Goal: Information Seeking & Learning: Learn about a topic

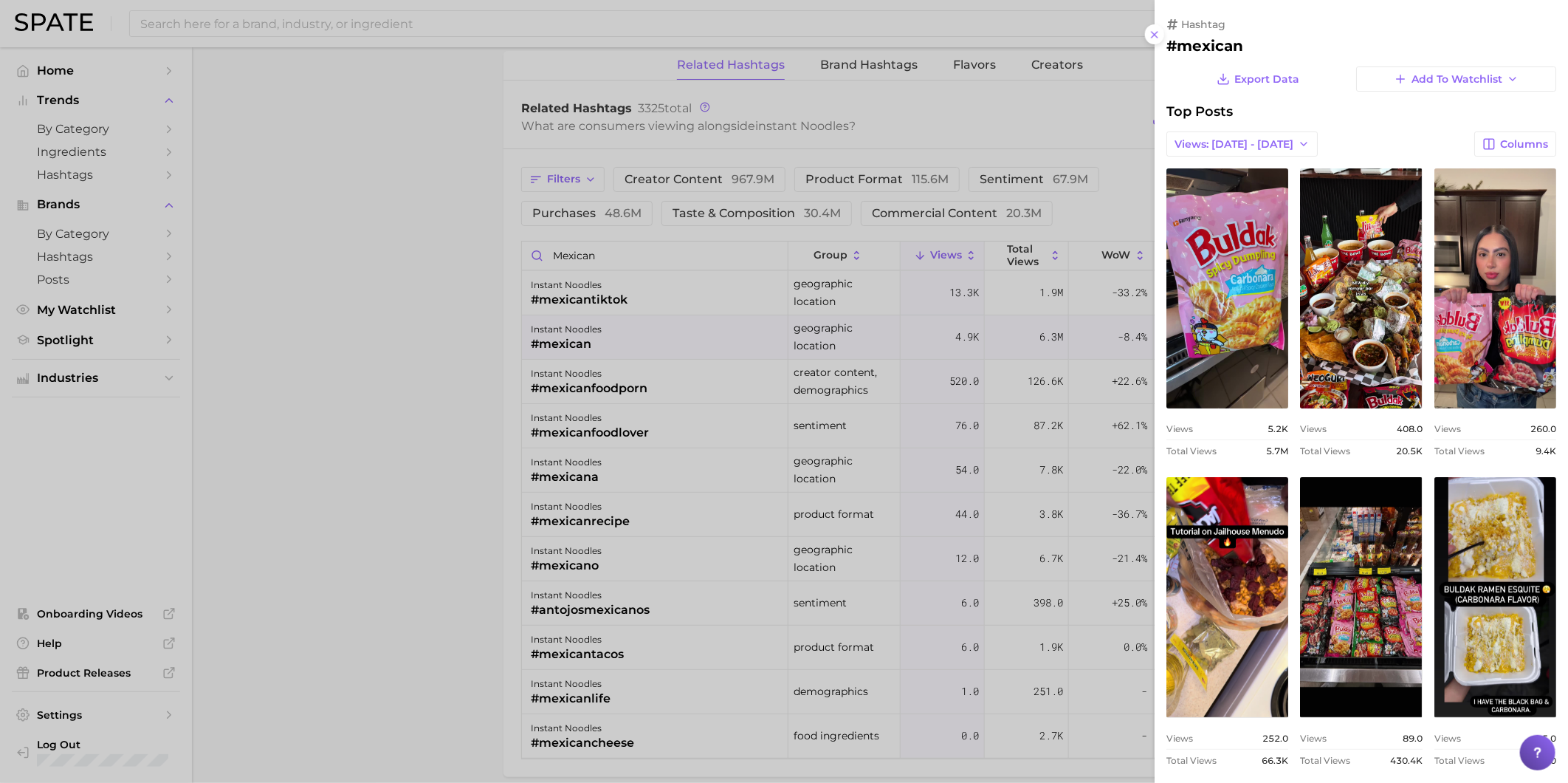
scroll to position [2133, 0]
click at [702, 345] on div at bounding box center [784, 392] width 1568 height 783
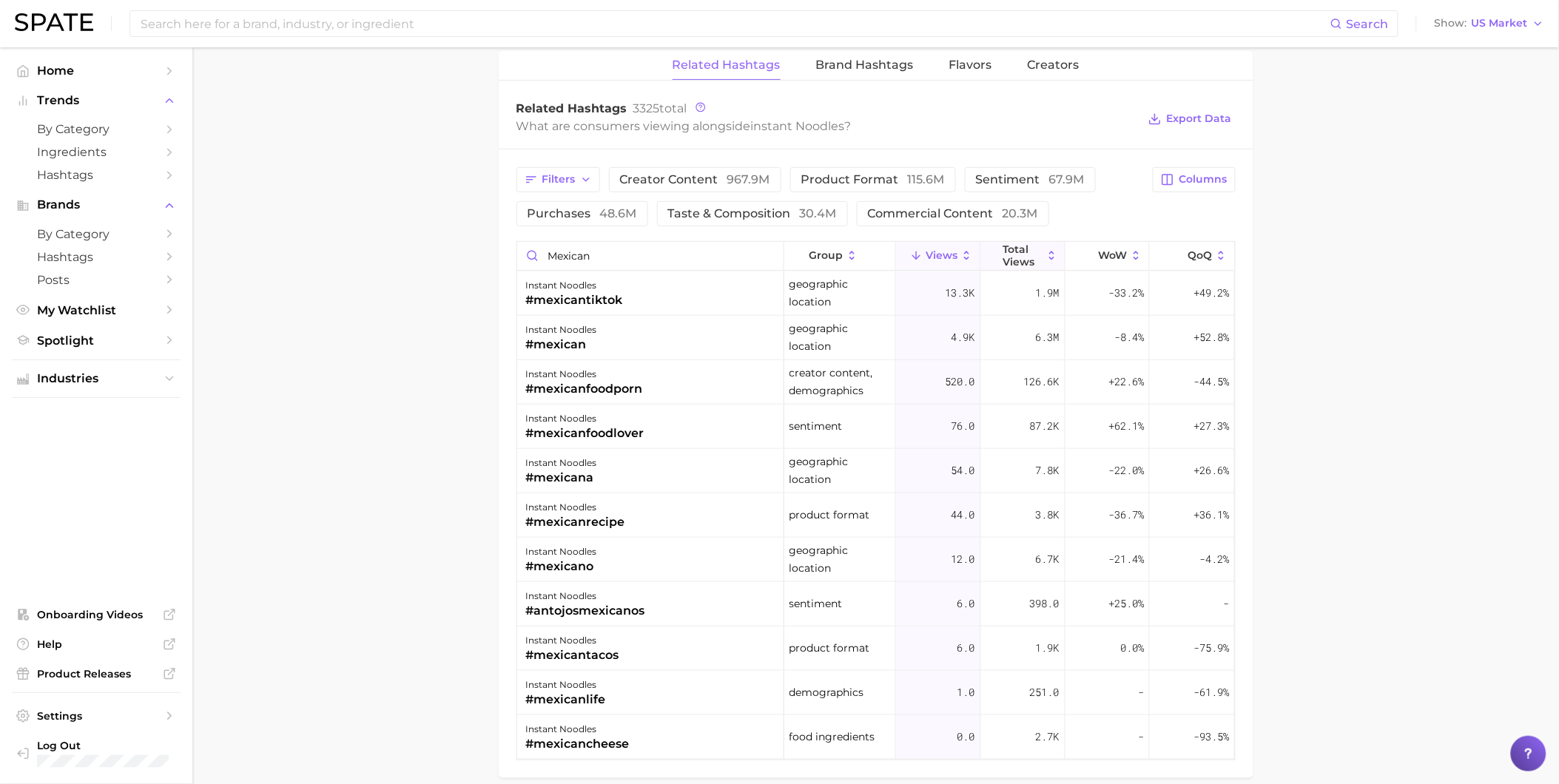
click at [1043, 255] on button "Total Views" at bounding box center [1023, 256] width 85 height 29
click at [697, 396] on div "instant noodles #mexicanfoodporn" at bounding box center [651, 382] width 267 height 44
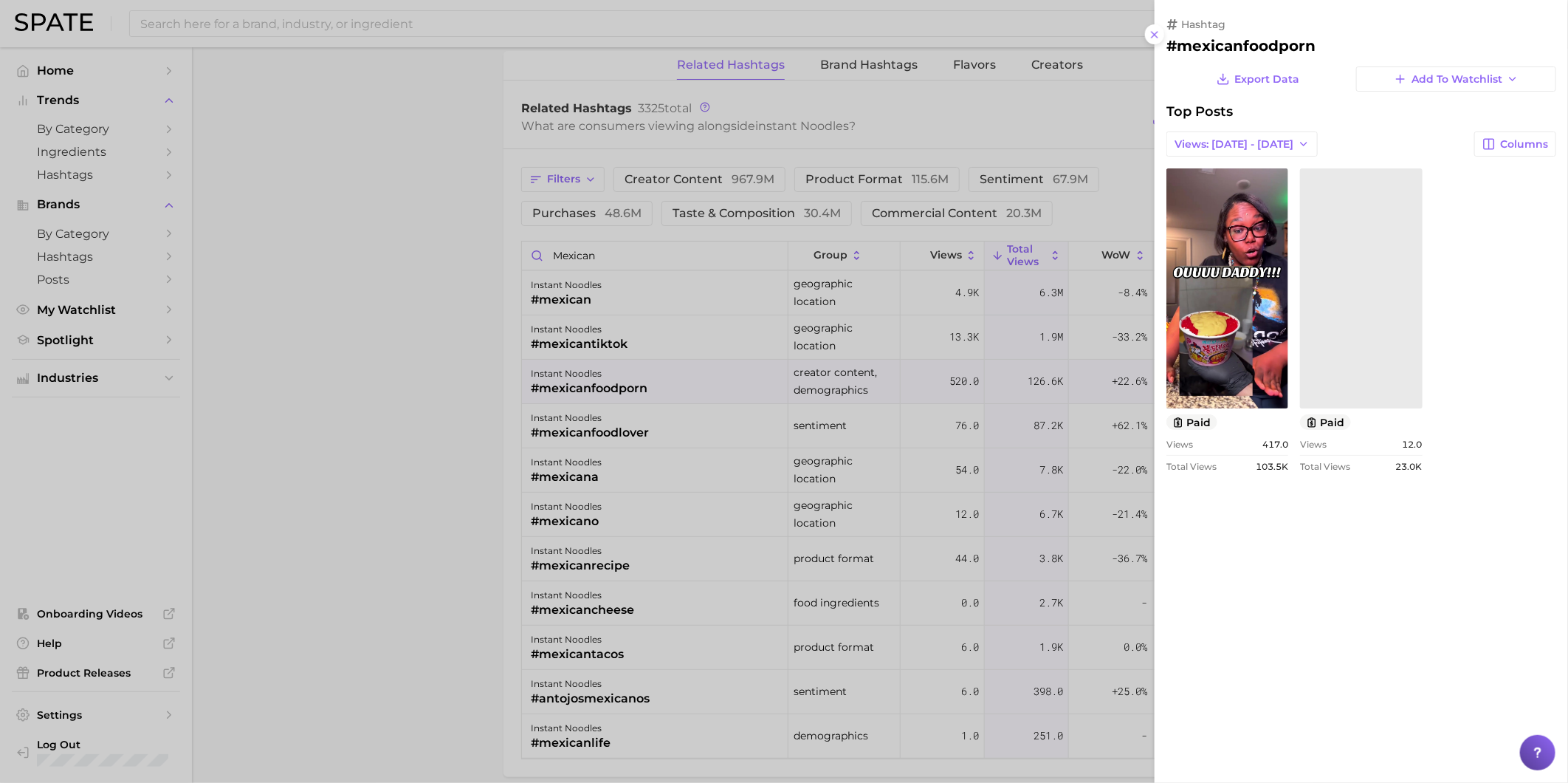
scroll to position [0, 0]
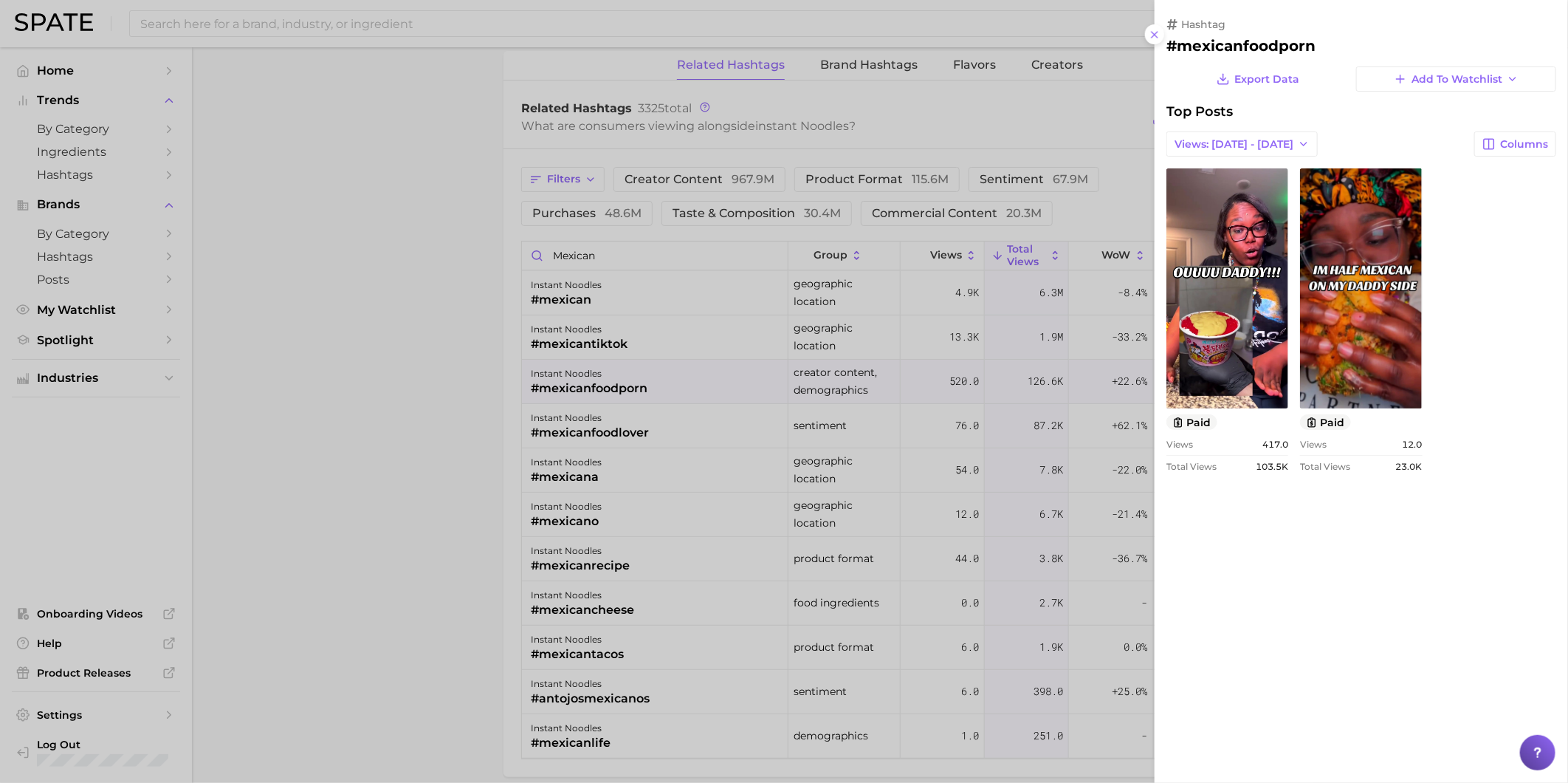
click at [696, 393] on div at bounding box center [784, 392] width 1568 height 783
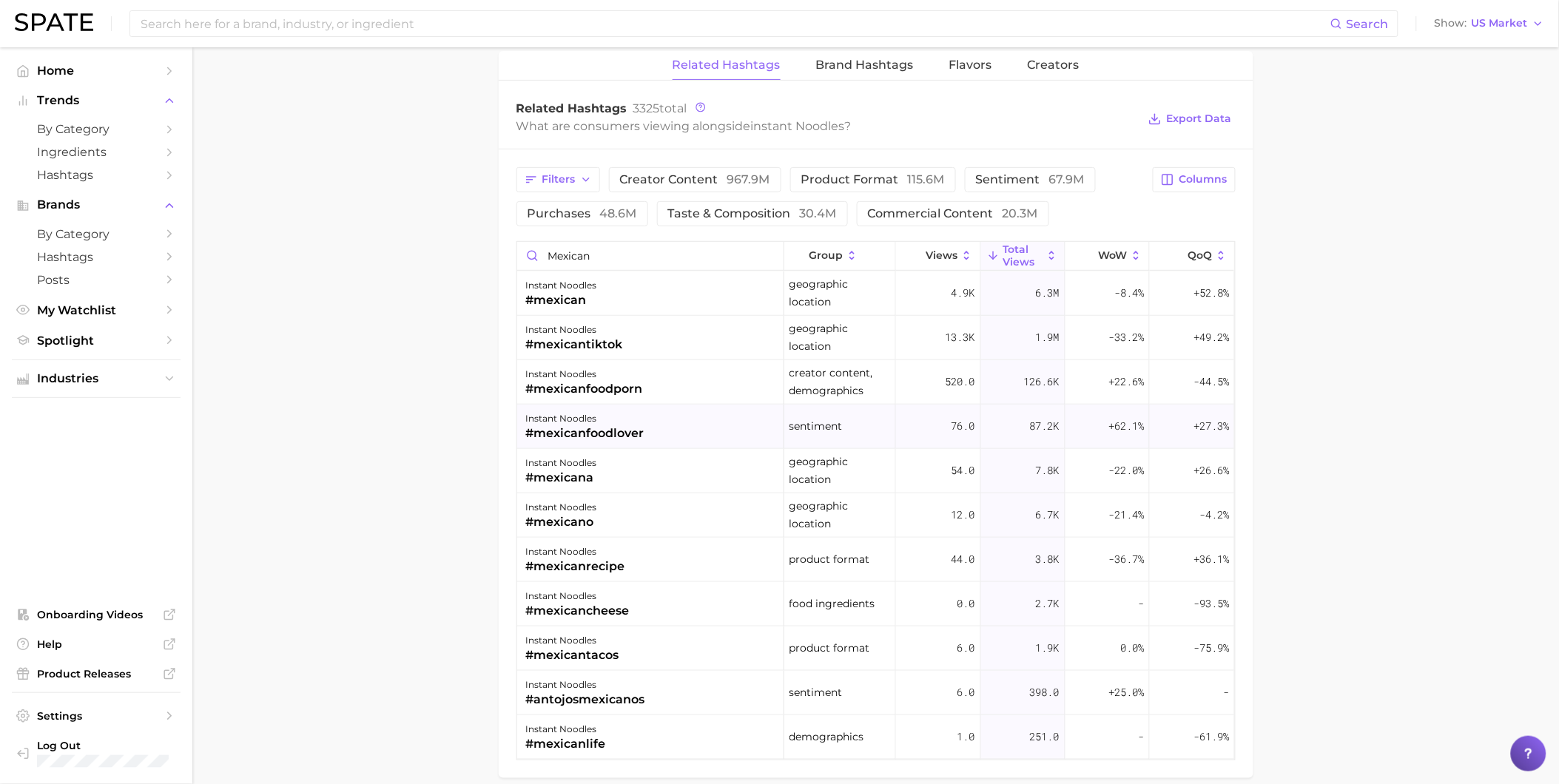
click at [654, 431] on div "instant noodles #mexicanfoodlover" at bounding box center [651, 426] width 267 height 44
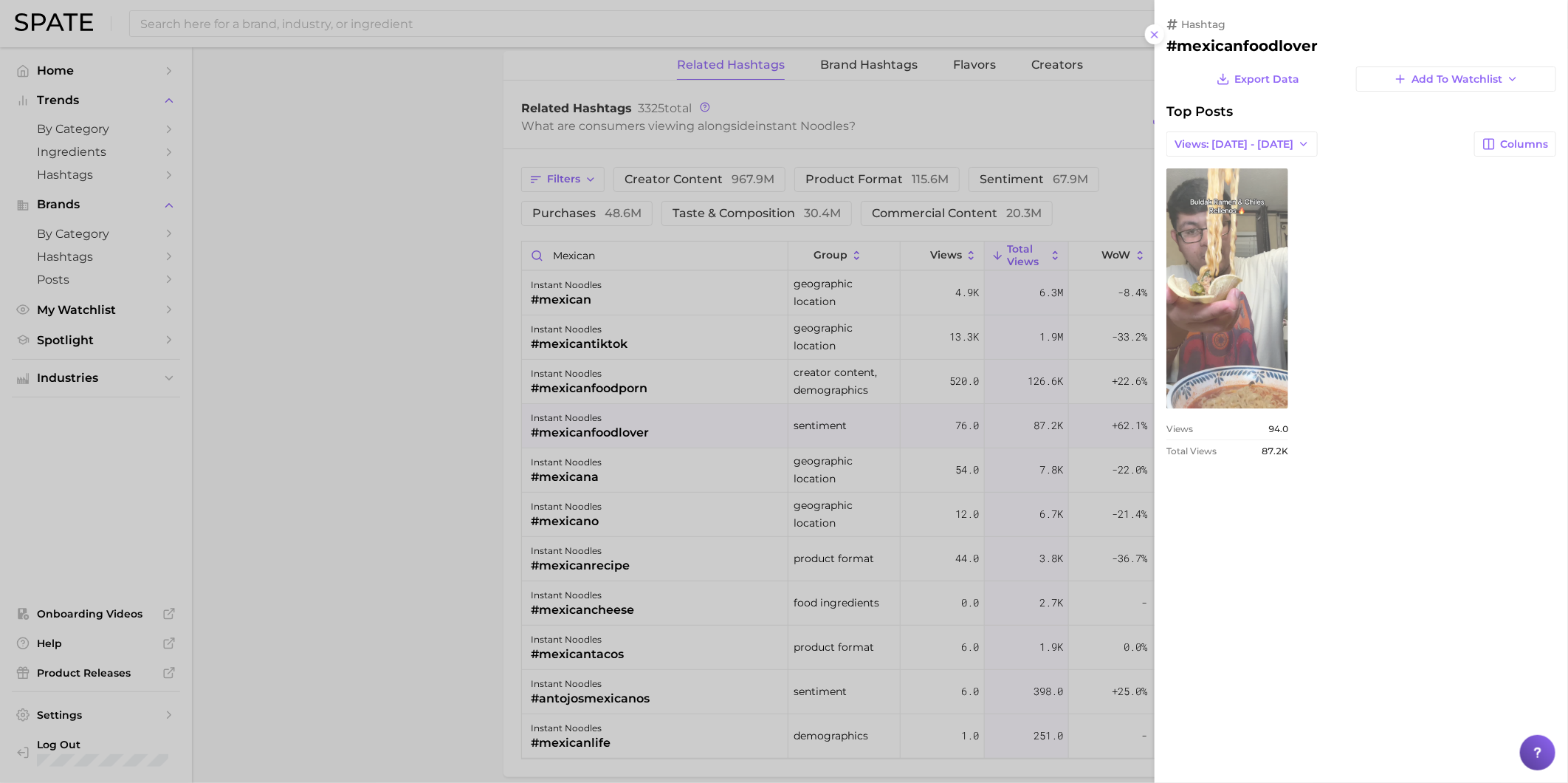
click at [1244, 315] on link "view post on TikTok" at bounding box center [1227, 288] width 122 height 240
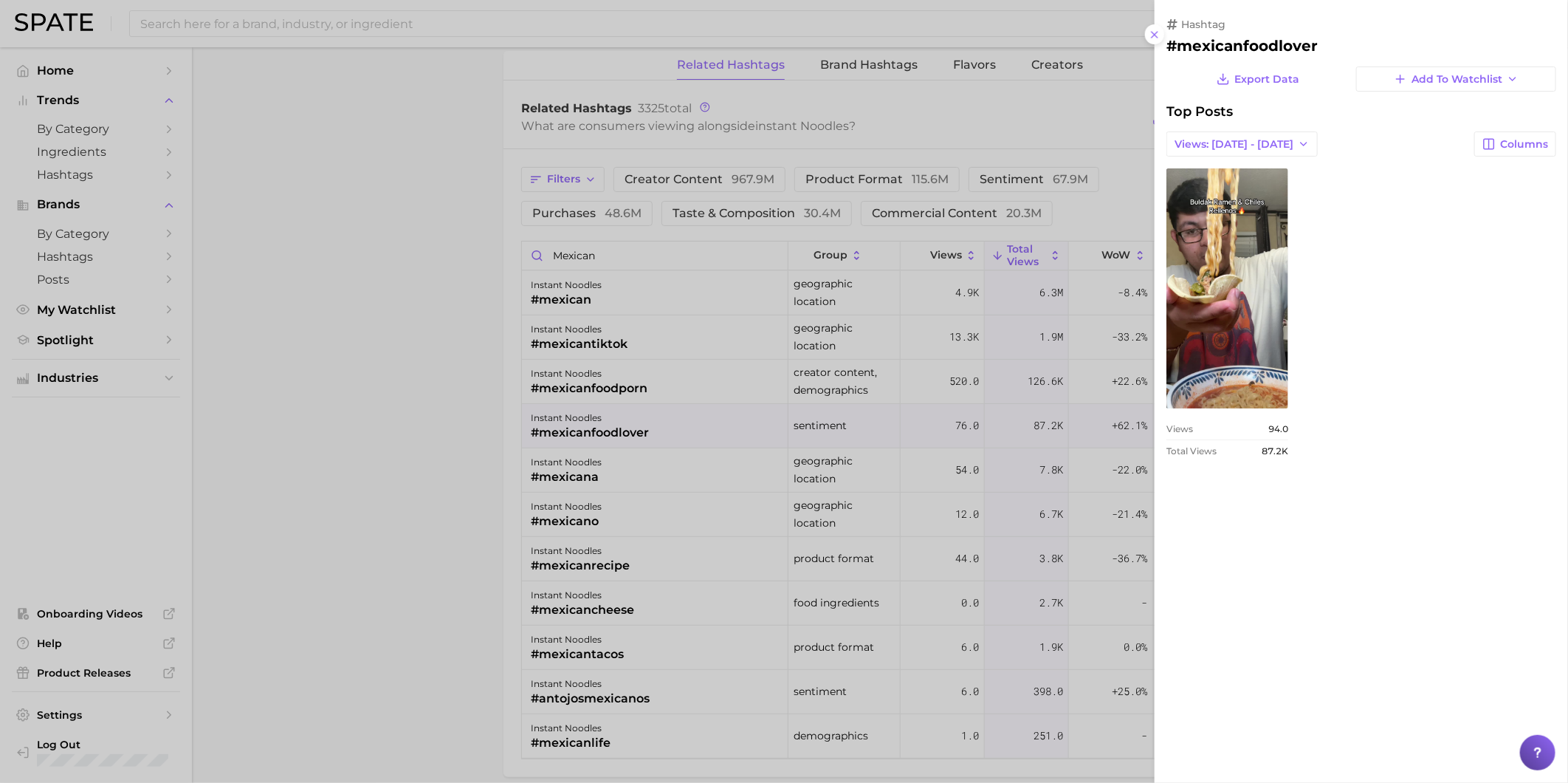
click at [636, 328] on div at bounding box center [784, 392] width 1568 height 783
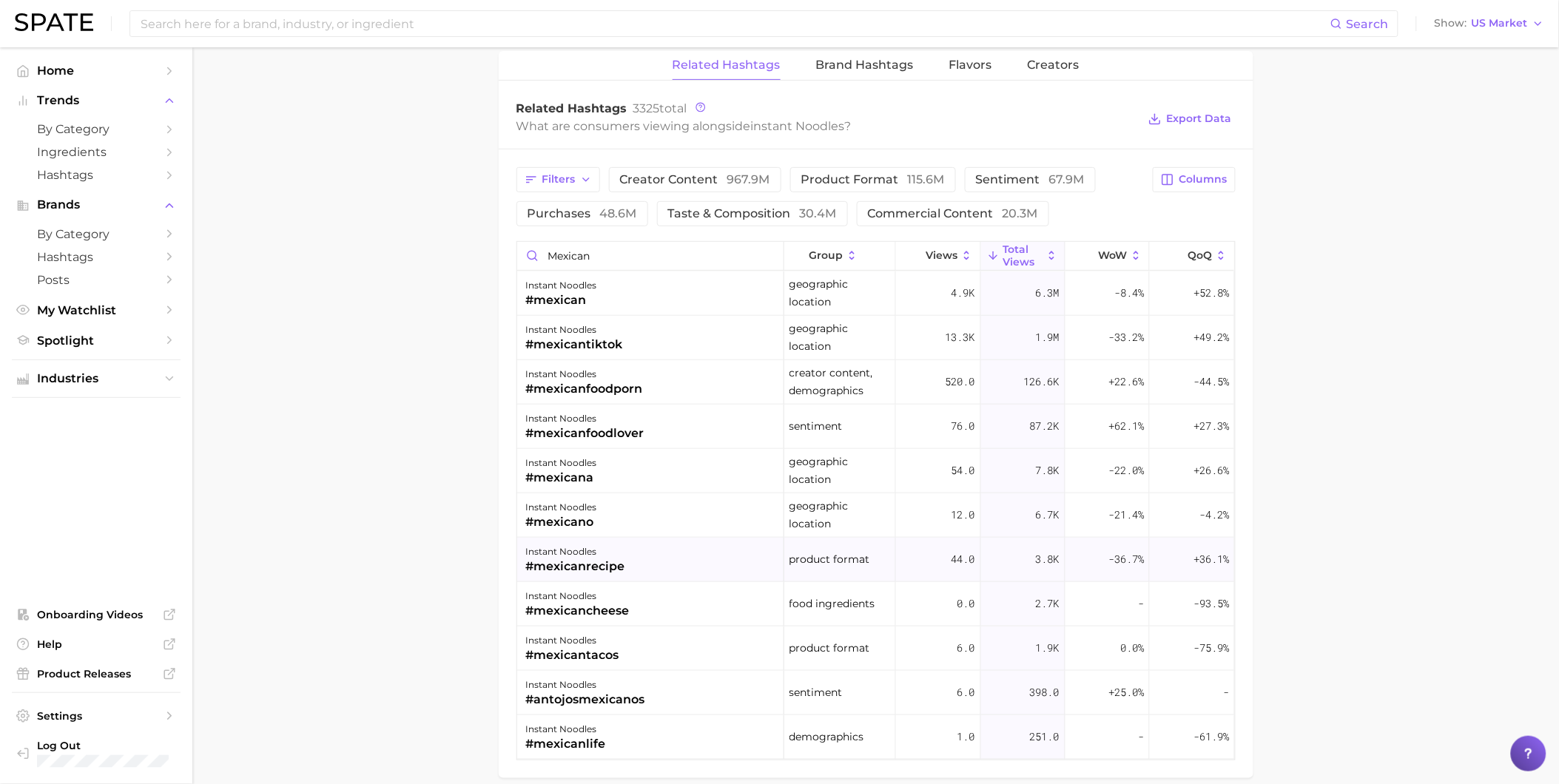
click at [661, 560] on div "instant noodles #mexicanrecipe" at bounding box center [651, 559] width 267 height 44
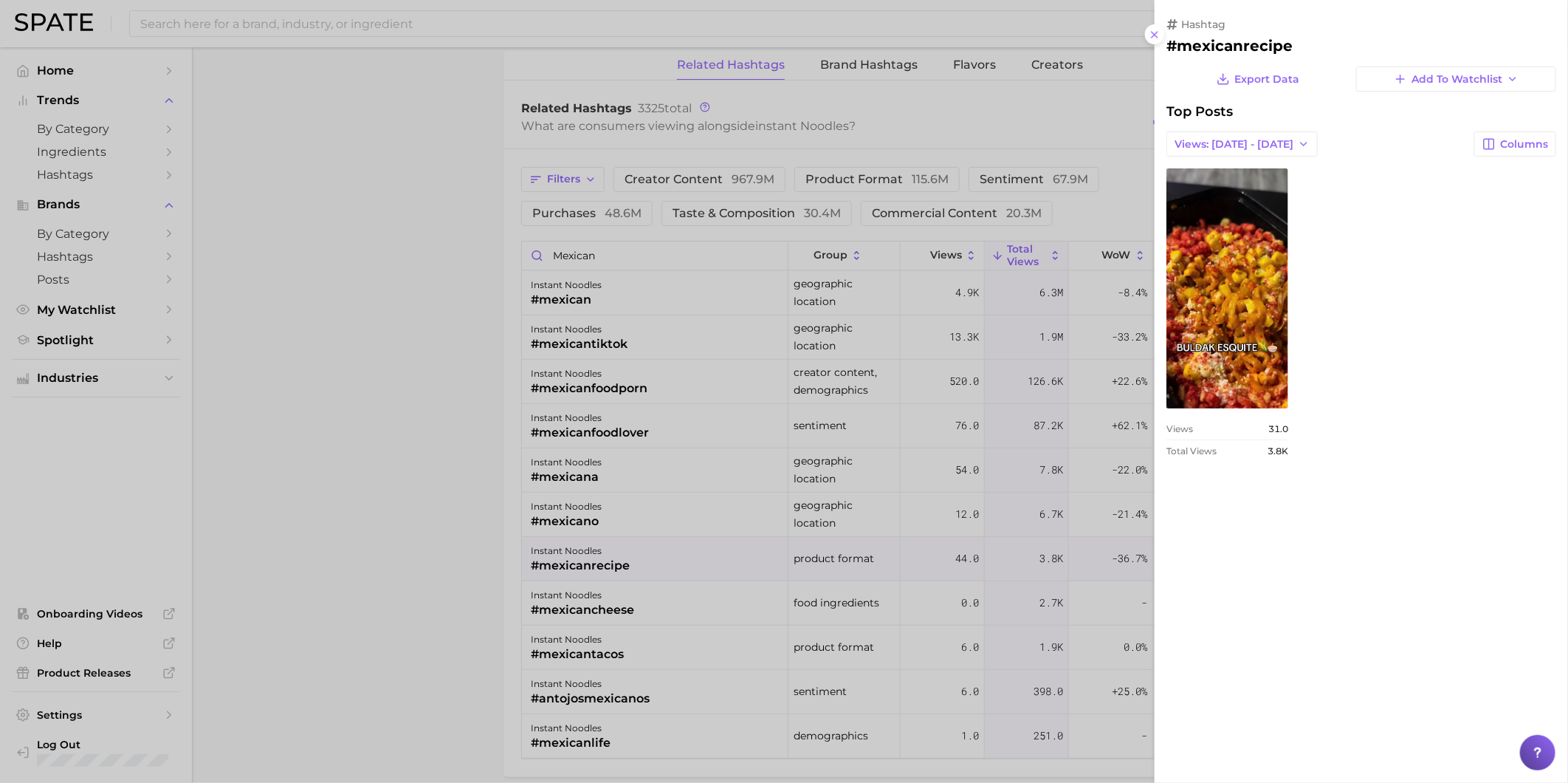
click at [594, 629] on div at bounding box center [784, 392] width 1568 height 783
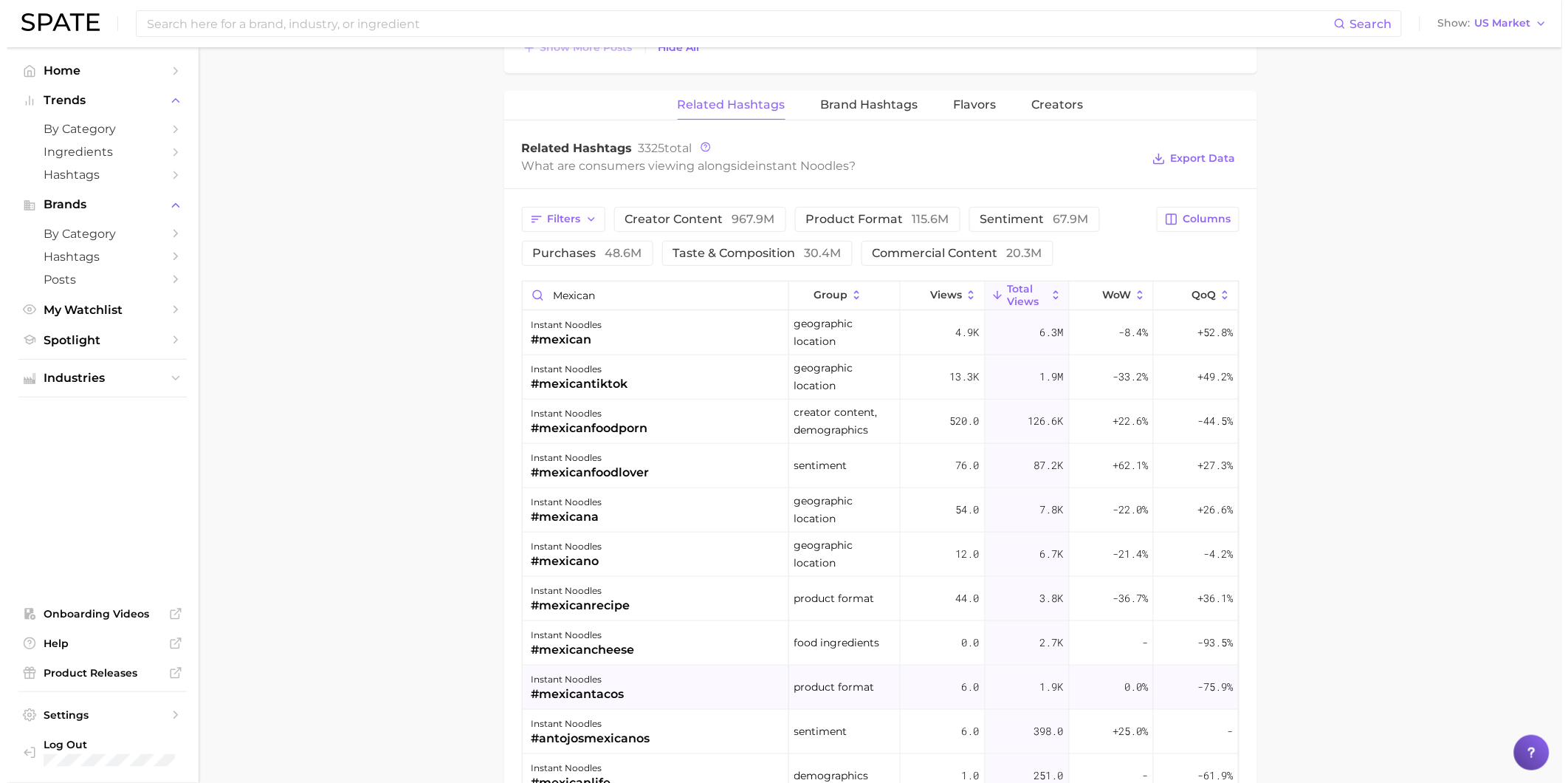
scroll to position [2133, 0]
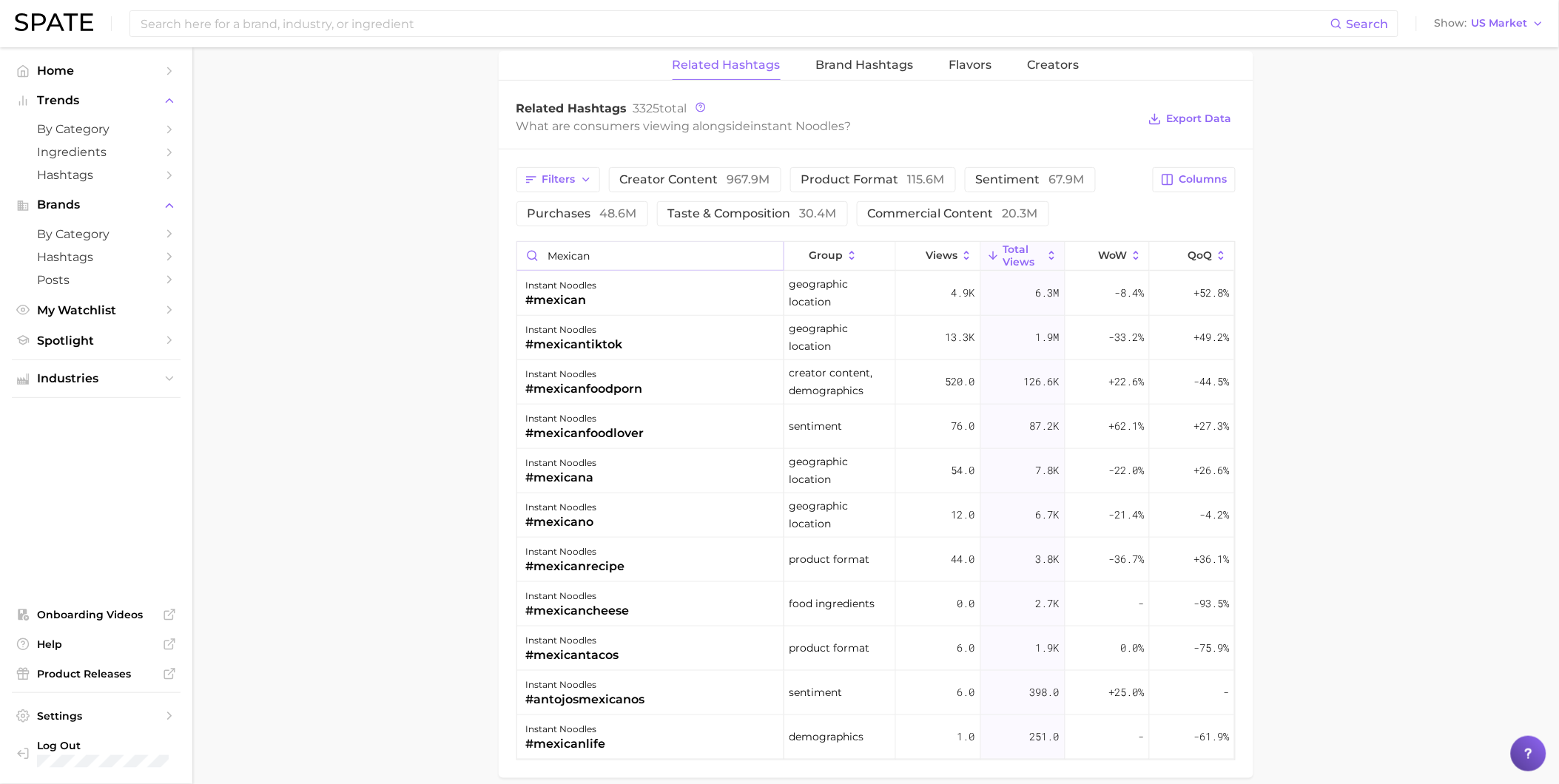
drag, startPoint x: 619, startPoint y: 254, endPoint x: 503, endPoint y: 240, distance: 116.8
click at [503, 240] on div "Filters creator content 967.9m product format 115.6m sentiment 67.9m purchases …" at bounding box center [875, 463] width 754 height 629
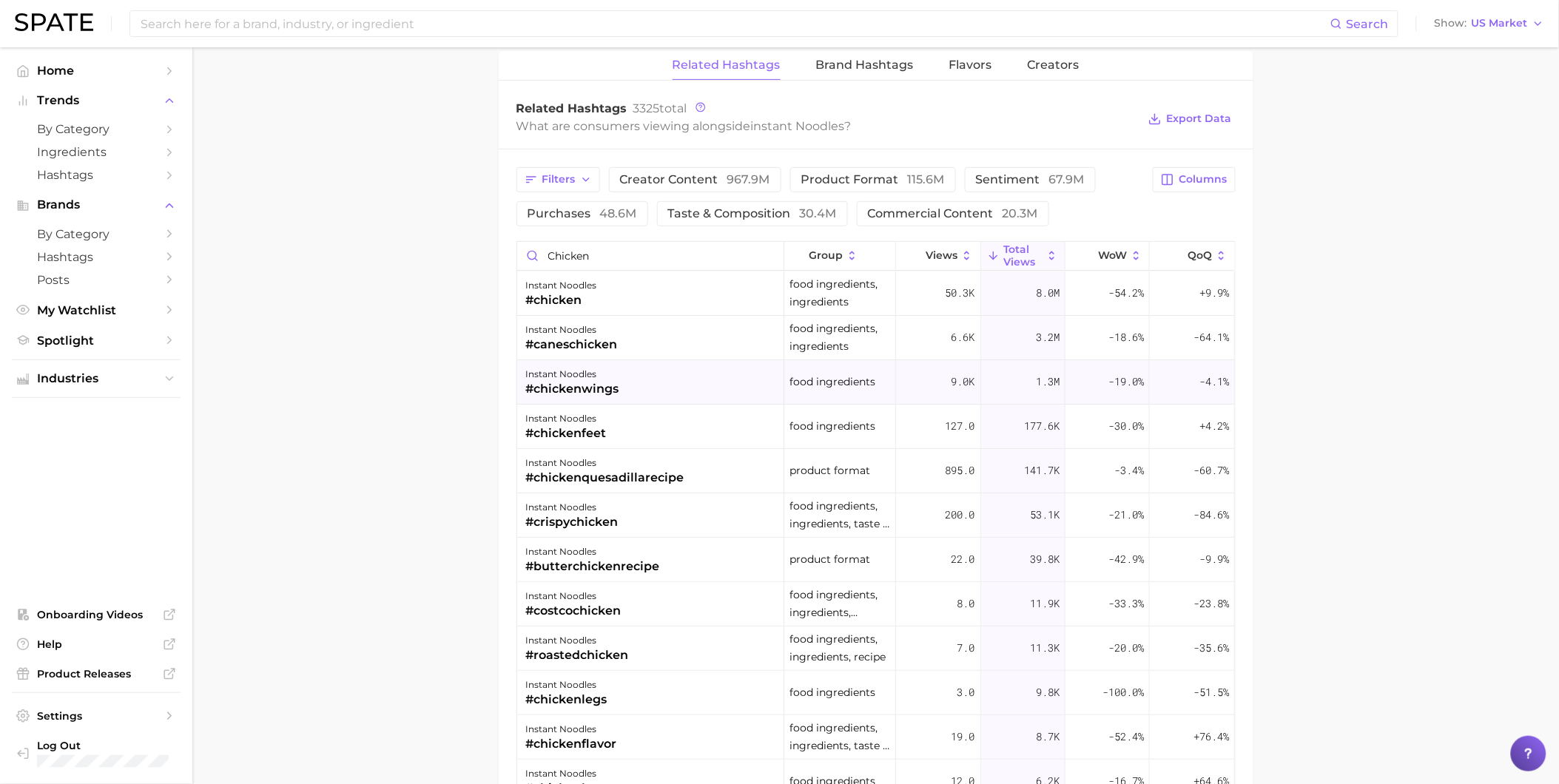
click at [645, 384] on div "instant noodles #chickenwings" at bounding box center [651, 382] width 267 height 44
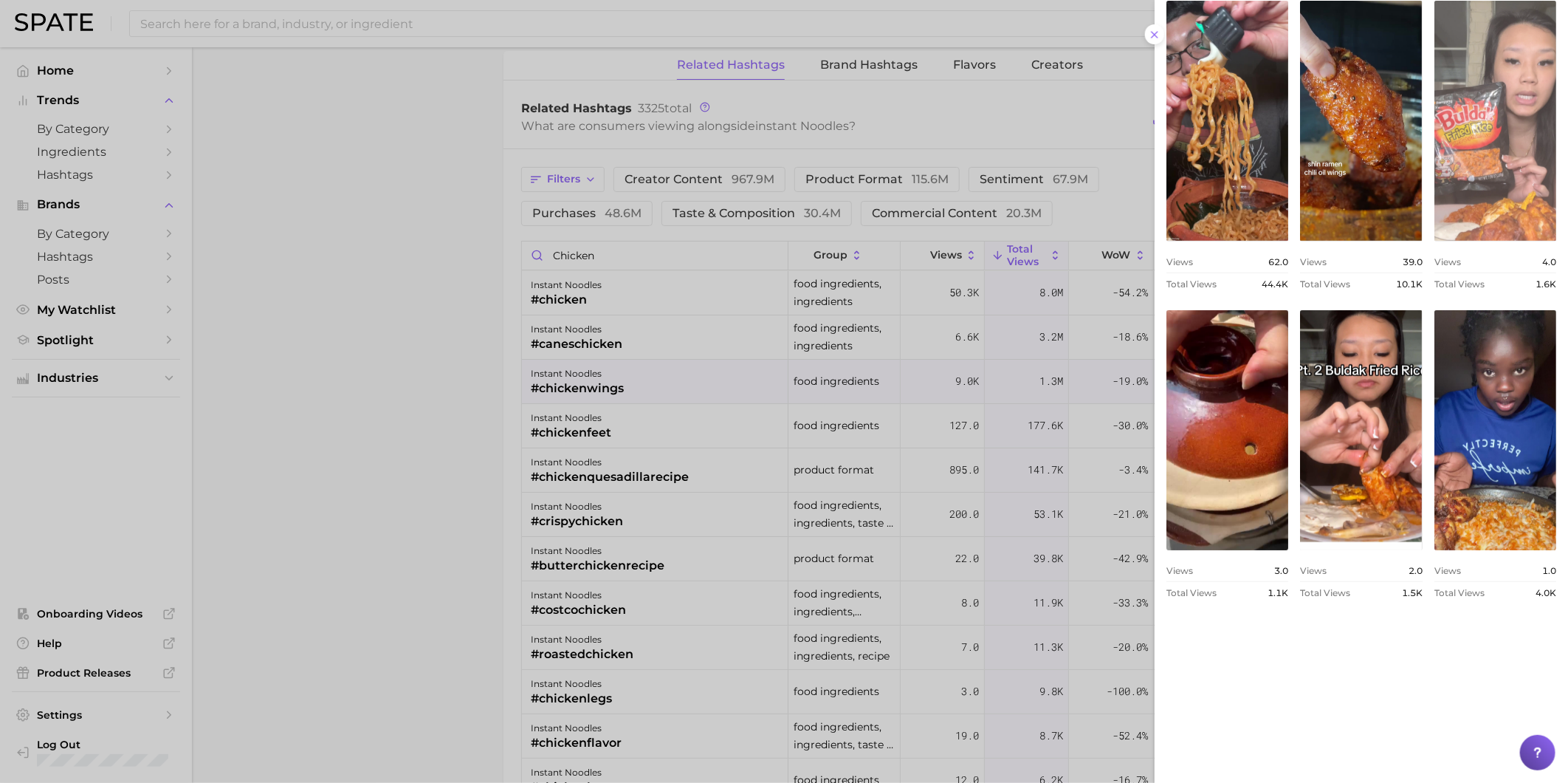
scroll to position [492, 0]
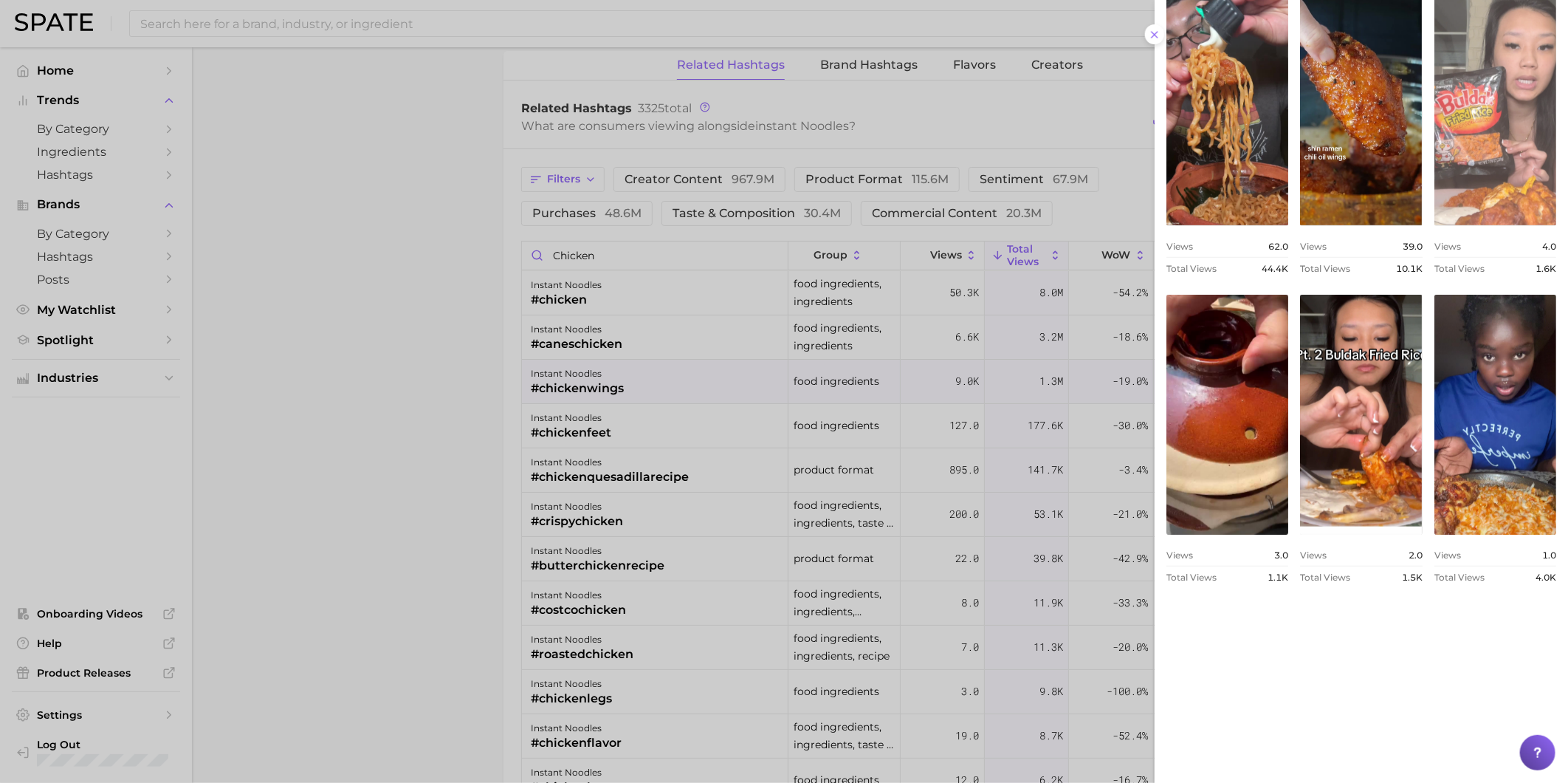
click at [1518, 225] on link "view post on TikTok" at bounding box center [1496, 105] width 122 height 240
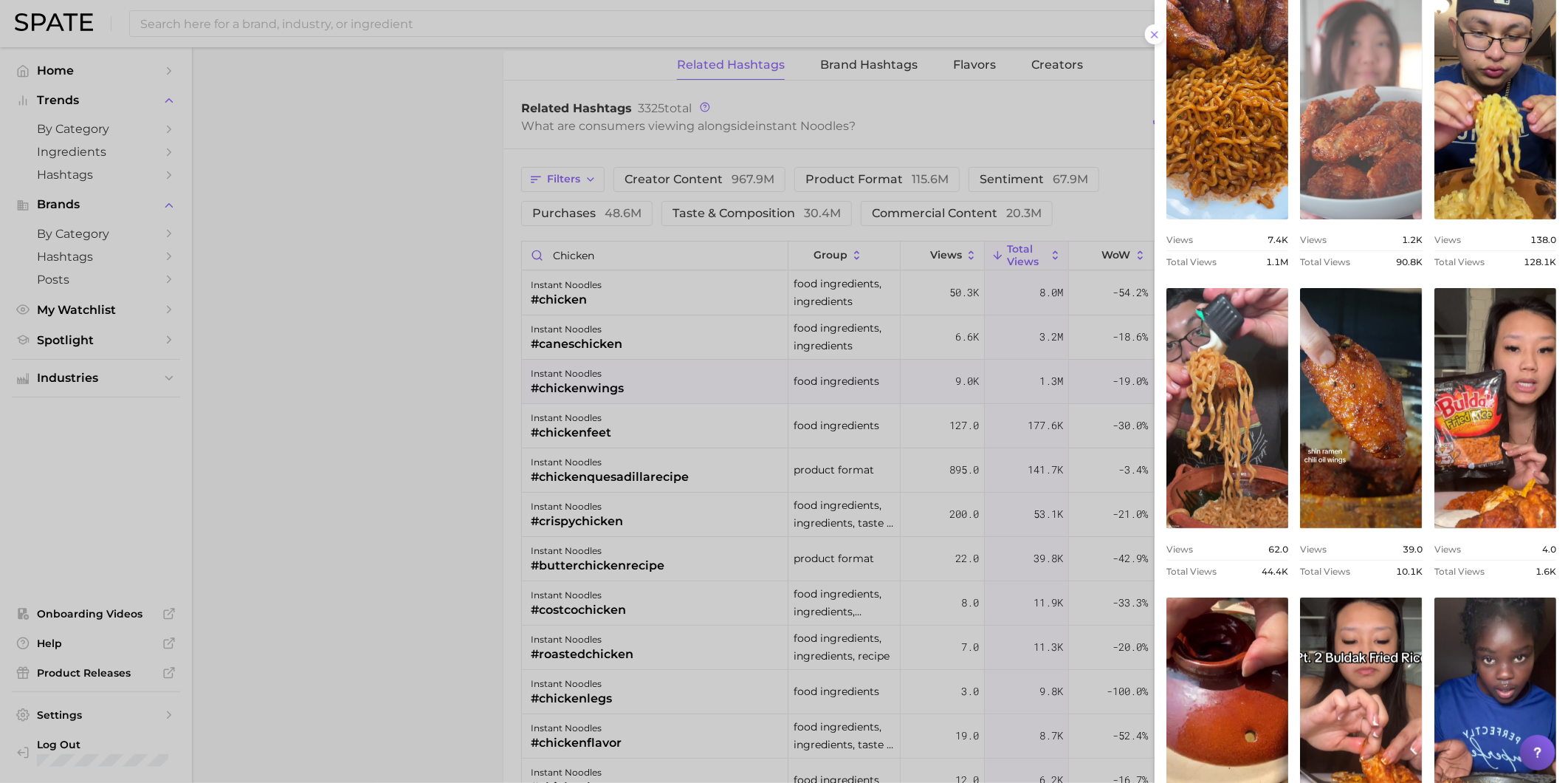
scroll to position [0, 0]
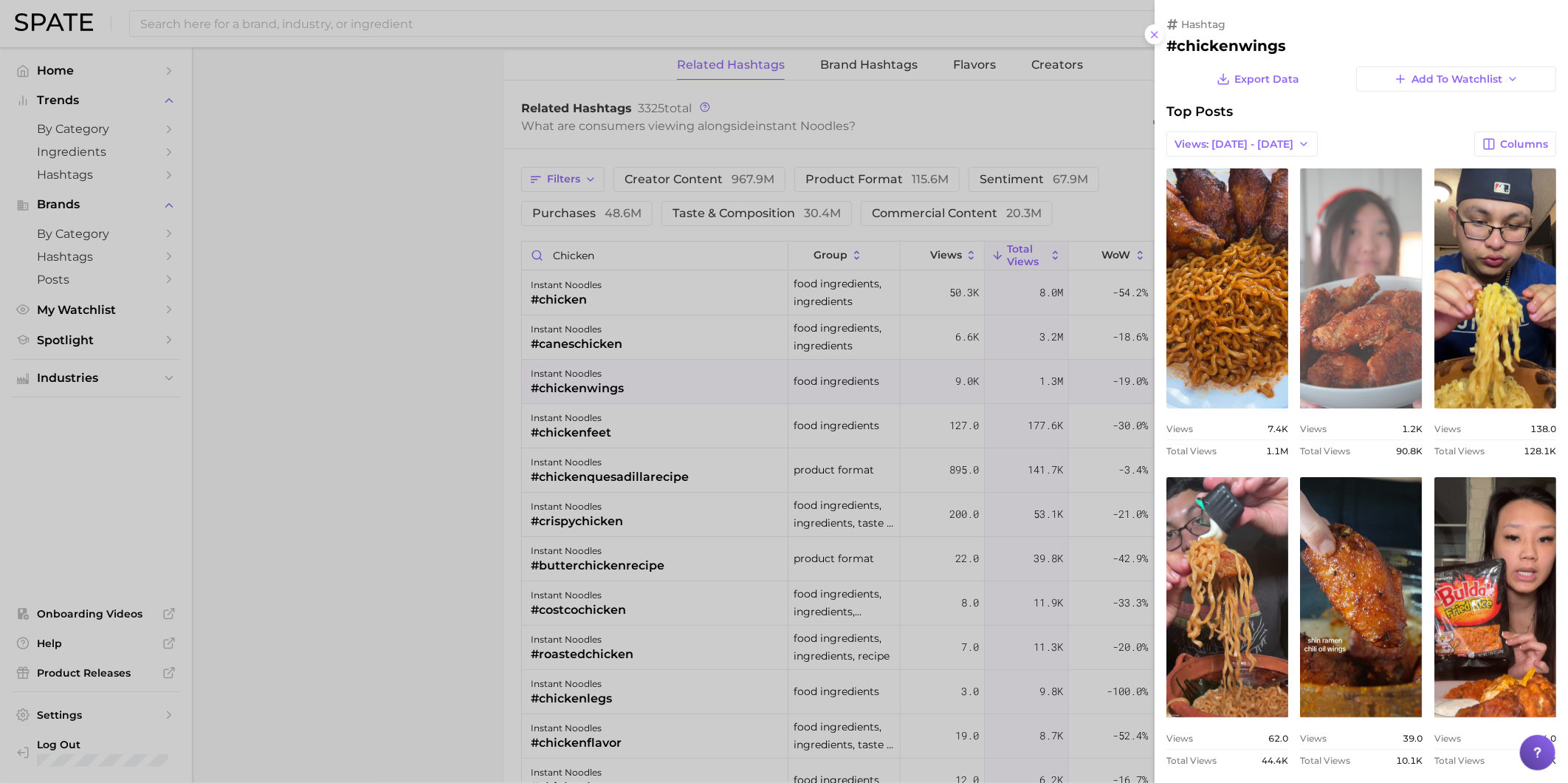
click at [1422, 345] on link "view post on TikTok" at bounding box center [1361, 288] width 122 height 240
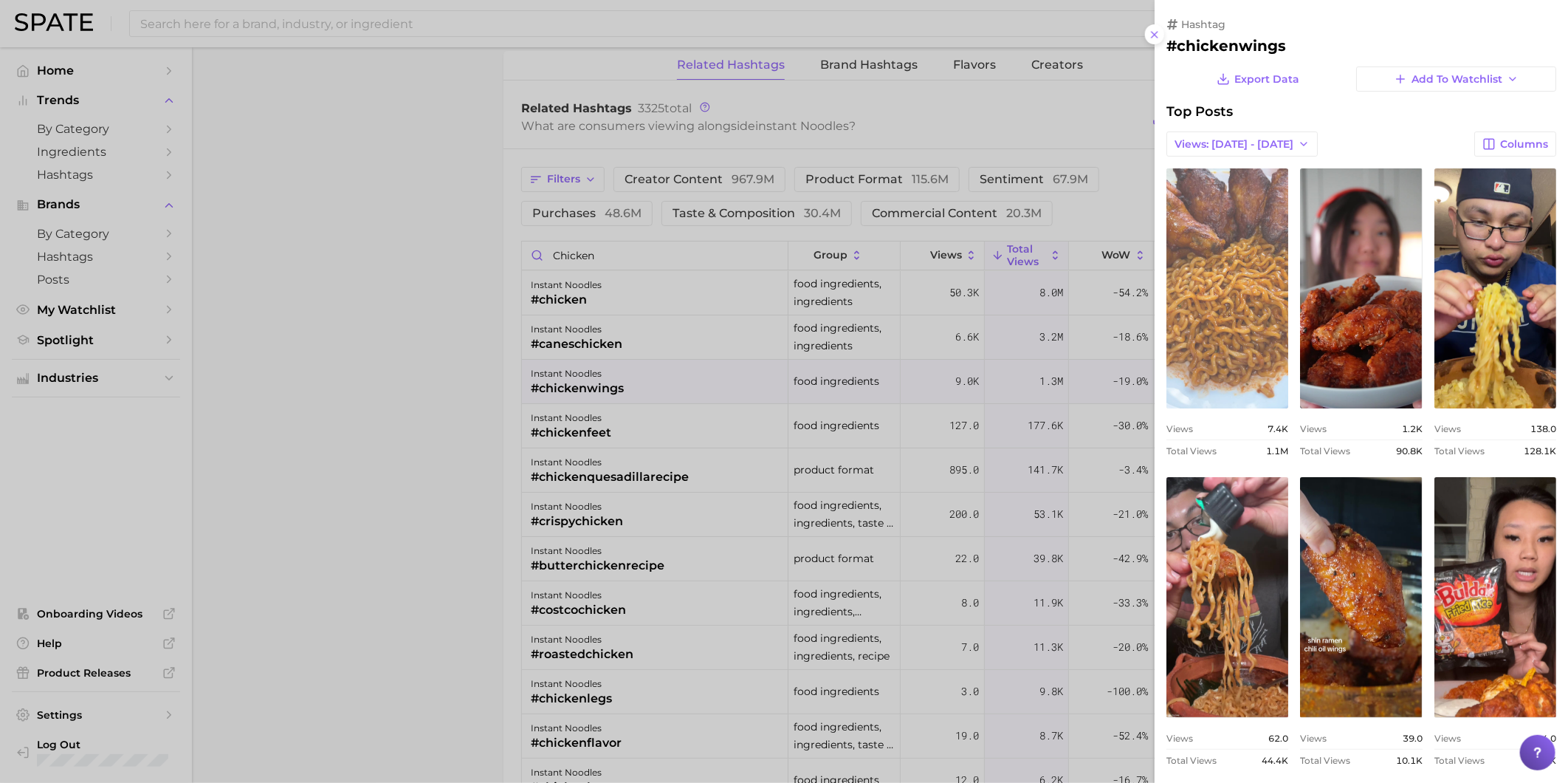
click at [1274, 272] on link "view post on TikTok" at bounding box center [1227, 288] width 122 height 240
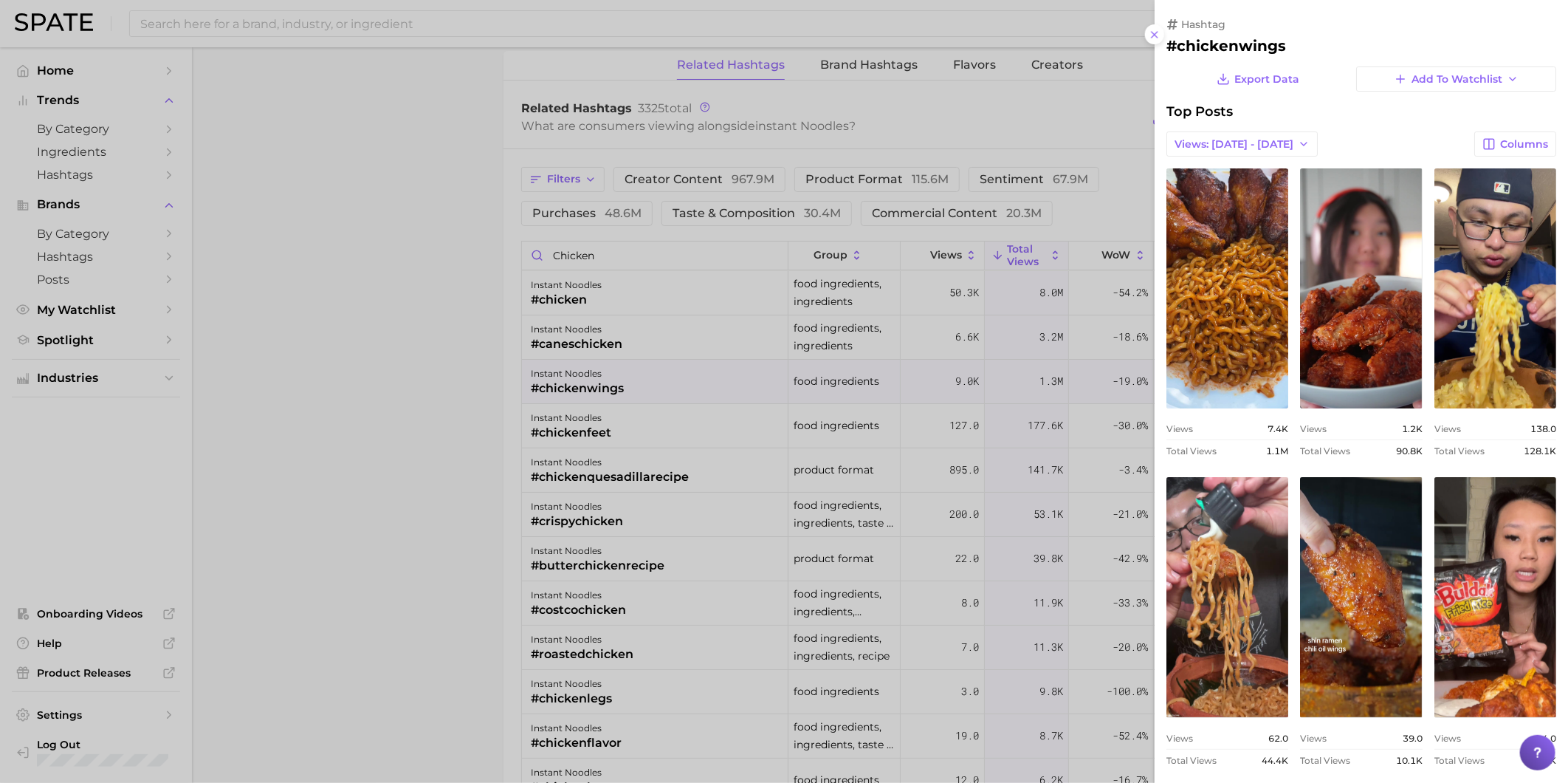
click at [549, 340] on div at bounding box center [784, 392] width 1568 height 783
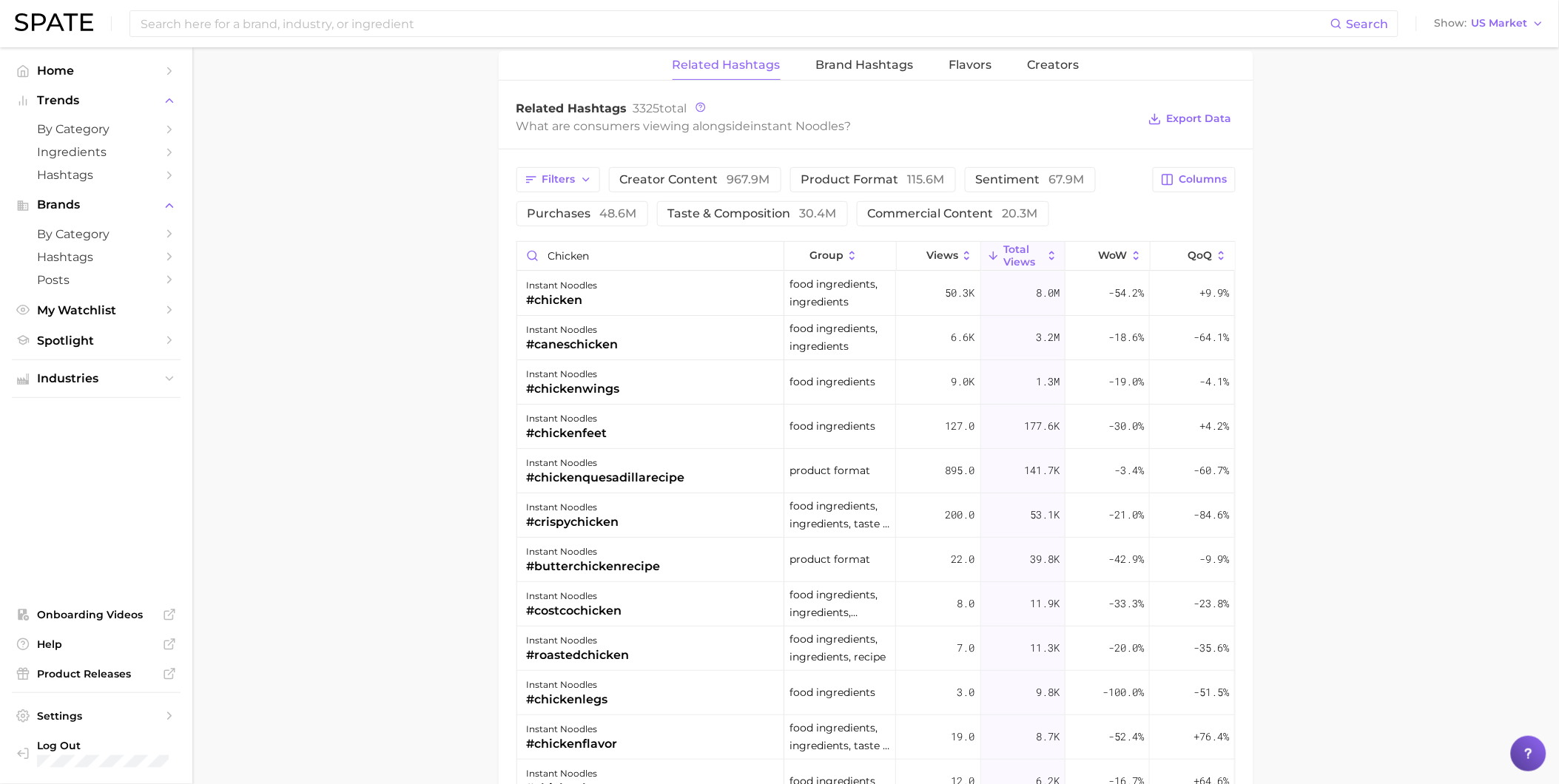
click at [608, 344] on div "#caneschicken" at bounding box center [572, 344] width 92 height 18
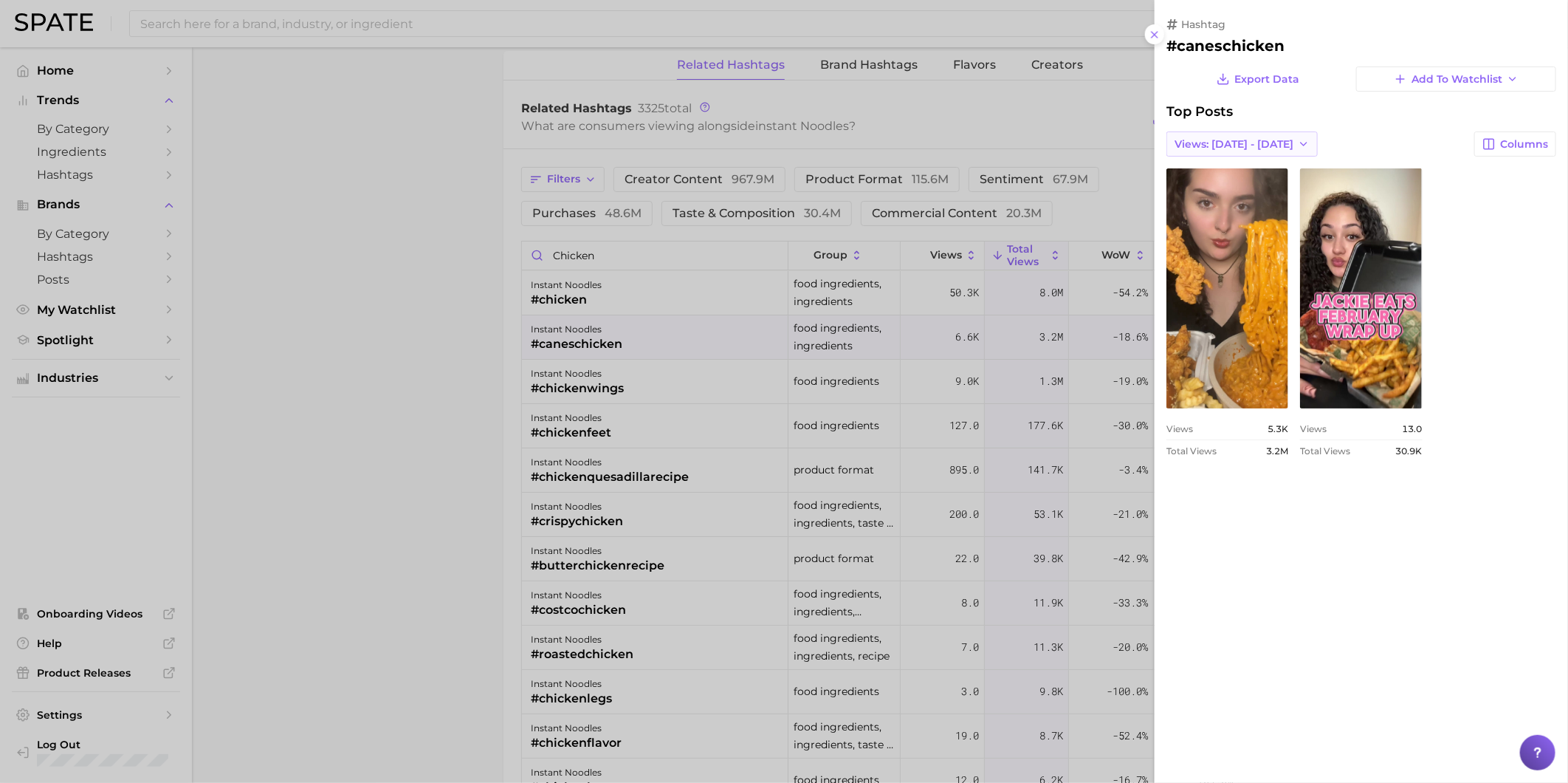
click at [1245, 148] on span "Views: [DATE] - [DATE]" at bounding box center [1234, 144] width 119 height 12
click at [1256, 192] on button "Total Views" at bounding box center [1247, 198] width 162 height 26
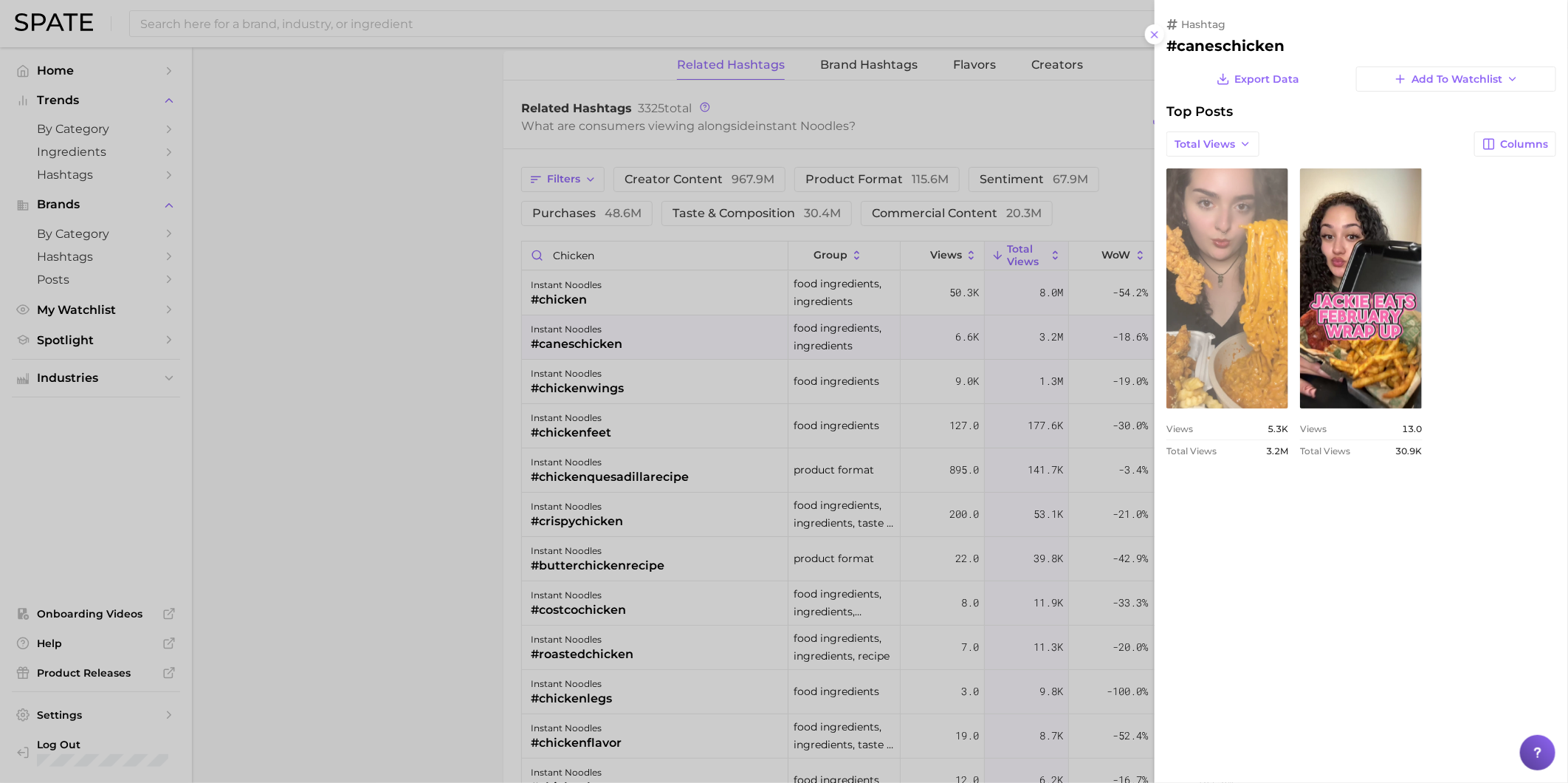
click at [1250, 246] on link "view post on TikTok" at bounding box center [1227, 288] width 122 height 240
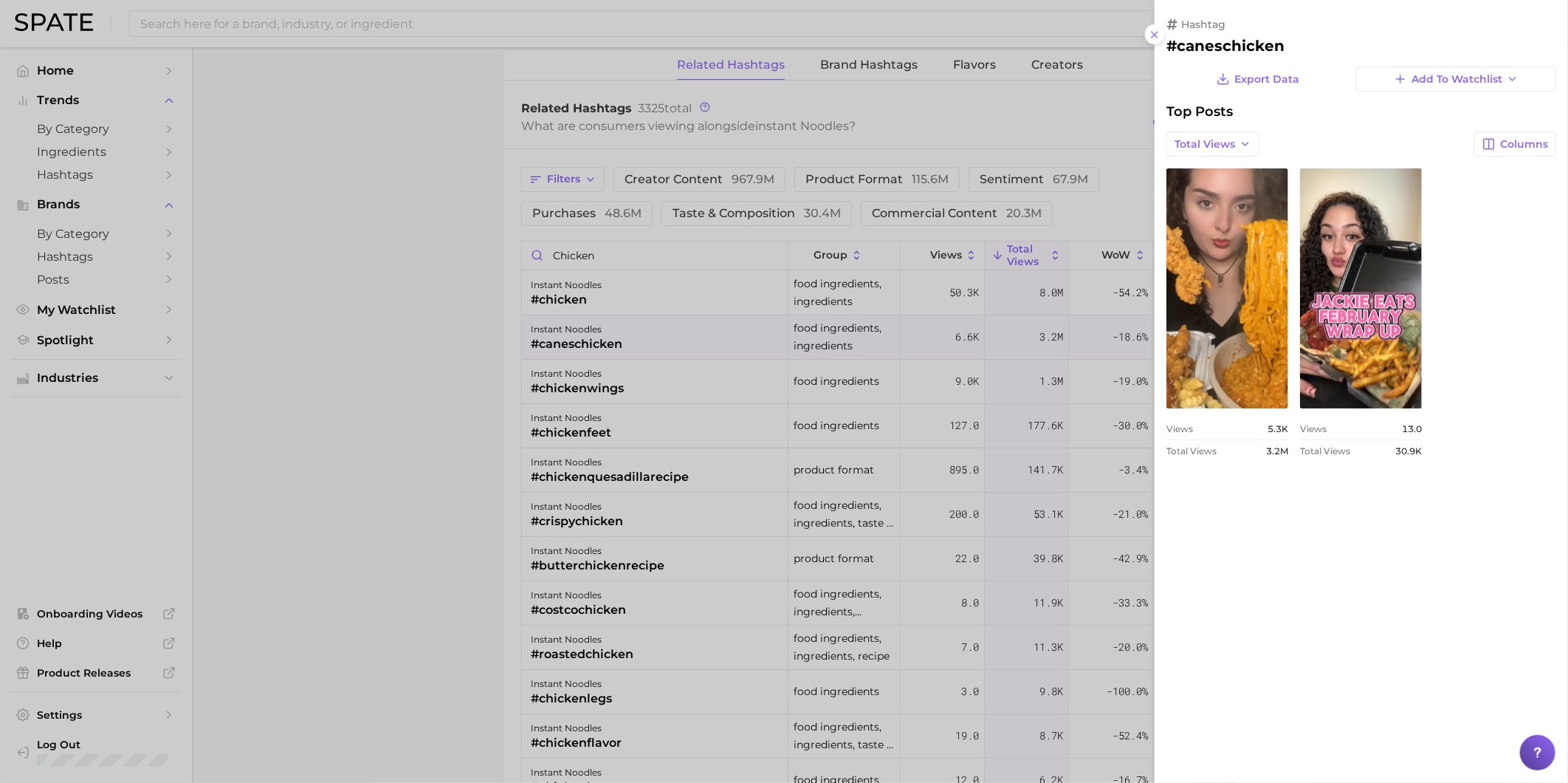
click at [618, 404] on div at bounding box center [784, 392] width 1568 height 783
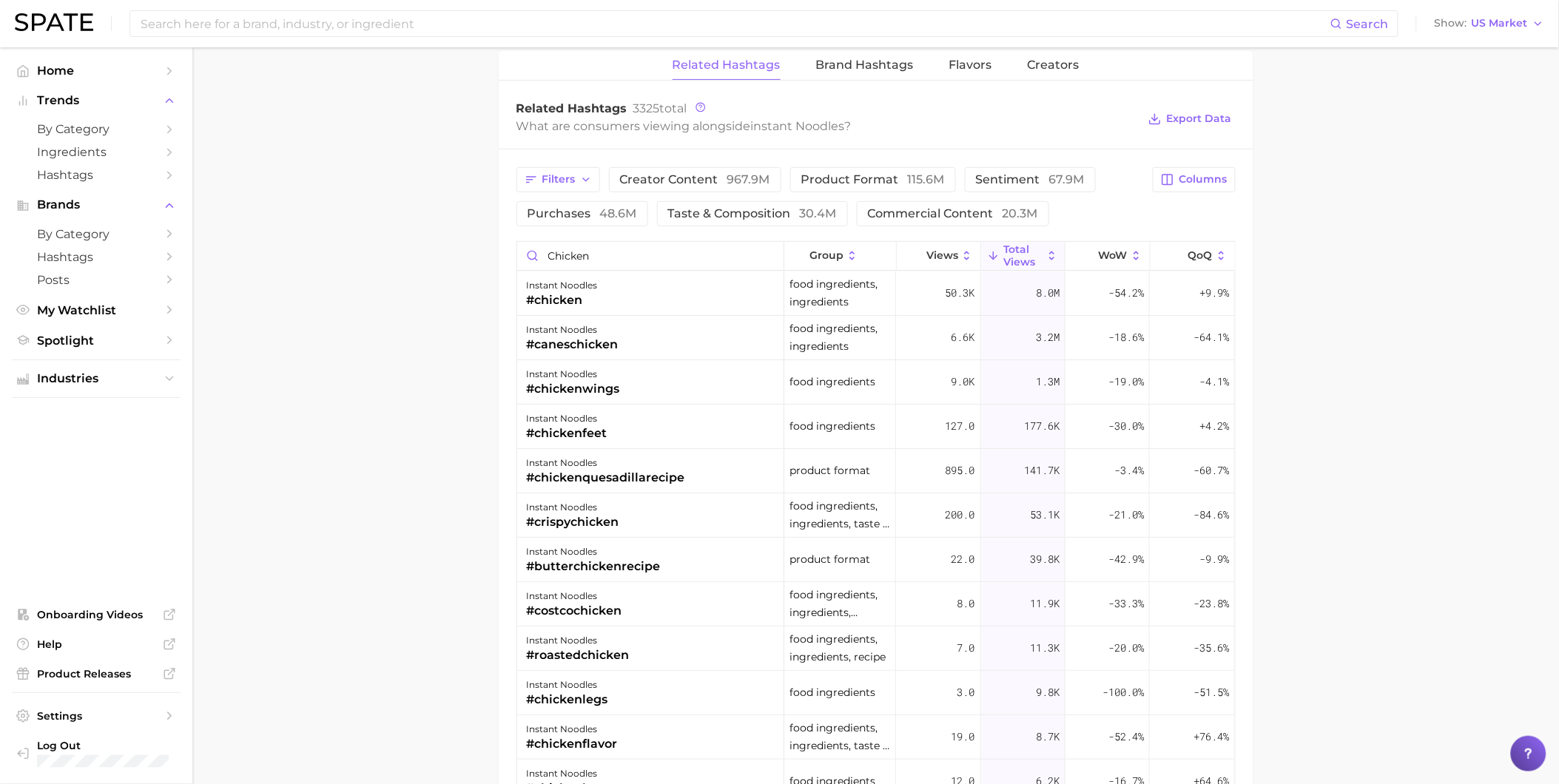
click at [620, 390] on div "instant noodles #chickenwings" at bounding box center [651, 382] width 267 height 44
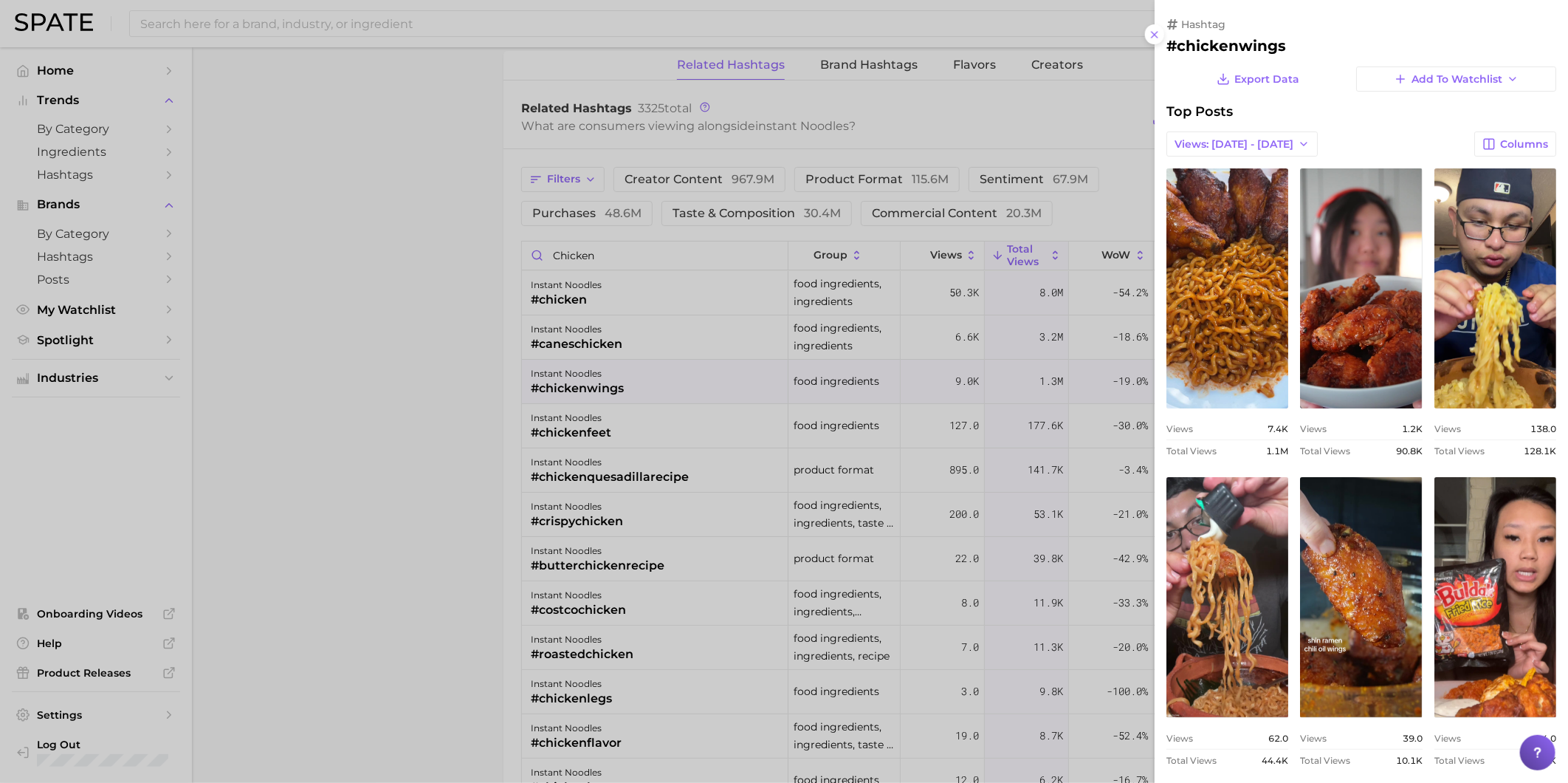
click at [623, 390] on div at bounding box center [784, 392] width 1568 height 783
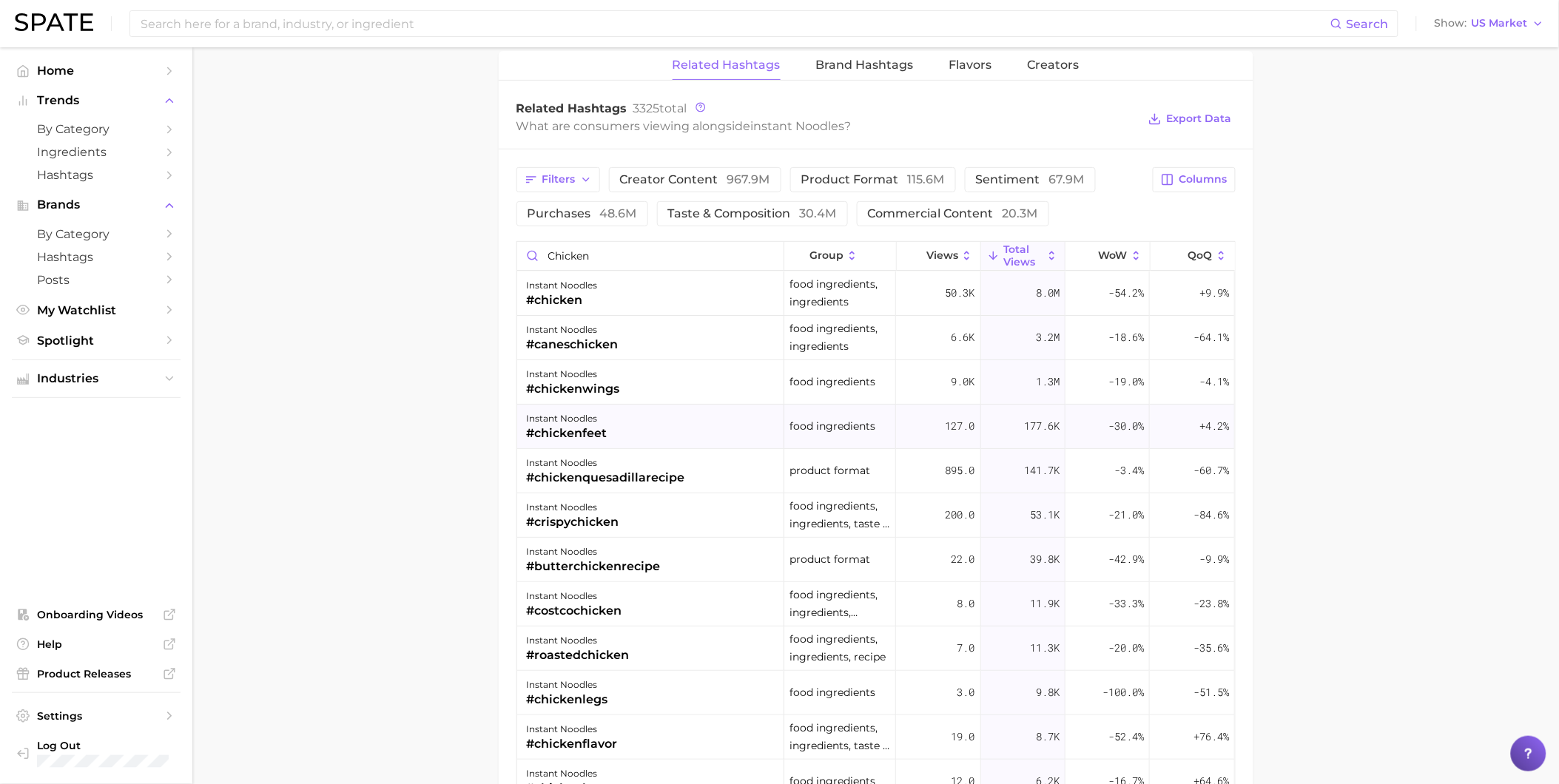
click at [620, 427] on div "instant noodles #chickenfeet" at bounding box center [651, 426] width 267 height 44
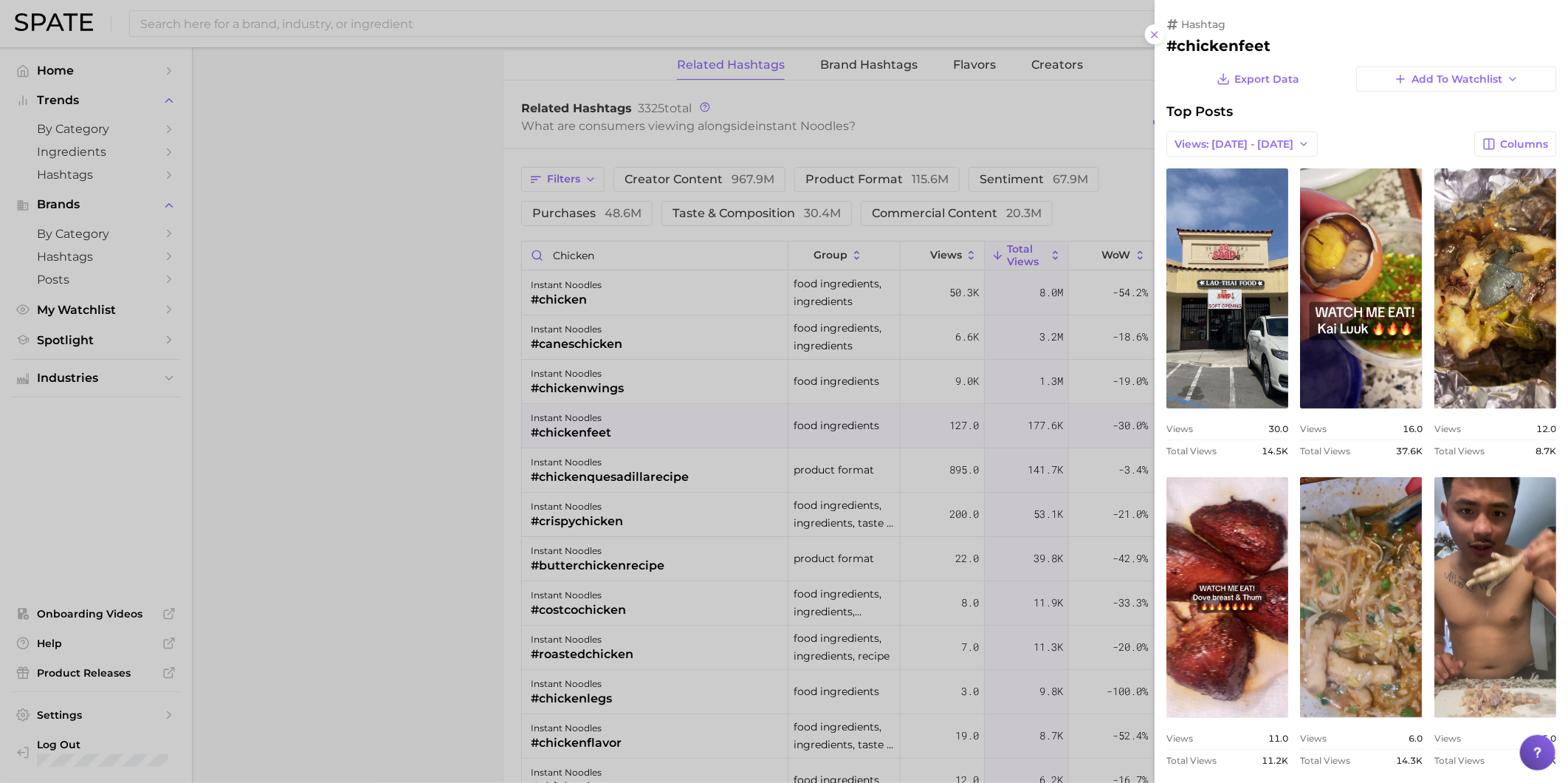
click at [628, 412] on div at bounding box center [784, 392] width 1568 height 783
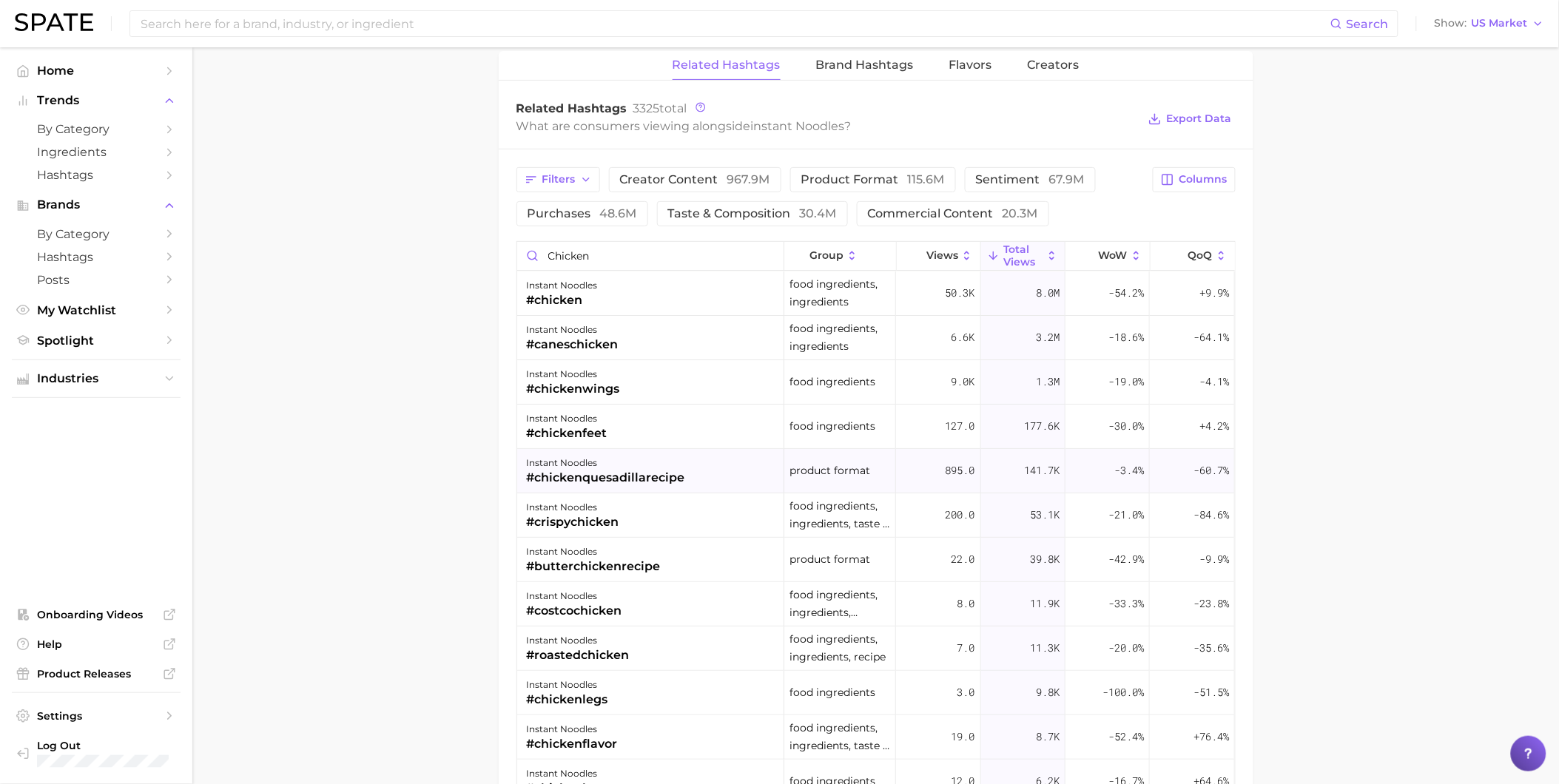
click at [639, 478] on div "#chickenquesadillarecipe" at bounding box center [605, 478] width 158 height 18
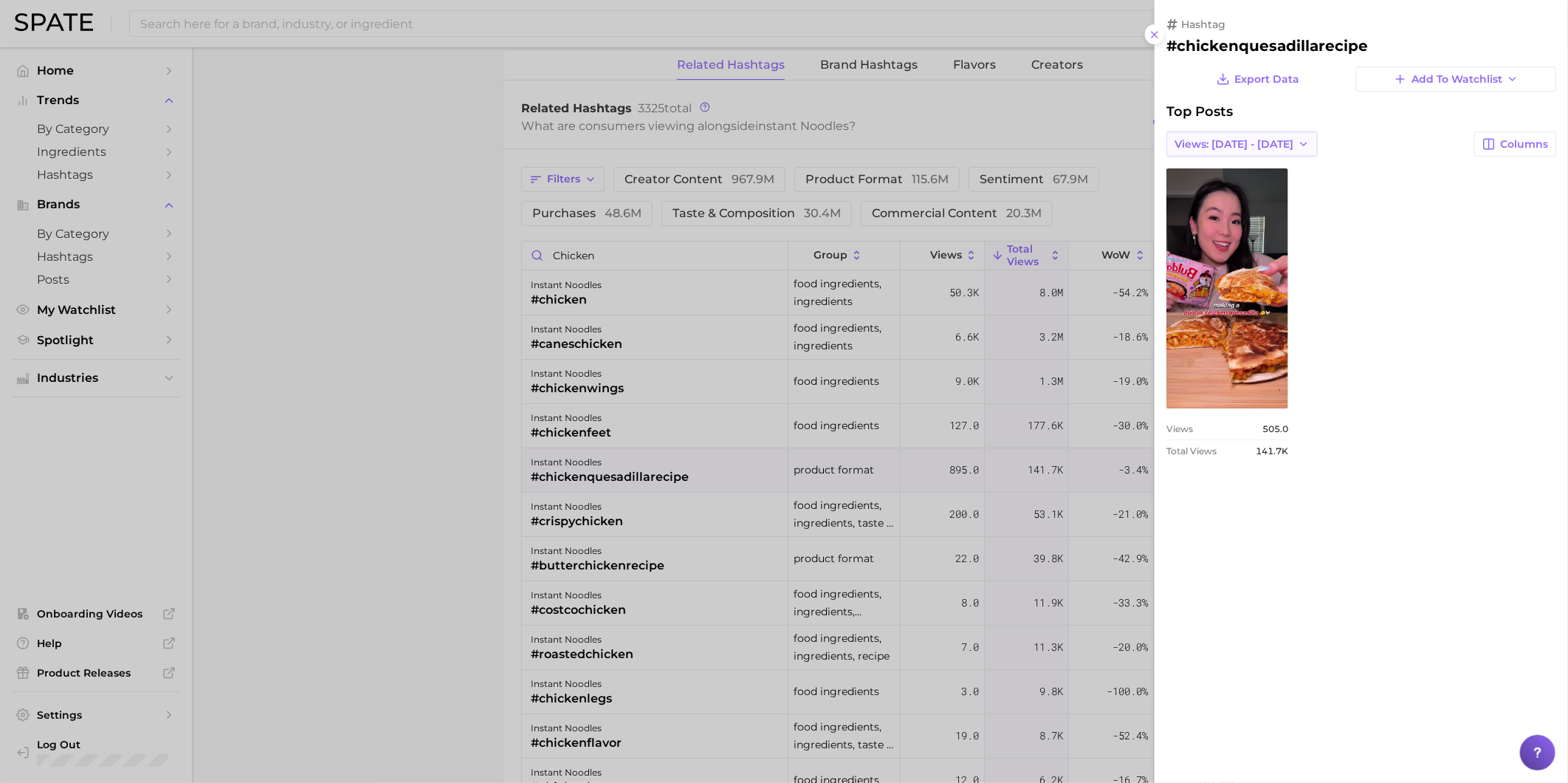
click at [1262, 146] on span "Views: [DATE] - [DATE]" at bounding box center [1234, 144] width 119 height 12
click at [1256, 192] on button "Total Views" at bounding box center [1247, 198] width 162 height 26
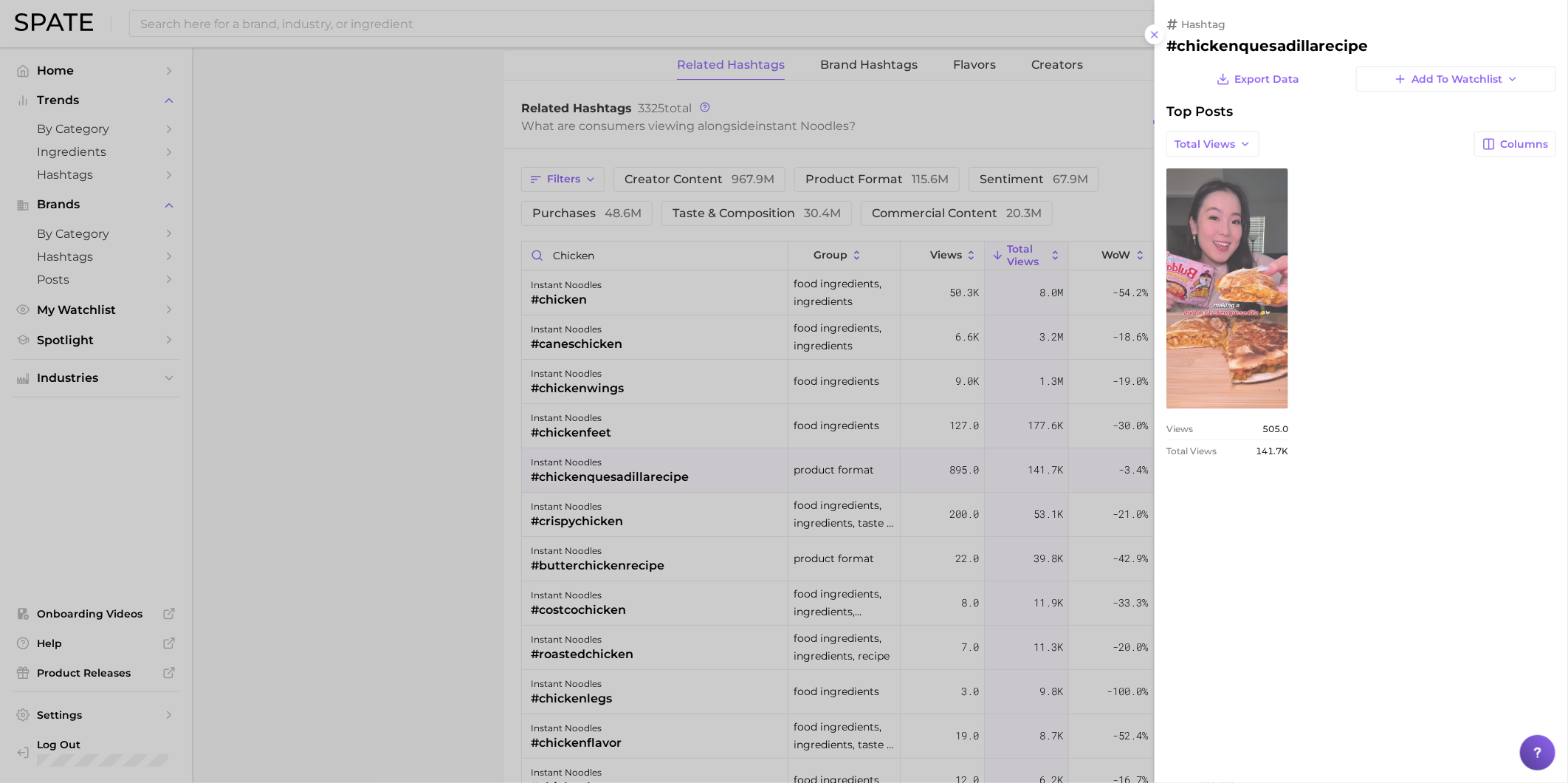
click at [1239, 245] on link "view post on TikTok" at bounding box center [1227, 288] width 122 height 240
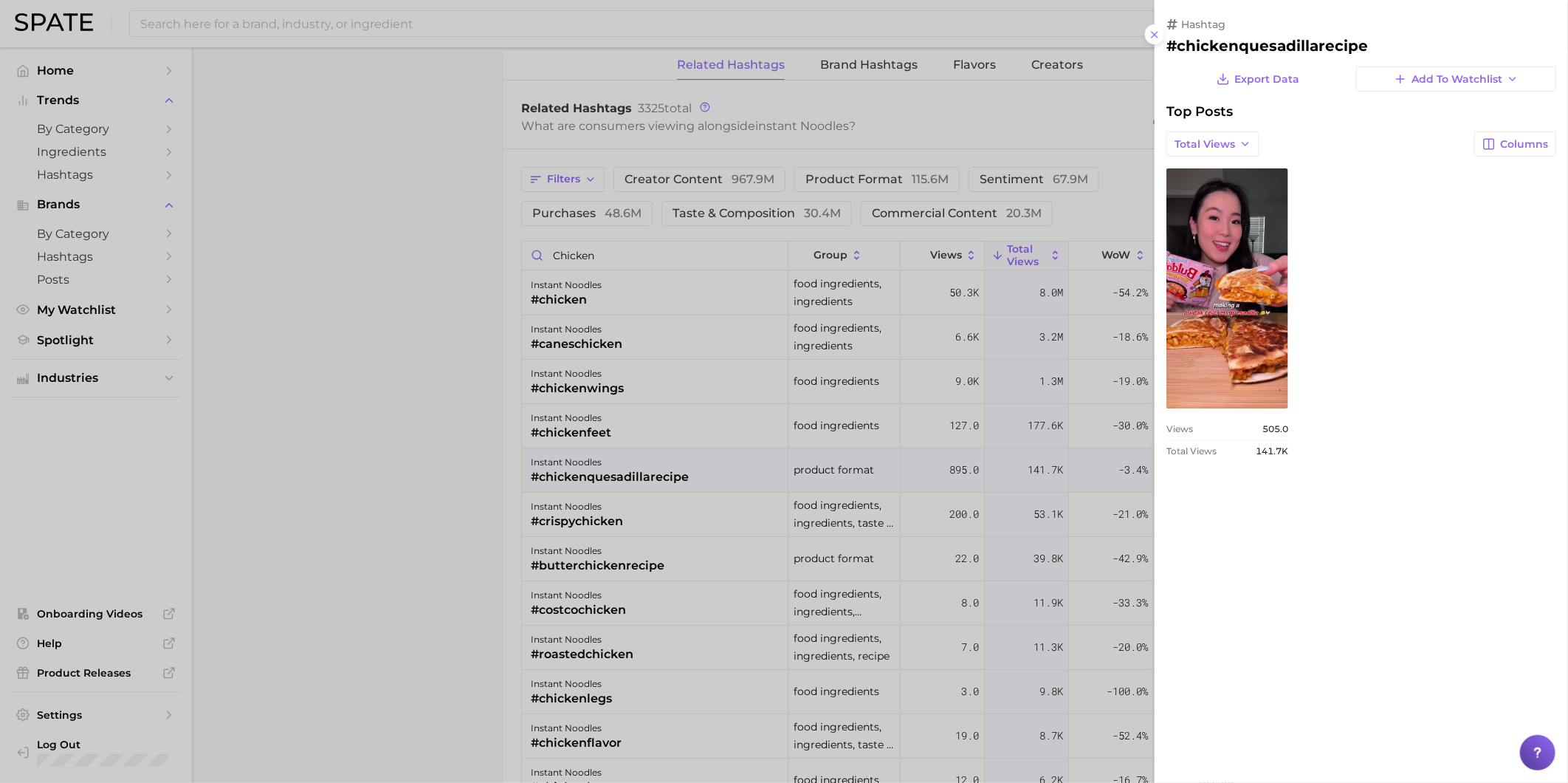
click at [653, 400] on div at bounding box center [784, 392] width 1568 height 783
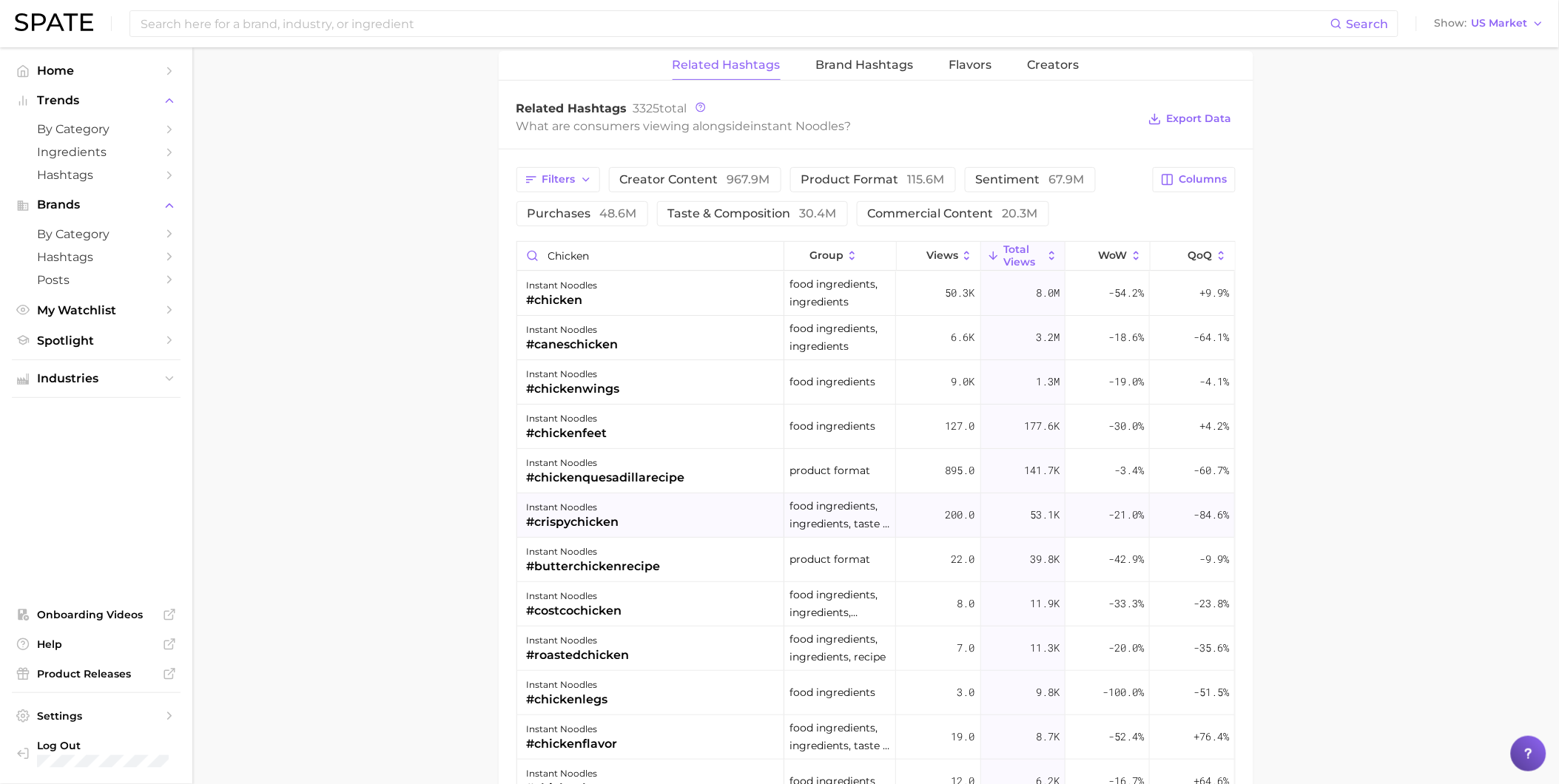
click at [646, 513] on div "instant noodles #crispychicken" at bounding box center [651, 515] width 267 height 44
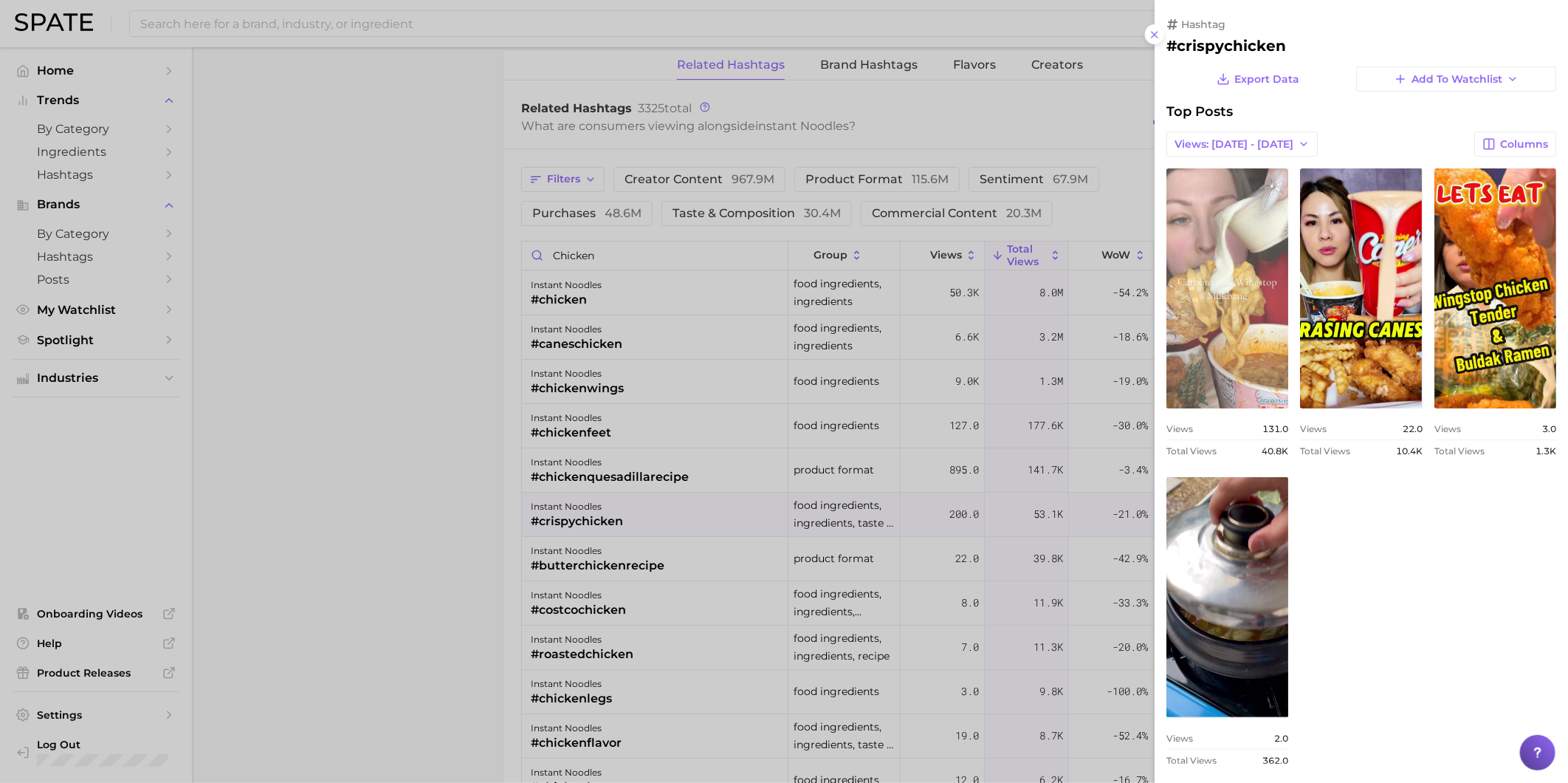
click at [1231, 358] on link "view post on TikTok" at bounding box center [1227, 288] width 122 height 240
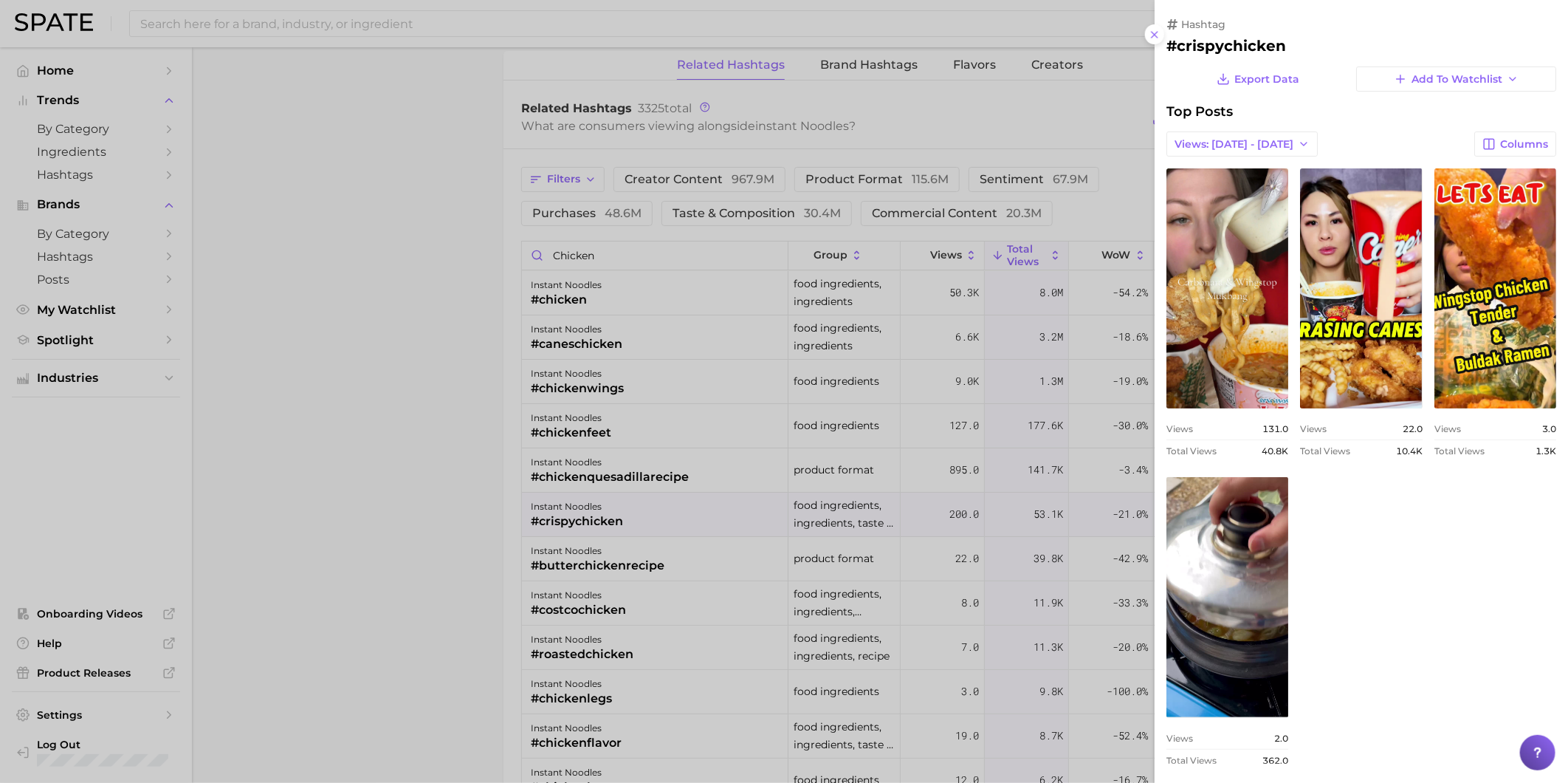
click at [700, 429] on div at bounding box center [784, 392] width 1568 height 783
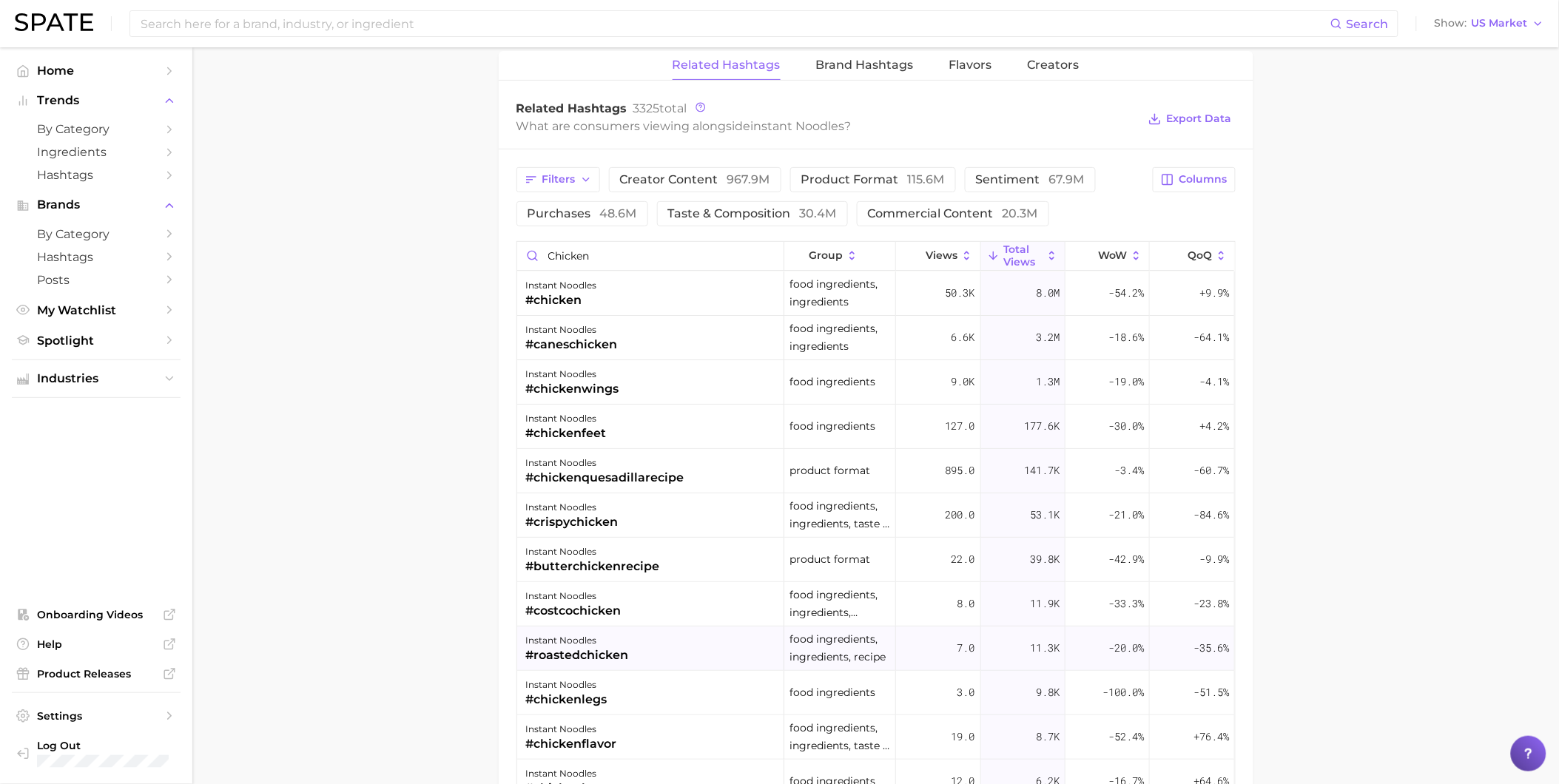
click at [675, 661] on div "instant noodles #roastedchicken" at bounding box center [651, 648] width 267 height 44
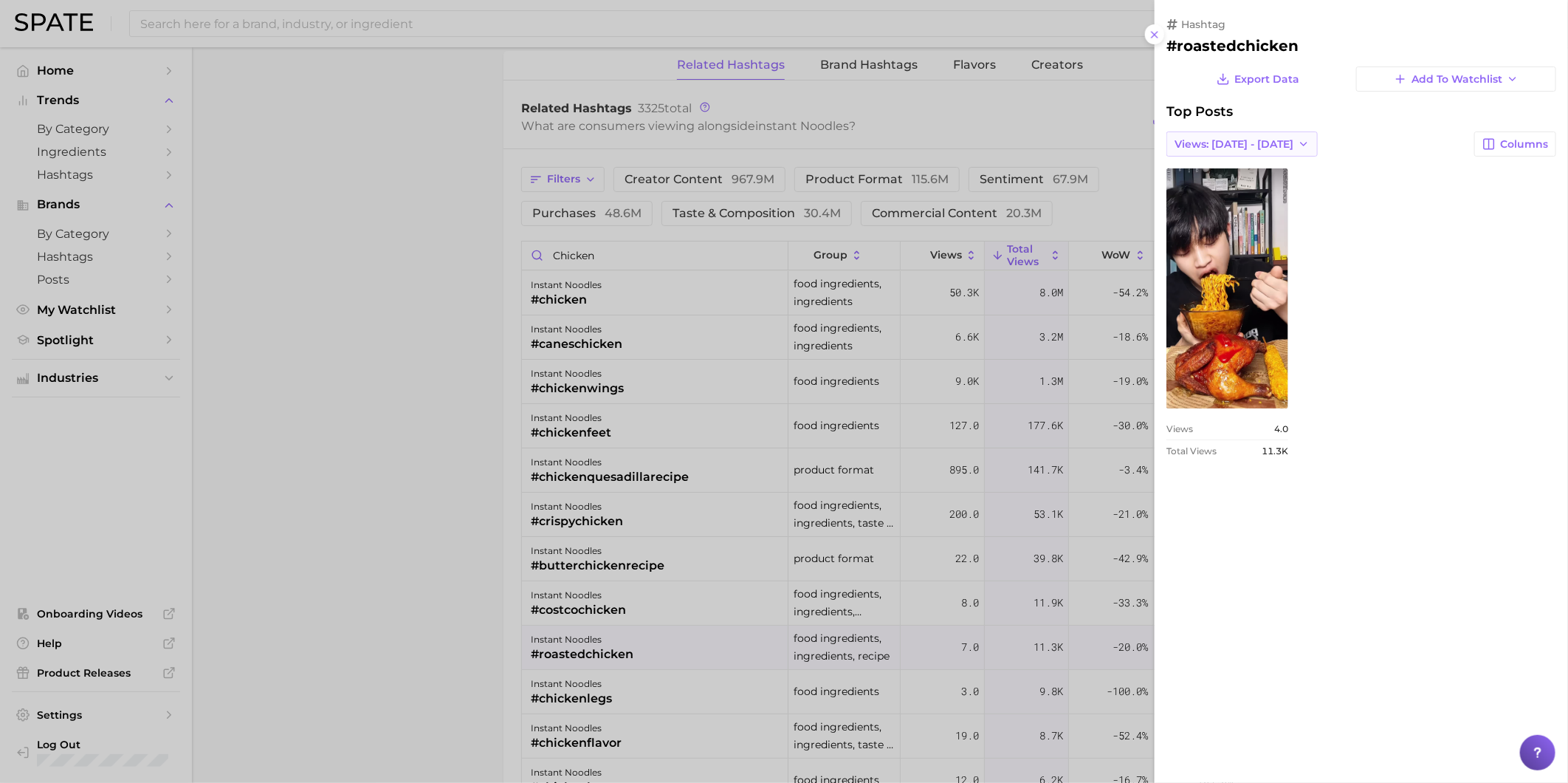
click at [1253, 147] on span "Views: [DATE] - [DATE]" at bounding box center [1234, 144] width 119 height 12
click at [1253, 190] on button "Total Views" at bounding box center [1247, 198] width 162 height 26
click at [607, 708] on div at bounding box center [784, 392] width 1568 height 783
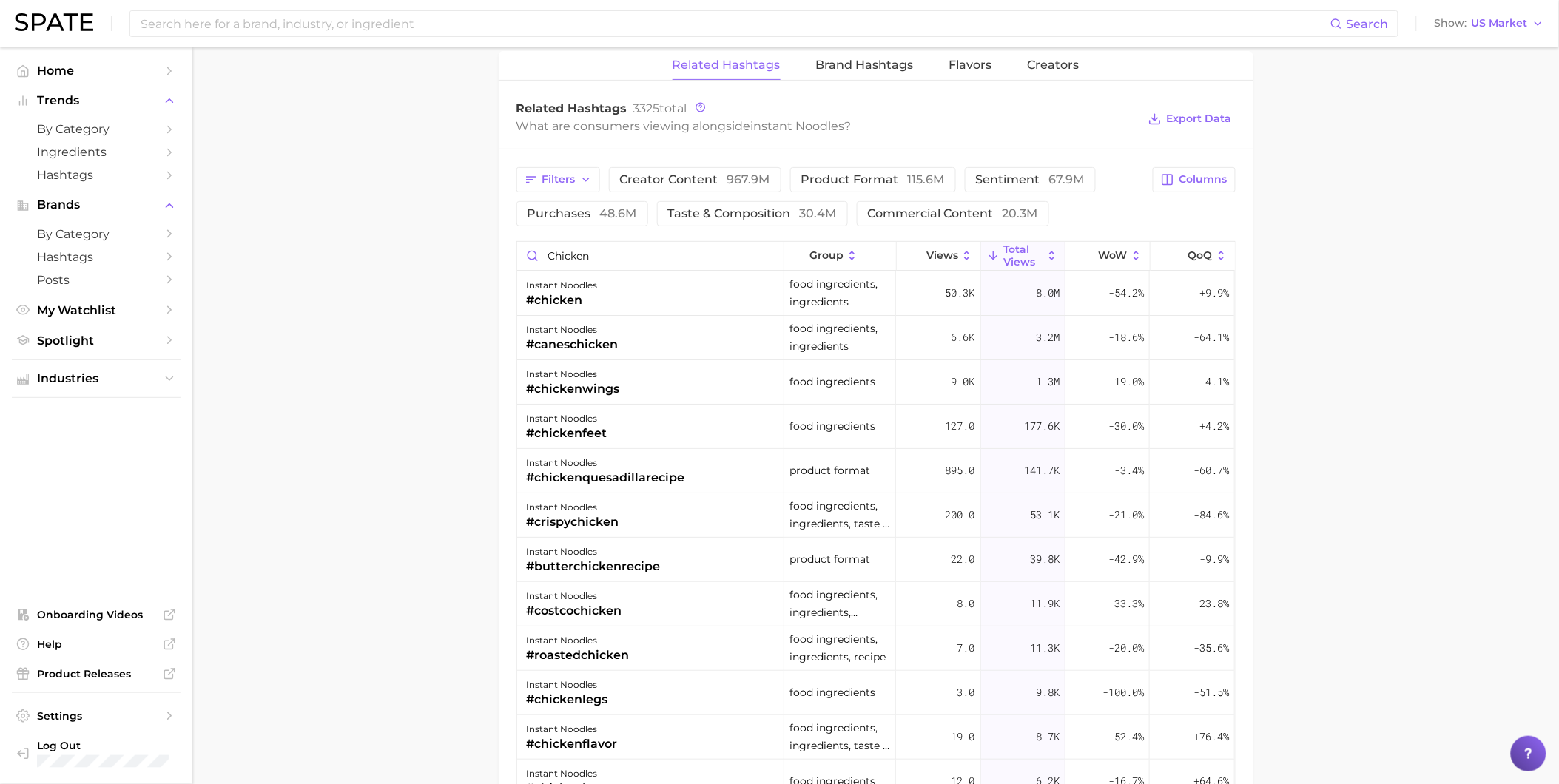
click at [611, 698] on div "instant noodles #chickenlegs" at bounding box center [651, 693] width 267 height 44
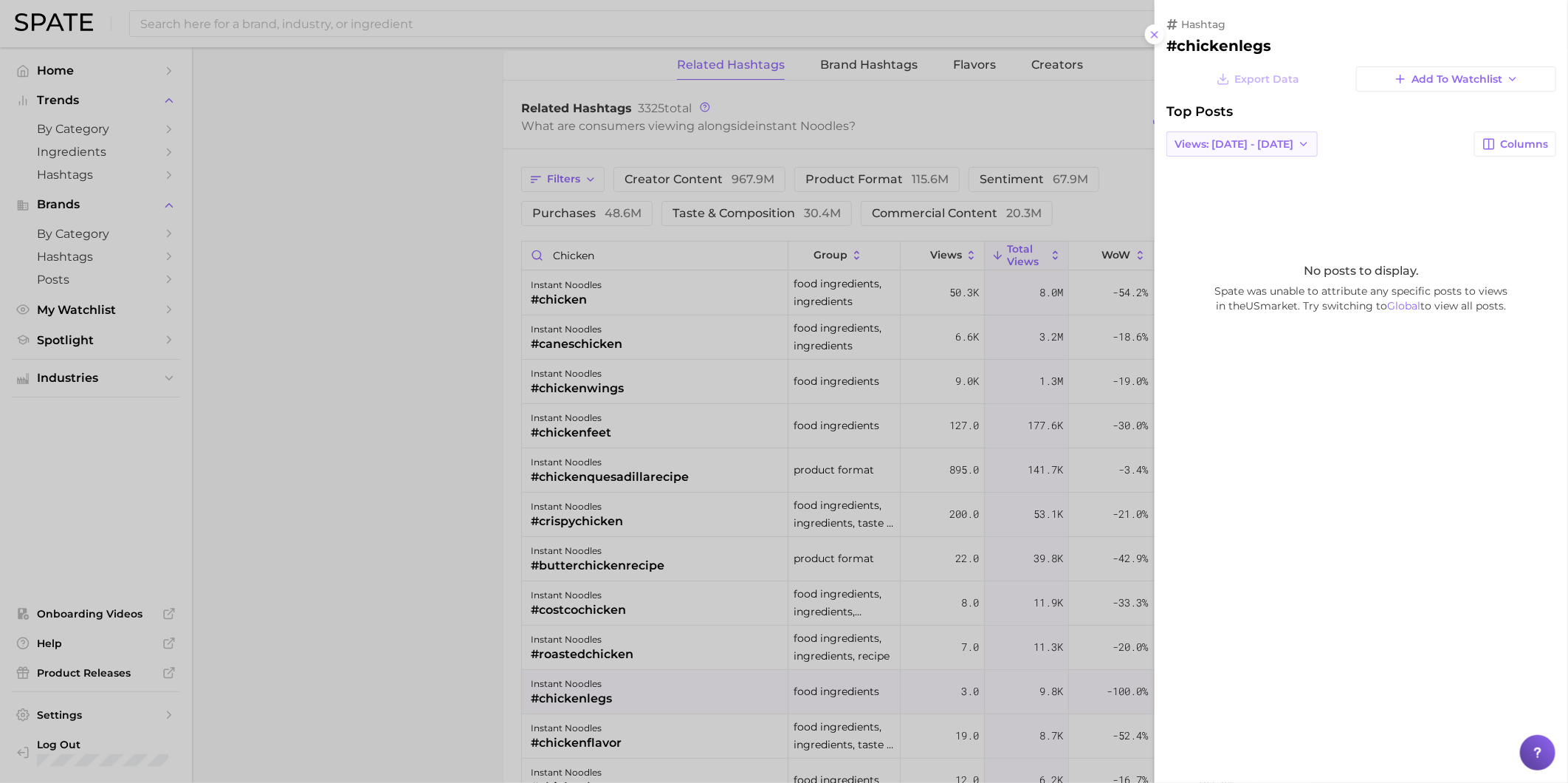
click at [1197, 153] on button "Views: [DATE] - [DATE]" at bounding box center [1241, 144] width 151 height 25
click at [1207, 192] on span "Total Views" at bounding box center [1204, 198] width 61 height 12
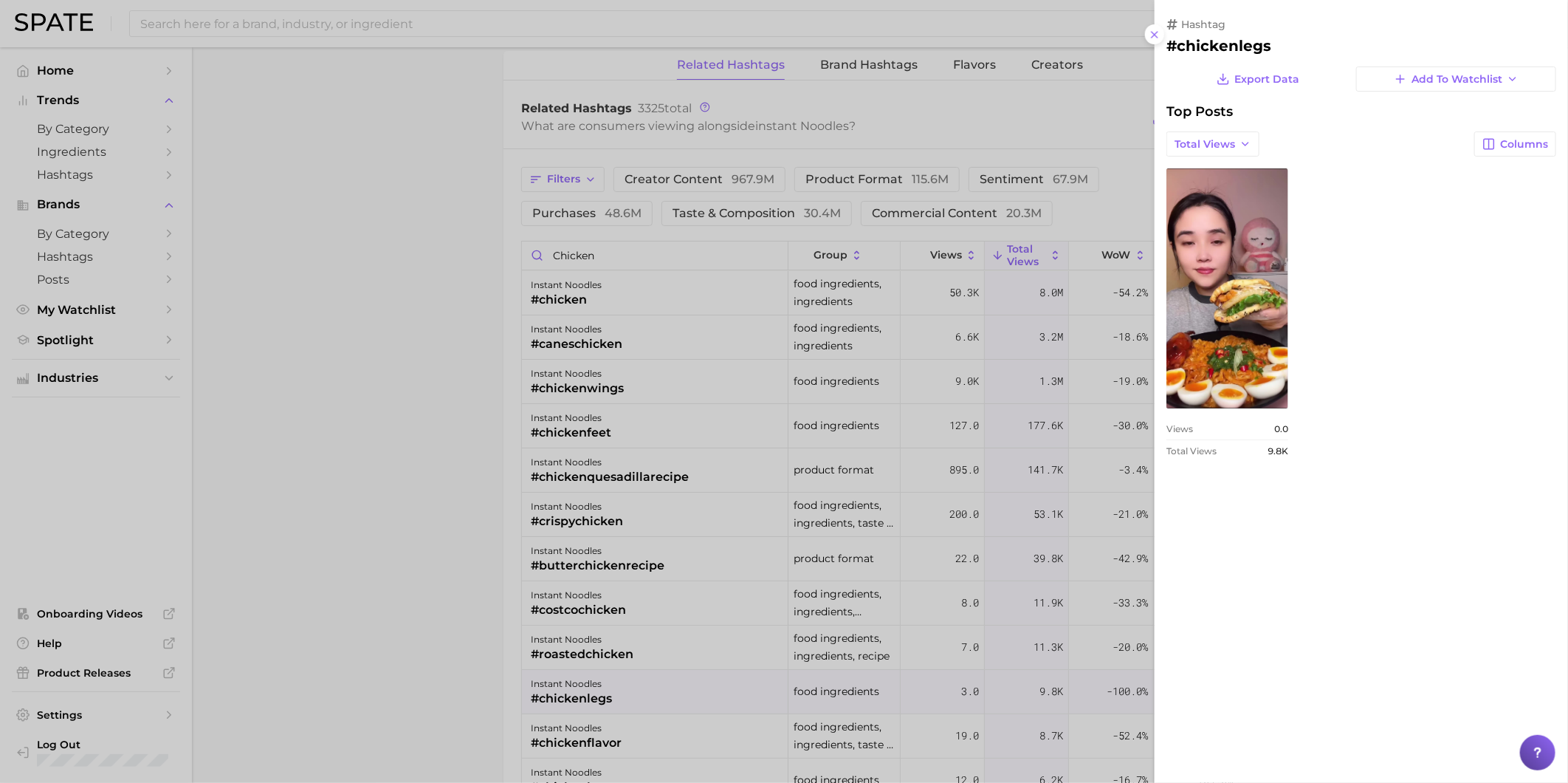
click at [659, 570] on div at bounding box center [784, 392] width 1568 height 783
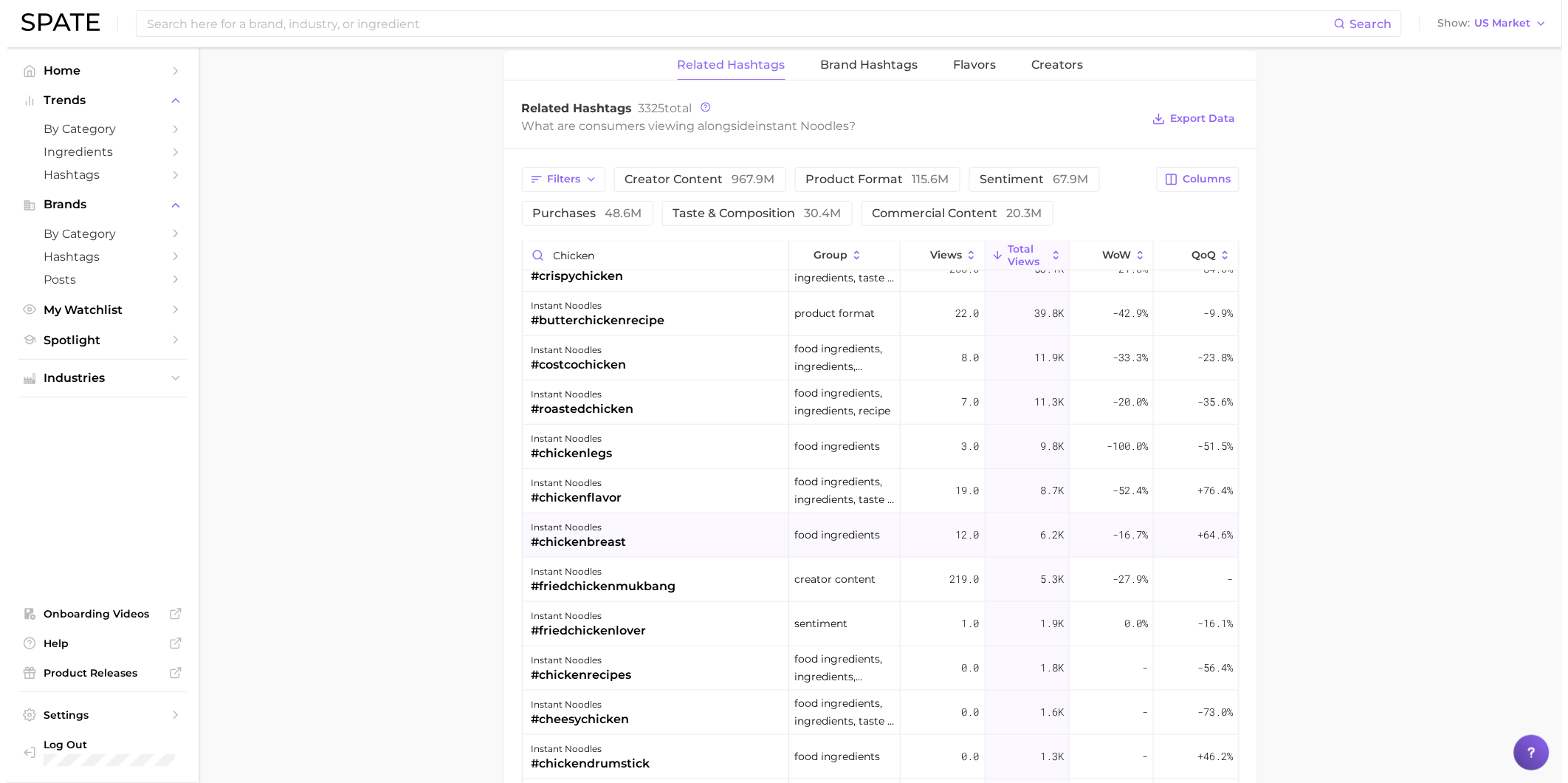
scroll to position [246, 0]
click at [650, 638] on div "instant noodles #friedchickenlover" at bounding box center [649, 622] width 266 height 44
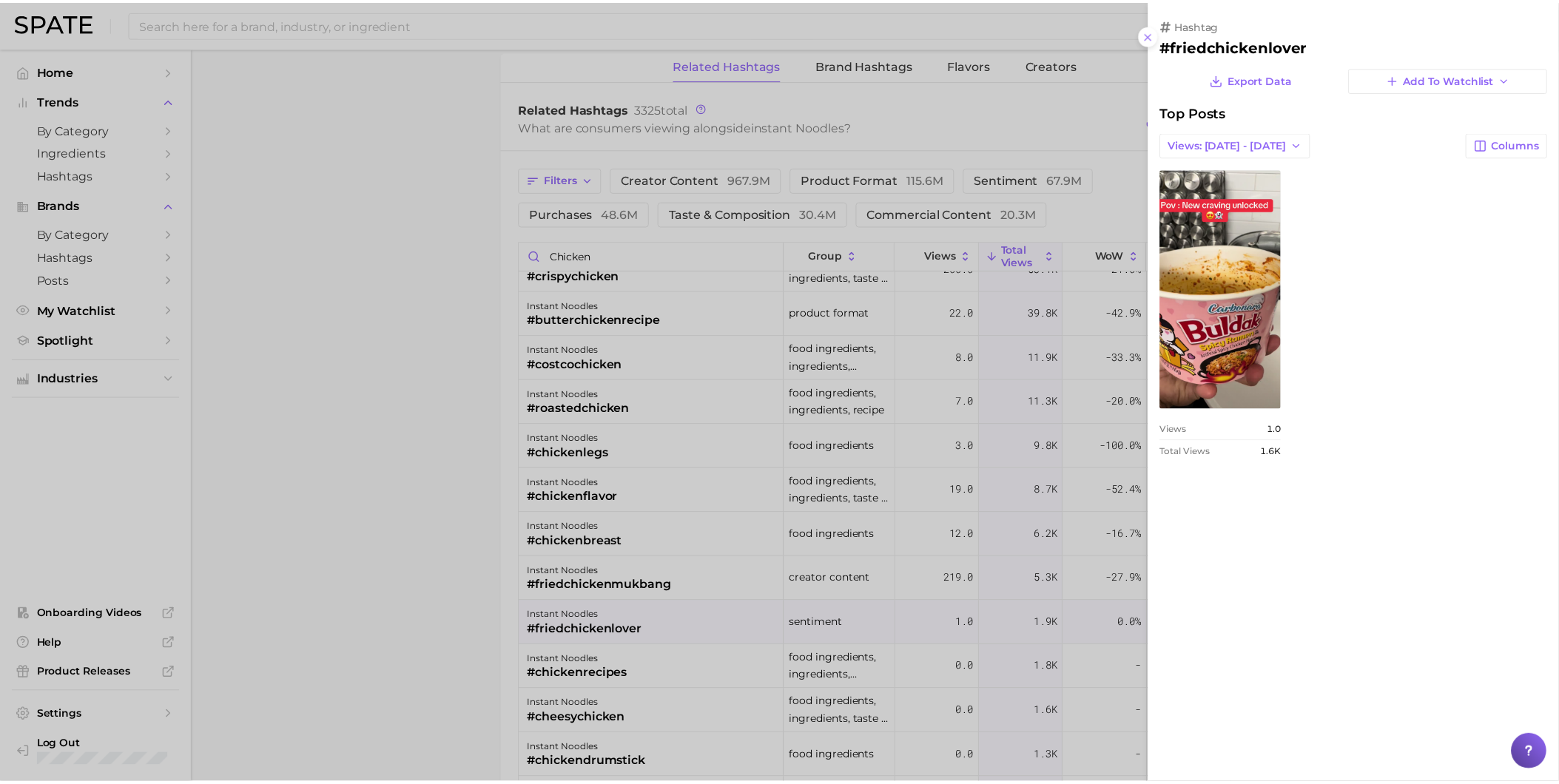
scroll to position [0, 0]
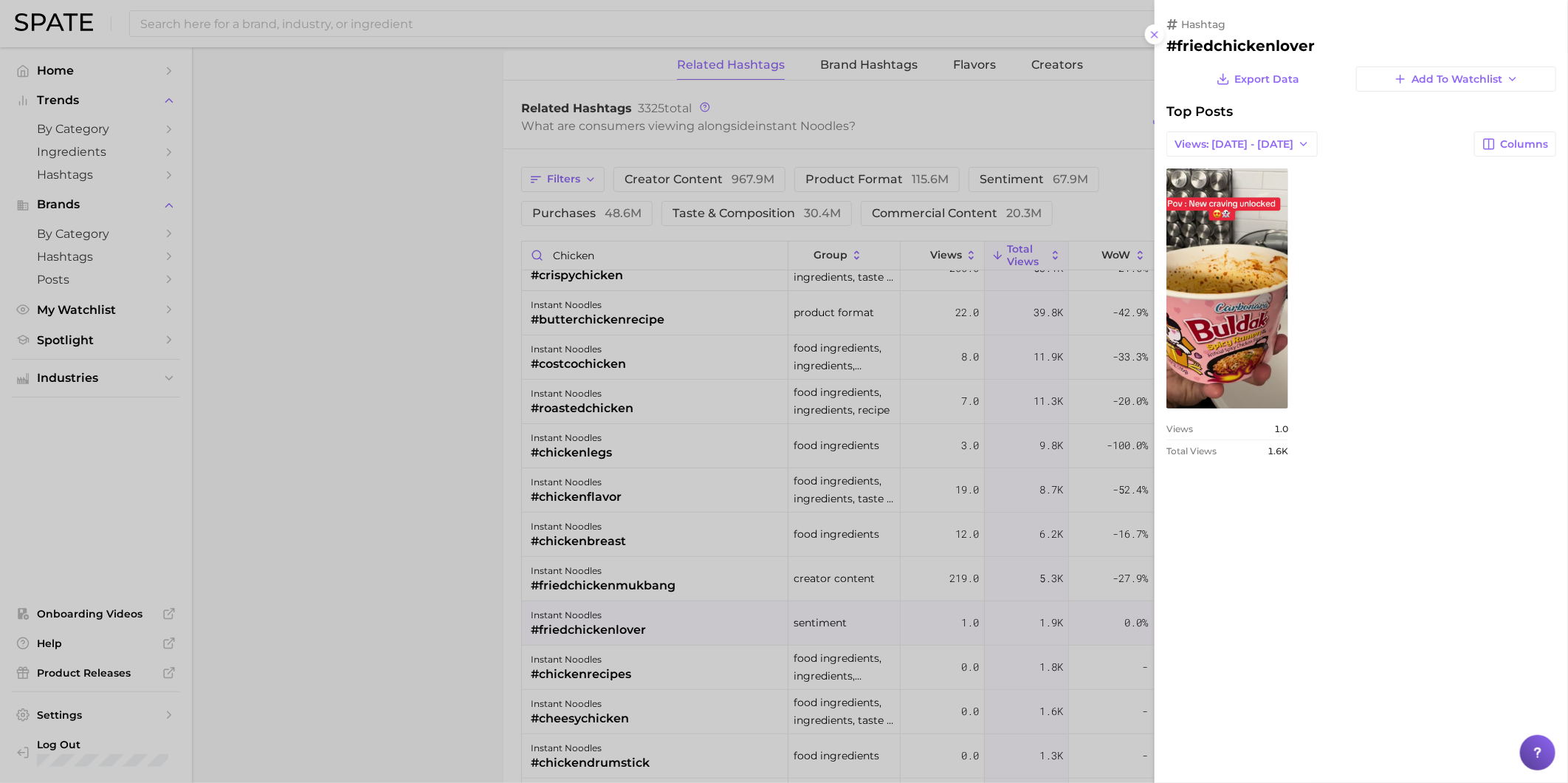
click at [632, 681] on div at bounding box center [784, 392] width 1568 height 783
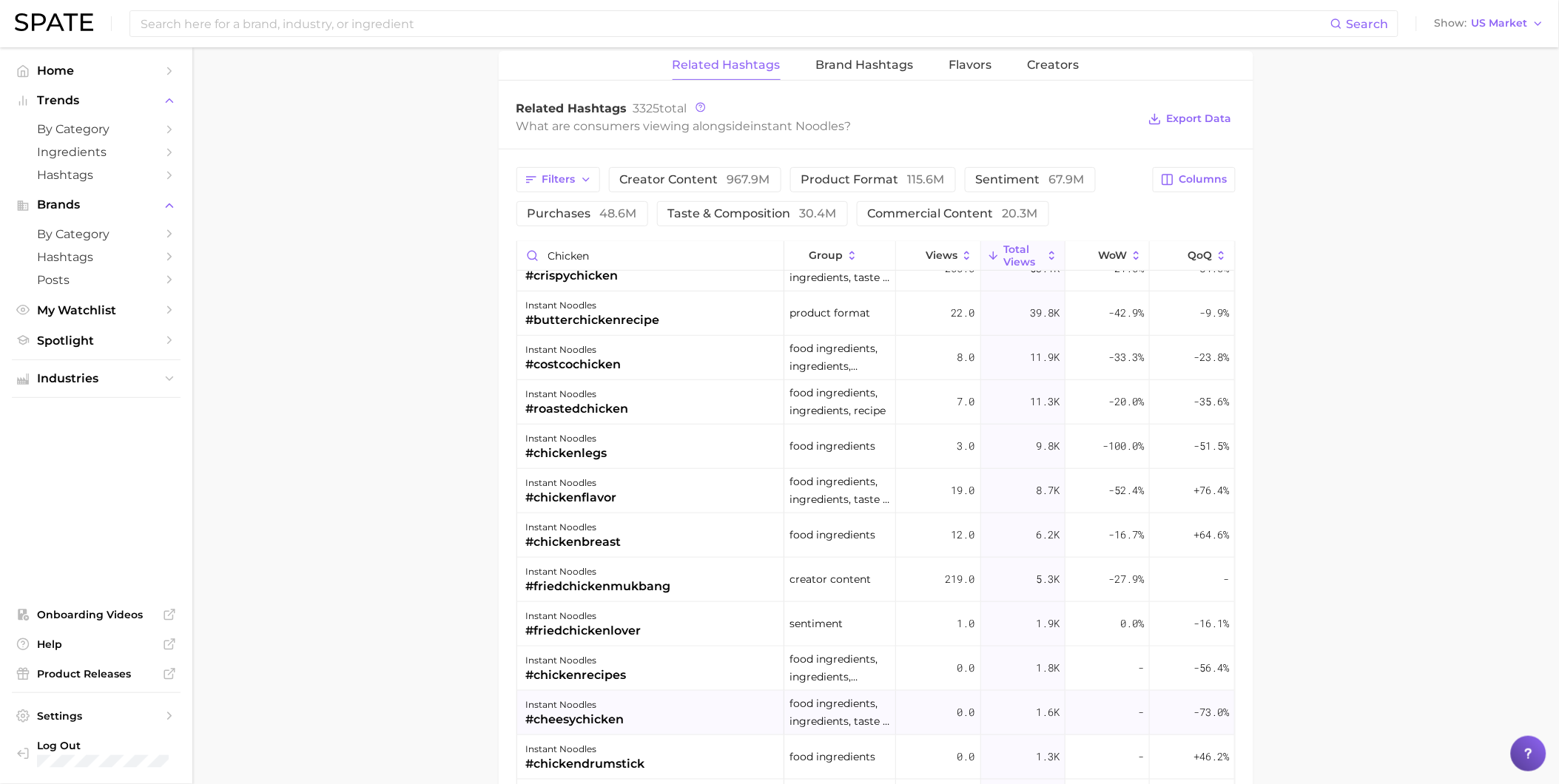
scroll to position [268, 0]
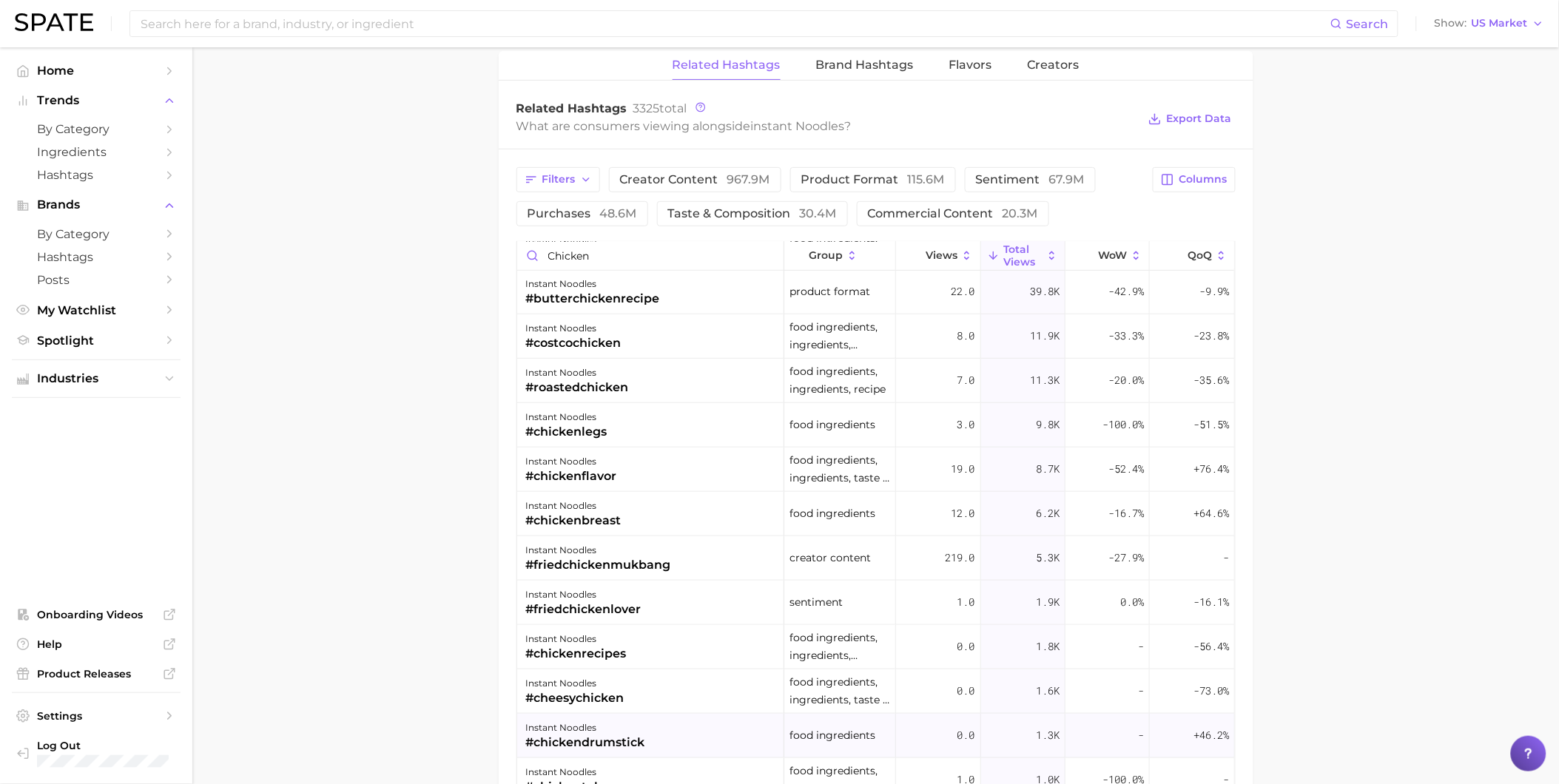
click at [668, 726] on div "instant noodles #chickendrumstick" at bounding box center [651, 735] width 267 height 44
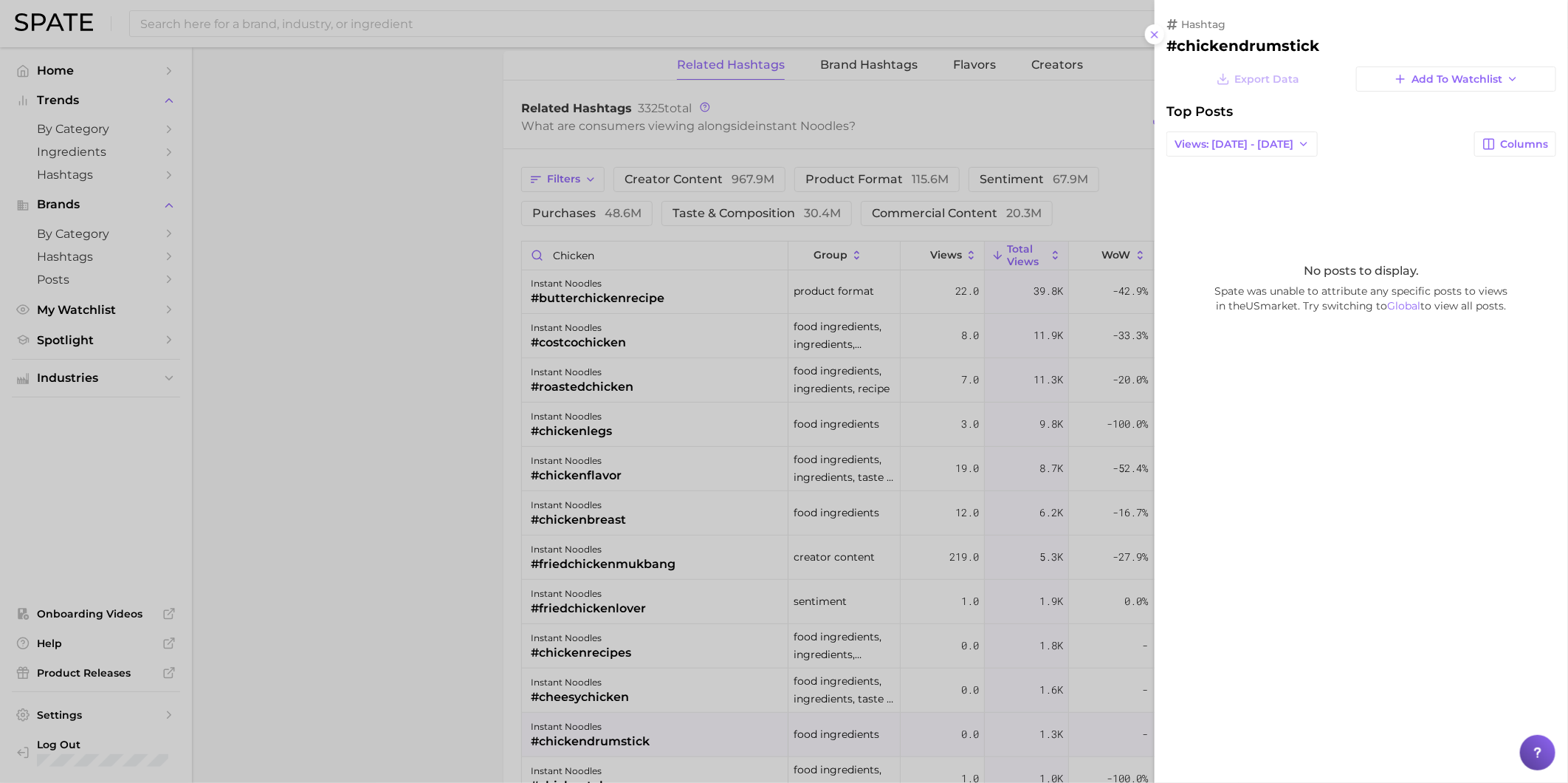
click at [675, 219] on div at bounding box center [784, 392] width 1568 height 783
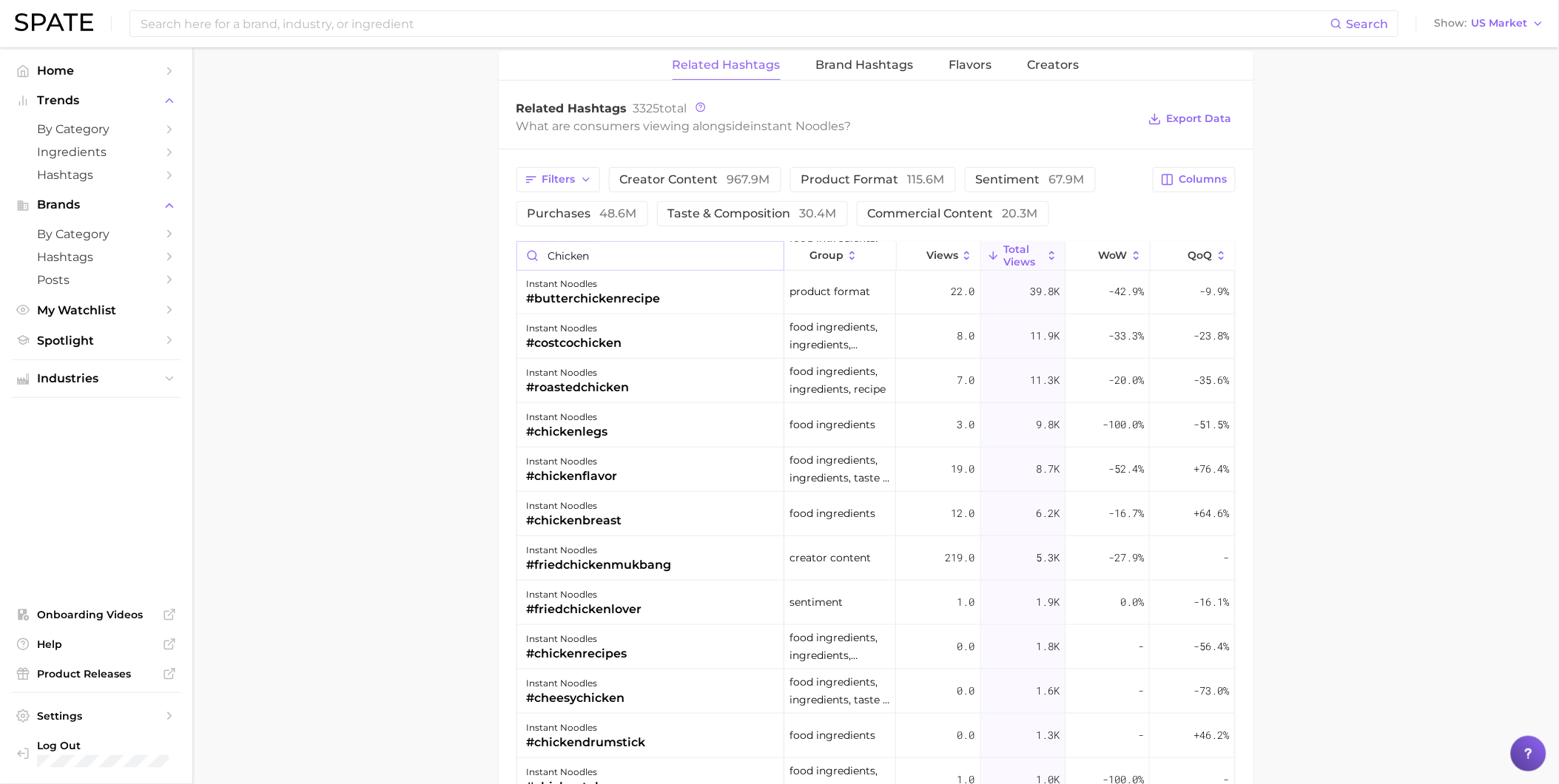
scroll to position [248, 0]
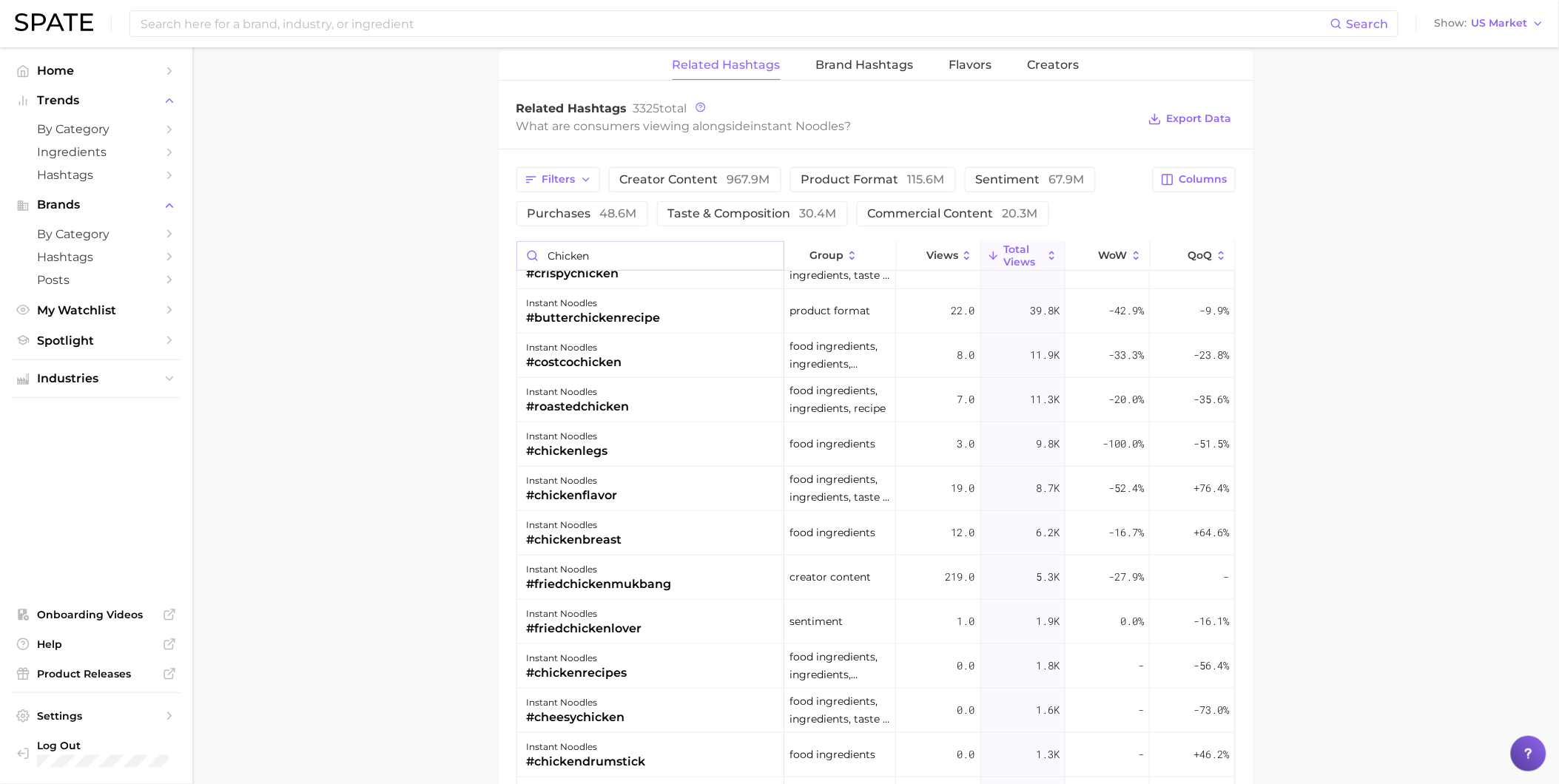
drag, startPoint x: 629, startPoint y: 251, endPoint x: 484, endPoint y: 259, distance: 145.2
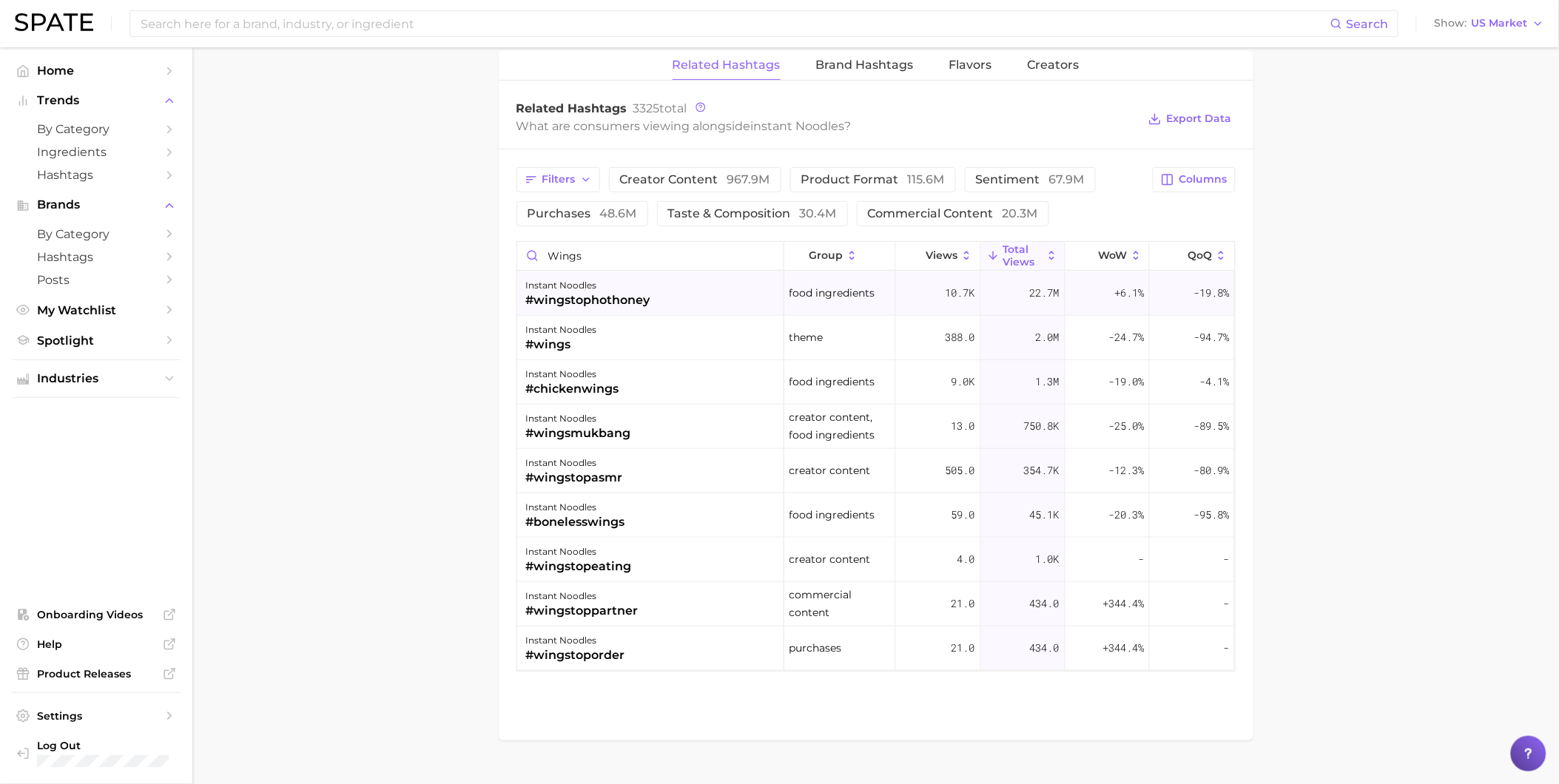
click at [678, 285] on div "instant noodles #wingstophothoney" at bounding box center [651, 293] width 267 height 44
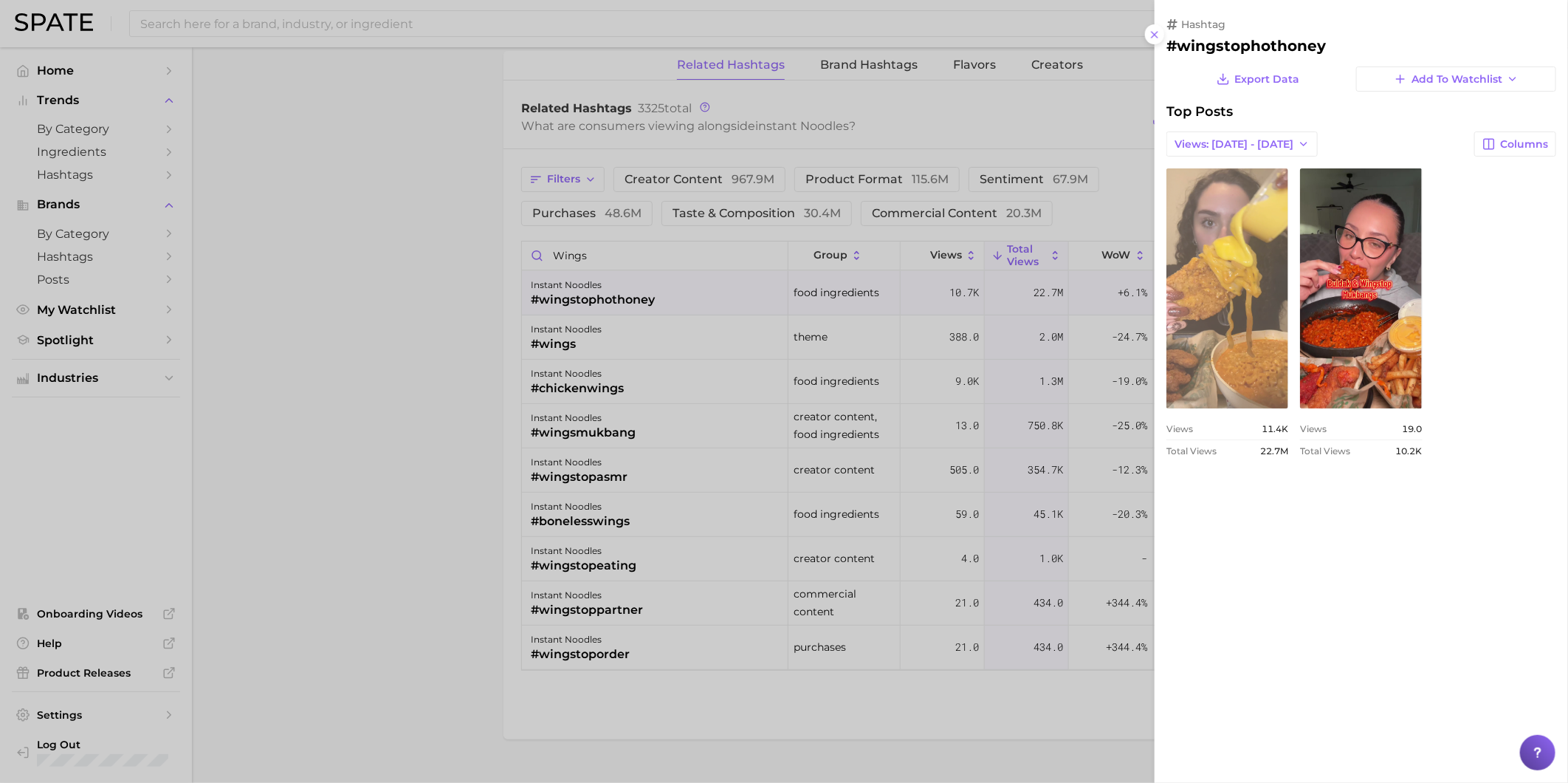
click at [1226, 343] on link "view post on TikTok" at bounding box center [1227, 288] width 122 height 240
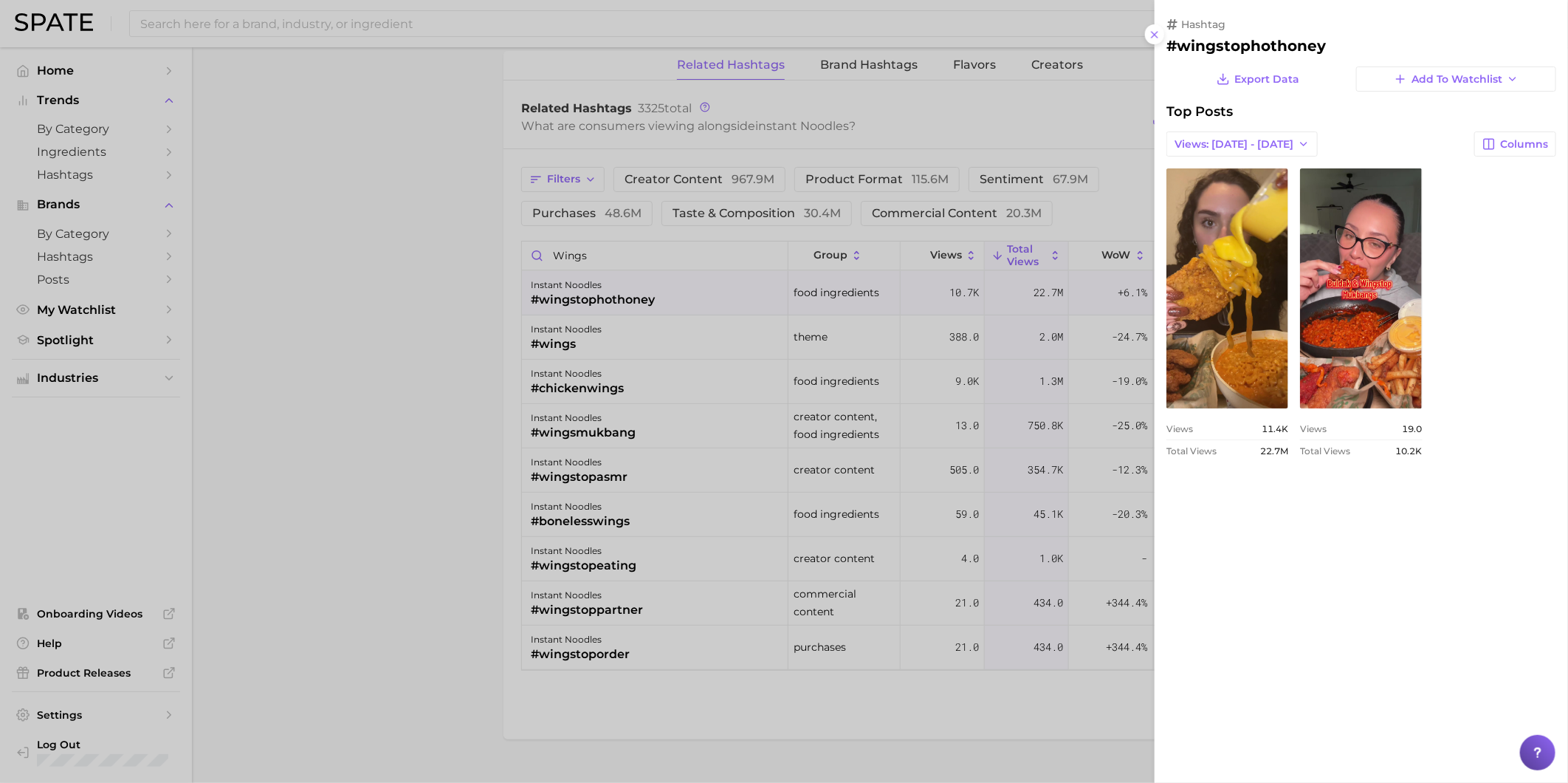
click at [542, 746] on div at bounding box center [784, 392] width 1568 height 783
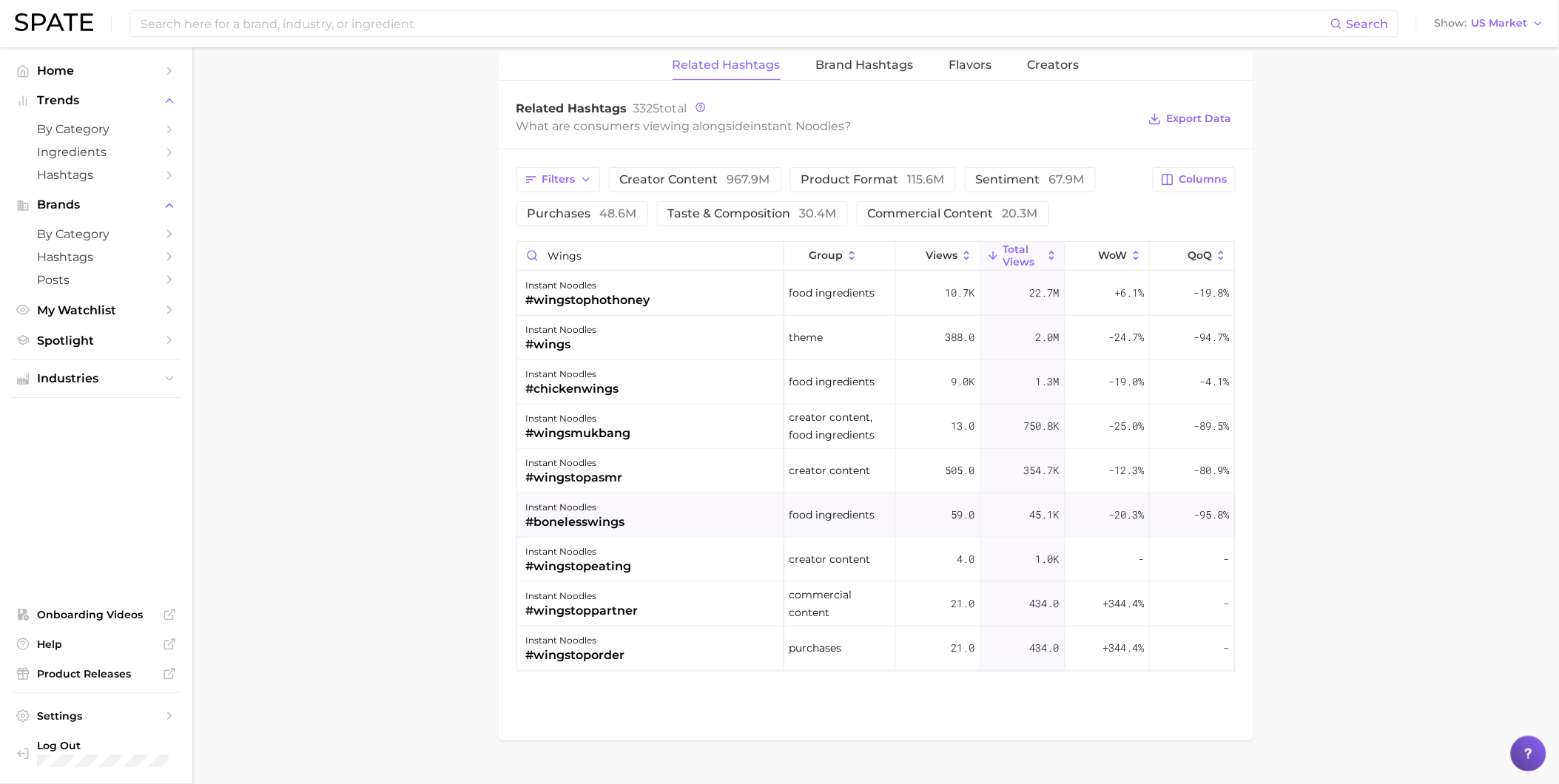
click at [653, 515] on div "instant noodles #bonelesswings" at bounding box center [651, 515] width 267 height 44
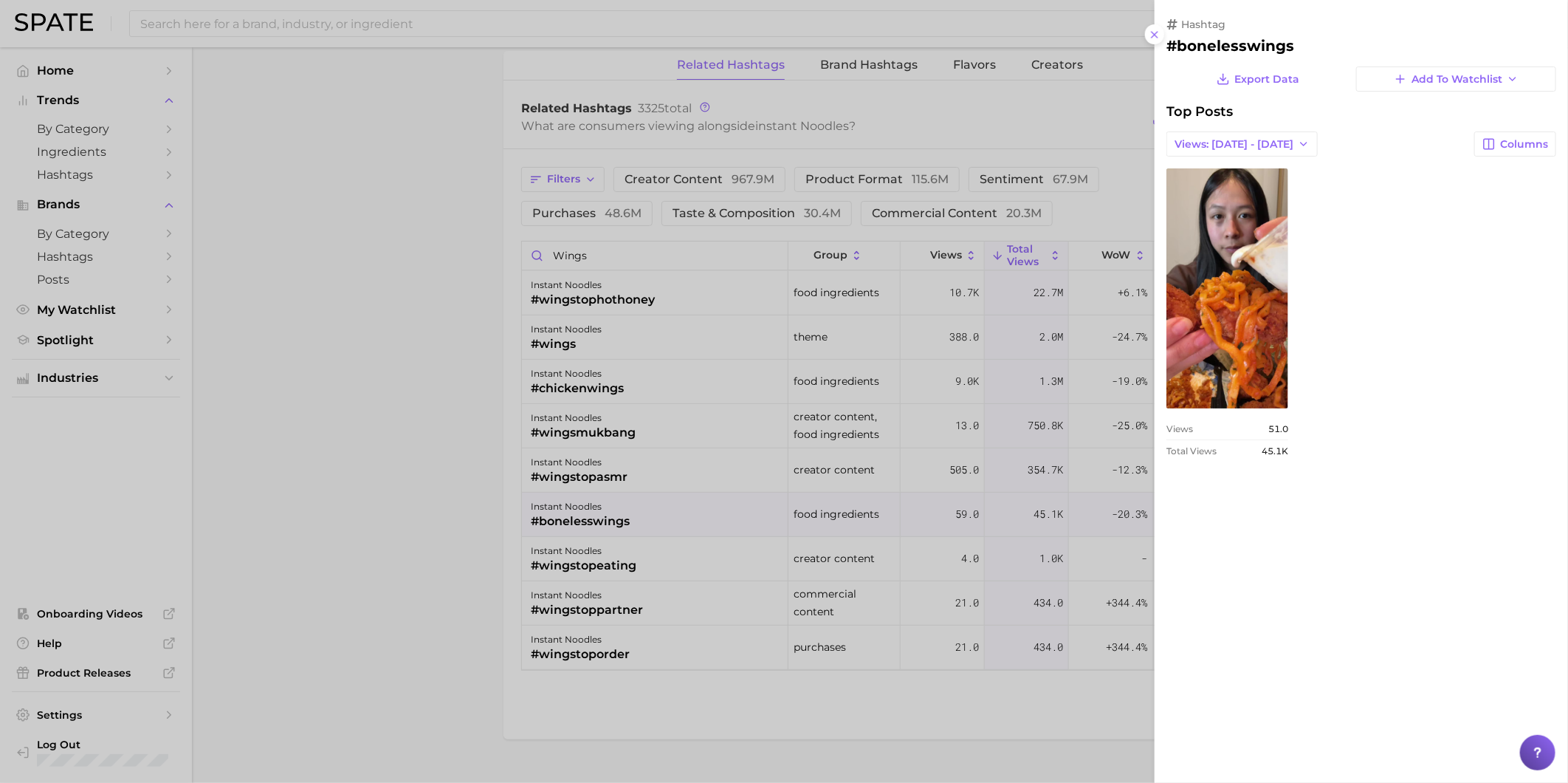
click at [830, 764] on div at bounding box center [784, 392] width 1568 height 783
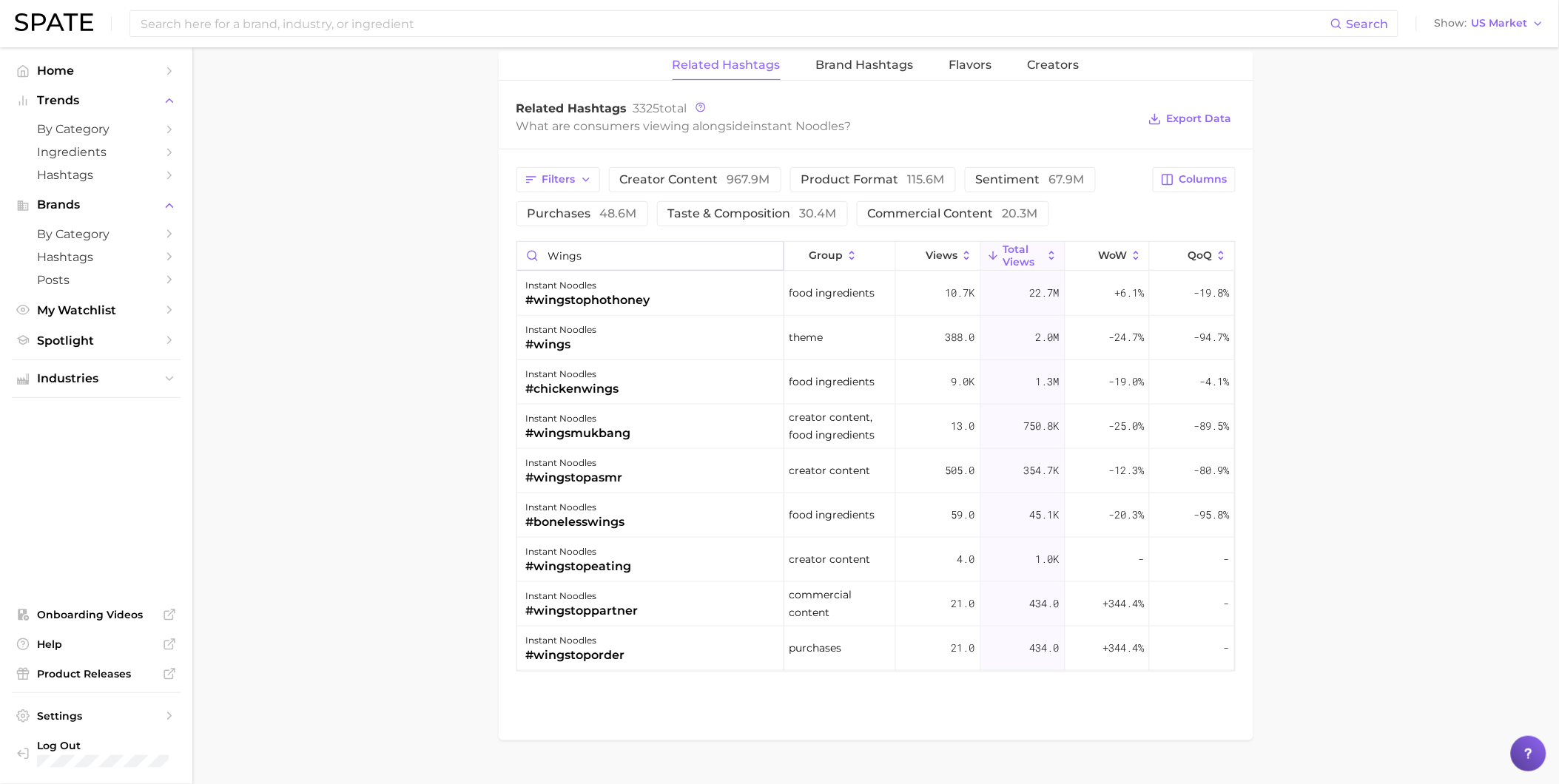
drag, startPoint x: 618, startPoint y: 262, endPoint x: 528, endPoint y: 262, distance: 90.0
click at [528, 262] on input "wings" at bounding box center [650, 256] width 266 height 28
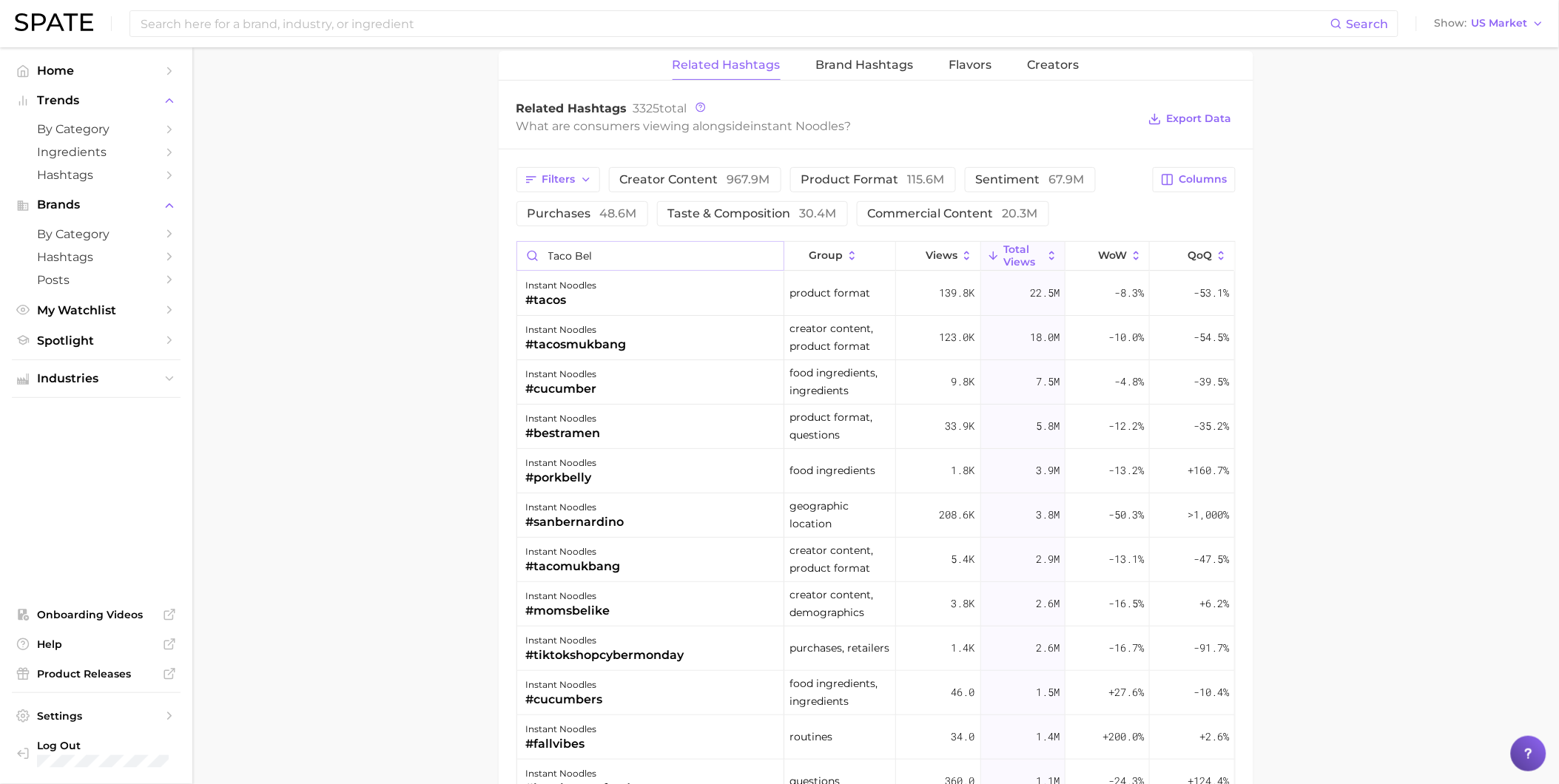
type input "taco bell"
click at [764, 257] on input "taco bell" at bounding box center [650, 256] width 266 height 28
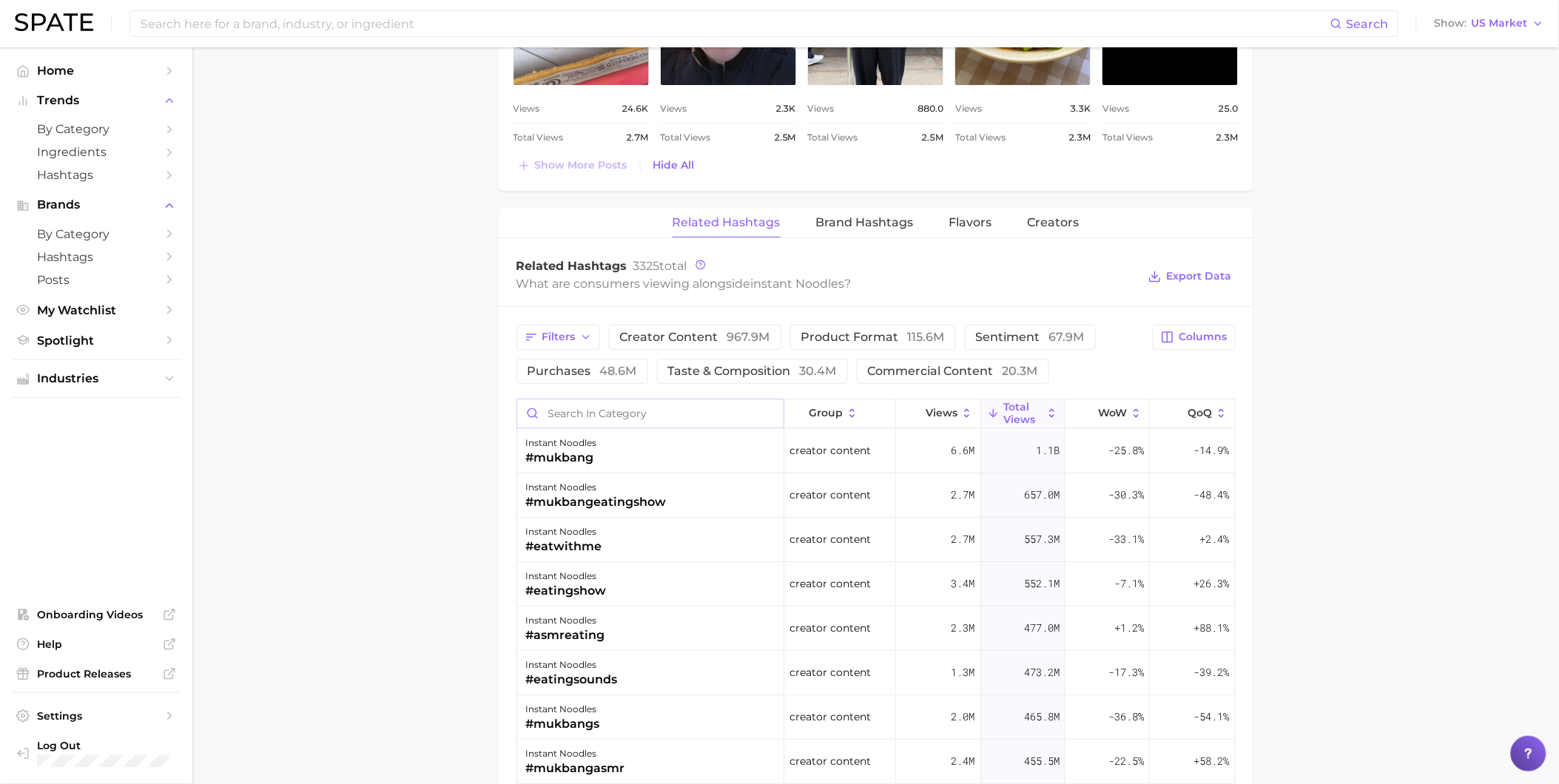
scroll to position [1971, 0]
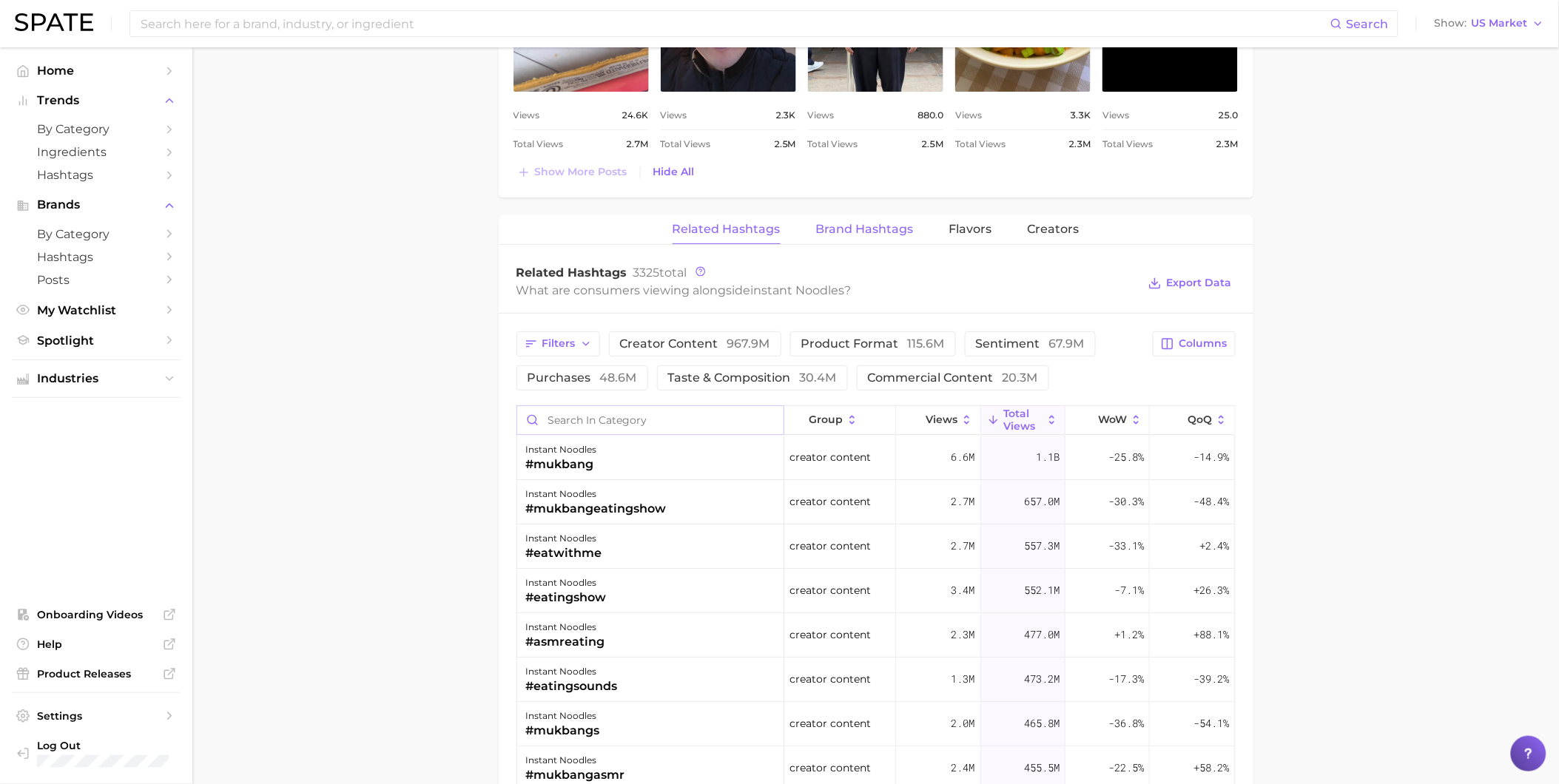
click at [888, 231] on span "Brand Hashtags" at bounding box center [865, 229] width 98 height 13
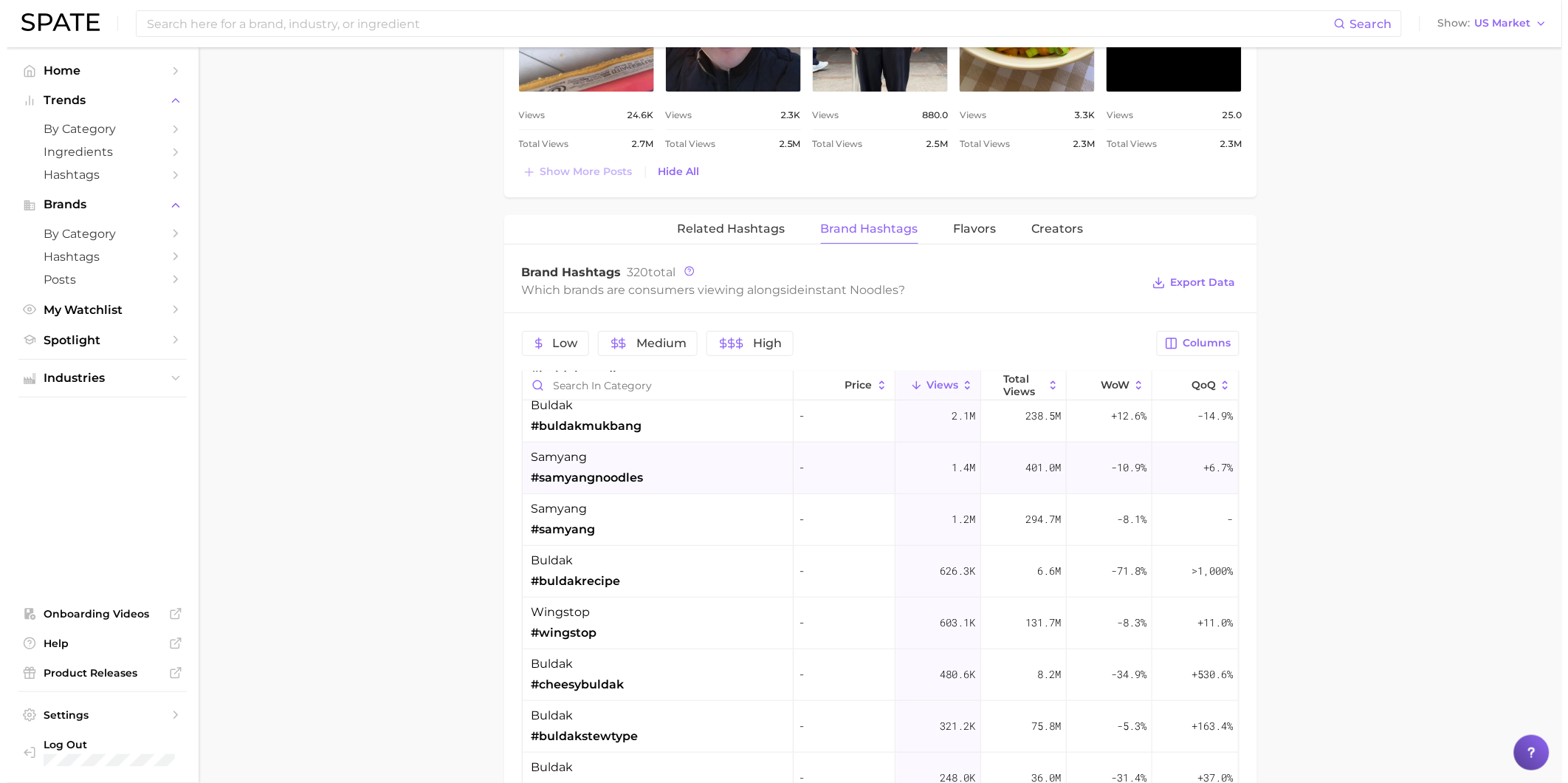
scroll to position [246, 0]
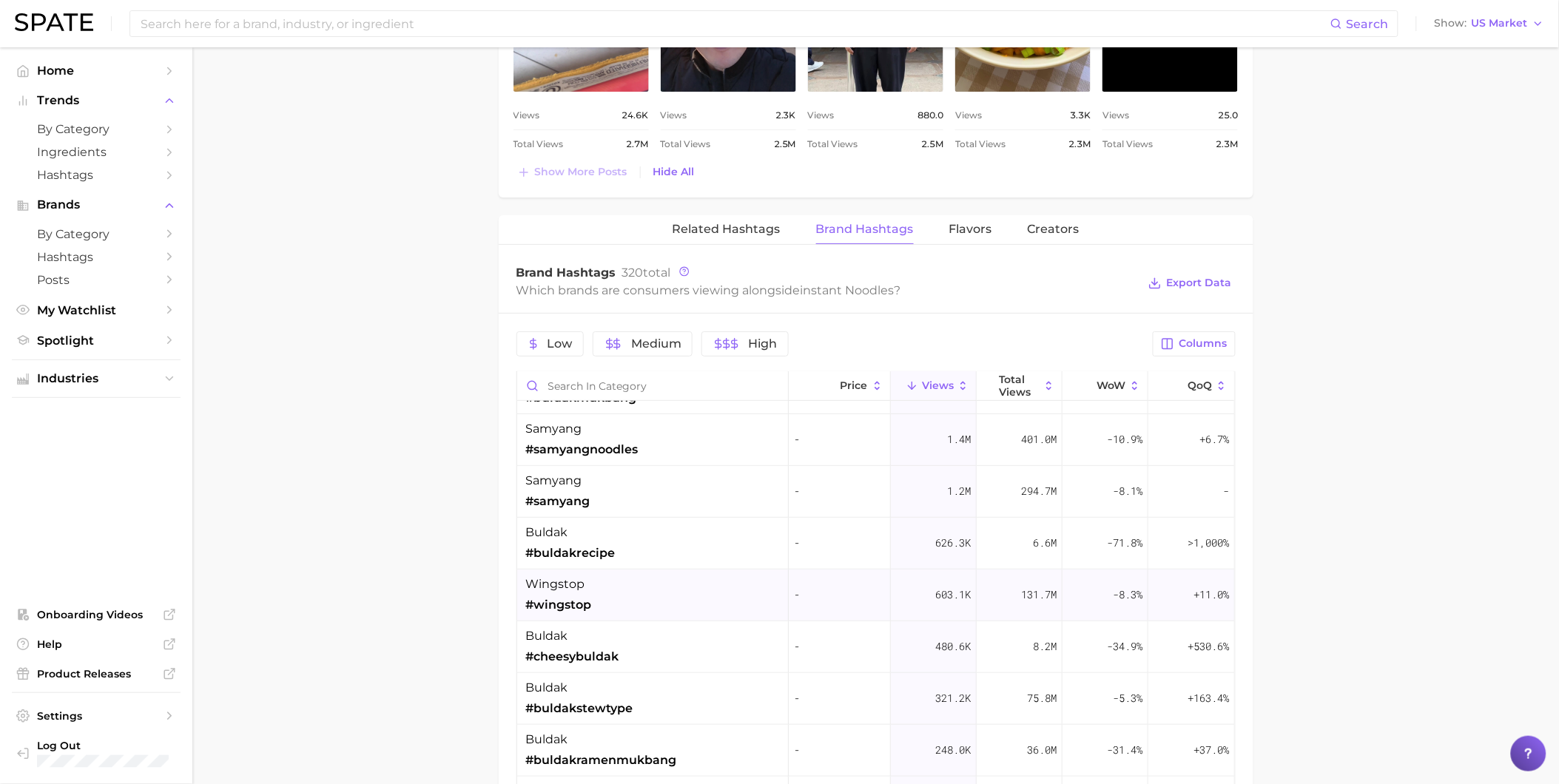
click at [669, 592] on div "wingstop #wingstop" at bounding box center [653, 595] width 272 height 52
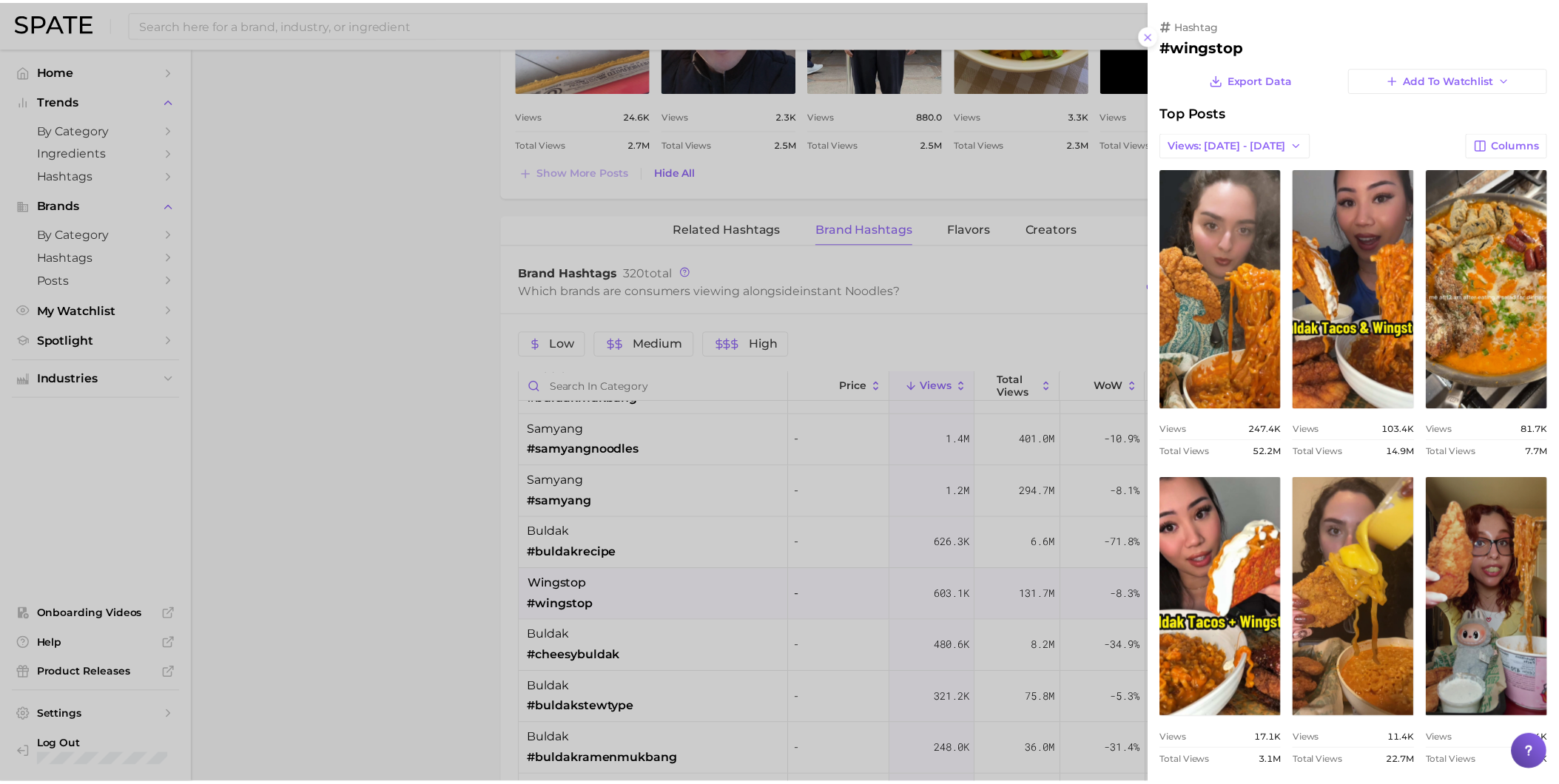
scroll to position [0, 0]
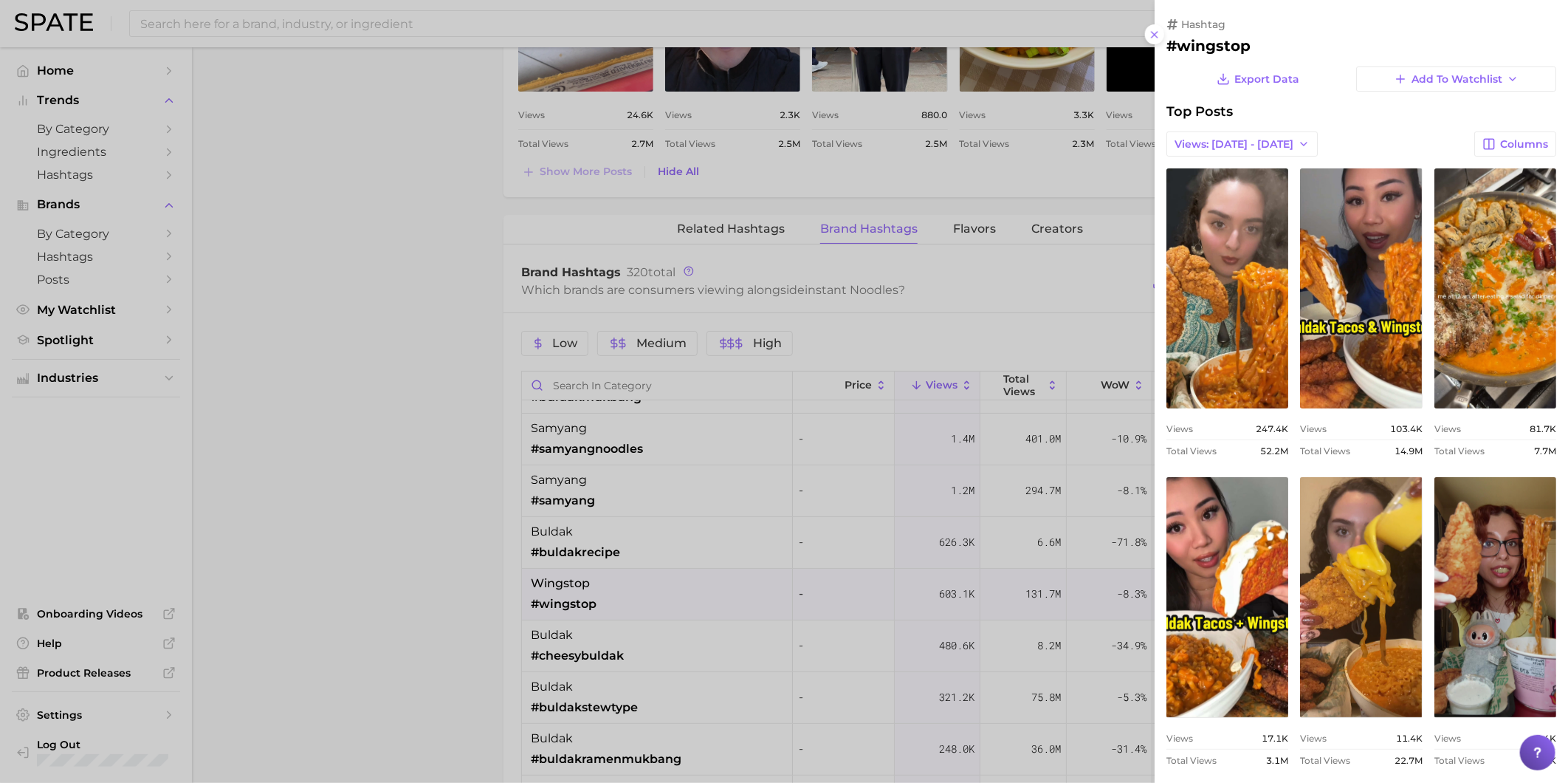
click at [652, 605] on div at bounding box center [784, 392] width 1568 height 783
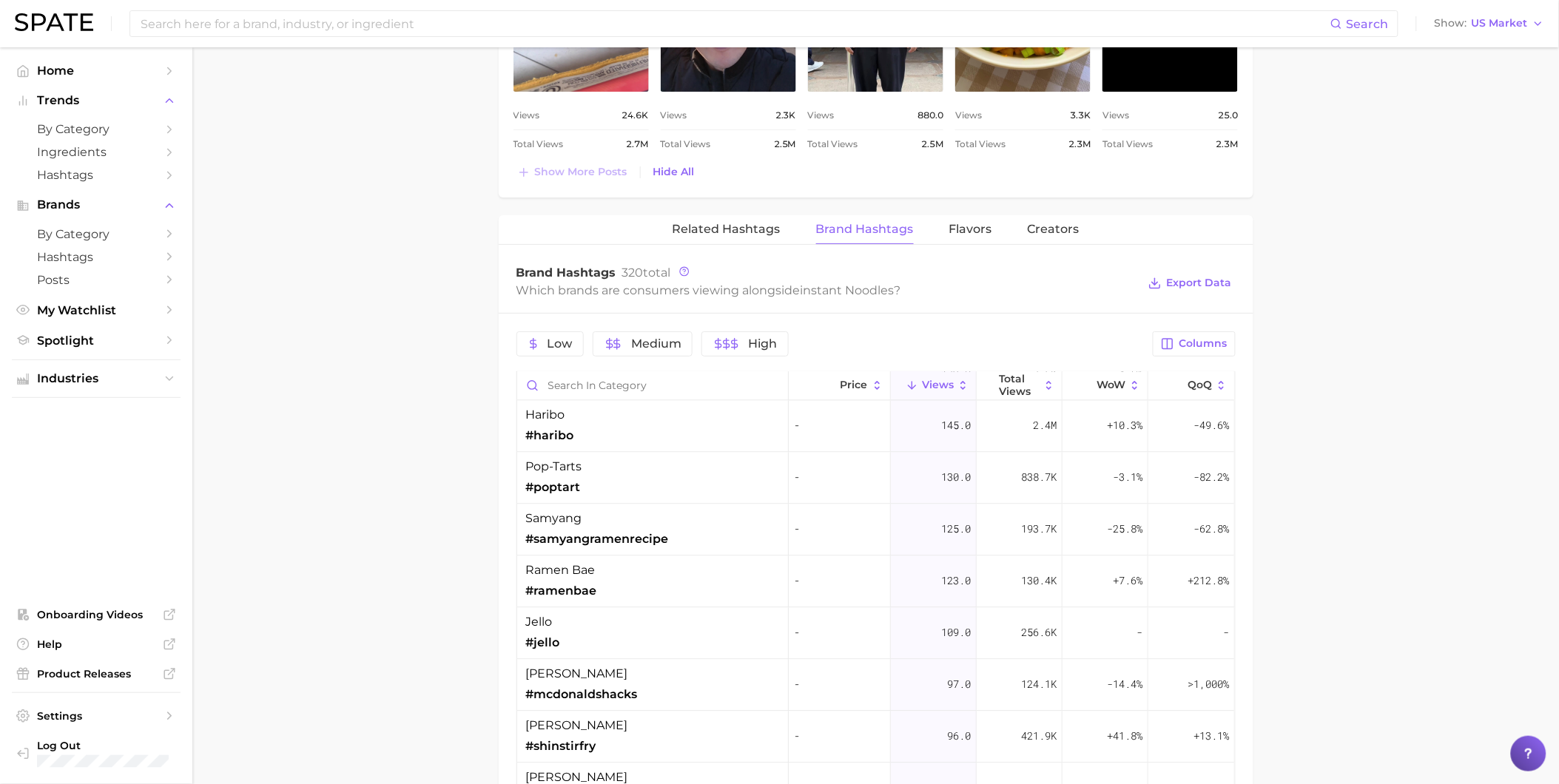
scroll to position [7359, 0]
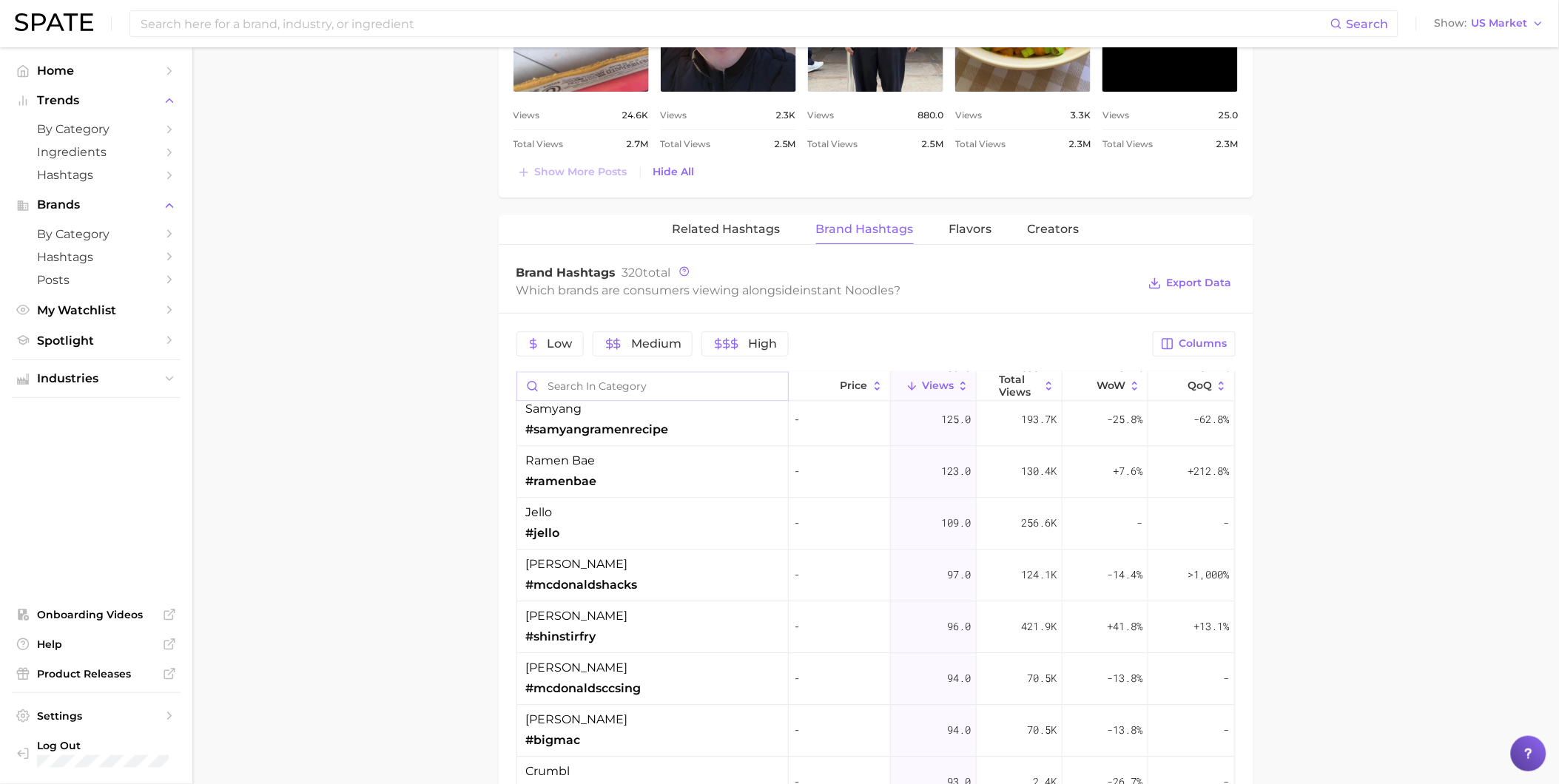
click at [558, 379] on input "Search in category" at bounding box center [653, 386] width 271 height 28
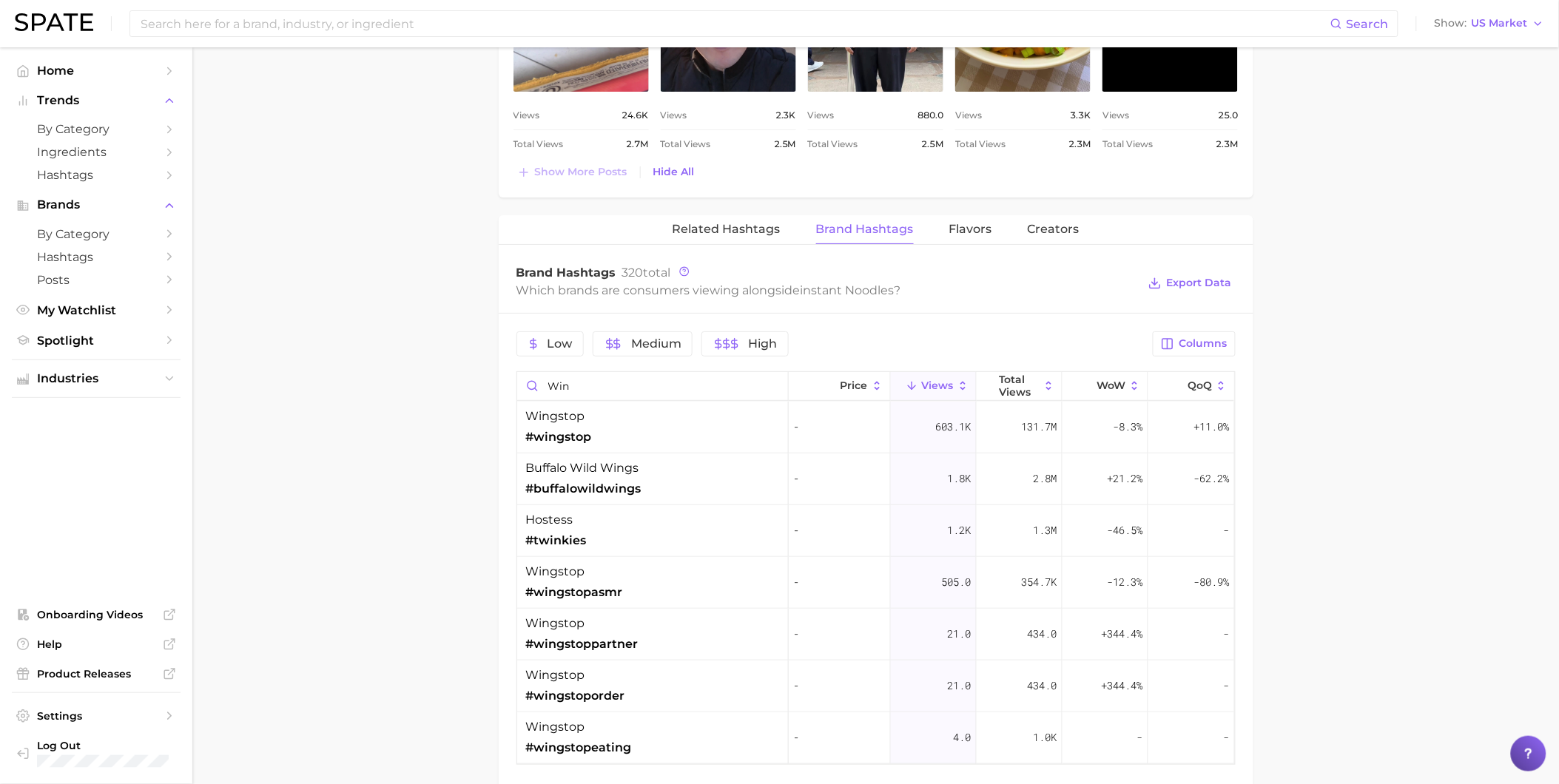
drag, startPoint x: 575, startPoint y: 383, endPoint x: 543, endPoint y: 384, distance: 32.0
click at [543, 384] on input "win" at bounding box center [653, 386] width 271 height 28
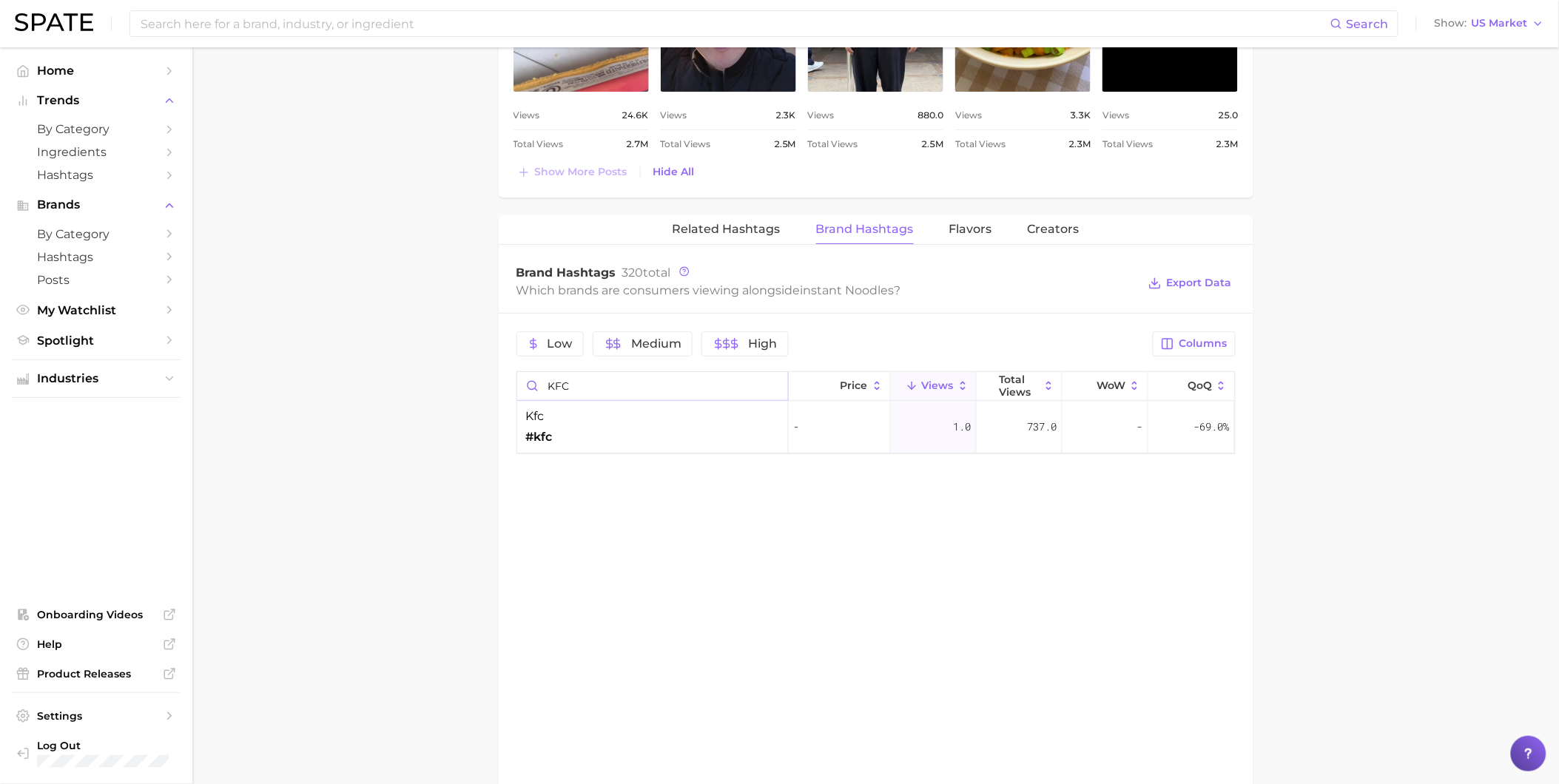
drag, startPoint x: 582, startPoint y: 390, endPoint x: 538, endPoint y: 389, distance: 44.0
click at [538, 389] on input "KFC" at bounding box center [653, 386] width 271 height 28
drag, startPoint x: 603, startPoint y: 389, endPoint x: 540, endPoint y: 386, distance: 63.1
click at [540, 386] on input "Popey" at bounding box center [653, 386] width 271 height 28
click at [1033, 601] on div "Related Hashtags Brand Hashtags Flavors Creators Brand Hashtags 320 total Which…" at bounding box center [875, 559] width 754 height 689
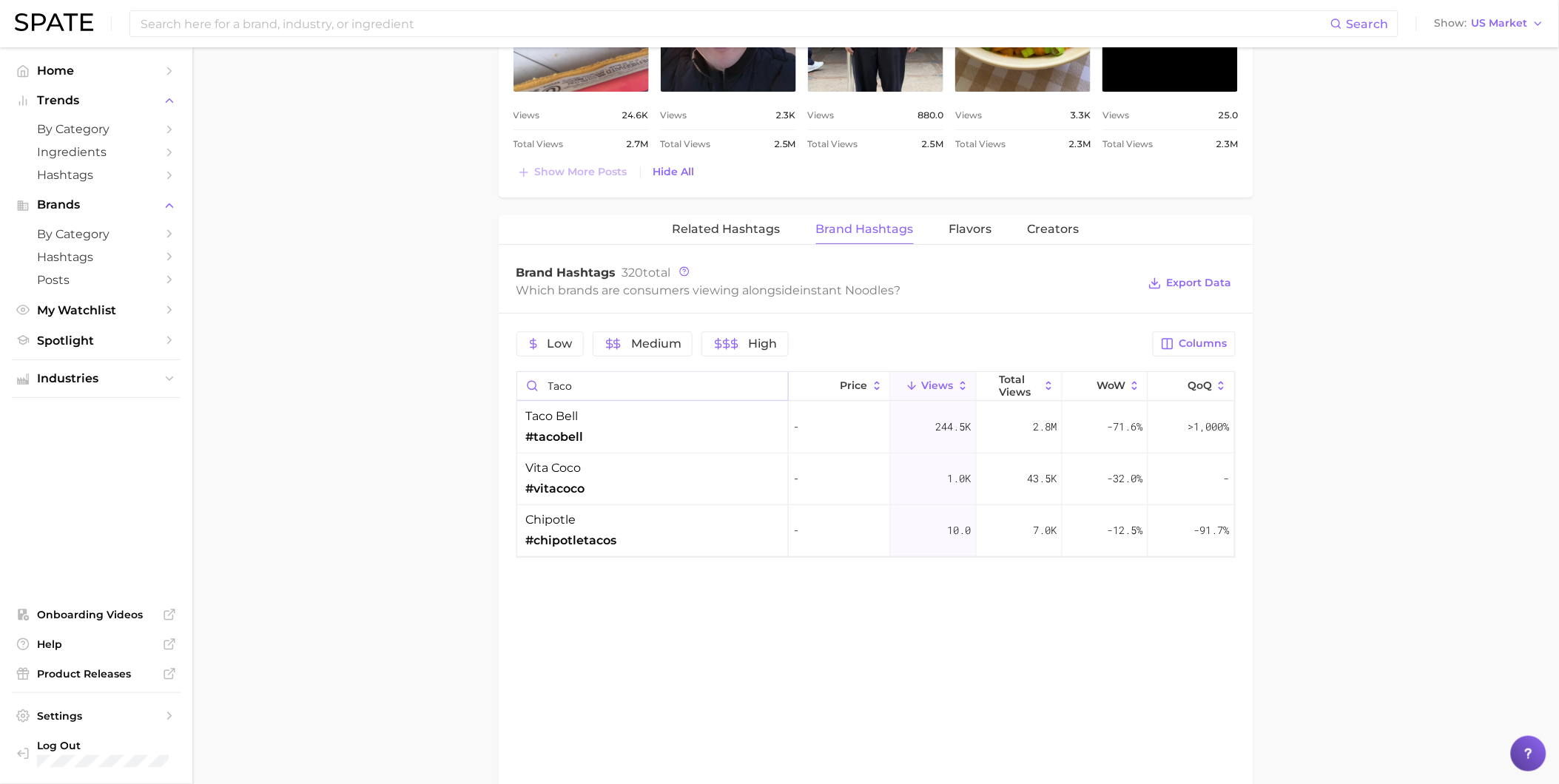
drag, startPoint x: 610, startPoint y: 384, endPoint x: 535, endPoint y: 378, distance: 75.2
click at [535, 378] on input "taco" at bounding box center [653, 386] width 271 height 28
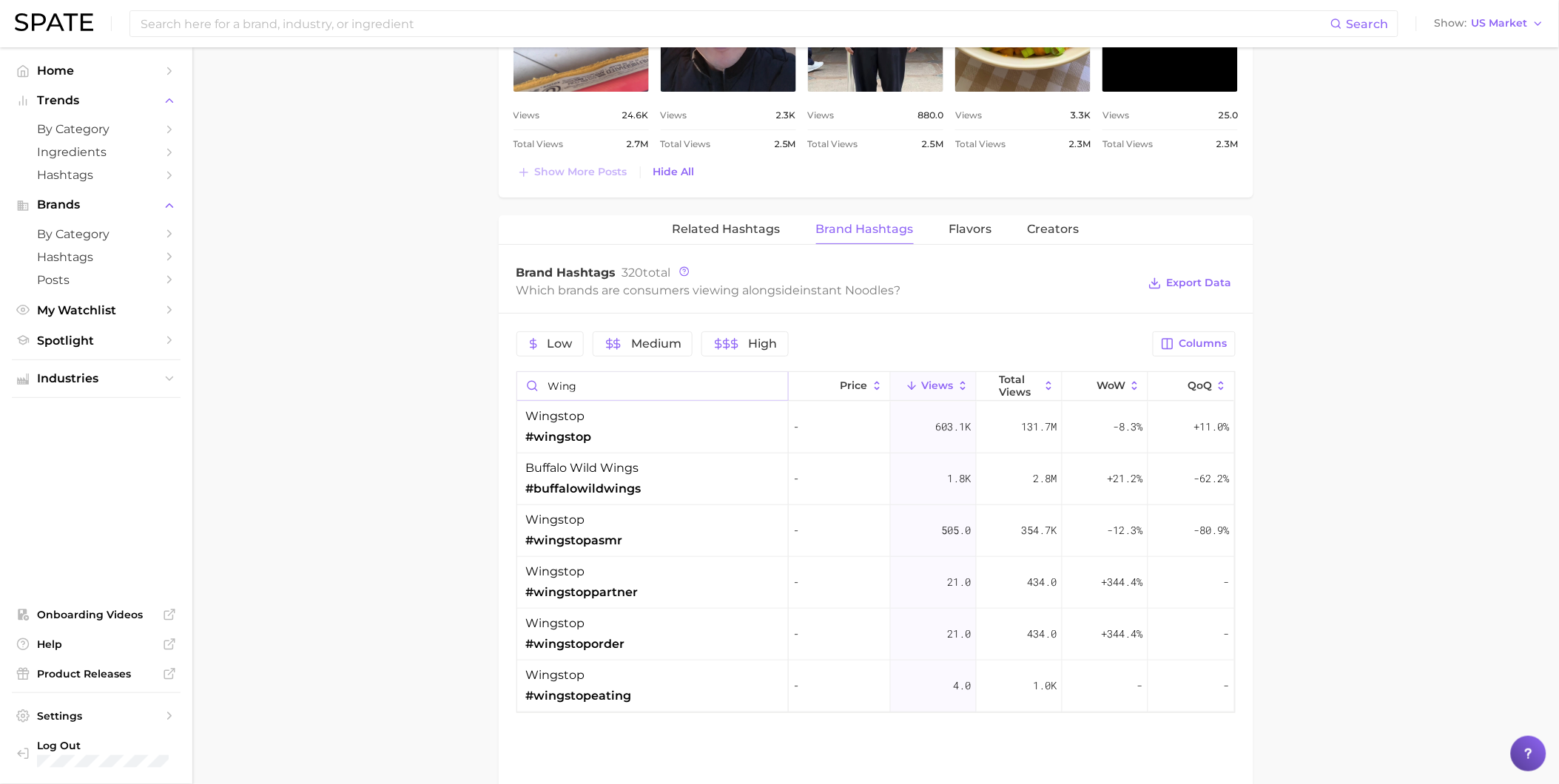
type input "wing"
click at [703, 238] on button "Related Hashtags" at bounding box center [726, 229] width 108 height 29
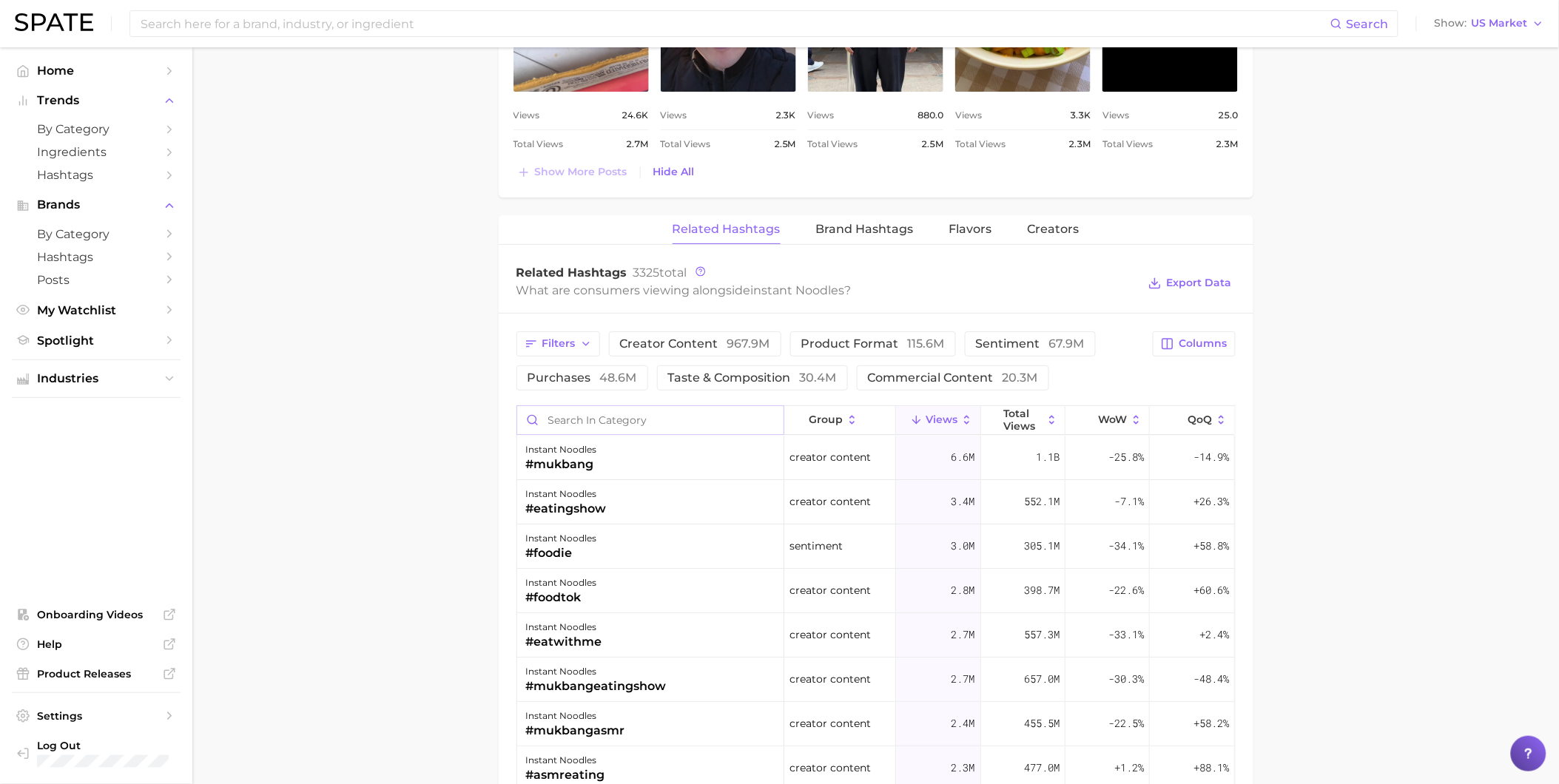
click at [657, 419] on input "Search in category" at bounding box center [650, 420] width 266 height 28
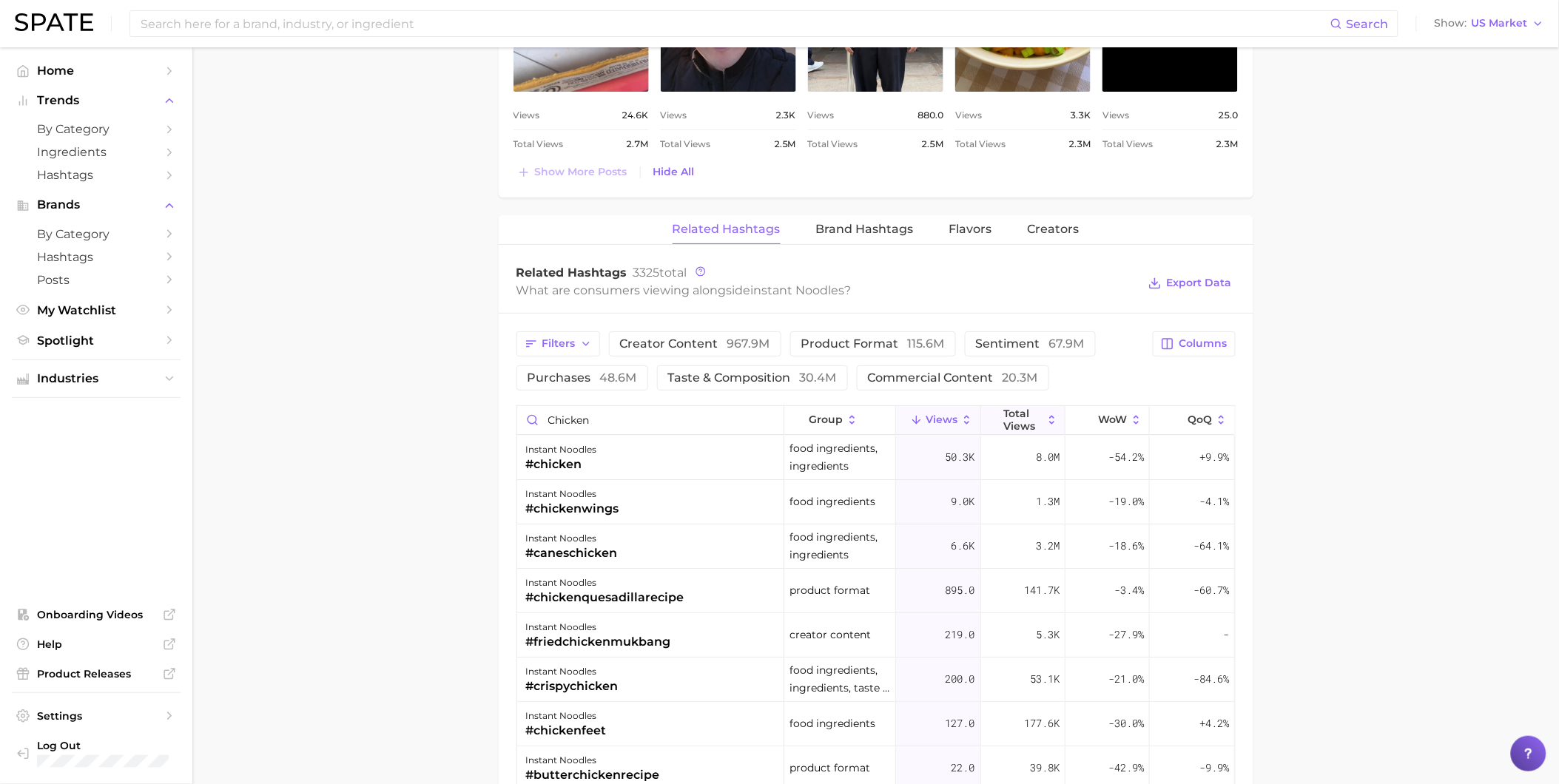
click at [1011, 421] on span "Total Views" at bounding box center [1023, 418] width 39 height 24
drag, startPoint x: 544, startPoint y: 410, endPoint x: 564, endPoint y: 412, distance: 20.1
click at [544, 410] on input "chicken" at bounding box center [650, 420] width 266 height 28
drag, startPoint x: 606, startPoint y: 418, endPoint x: 505, endPoint y: 405, distance: 101.8
click at [505, 405] on div "Filters creator content 967.9m product format 115.6m sentiment 67.9m purchases …" at bounding box center [875, 760] width 754 height 893
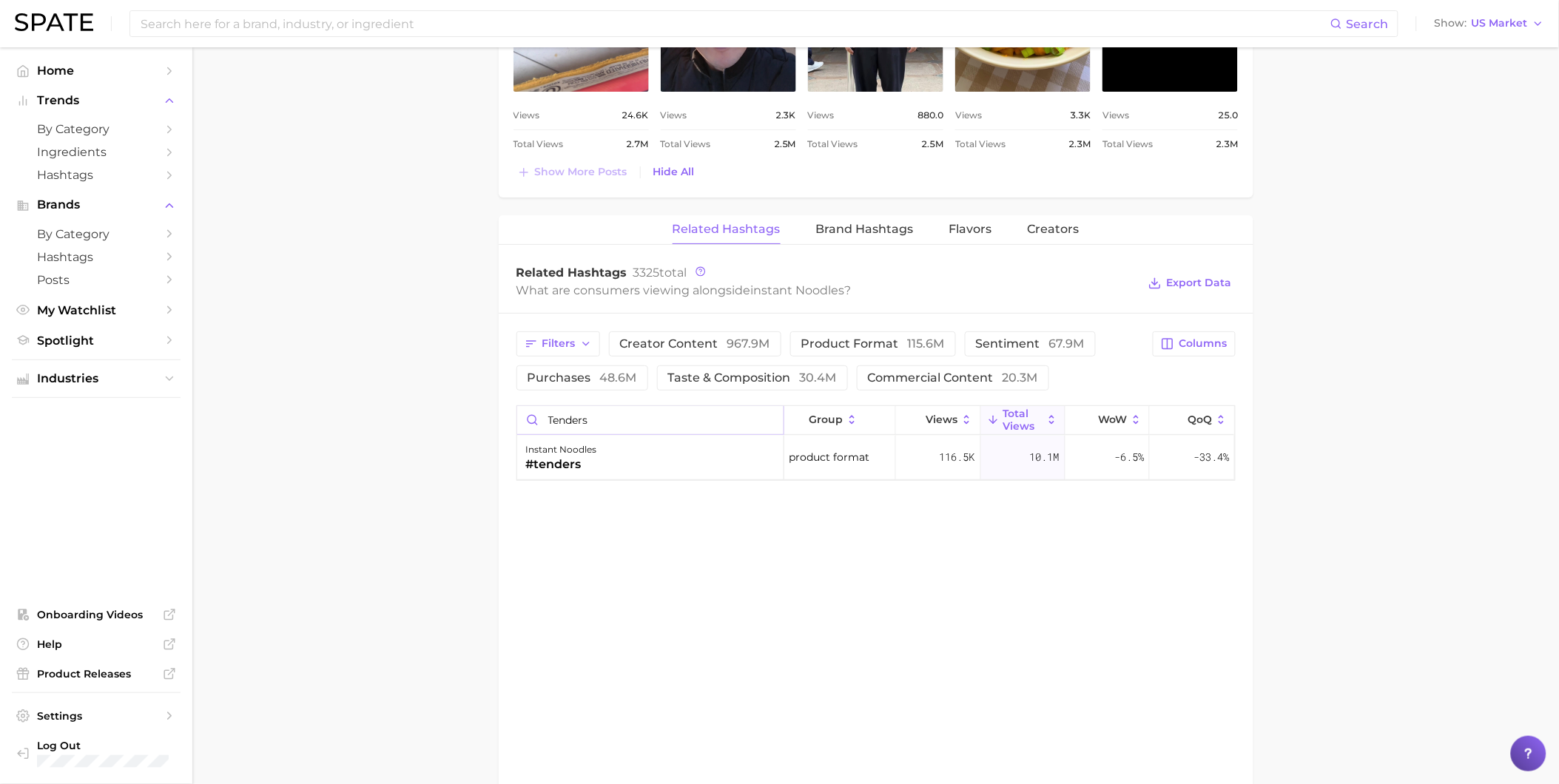
drag, startPoint x: 624, startPoint y: 418, endPoint x: 455, endPoint y: 418, distance: 169.0
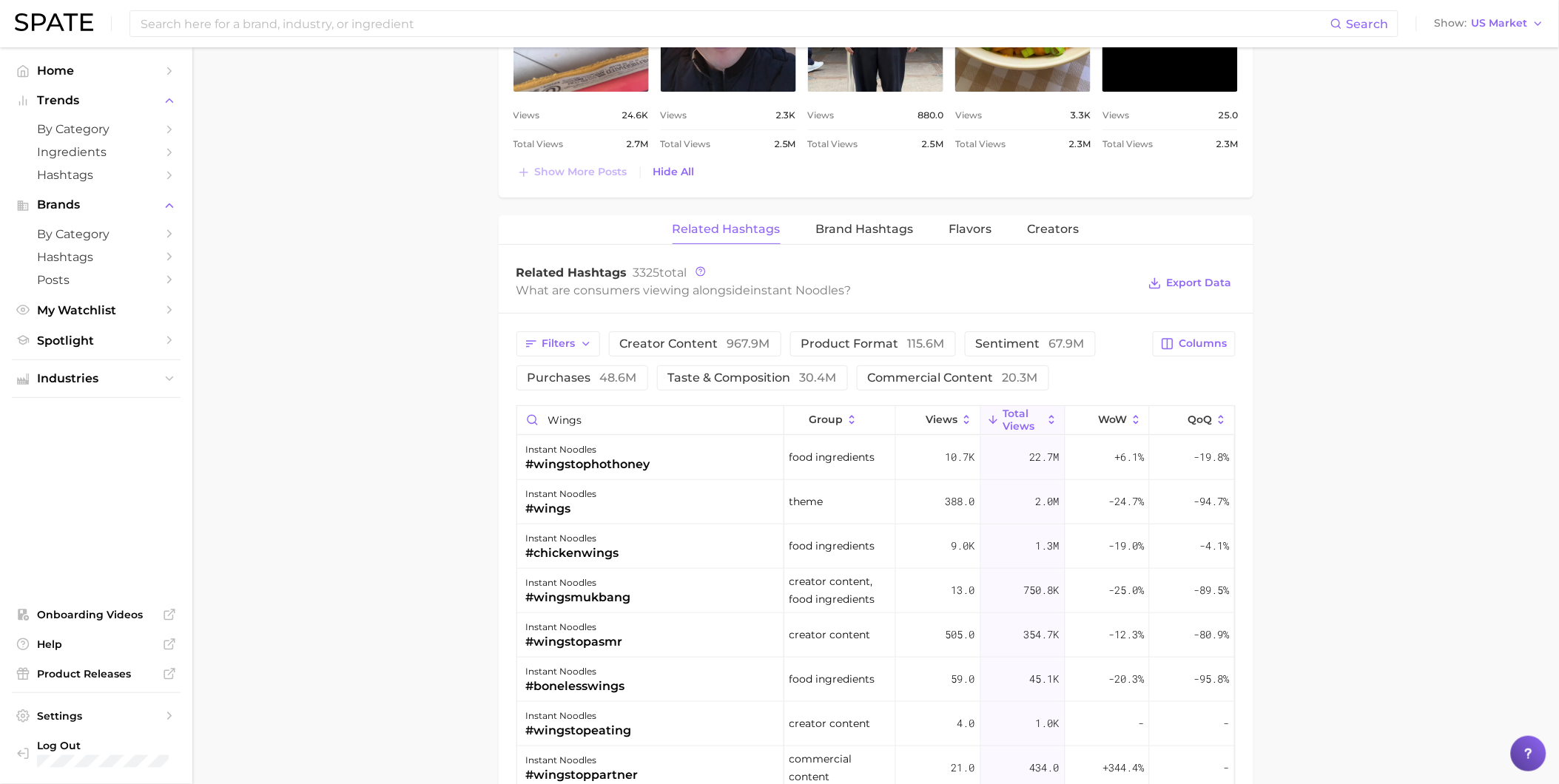
click at [1046, 418] on icon at bounding box center [1052, 420] width 13 height 13
drag, startPoint x: 691, startPoint y: 416, endPoint x: 501, endPoint y: 416, distance: 190.0
click at [501, 416] on div "Filters creator content 967.9m product format 115.6m sentiment 67.9m purchases …" at bounding box center [875, 584] width 754 height 540
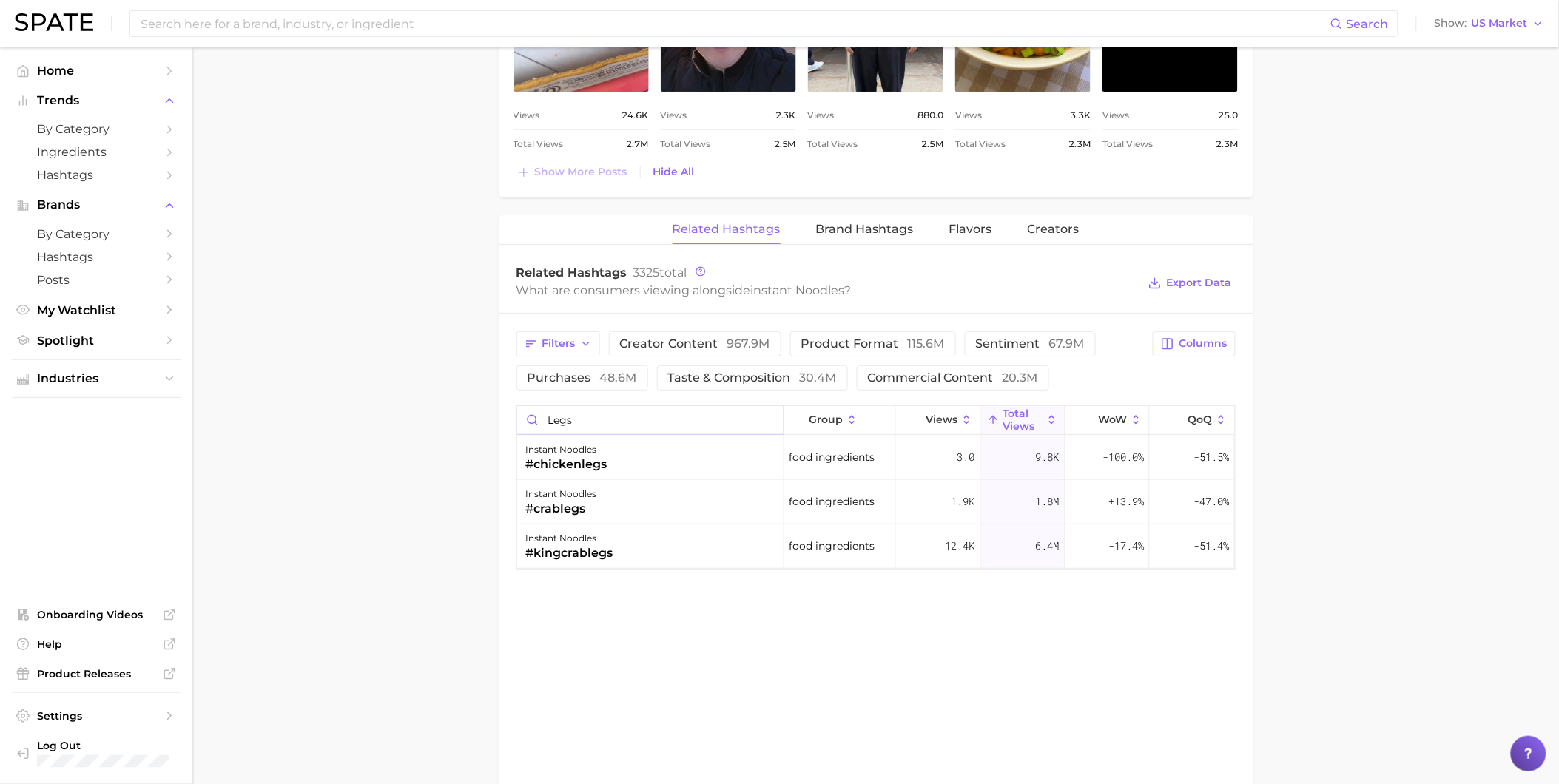
drag, startPoint x: 617, startPoint y: 429, endPoint x: 509, endPoint y: 429, distance: 108.0
click at [509, 429] on div "Filters creator content 967.9m product format 115.6m sentiment 67.9m purchases …" at bounding box center [875, 450] width 754 height 274
drag, startPoint x: 592, startPoint y: 425, endPoint x: 534, endPoint y: 418, distance: 58.4
click at [534, 418] on input "drum" at bounding box center [650, 420] width 266 height 28
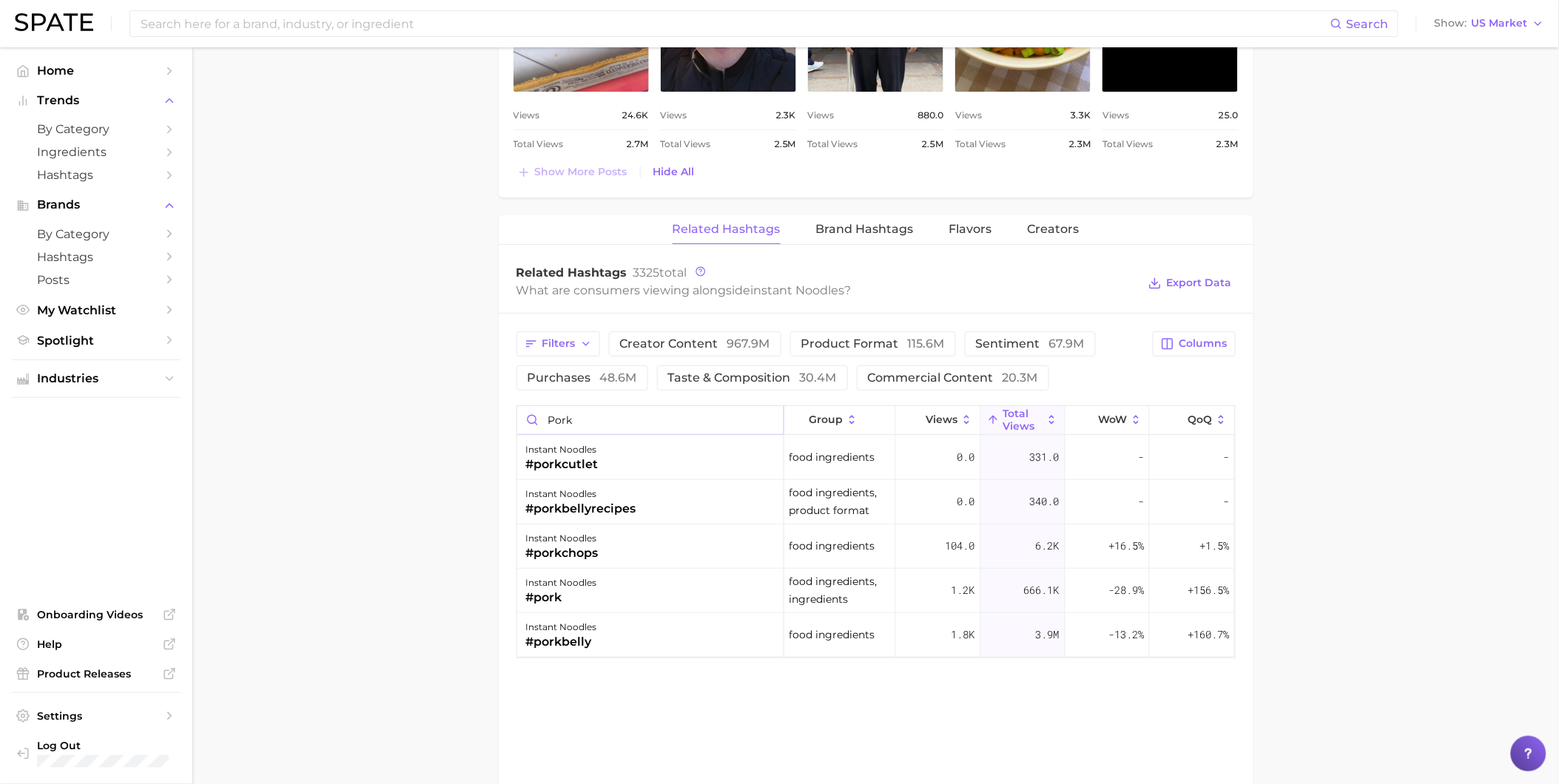
drag, startPoint x: 586, startPoint y: 418, endPoint x: 535, endPoint y: 418, distance: 51.0
click at [535, 418] on input "pork" at bounding box center [650, 420] width 266 height 28
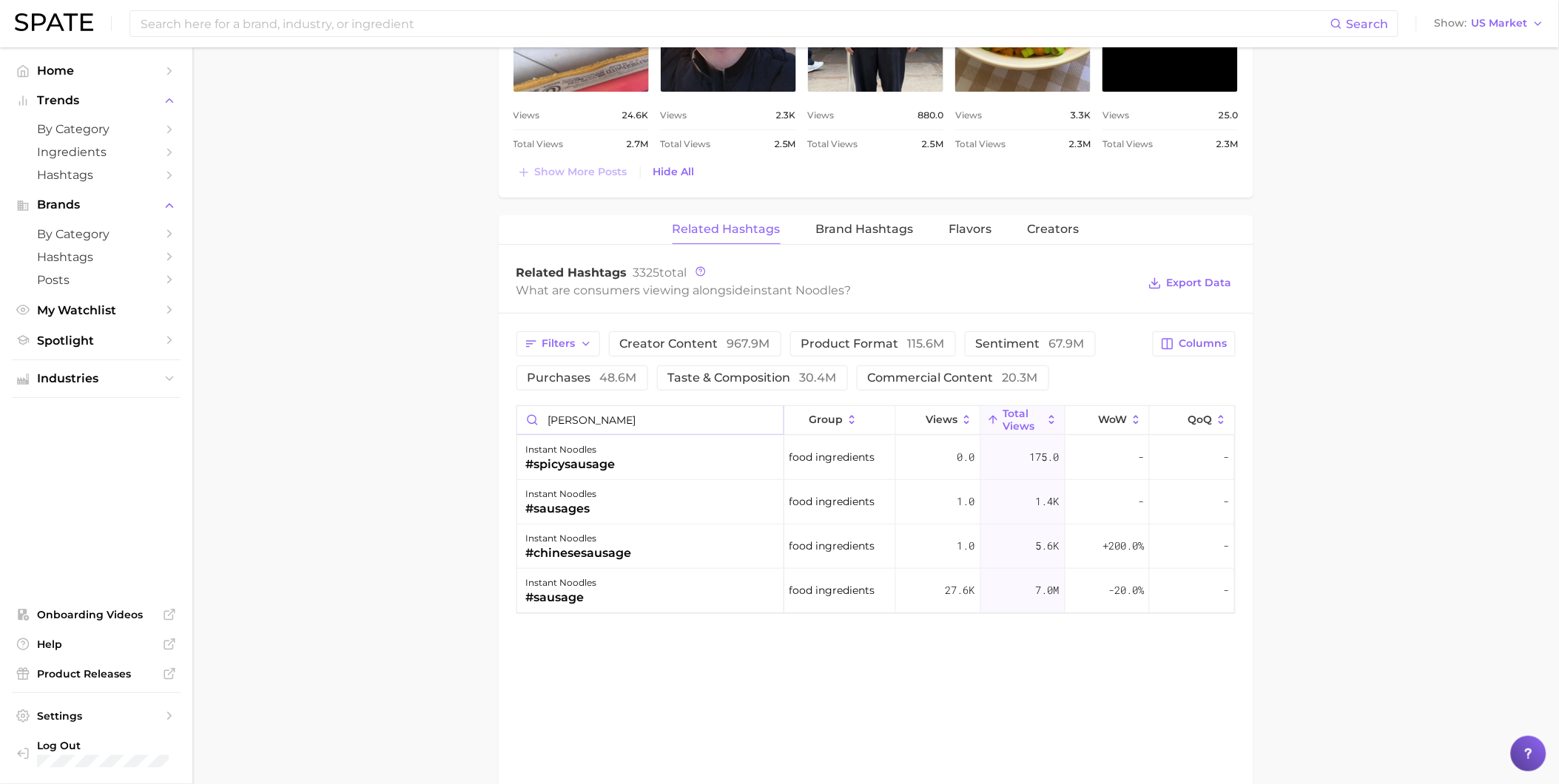
type input "[PERSON_NAME]"
click at [339, 24] on input at bounding box center [734, 24] width 1191 height 25
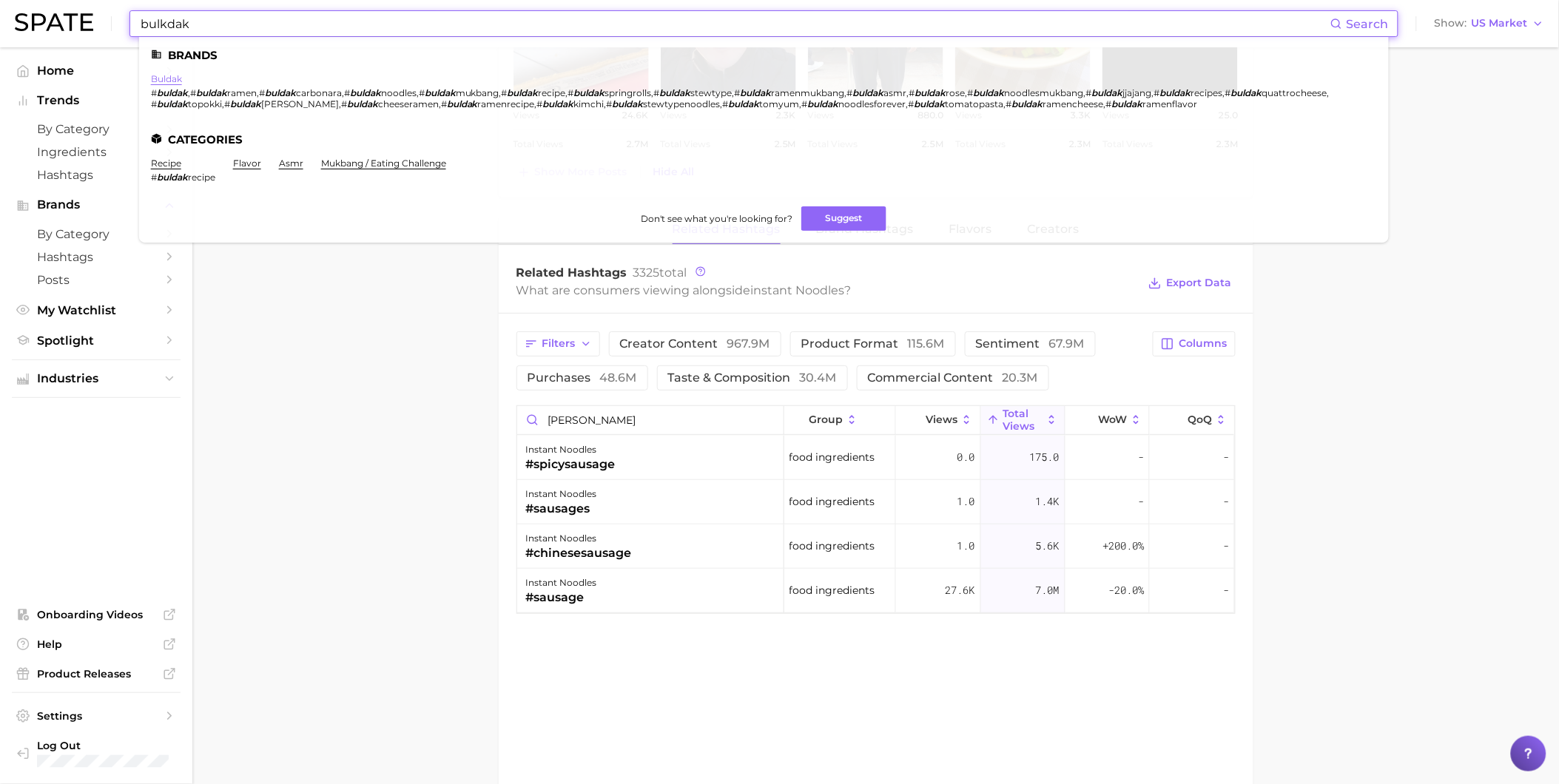
type input "bulkdak"
click at [168, 77] on link "buldak" at bounding box center [165, 79] width 31 height 11
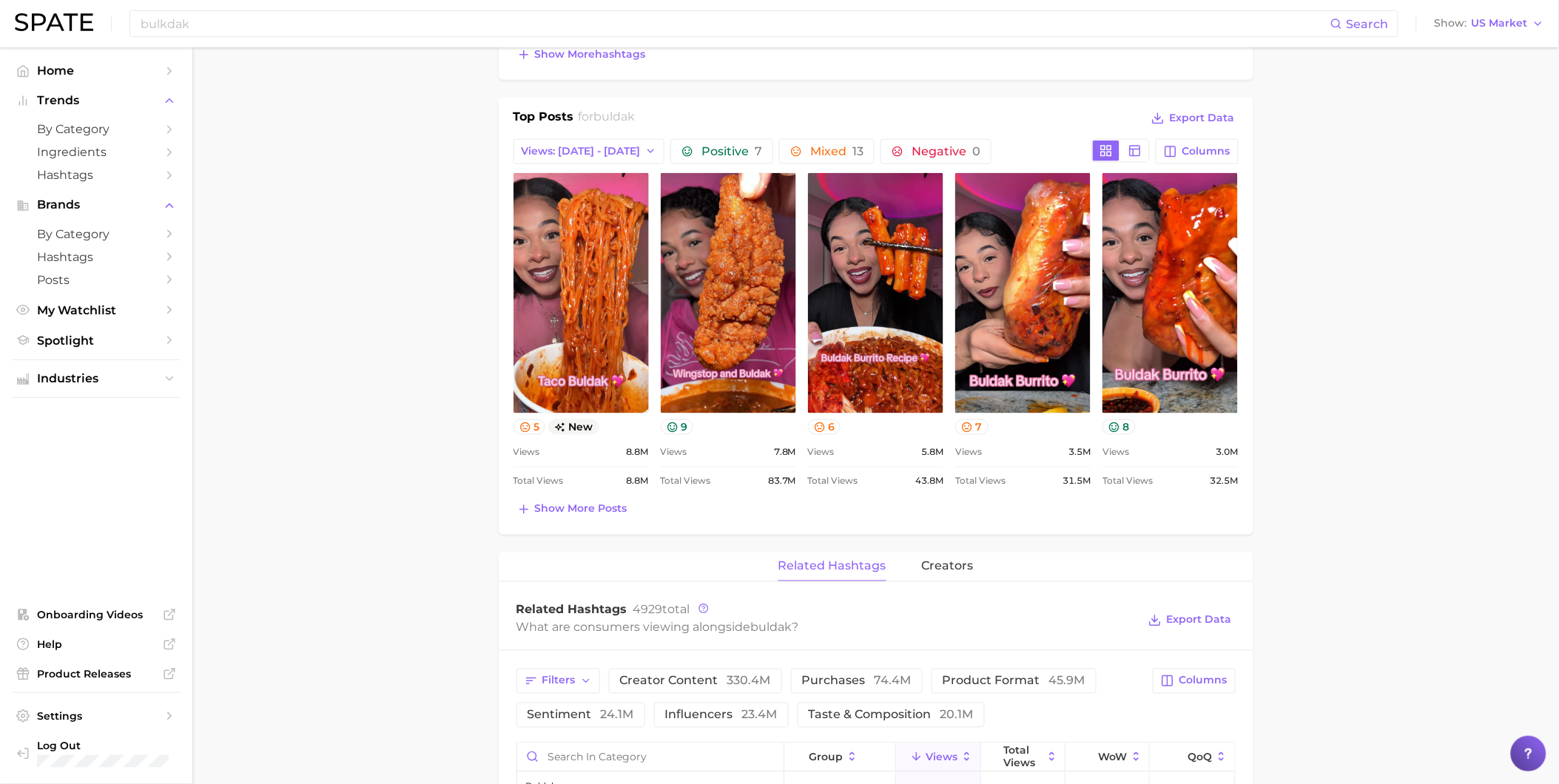
scroll to position [740, 0]
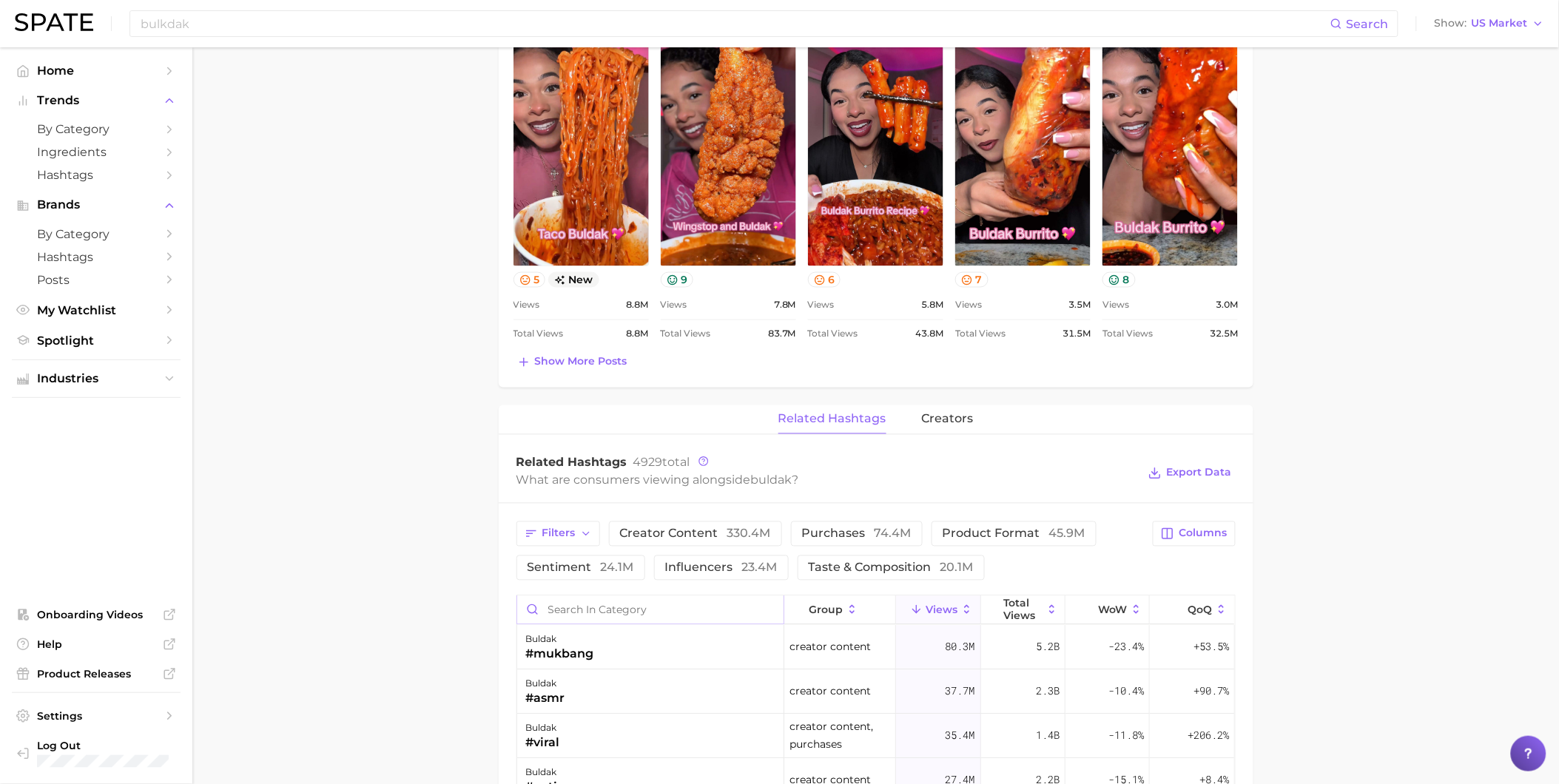
click at [642, 612] on input "Search in category" at bounding box center [650, 610] width 266 height 28
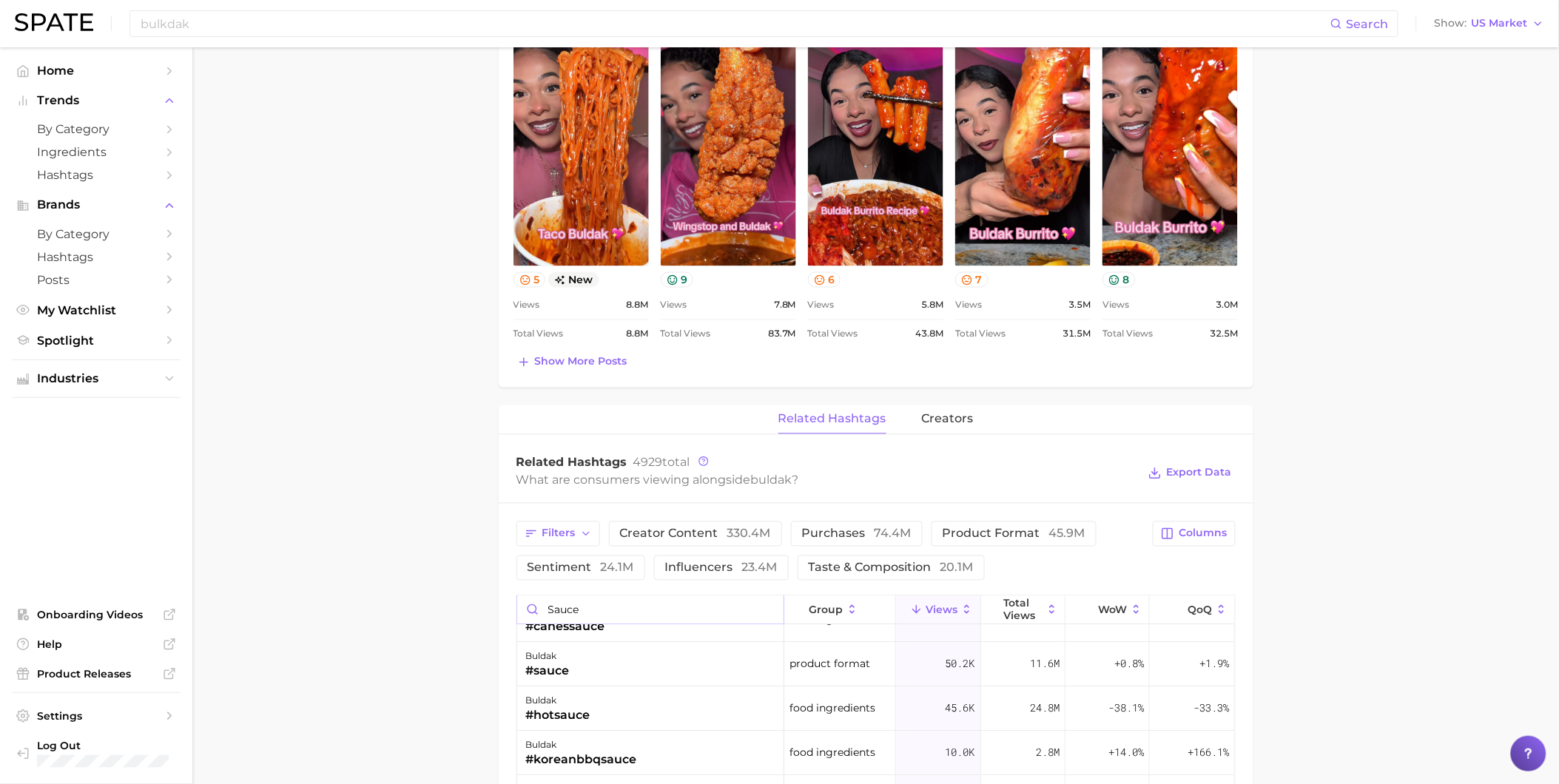
scroll to position [0, 0]
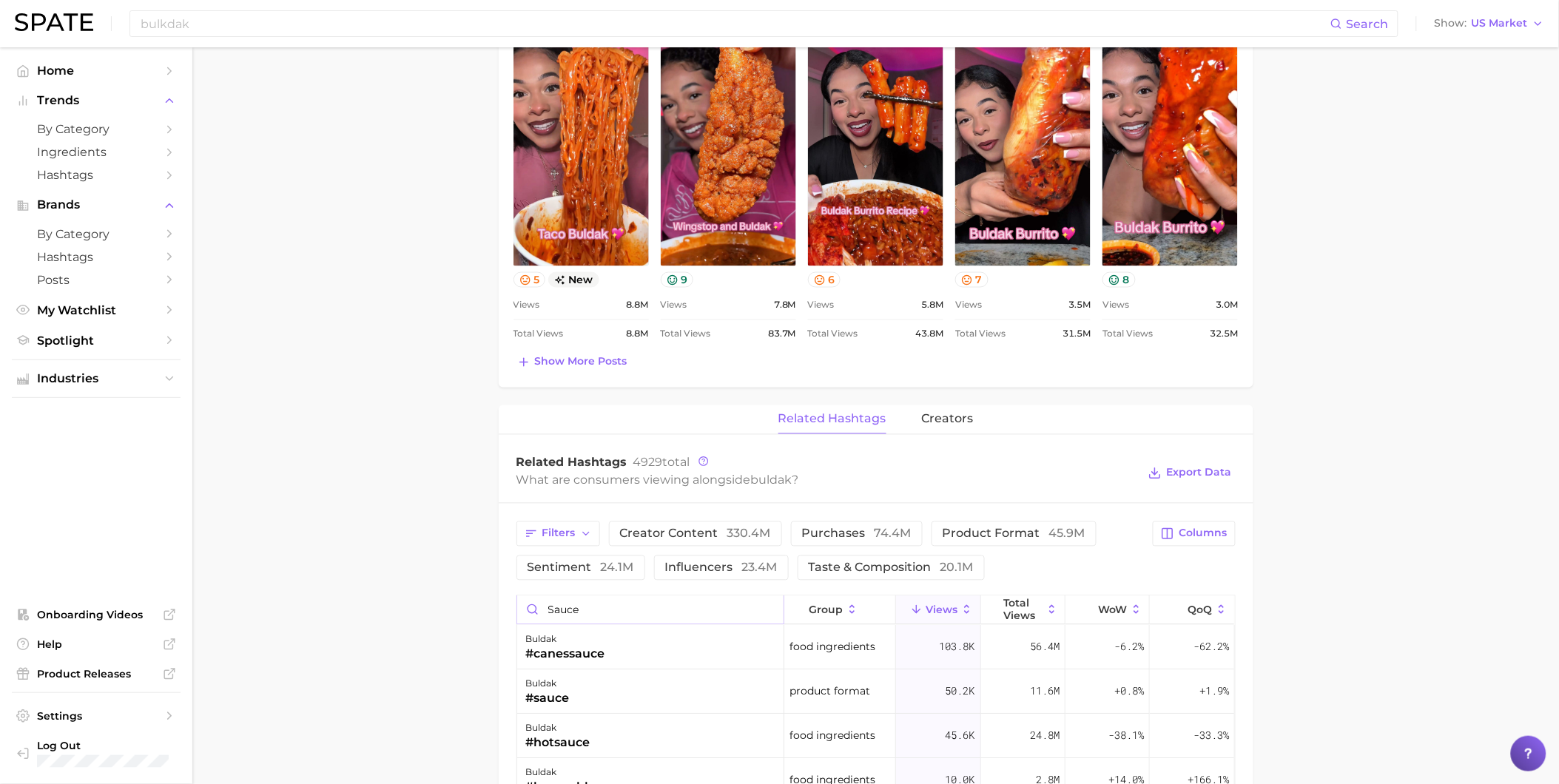
type input "sauce"
click at [1362, 656] on main "Overview Google TikTok Instagram brand buldak Add to Watchlist Export Data View…" at bounding box center [875, 389] width 1366 height 2163
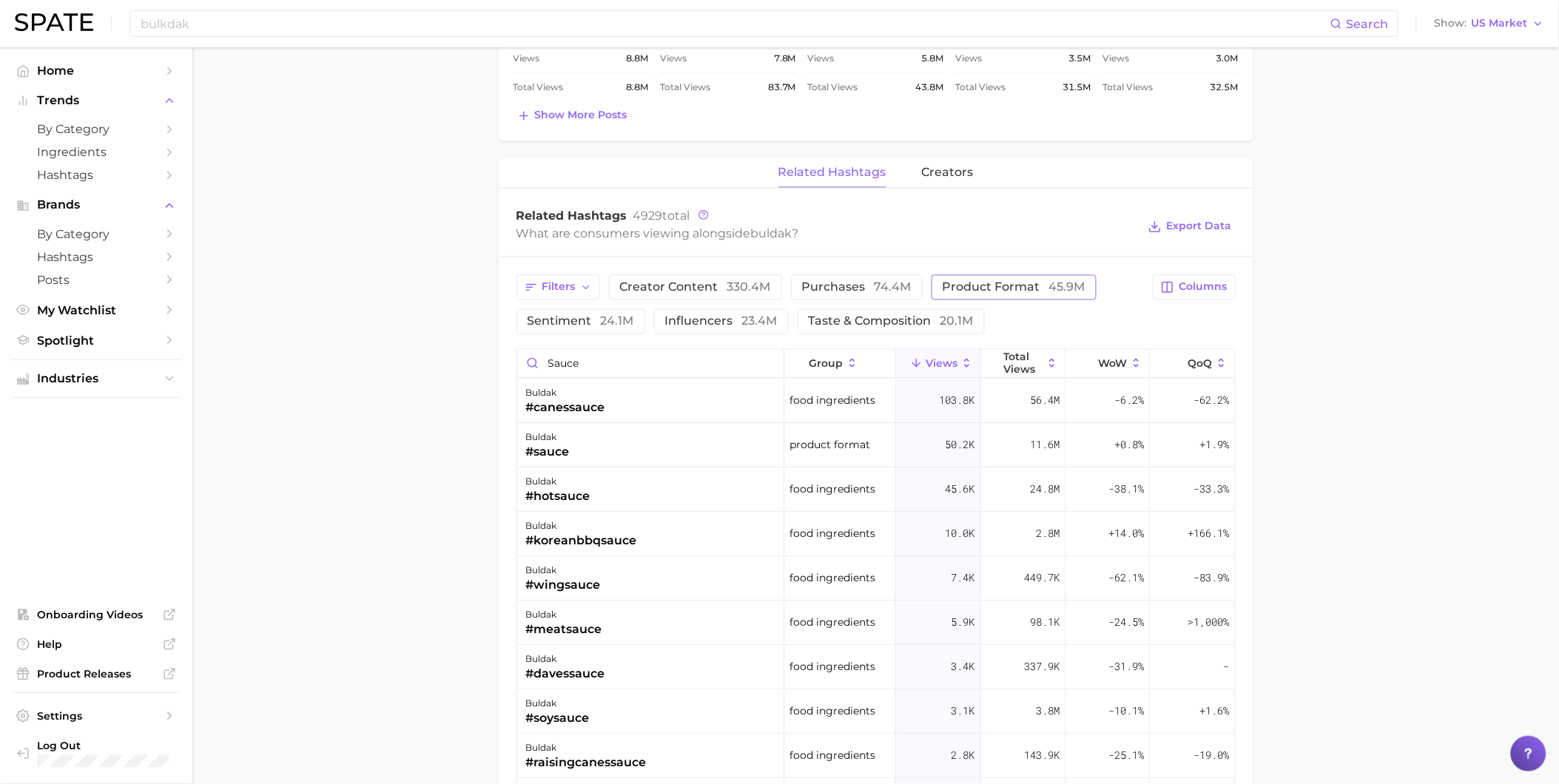
click at [959, 293] on span "product format 45.9m" at bounding box center [1014, 288] width 143 height 12
click at [1080, 292] on button "product format 45.9m" at bounding box center [1014, 288] width 165 height 25
click at [758, 364] on input "sauce" at bounding box center [650, 364] width 266 height 28
click at [1039, 284] on span "product format 45.9m" at bounding box center [1014, 288] width 143 height 12
click at [625, 531] on div "buldak #seafood" at bounding box center [651, 534] width 267 height 44
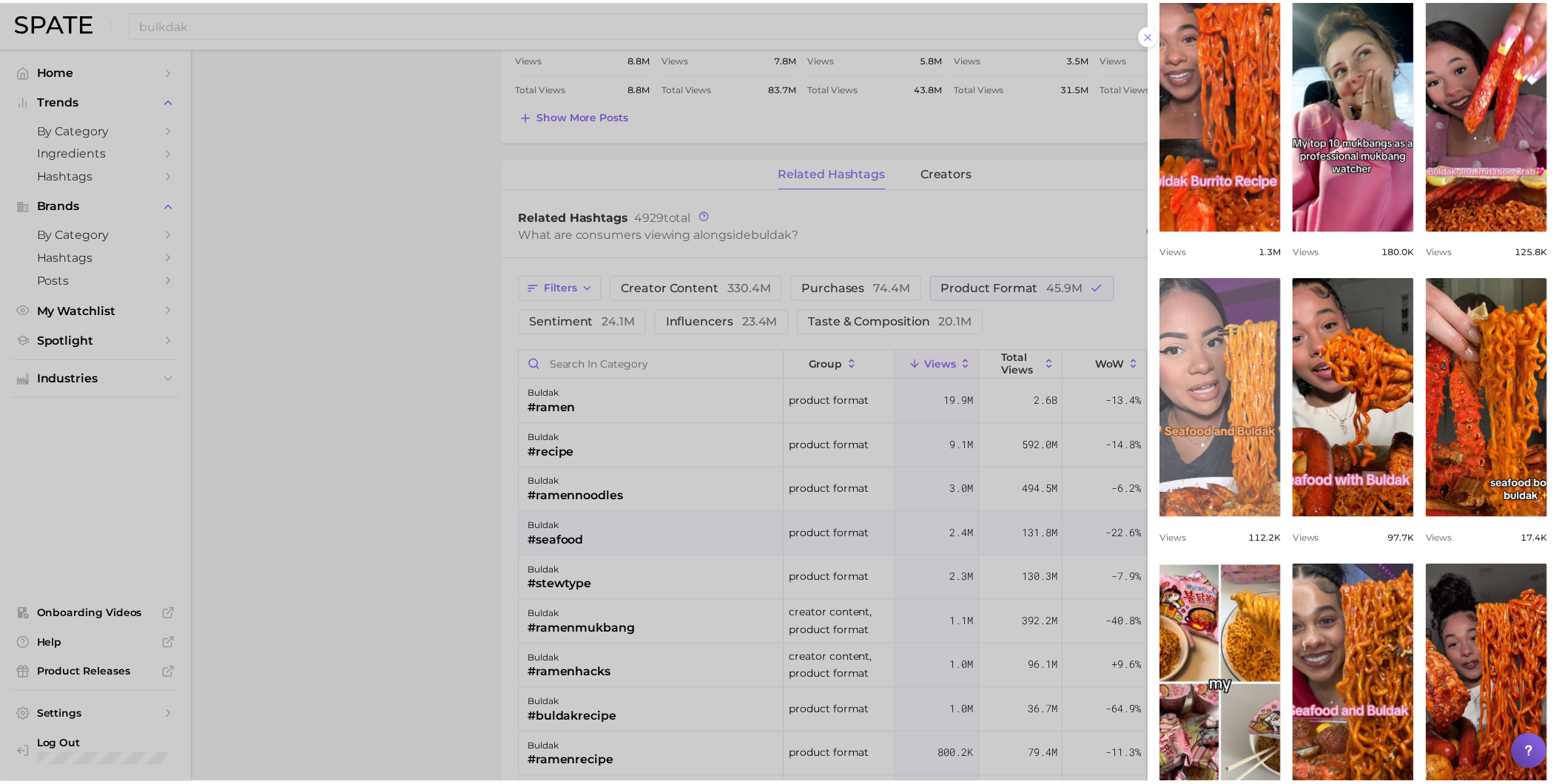
scroll to position [246, 0]
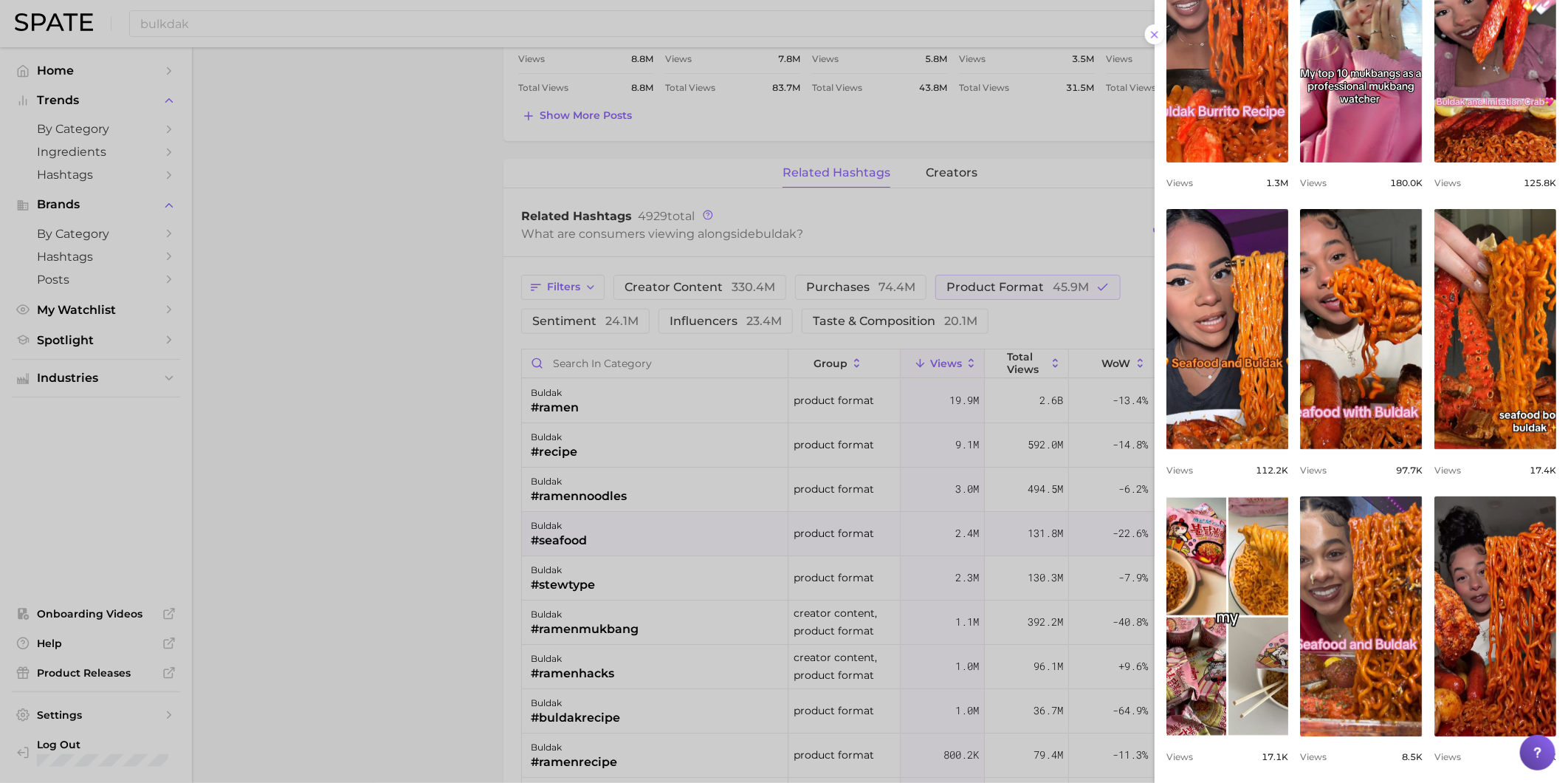
click at [677, 564] on div at bounding box center [784, 392] width 1568 height 783
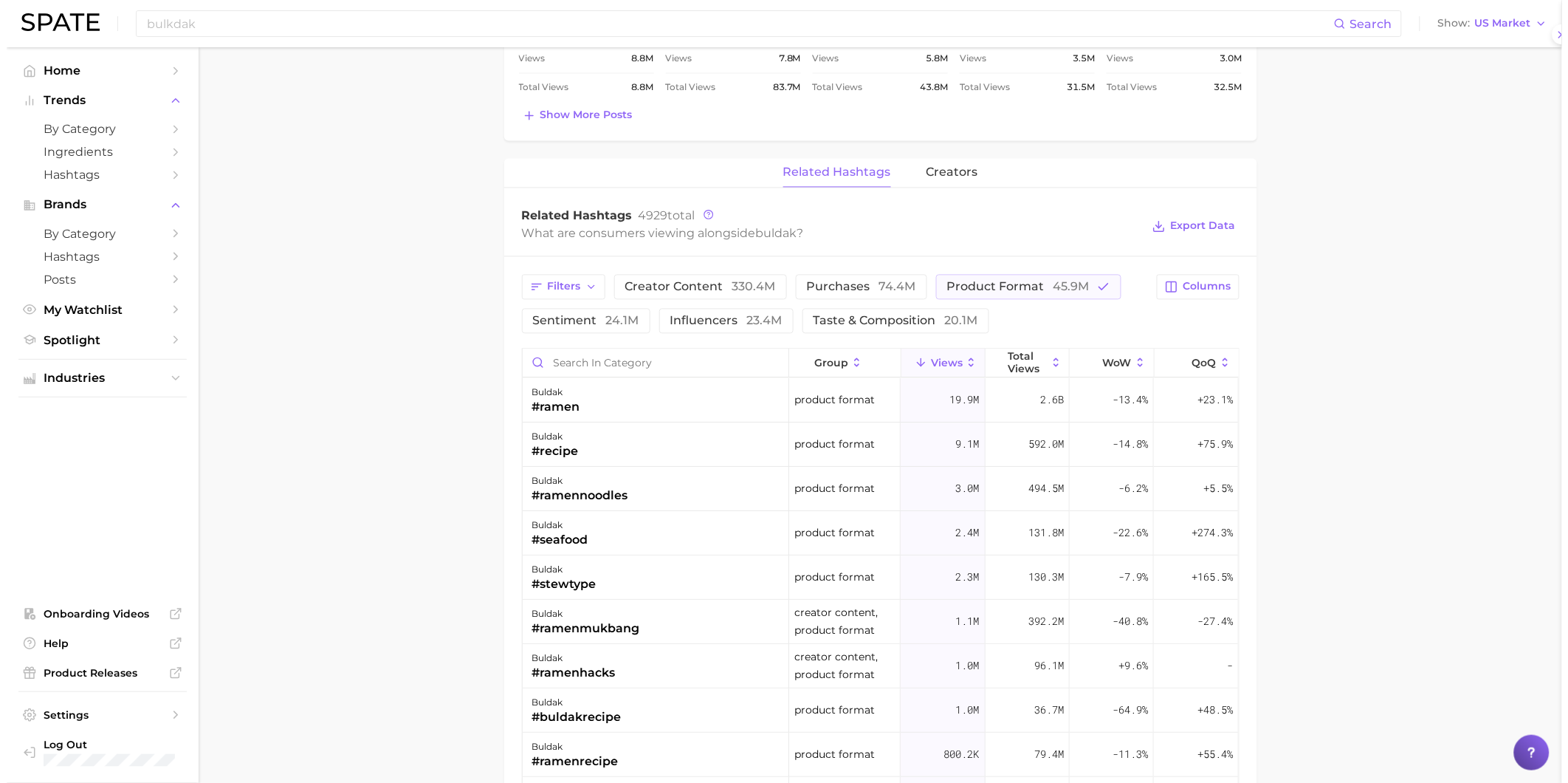
scroll to position [0, 0]
click at [673, 591] on div "buldak #stewtype" at bounding box center [649, 577] width 266 height 44
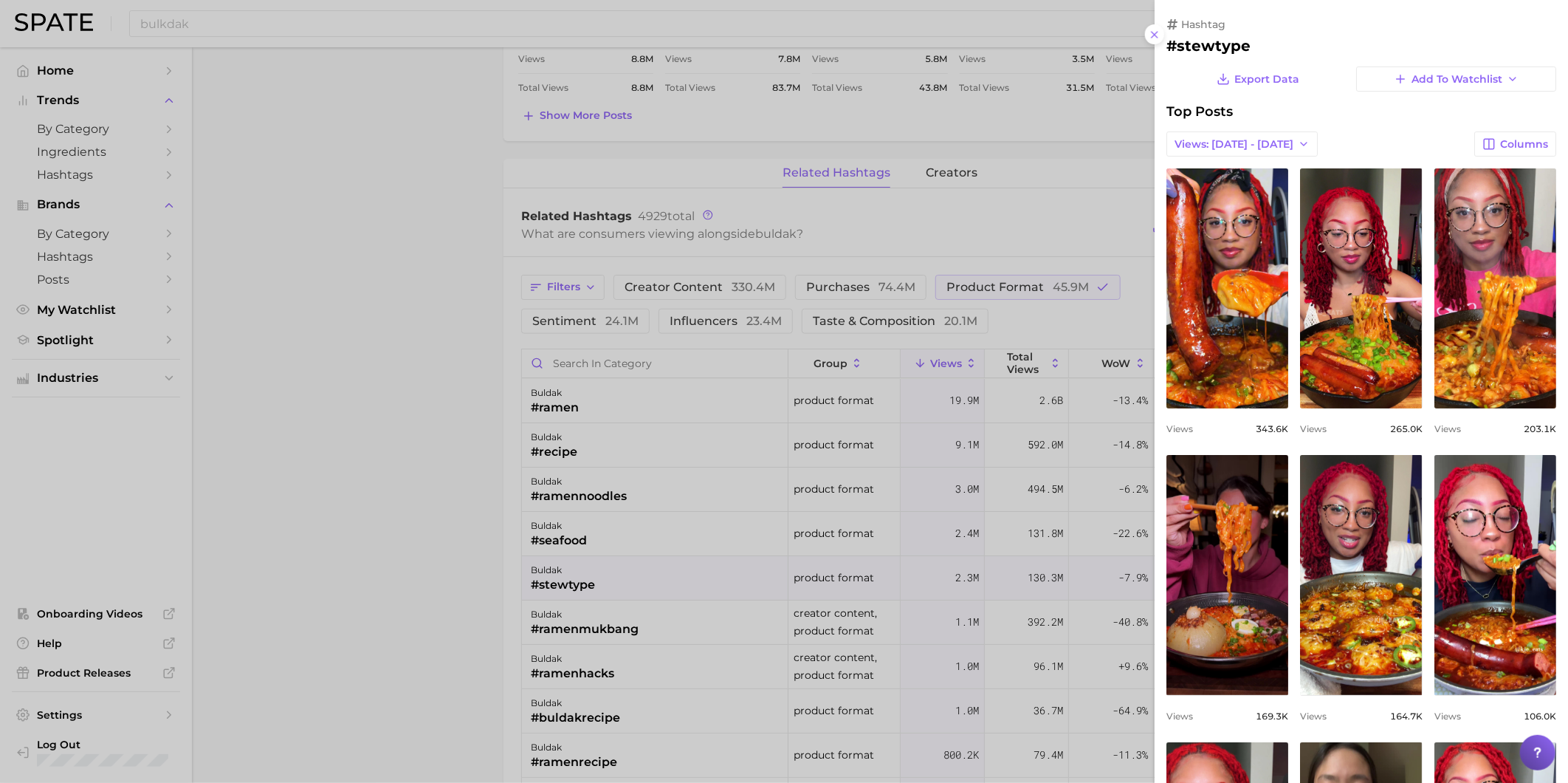
click at [674, 591] on div at bounding box center [784, 392] width 1568 height 783
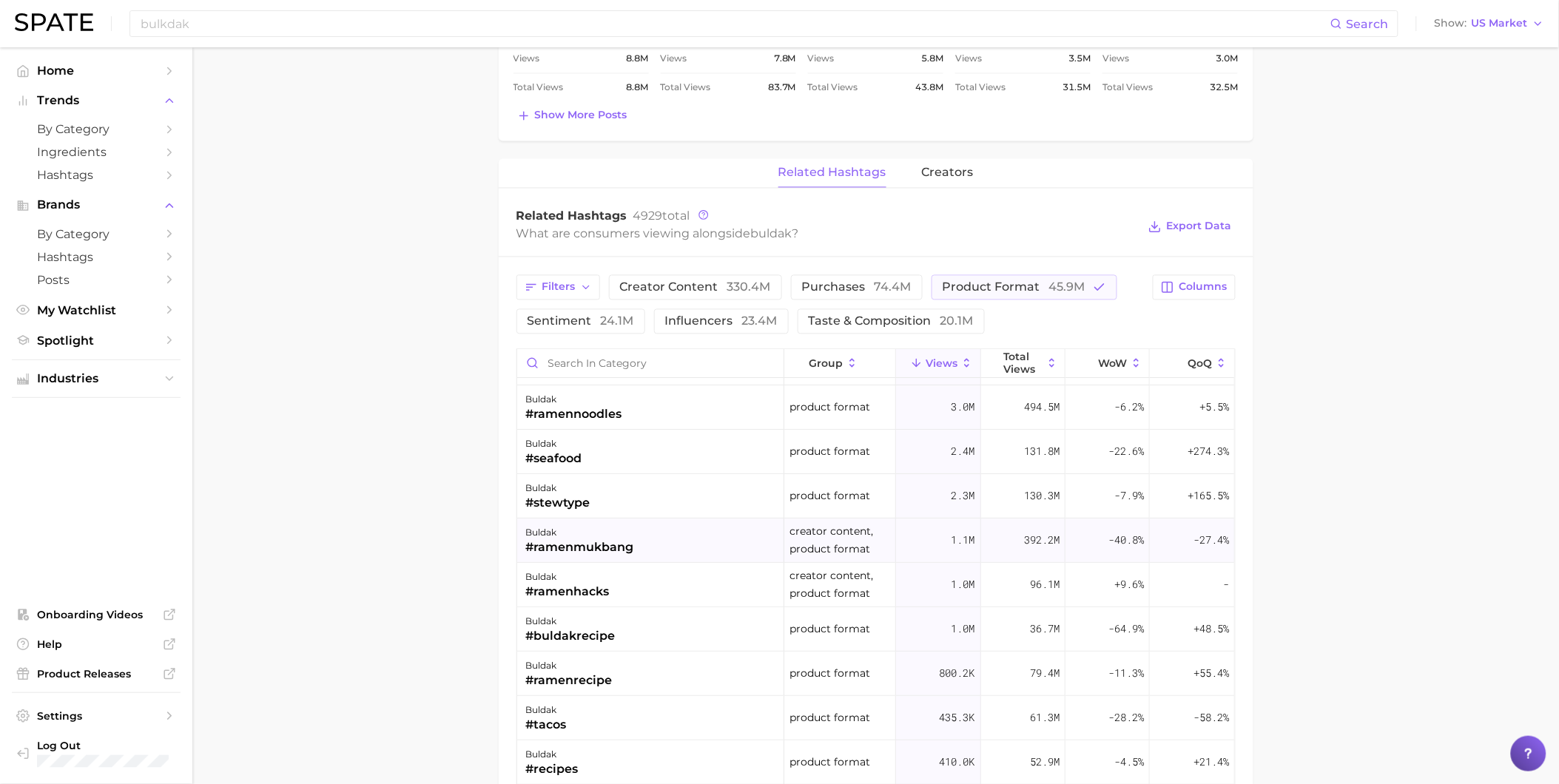
click at [678, 551] on div "buldak #ramenmukbang" at bounding box center [651, 541] width 267 height 44
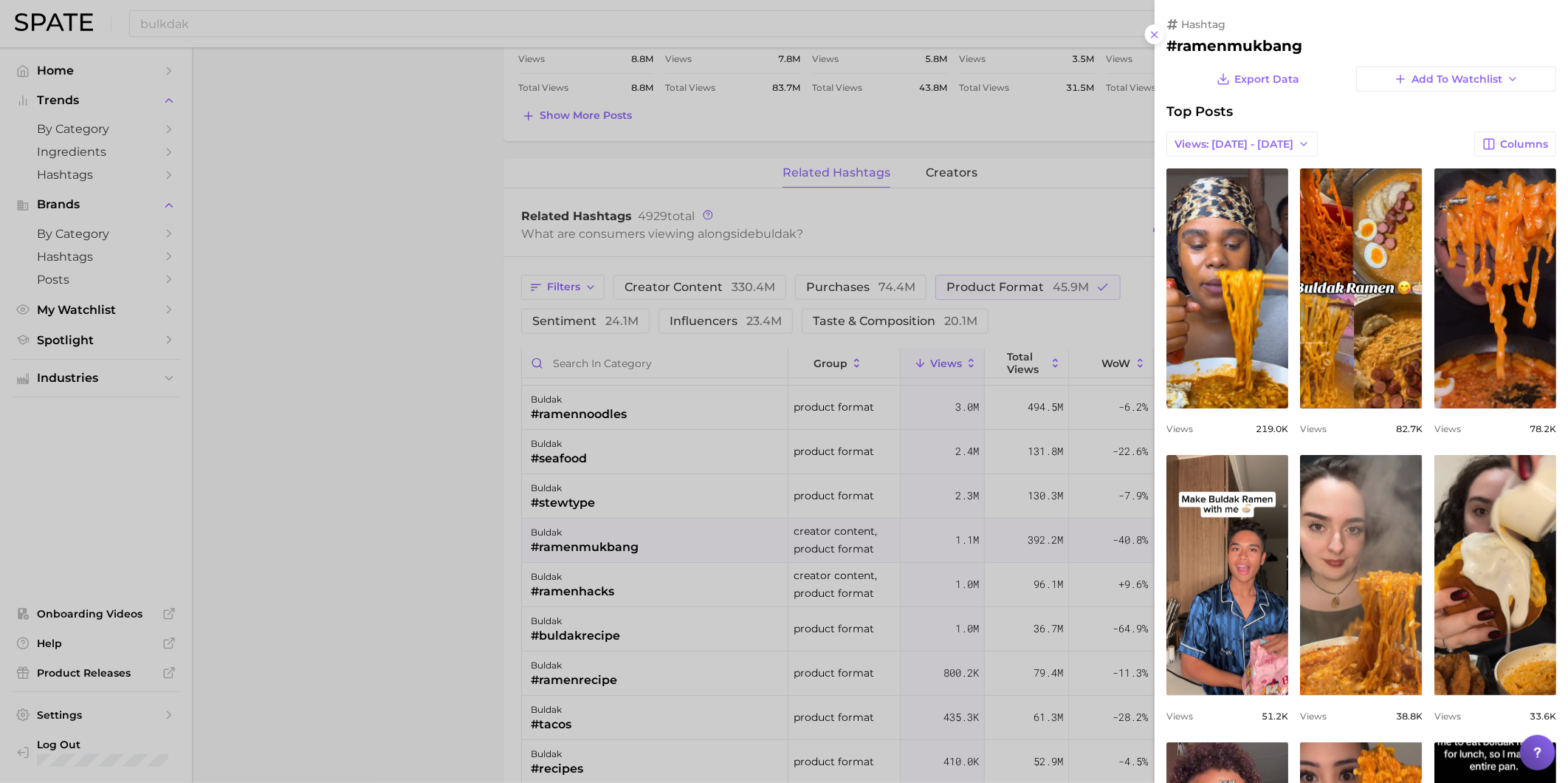
click at [673, 625] on div at bounding box center [784, 392] width 1568 height 783
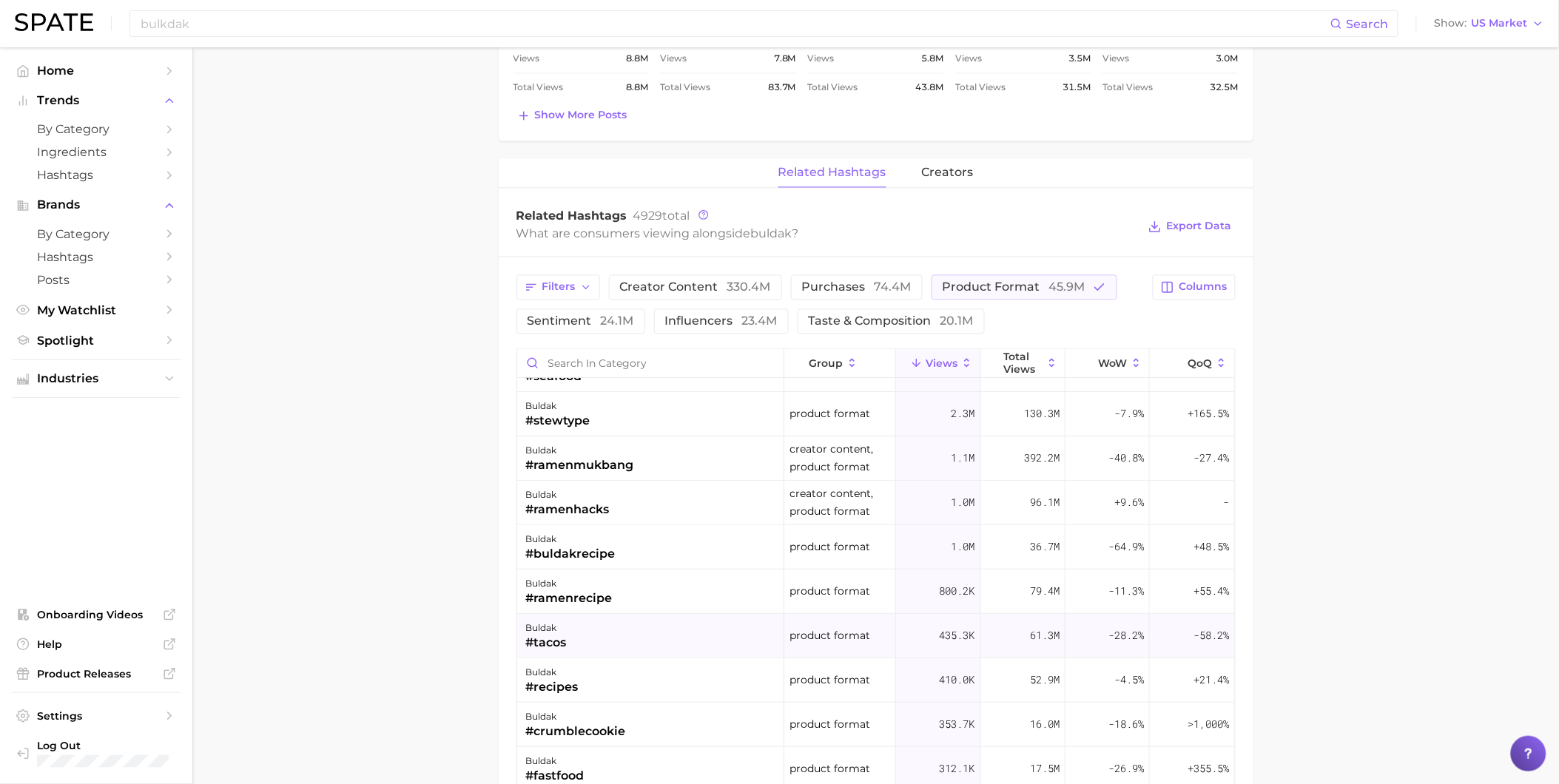
click at [701, 636] on div "buldak #tacos" at bounding box center [651, 636] width 267 height 44
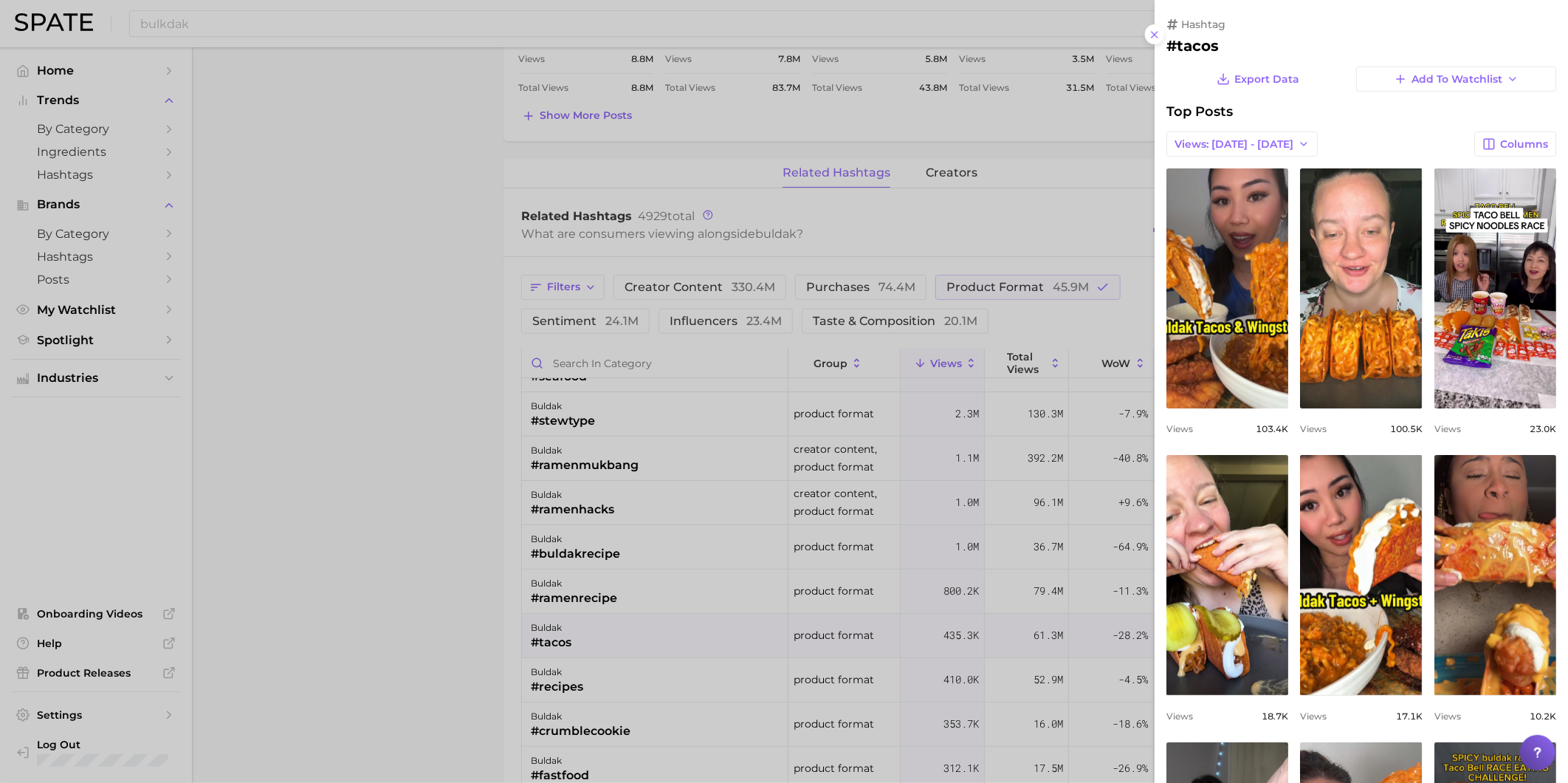
click at [700, 636] on div at bounding box center [784, 392] width 1568 height 783
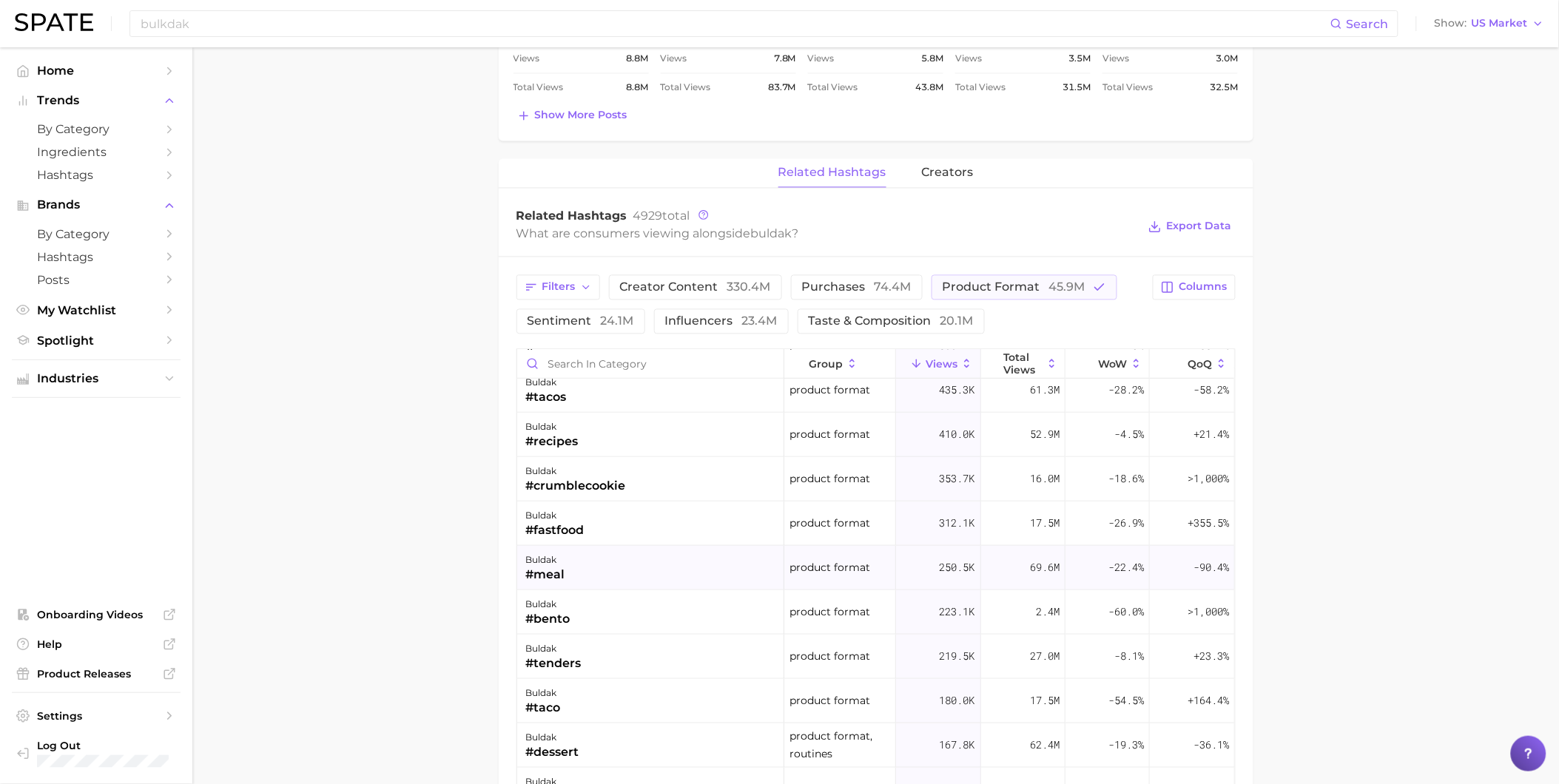
click at [692, 574] on div "buldak #meal" at bounding box center [651, 568] width 267 height 44
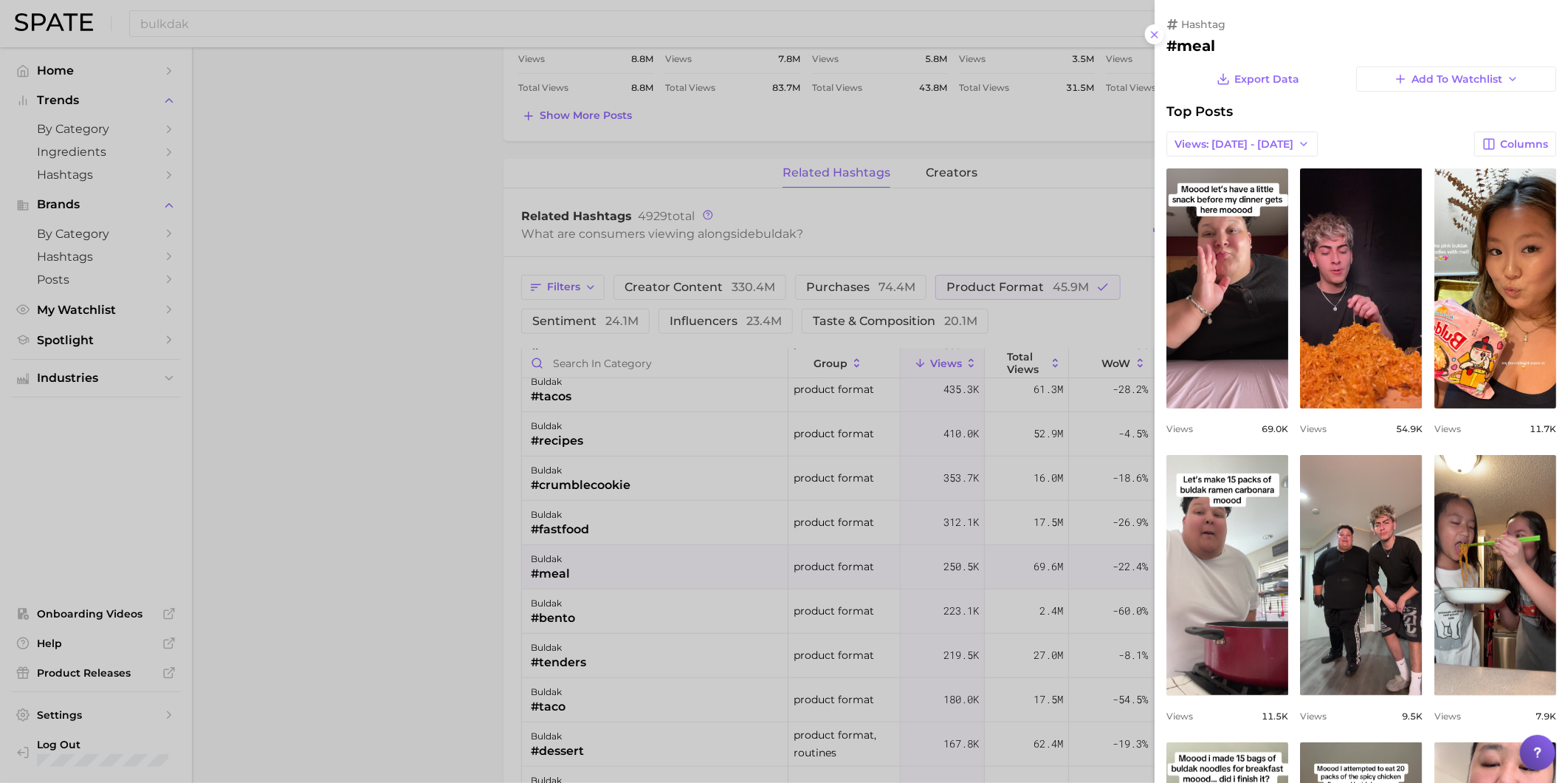
click at [691, 574] on div at bounding box center [784, 392] width 1568 height 783
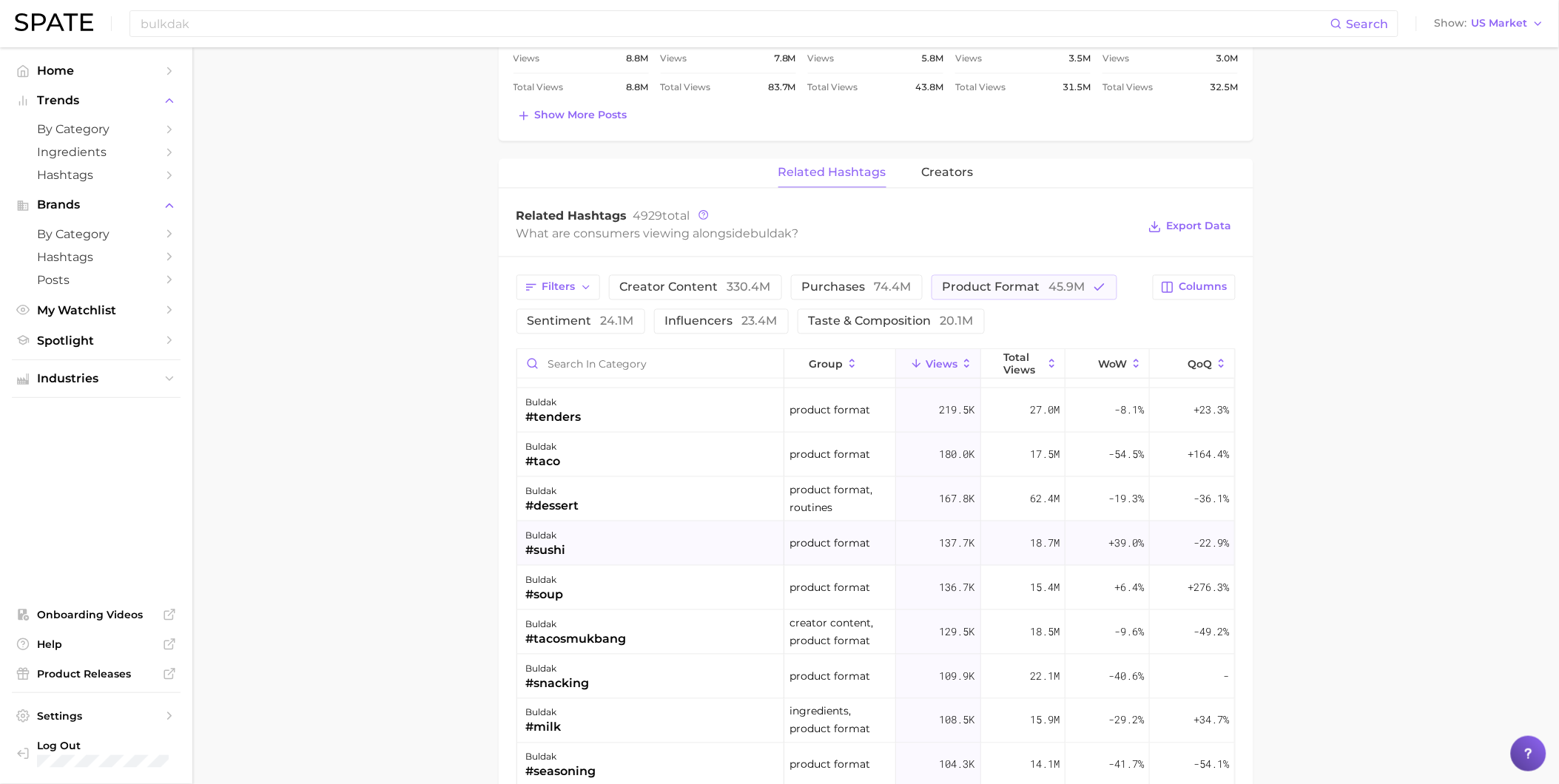
click at [673, 550] on div "buldak #sushi" at bounding box center [651, 543] width 267 height 44
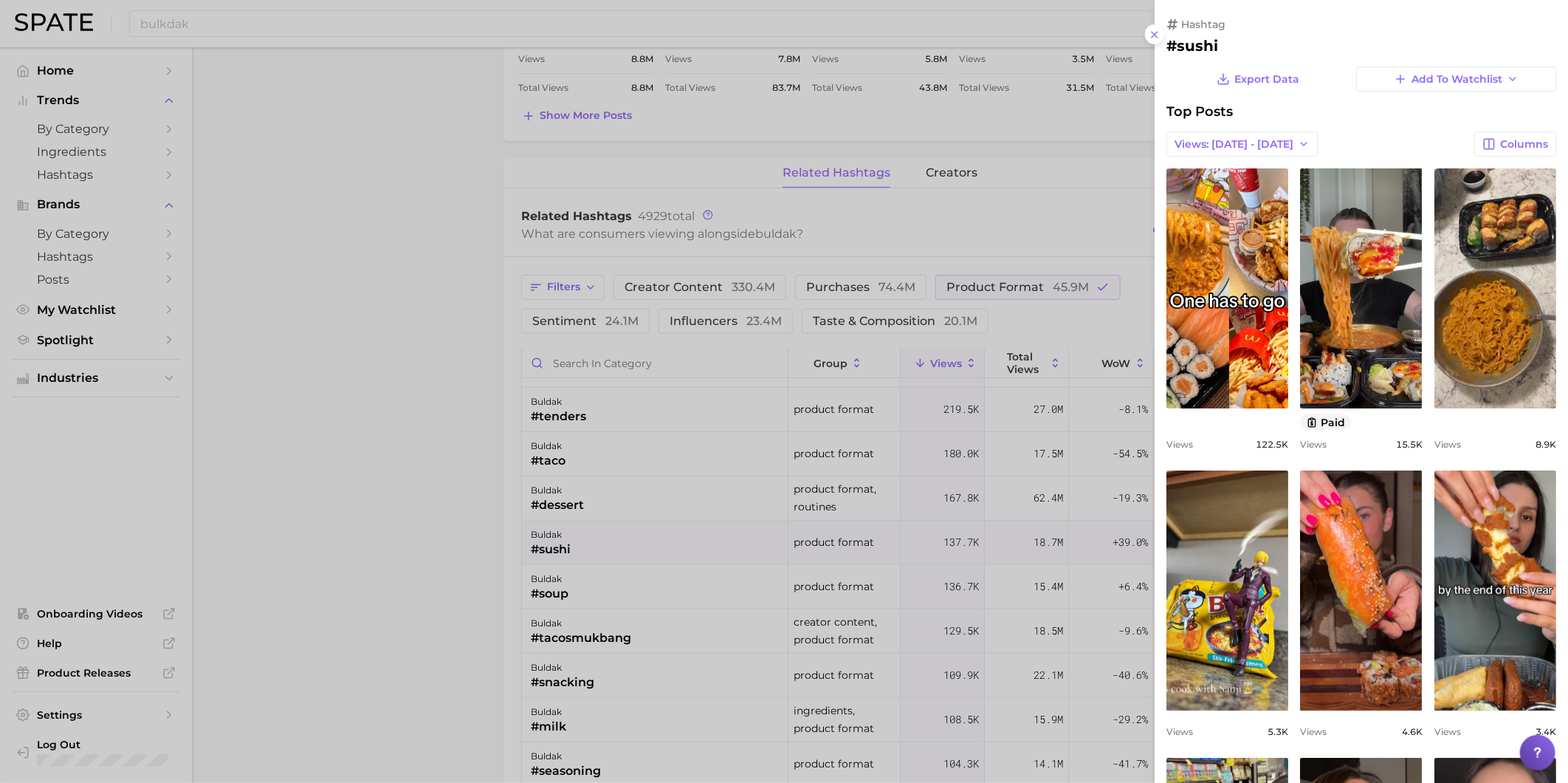
click at [672, 549] on div at bounding box center [784, 392] width 1568 height 783
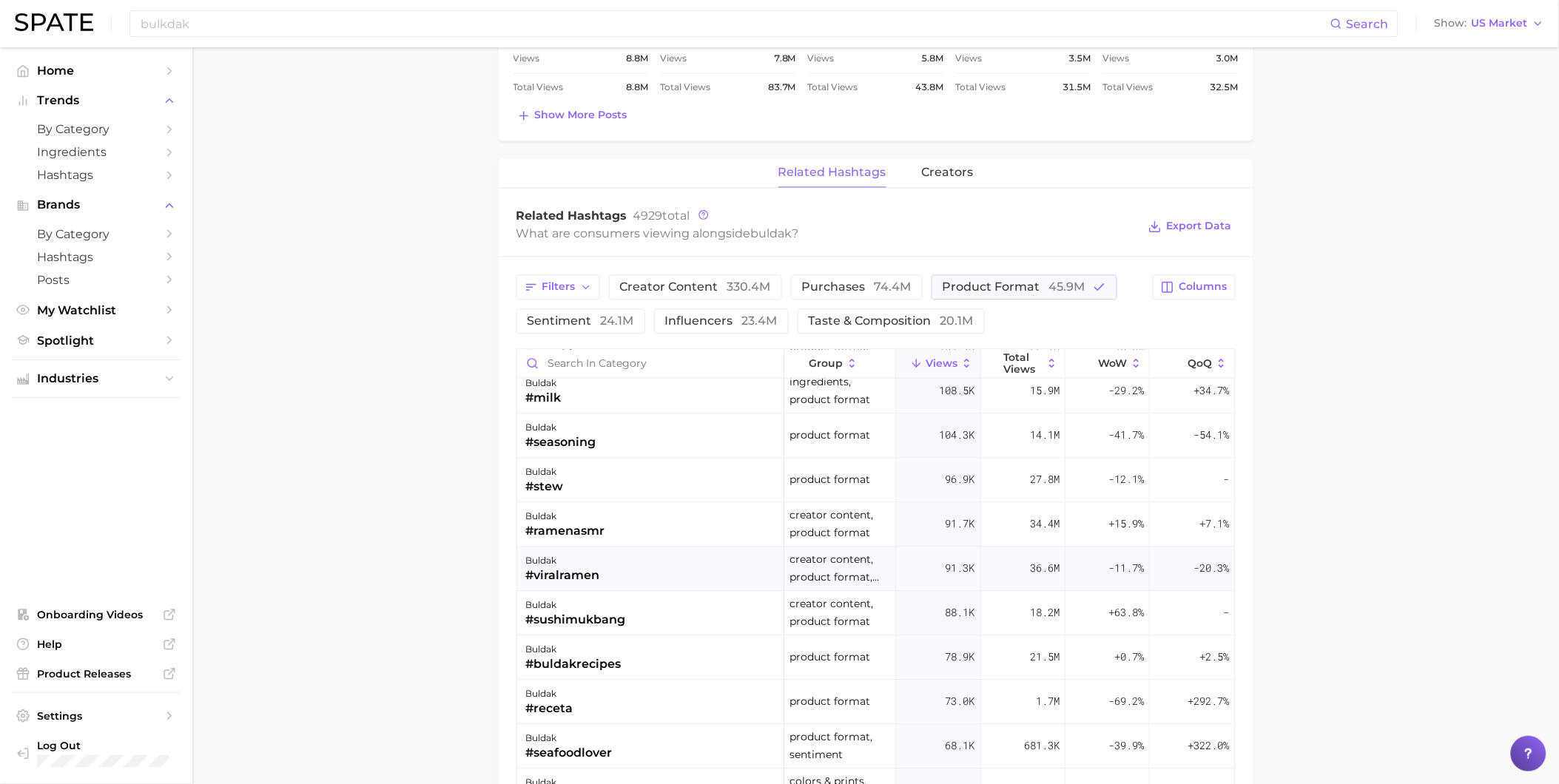
click at [691, 573] on div "buldak #viralramen" at bounding box center [651, 569] width 267 height 44
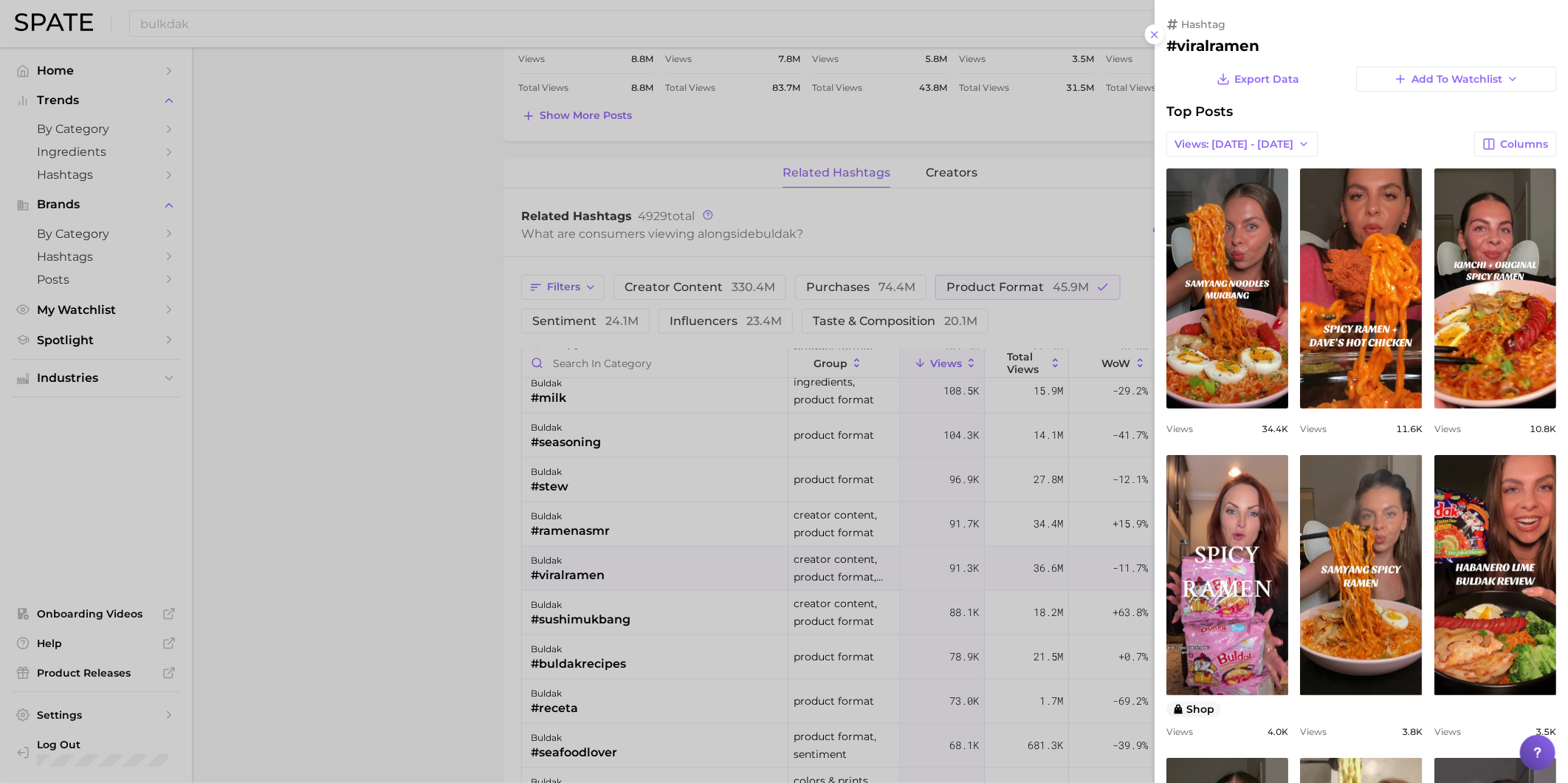
click at [690, 573] on div at bounding box center [784, 392] width 1568 height 783
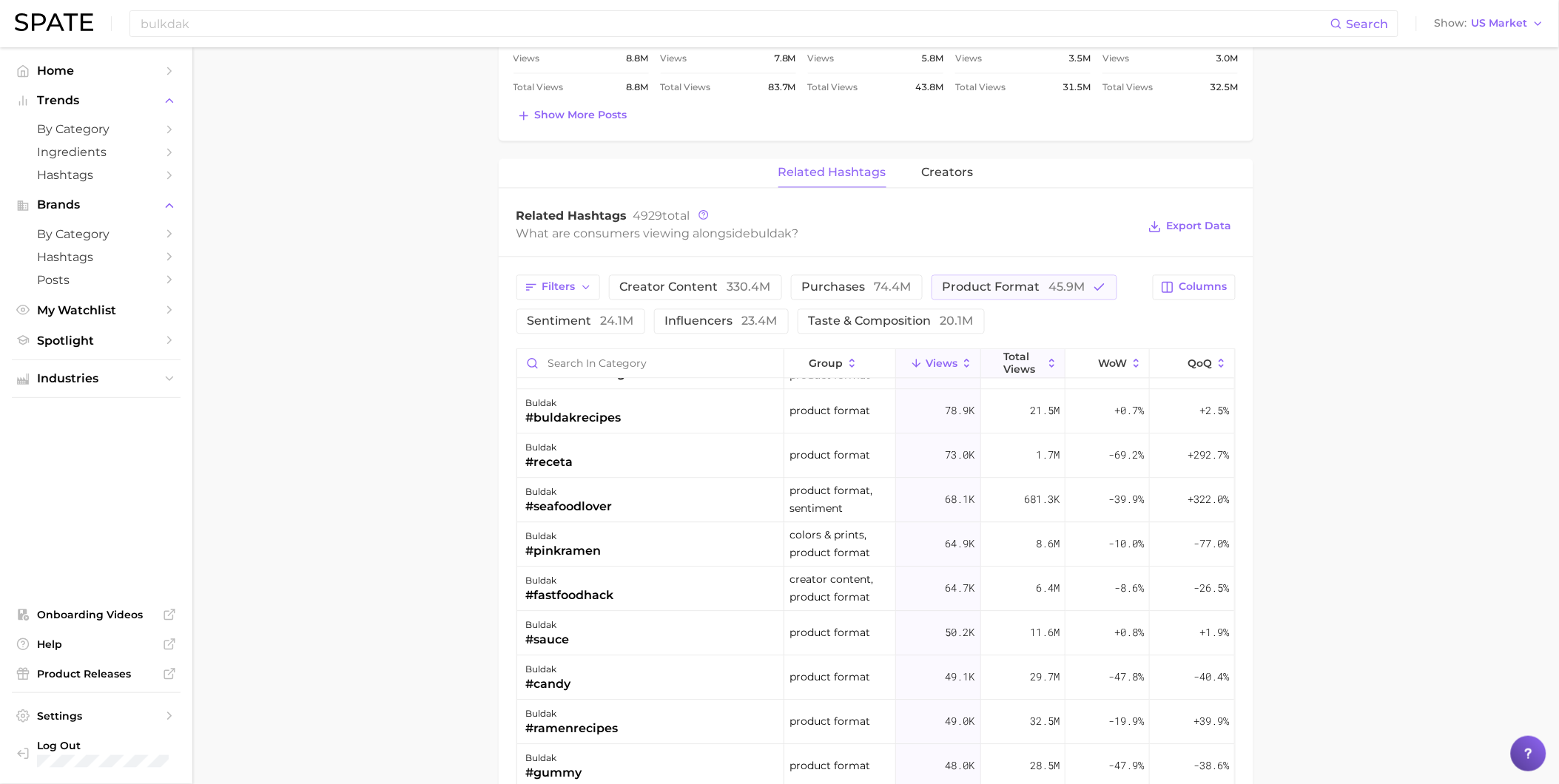
click at [1010, 368] on span "Total Views" at bounding box center [1023, 363] width 39 height 24
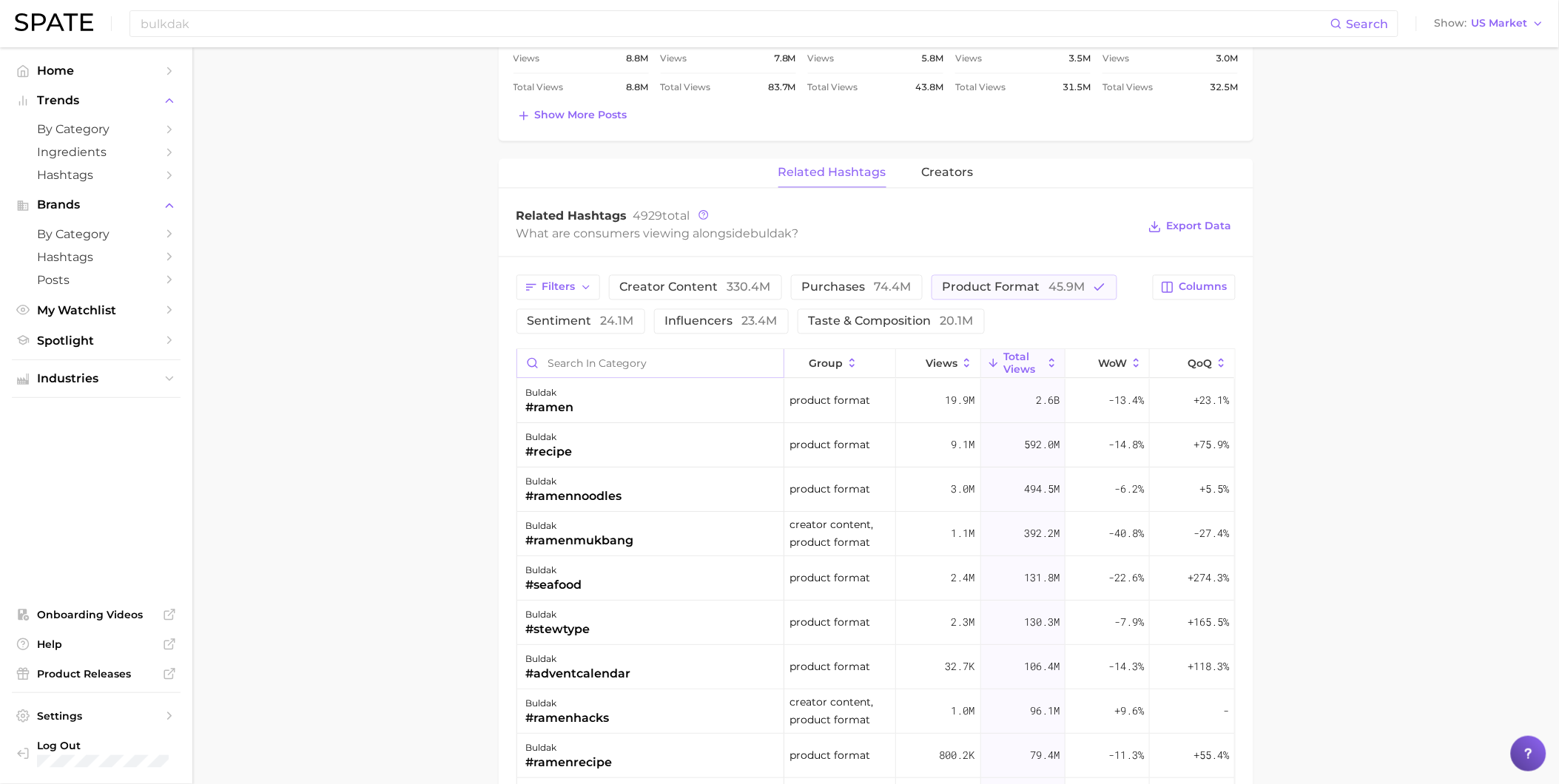
click at [624, 363] on input "Search in category" at bounding box center [650, 364] width 266 height 28
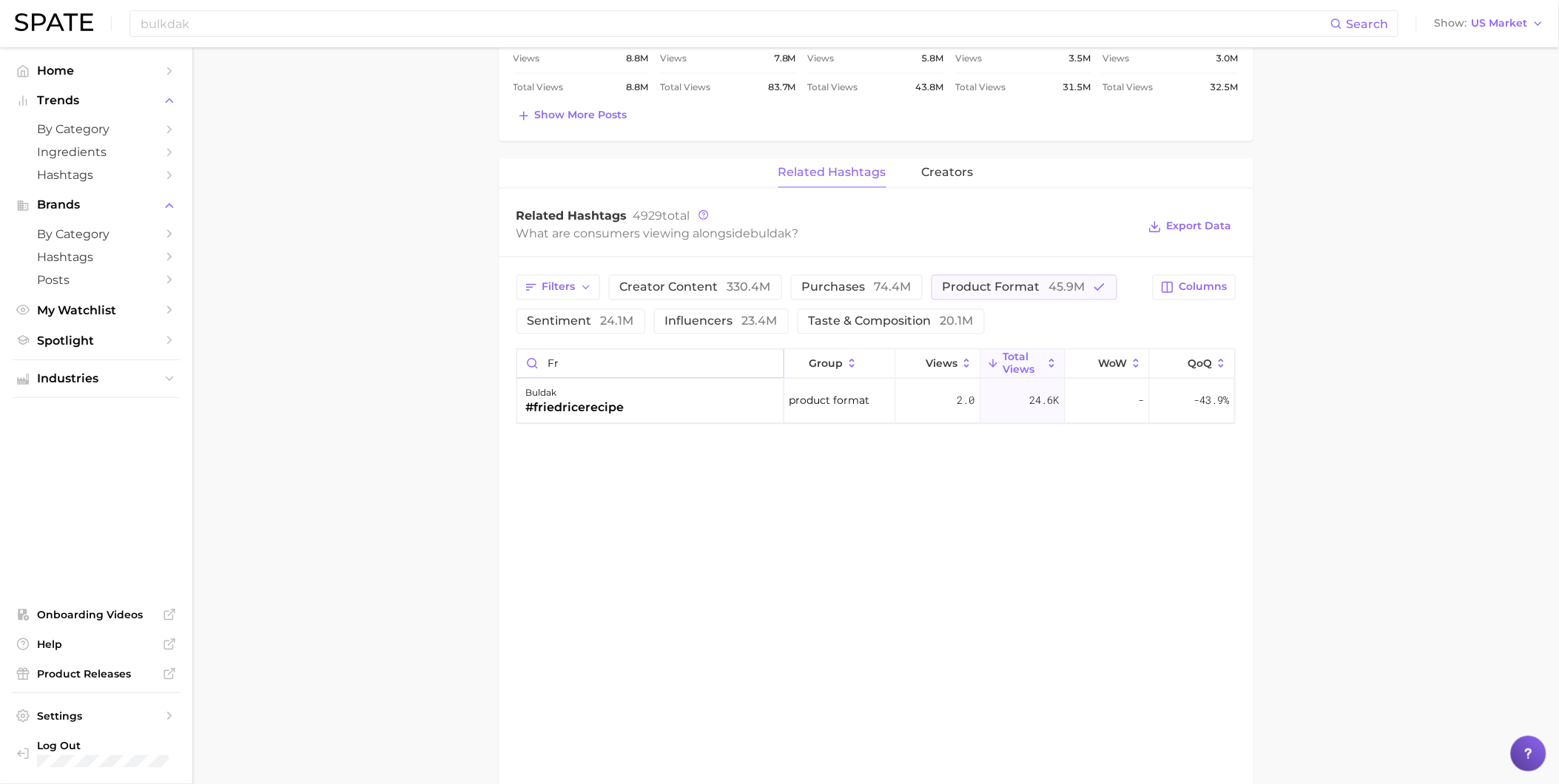
type input "f"
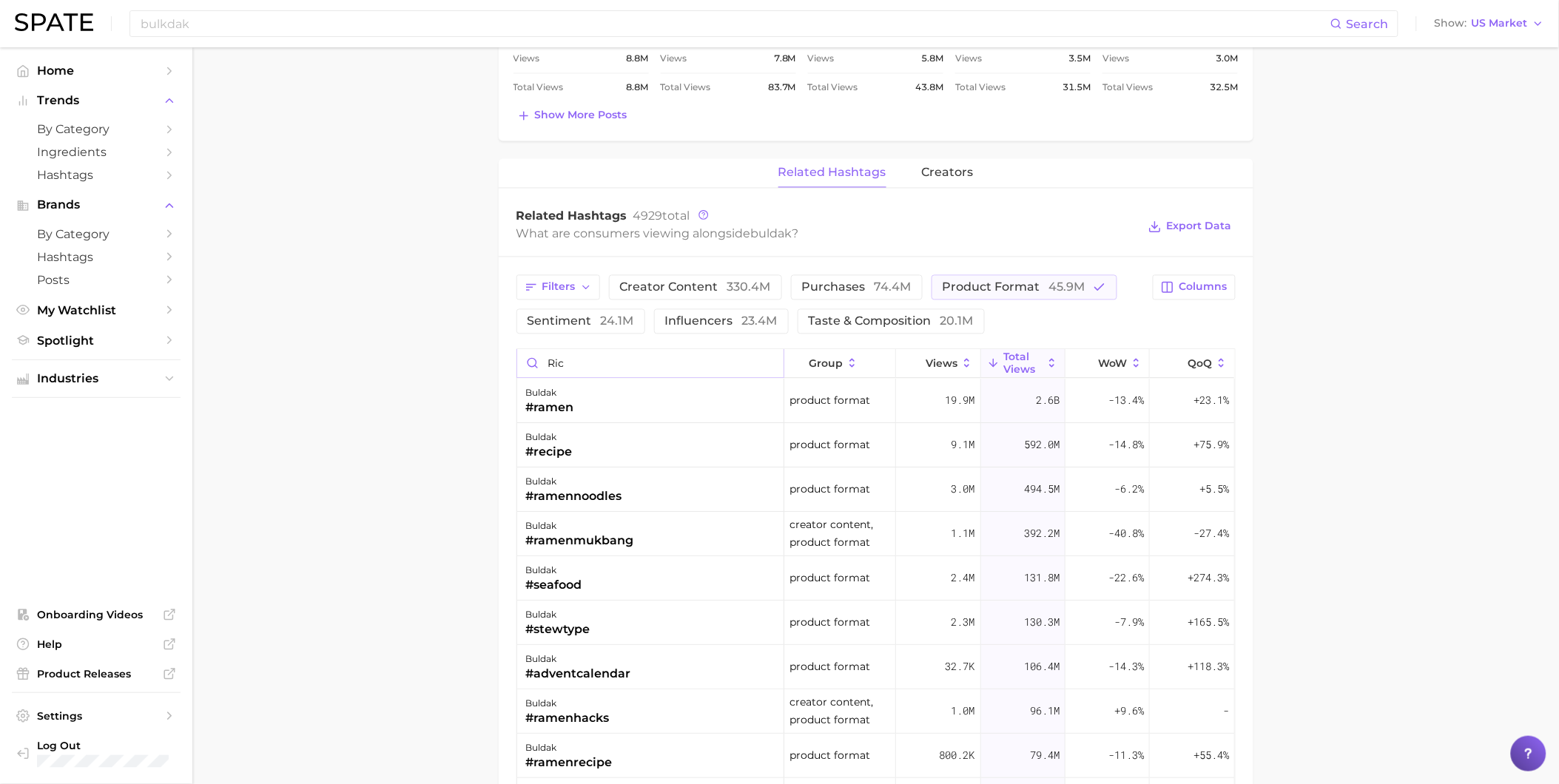
type input "rice"
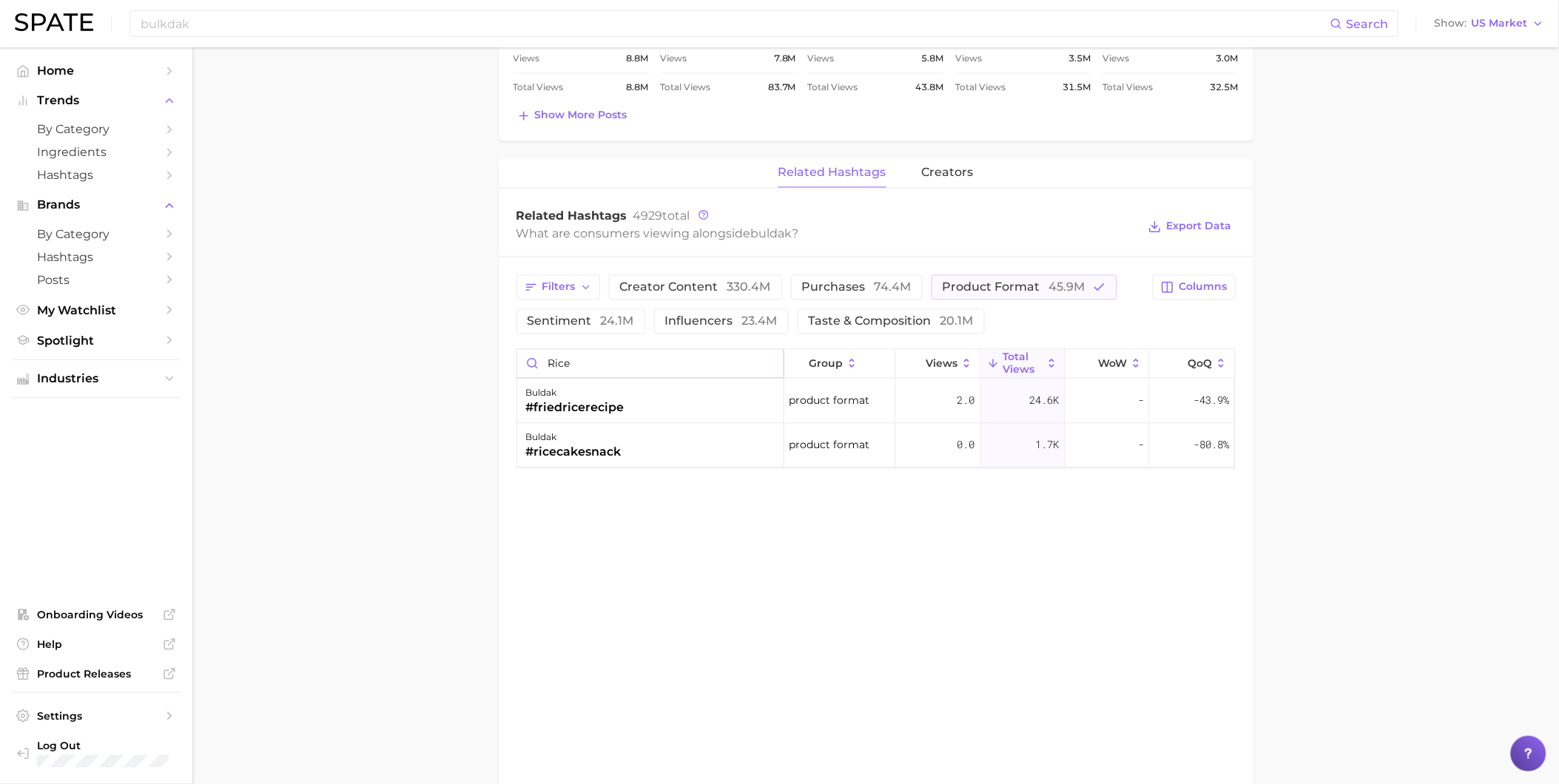
click at [765, 363] on input "rice" at bounding box center [650, 364] width 266 height 28
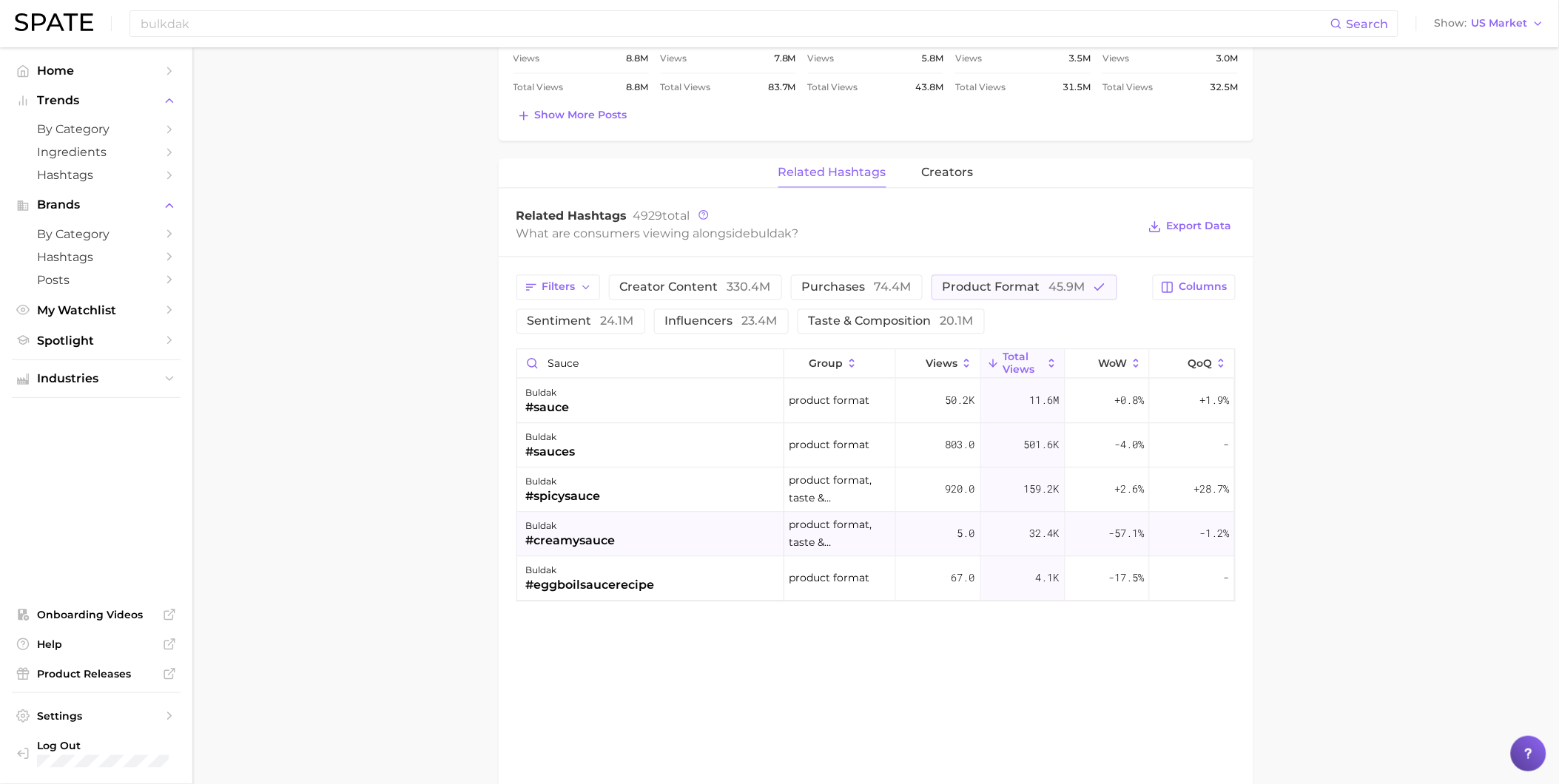
click at [666, 529] on div "buldak #creamysauce" at bounding box center [651, 534] width 267 height 44
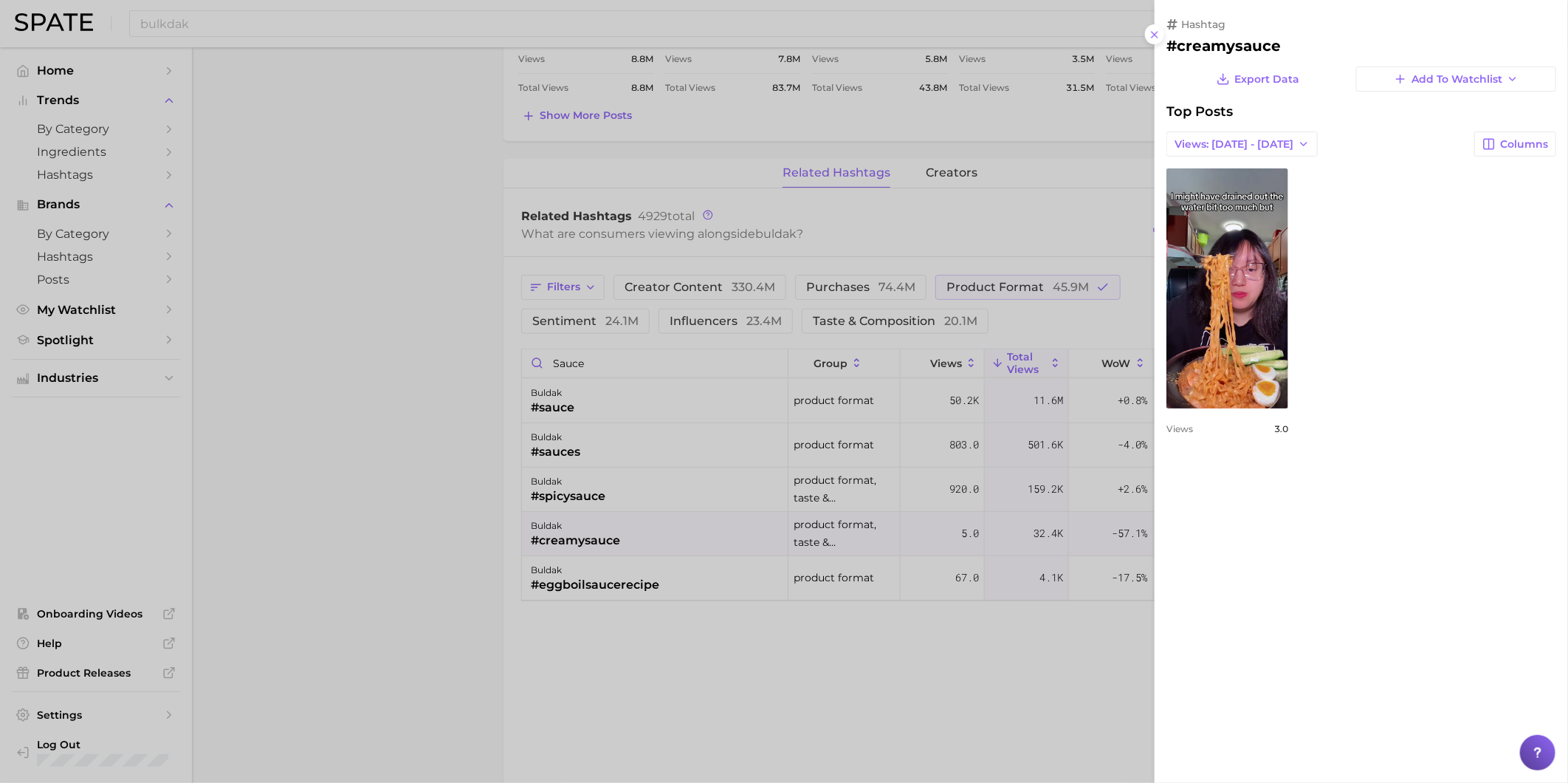
click at [652, 410] on div at bounding box center [784, 392] width 1568 height 783
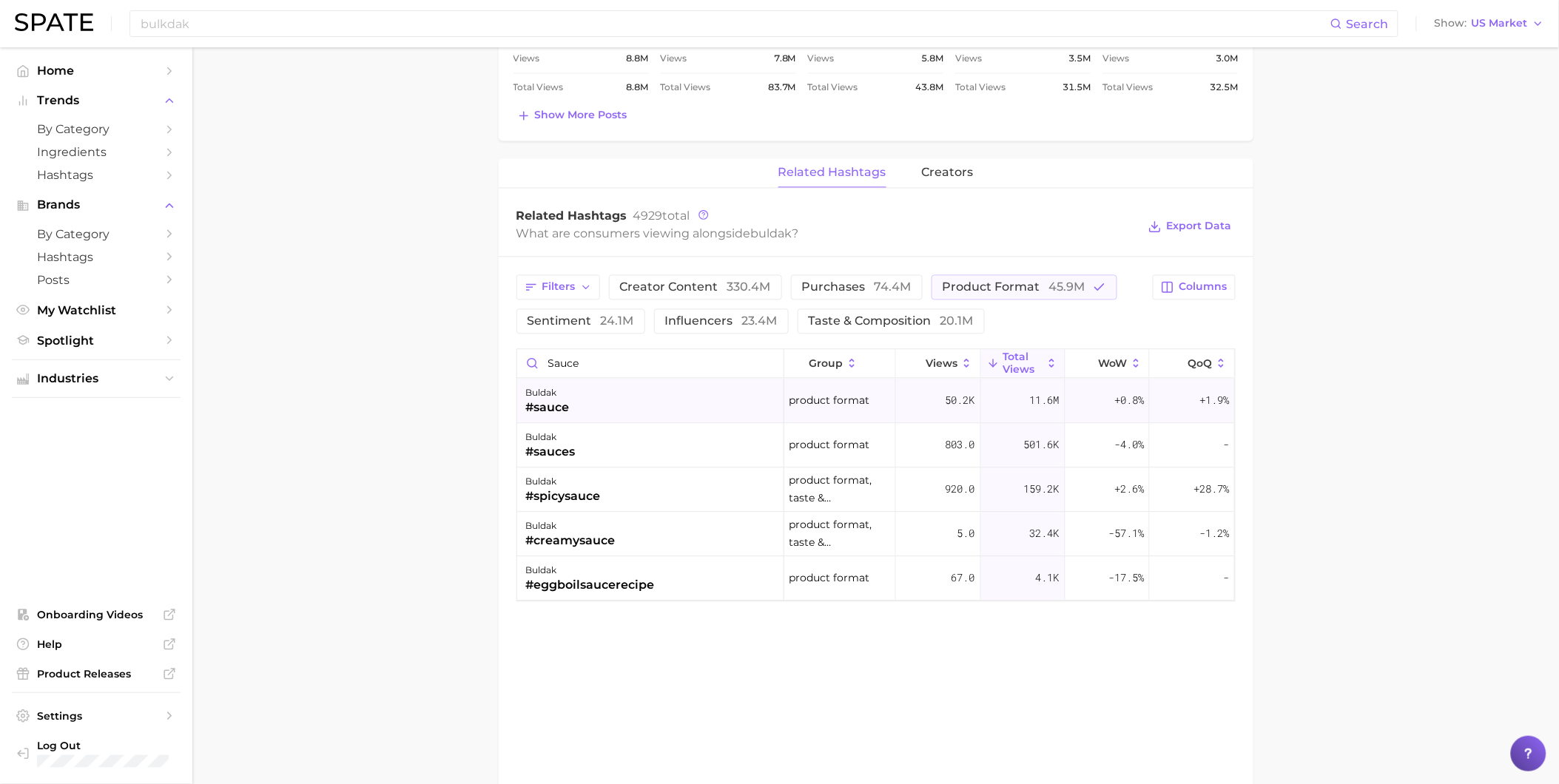
click at [654, 407] on div "buldak #sauce" at bounding box center [651, 401] width 267 height 44
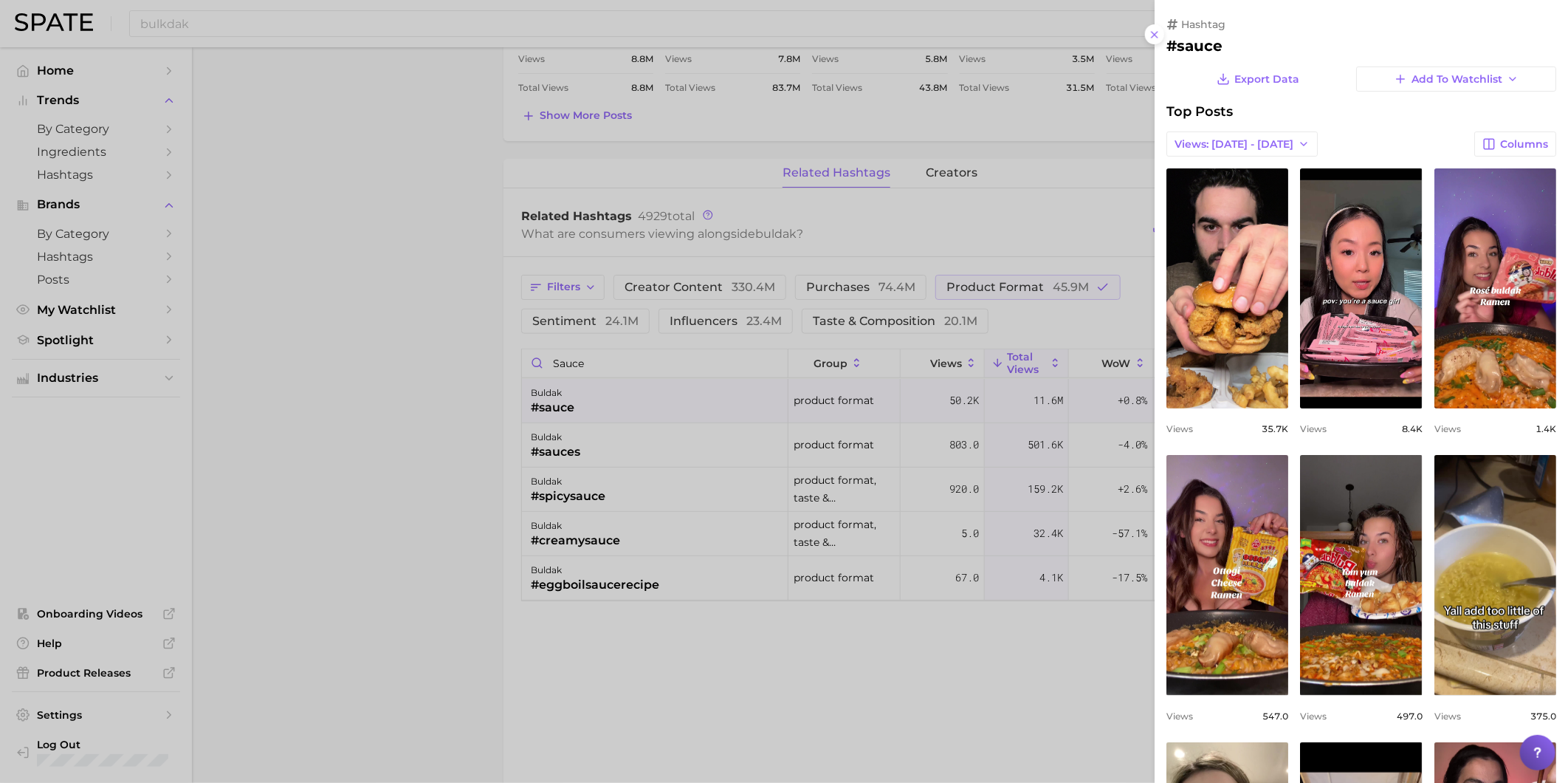
click at [826, 699] on div at bounding box center [784, 392] width 1568 height 783
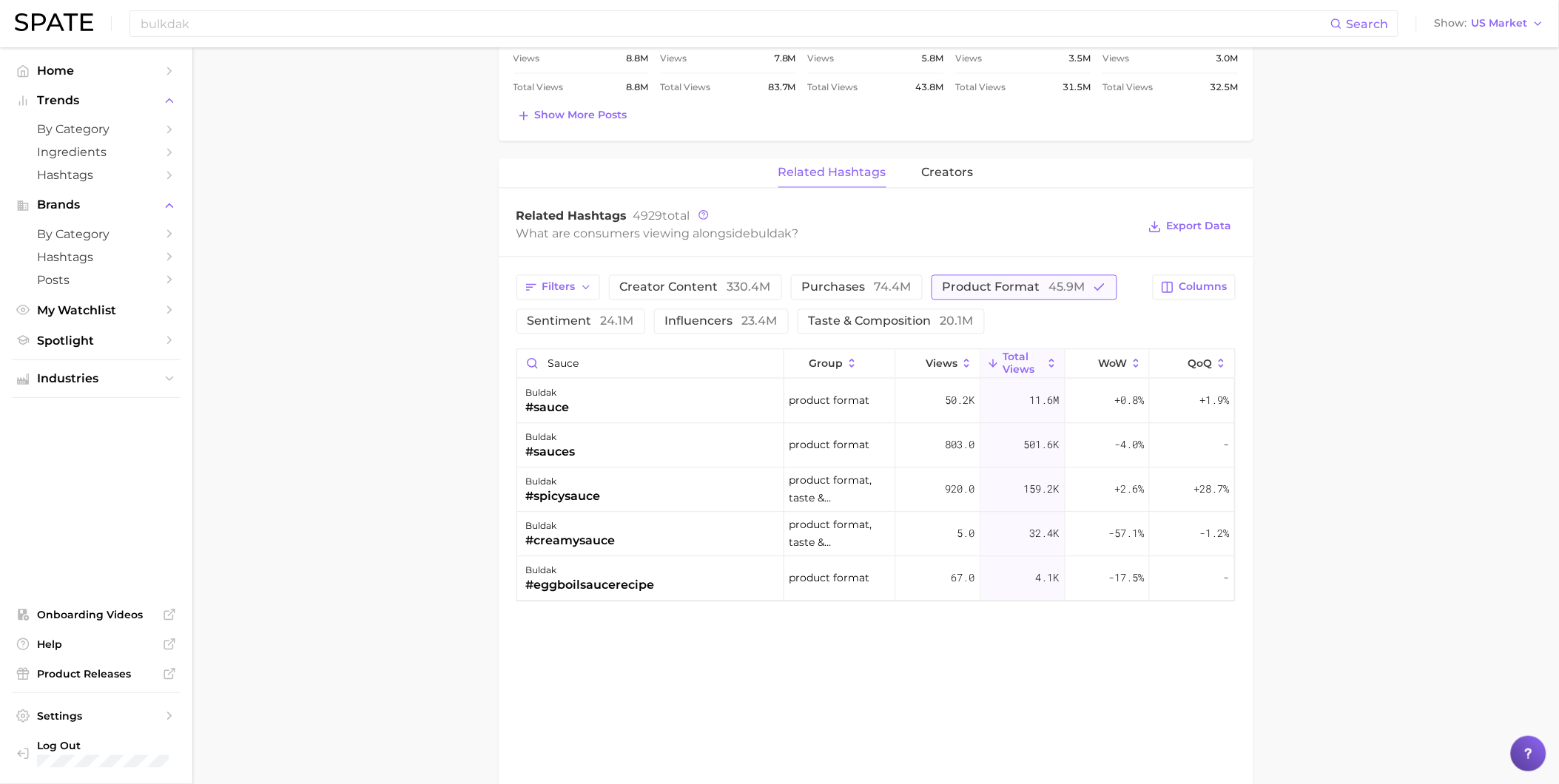
click at [1053, 291] on span "45.9m" at bounding box center [1067, 287] width 37 height 14
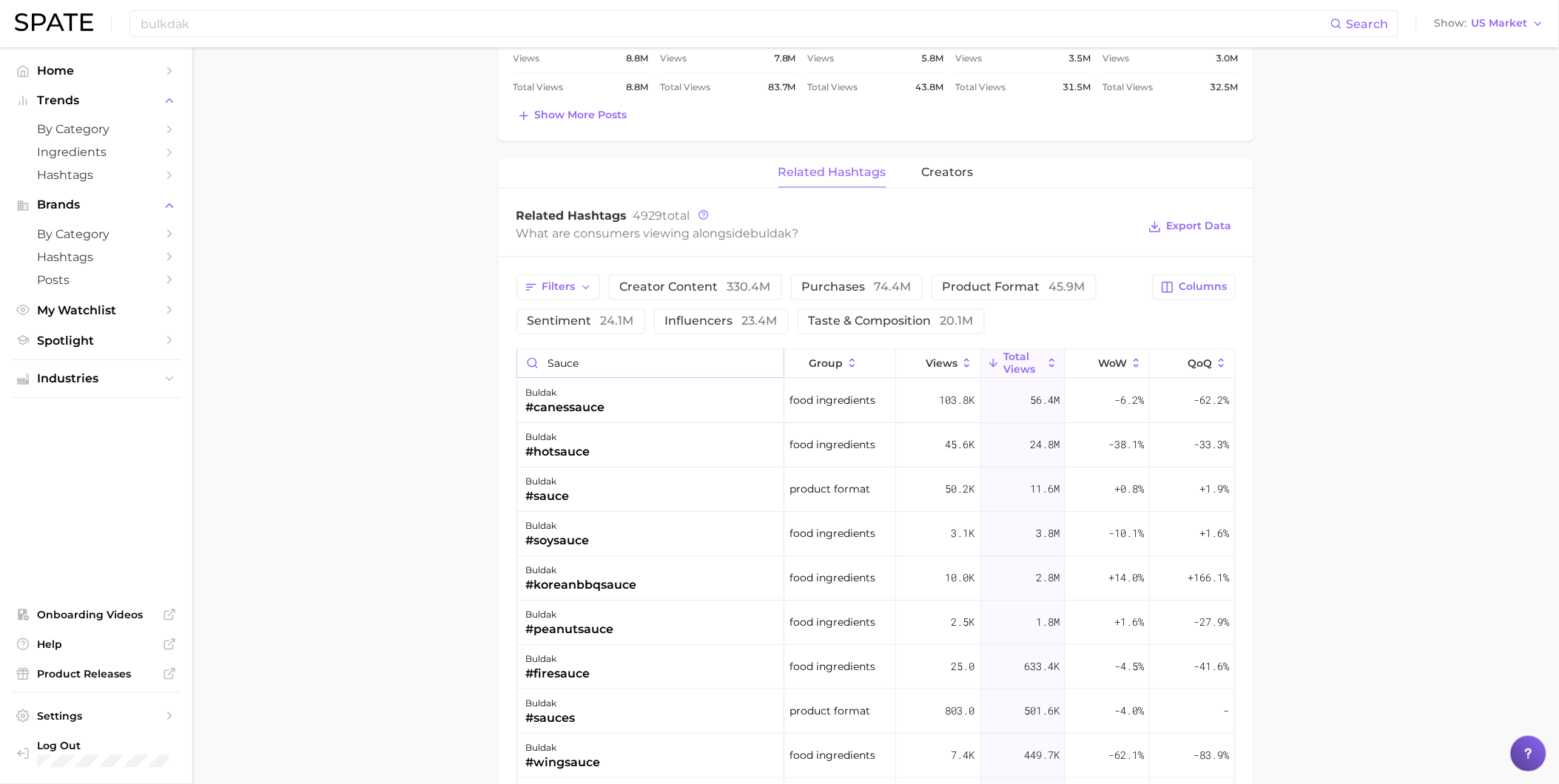
drag, startPoint x: 719, startPoint y: 357, endPoint x: 516, endPoint y: 357, distance: 203.0
click at [517, 357] on input "sauce" at bounding box center [650, 364] width 266 height 28
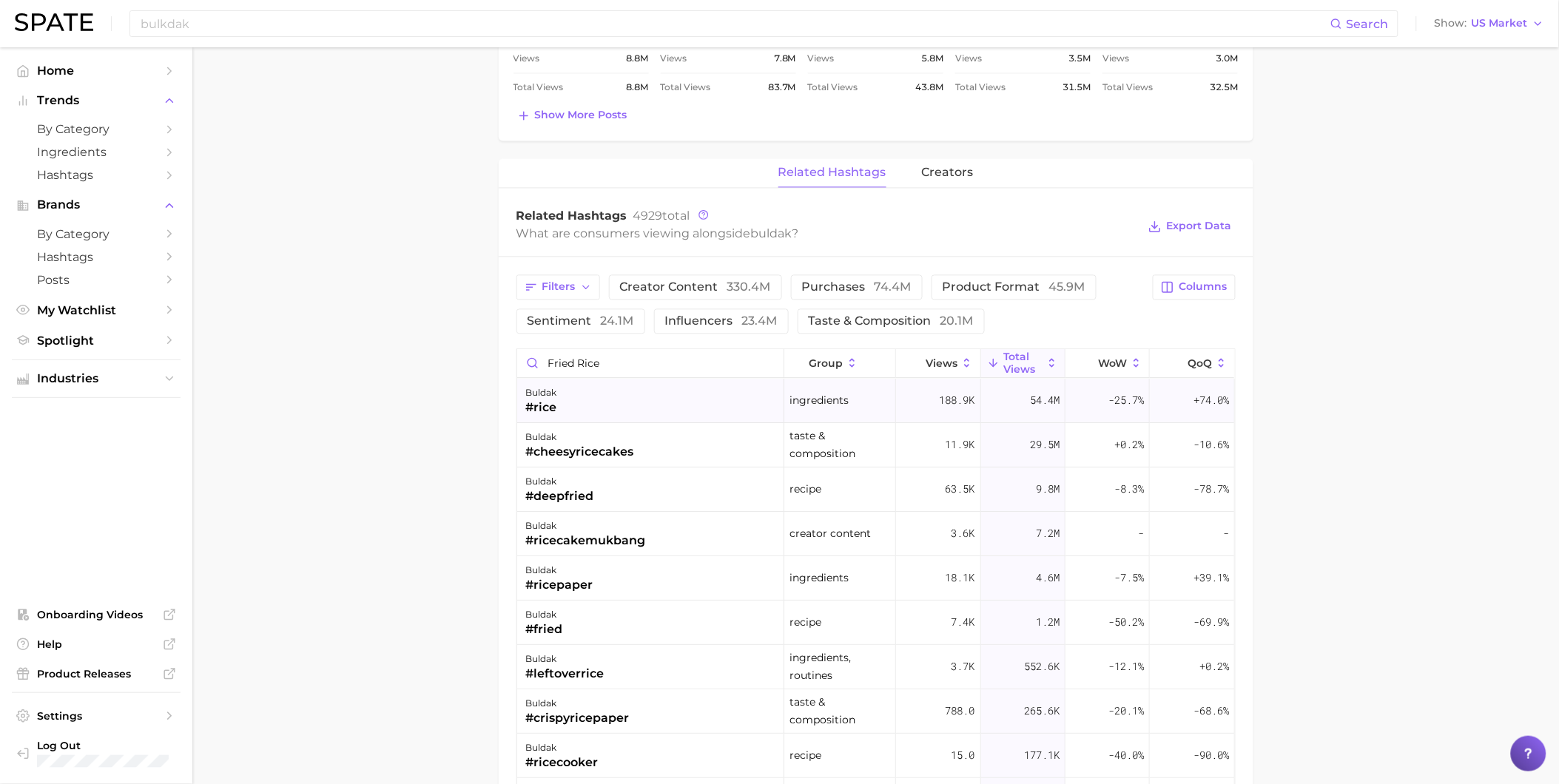
click at [562, 413] on div "buldak #rice" at bounding box center [651, 401] width 267 height 44
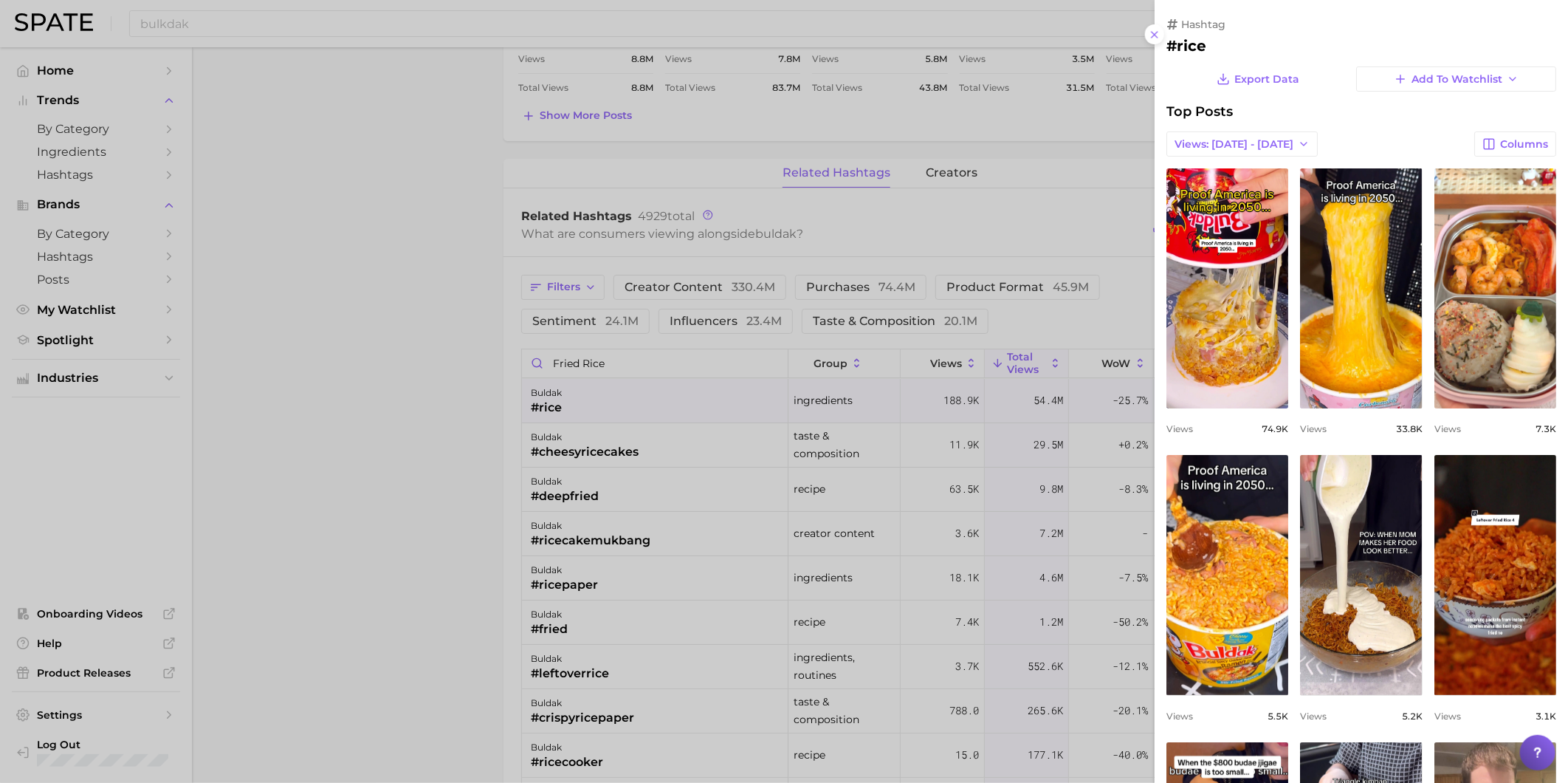
click at [450, 556] on div at bounding box center [784, 392] width 1568 height 783
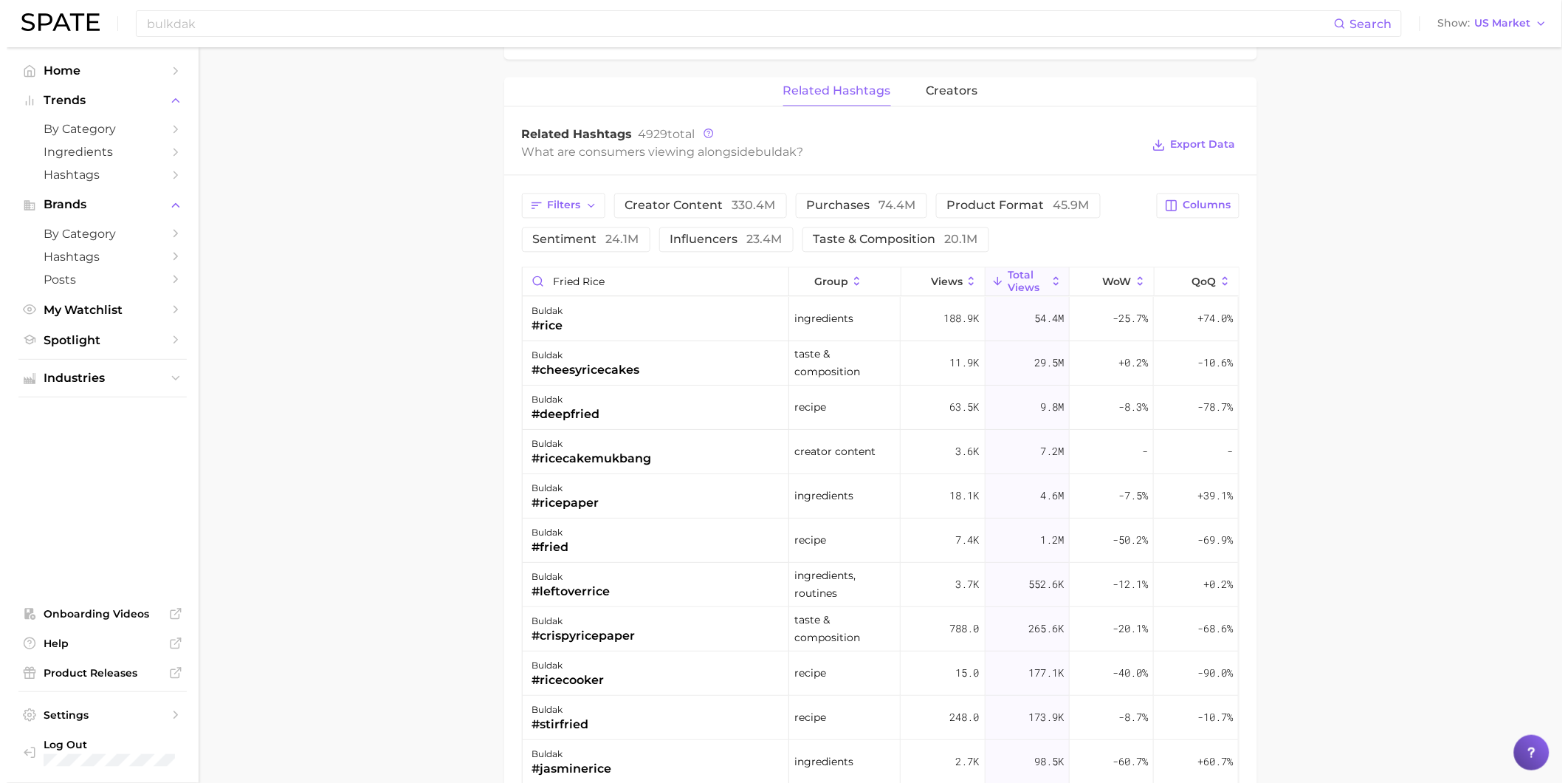
scroll to position [1148, 0]
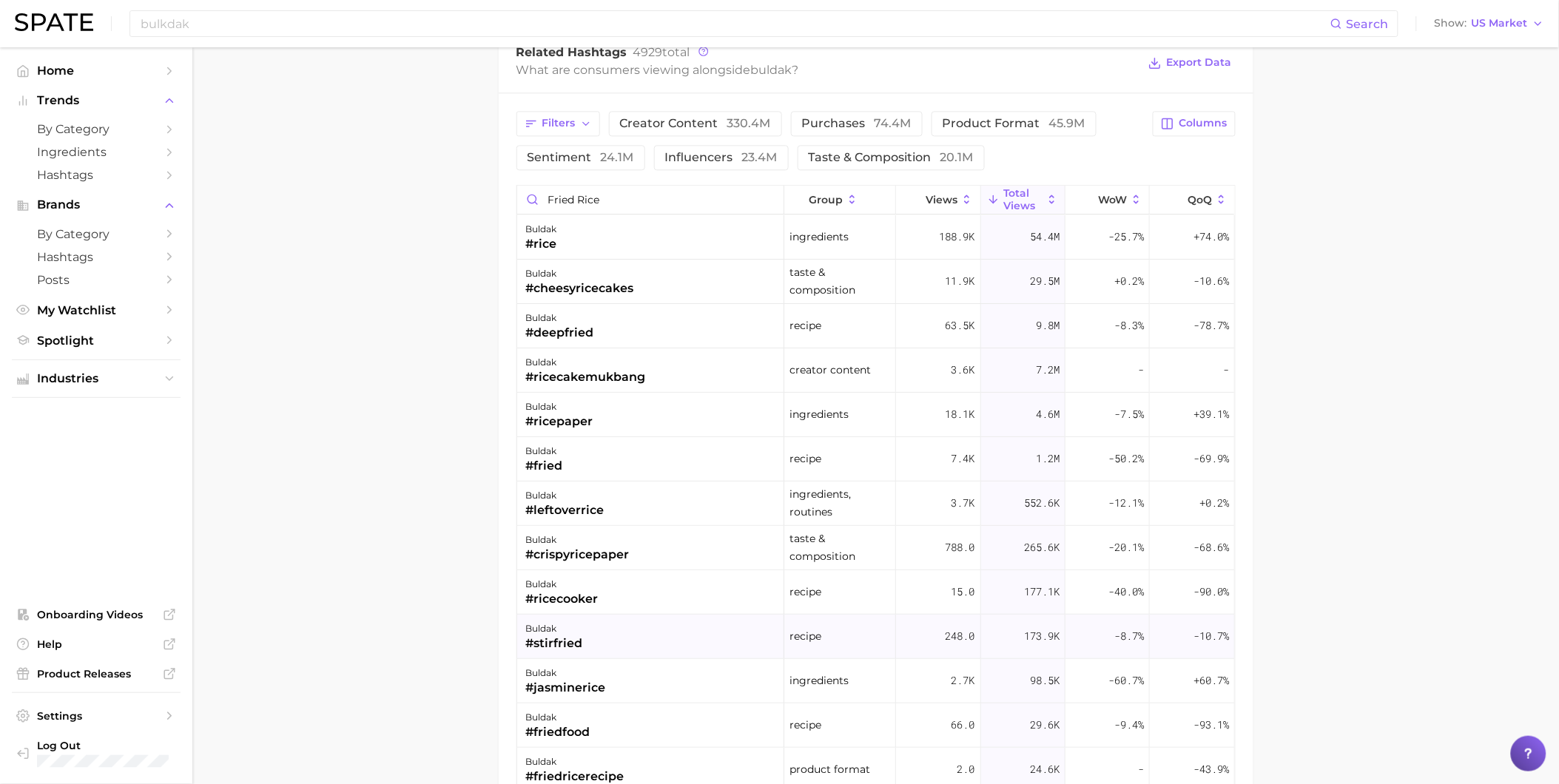
click at [648, 638] on div "buldak #stirfried" at bounding box center [651, 636] width 267 height 44
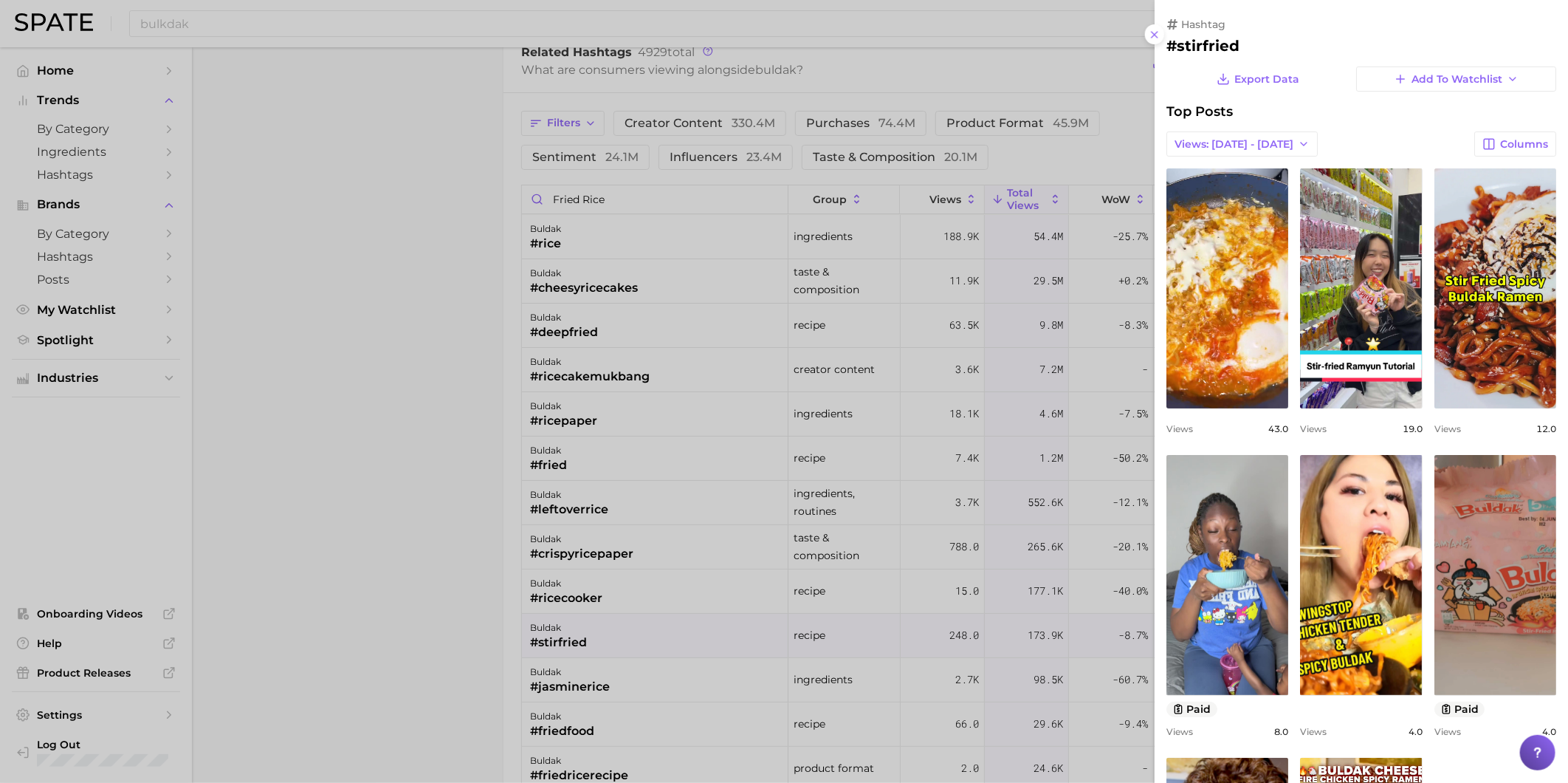
scroll to position [0, 0]
click at [654, 687] on div at bounding box center [784, 392] width 1568 height 783
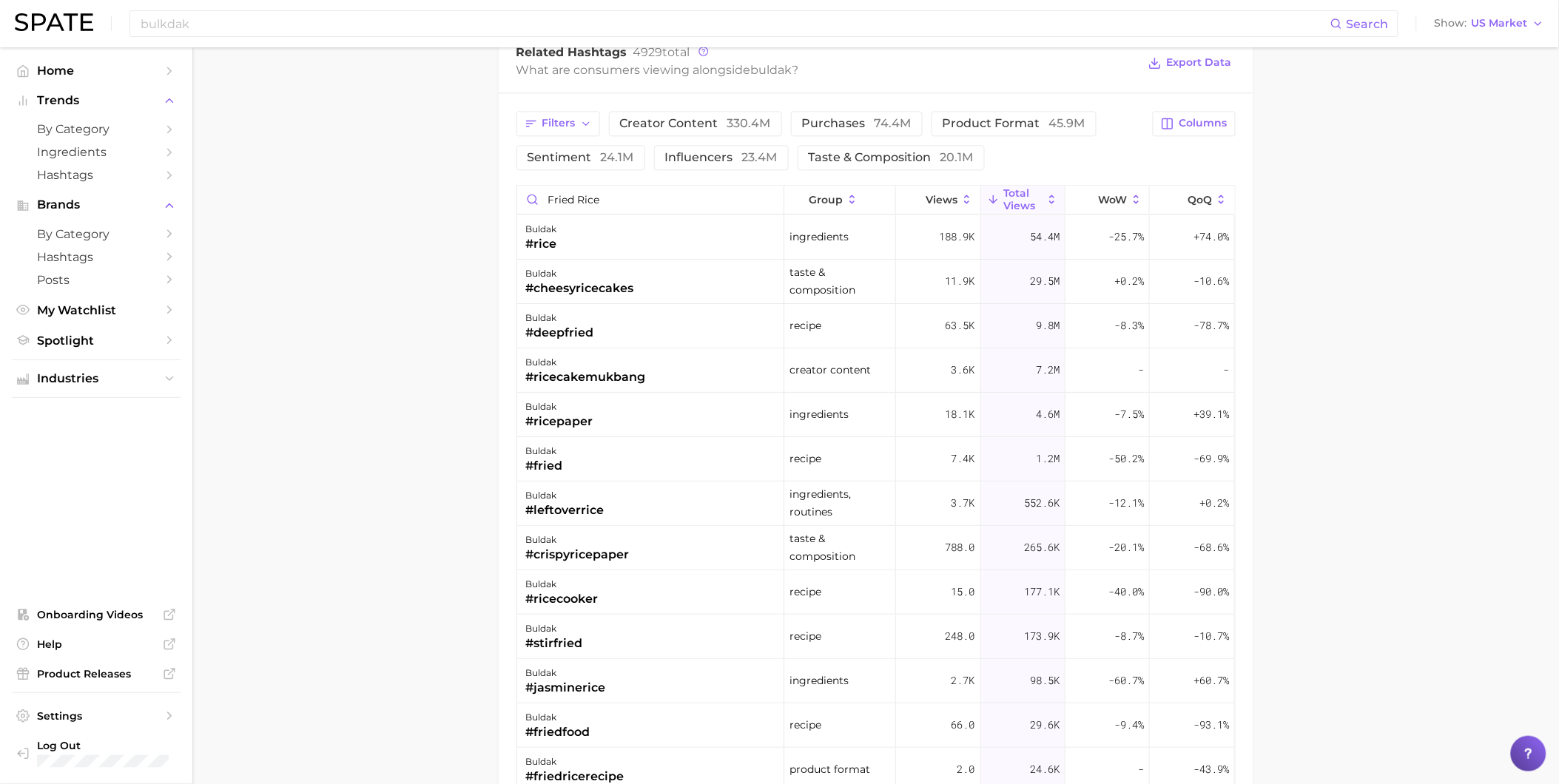
click at [655, 688] on div "buldak #jasminerice" at bounding box center [651, 681] width 267 height 44
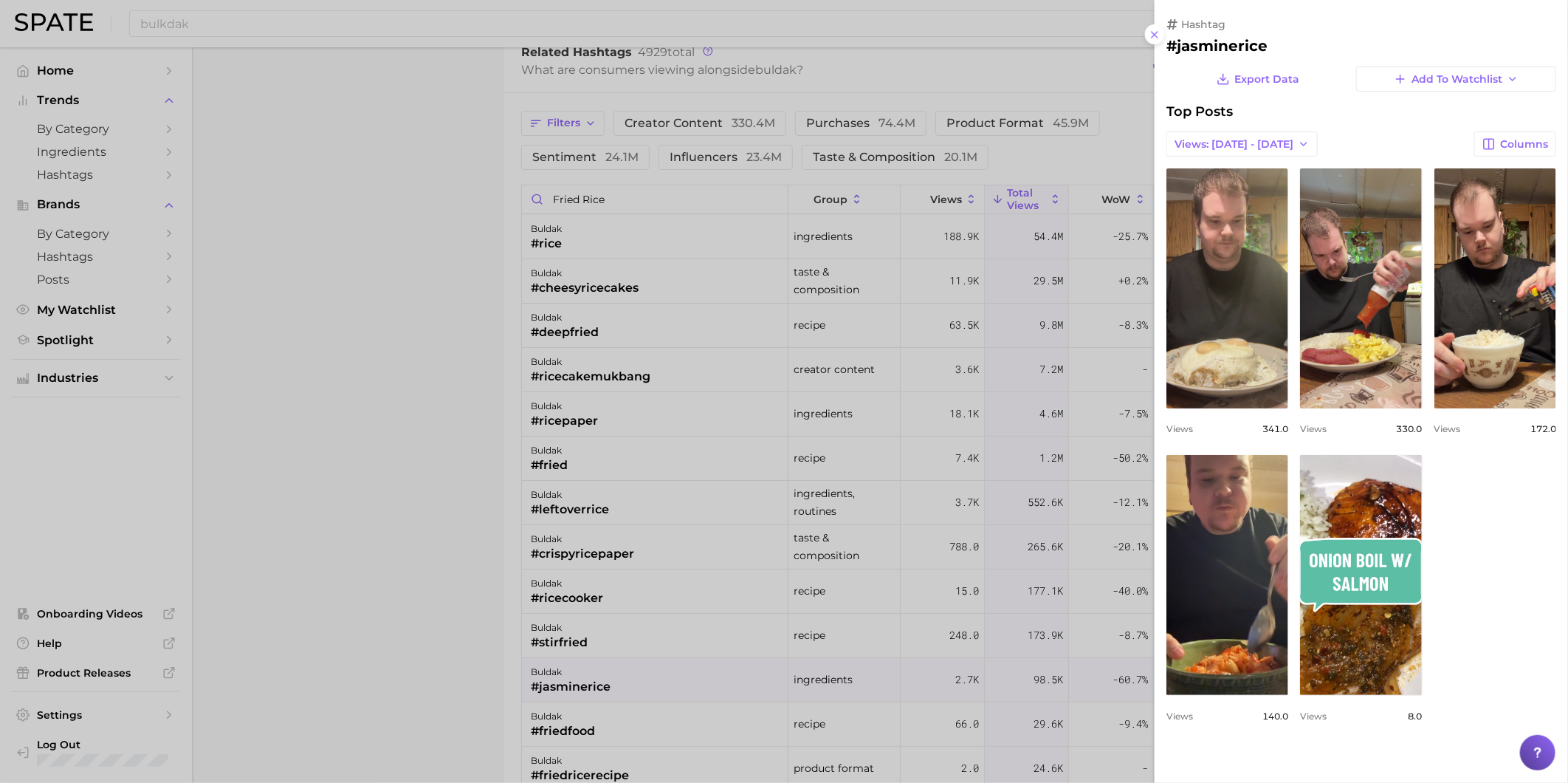
click at [660, 731] on div at bounding box center [784, 392] width 1568 height 783
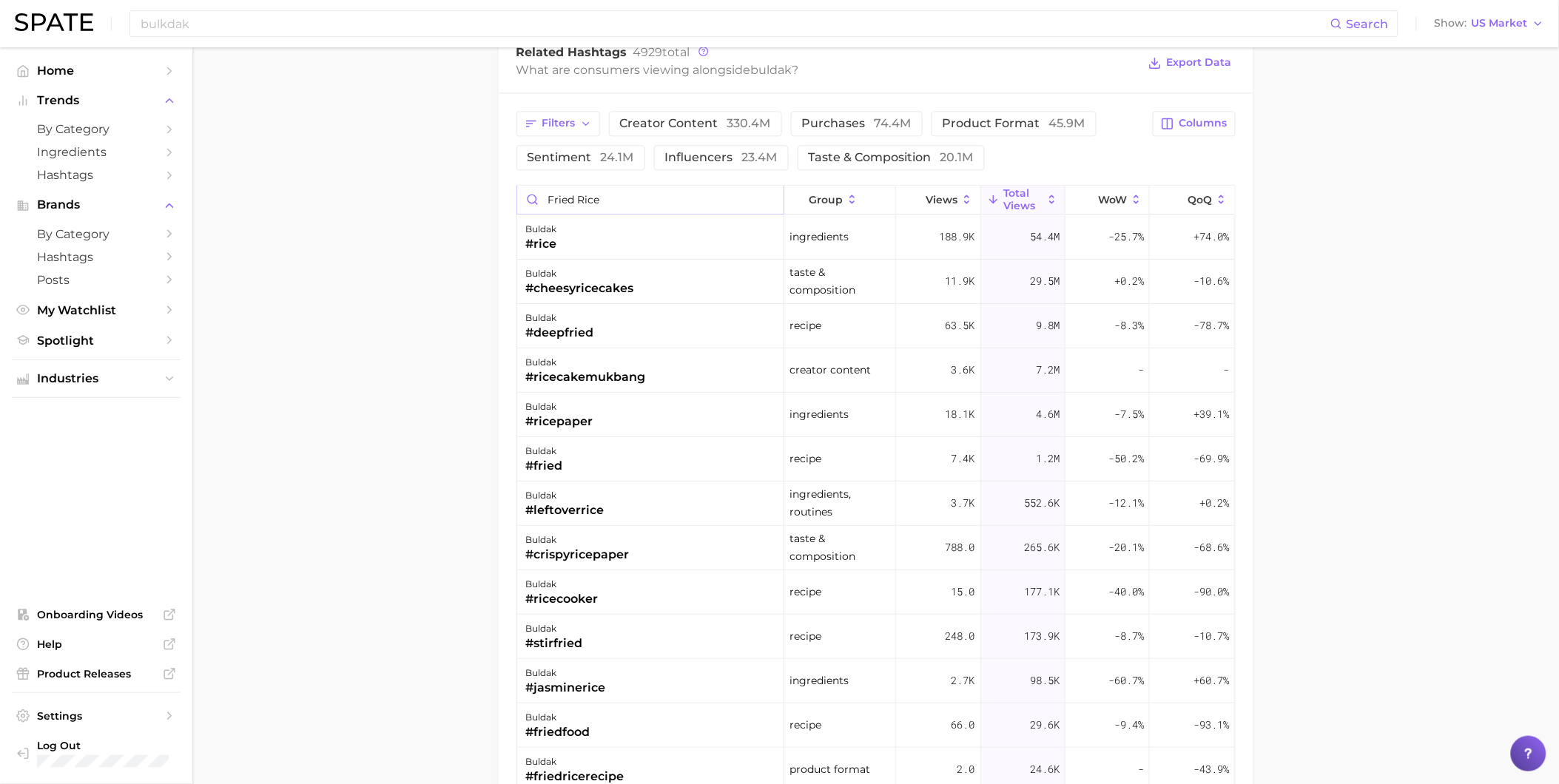
drag, startPoint x: 620, startPoint y: 207, endPoint x: 522, endPoint y: 198, distance: 98.4
click at [522, 198] on input "fried rice" at bounding box center [650, 199] width 266 height 28
type input "s"
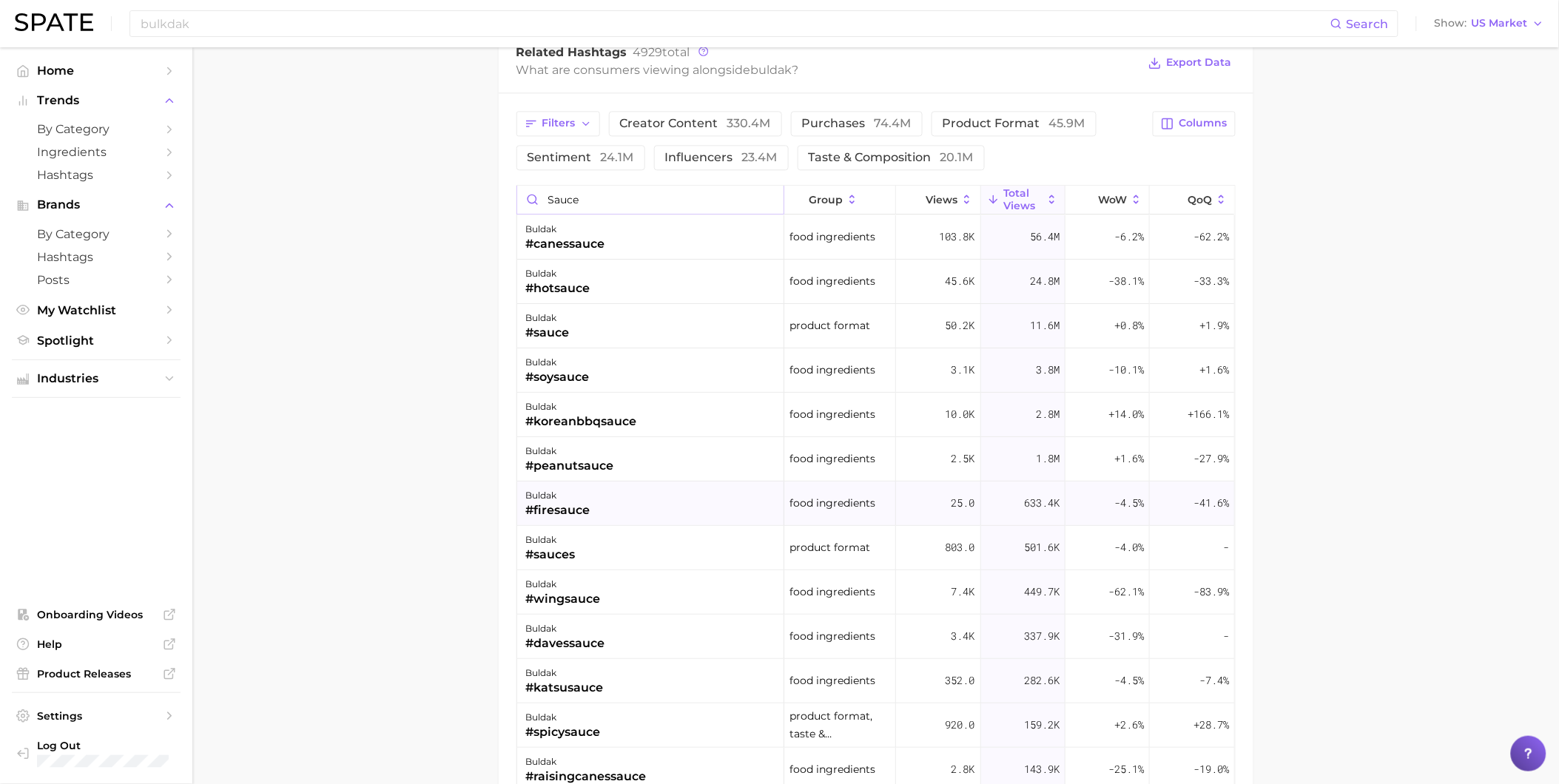
type input "sauce"
click at [688, 501] on div "buldak #firesauce" at bounding box center [651, 503] width 267 height 44
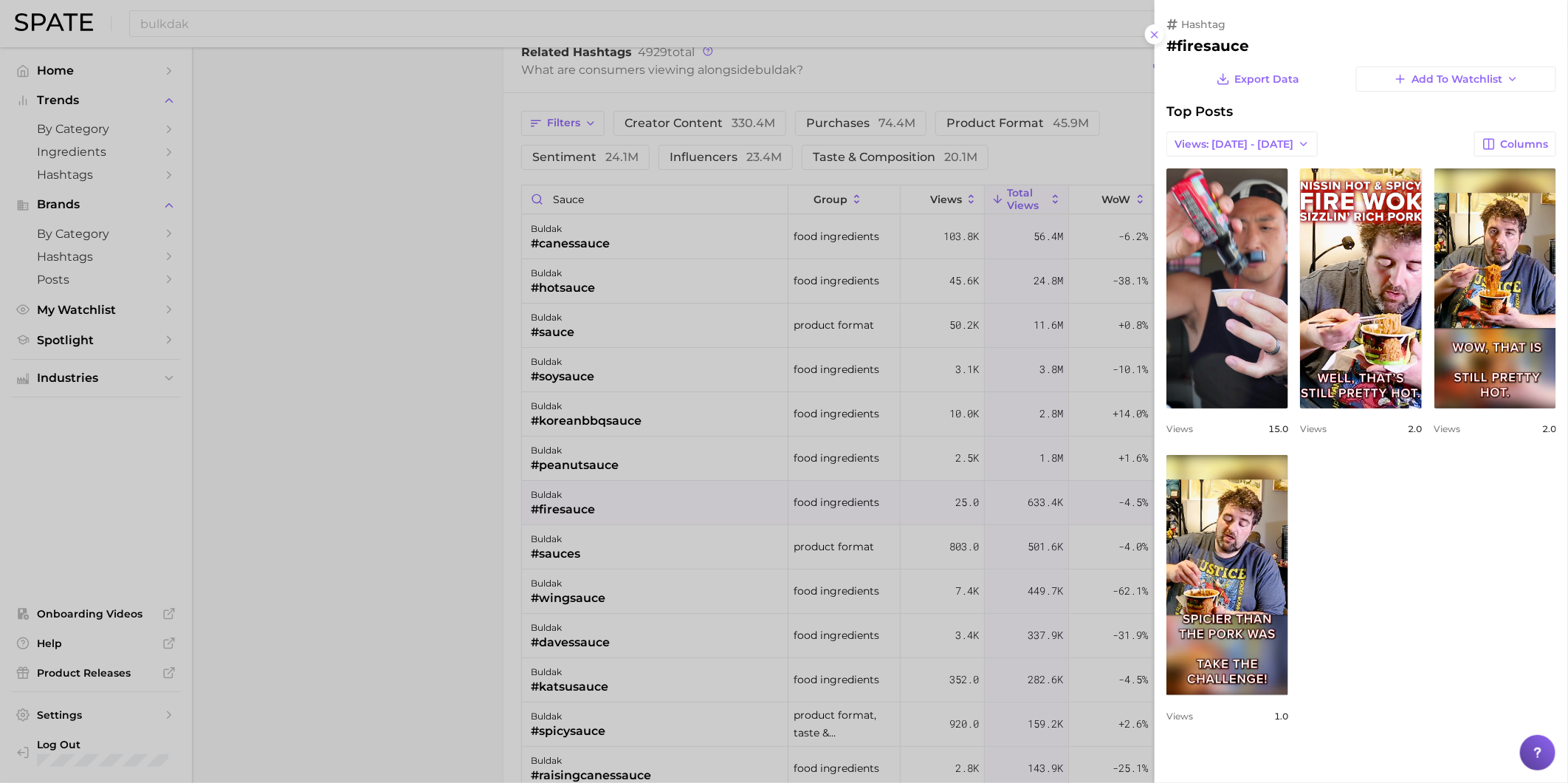
click at [670, 204] on div at bounding box center [784, 392] width 1568 height 783
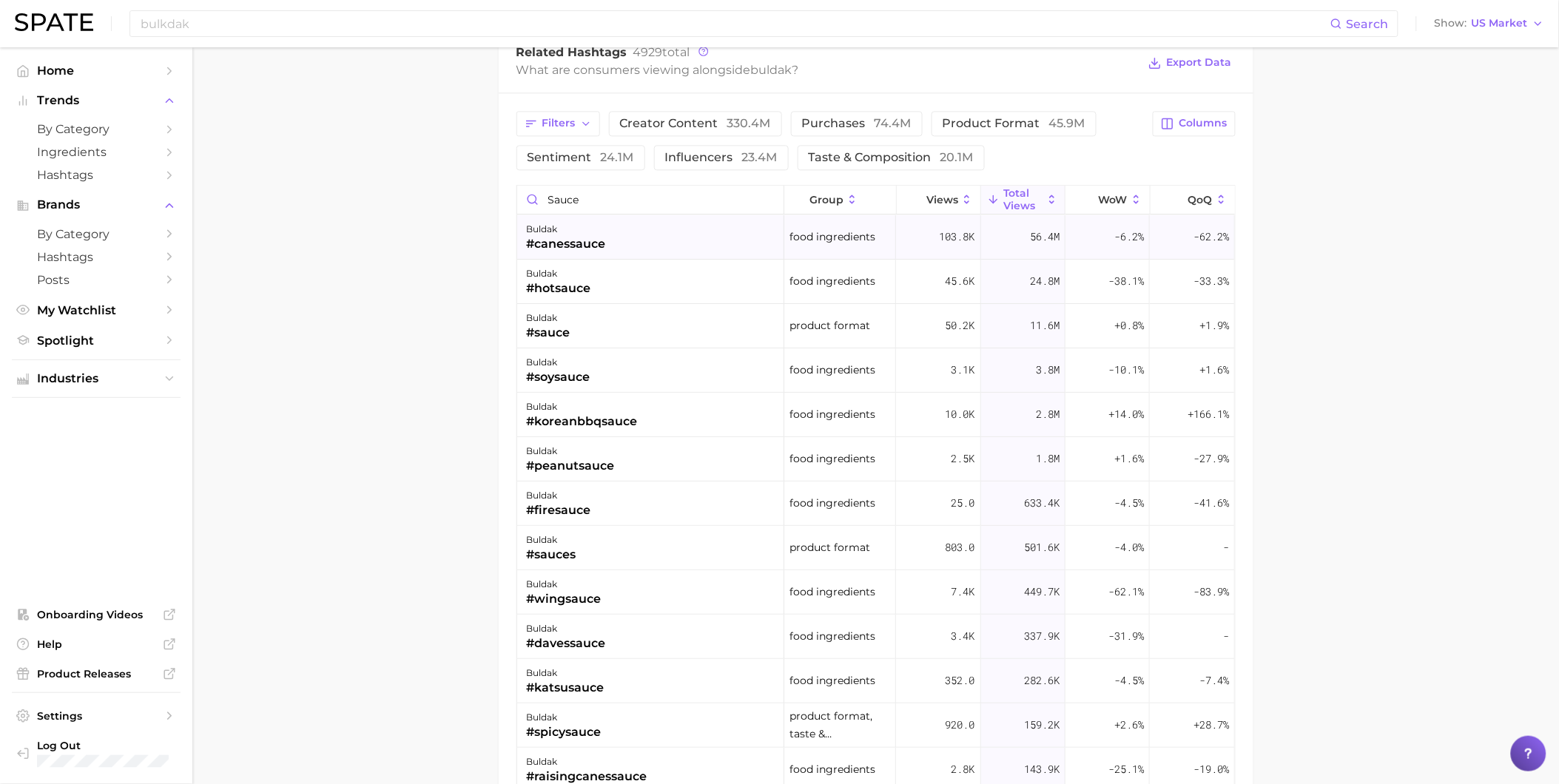
click at [692, 238] on div "buldak #canessauce" at bounding box center [651, 237] width 267 height 44
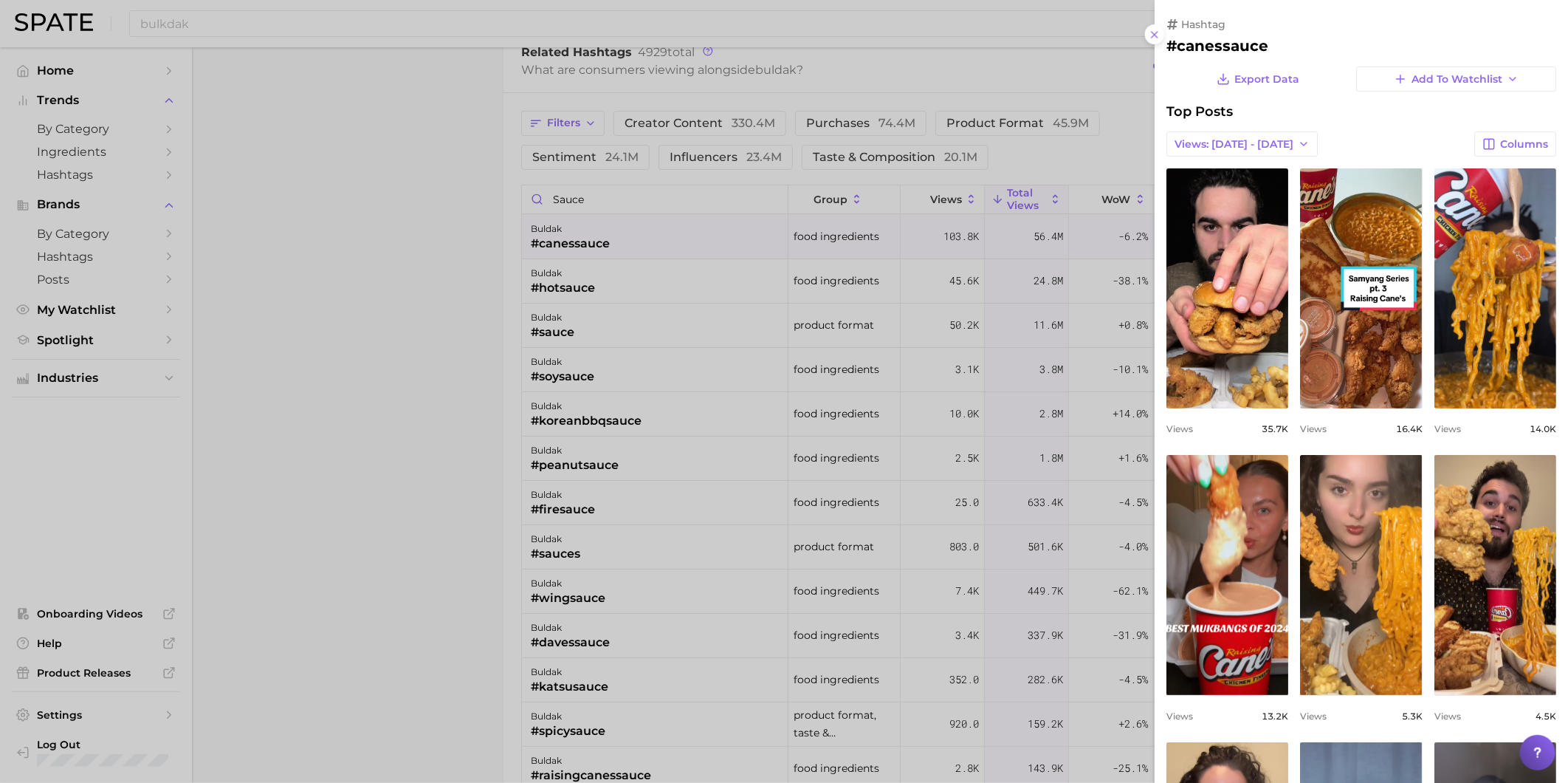
click at [389, 10] on div at bounding box center [784, 392] width 1568 height 783
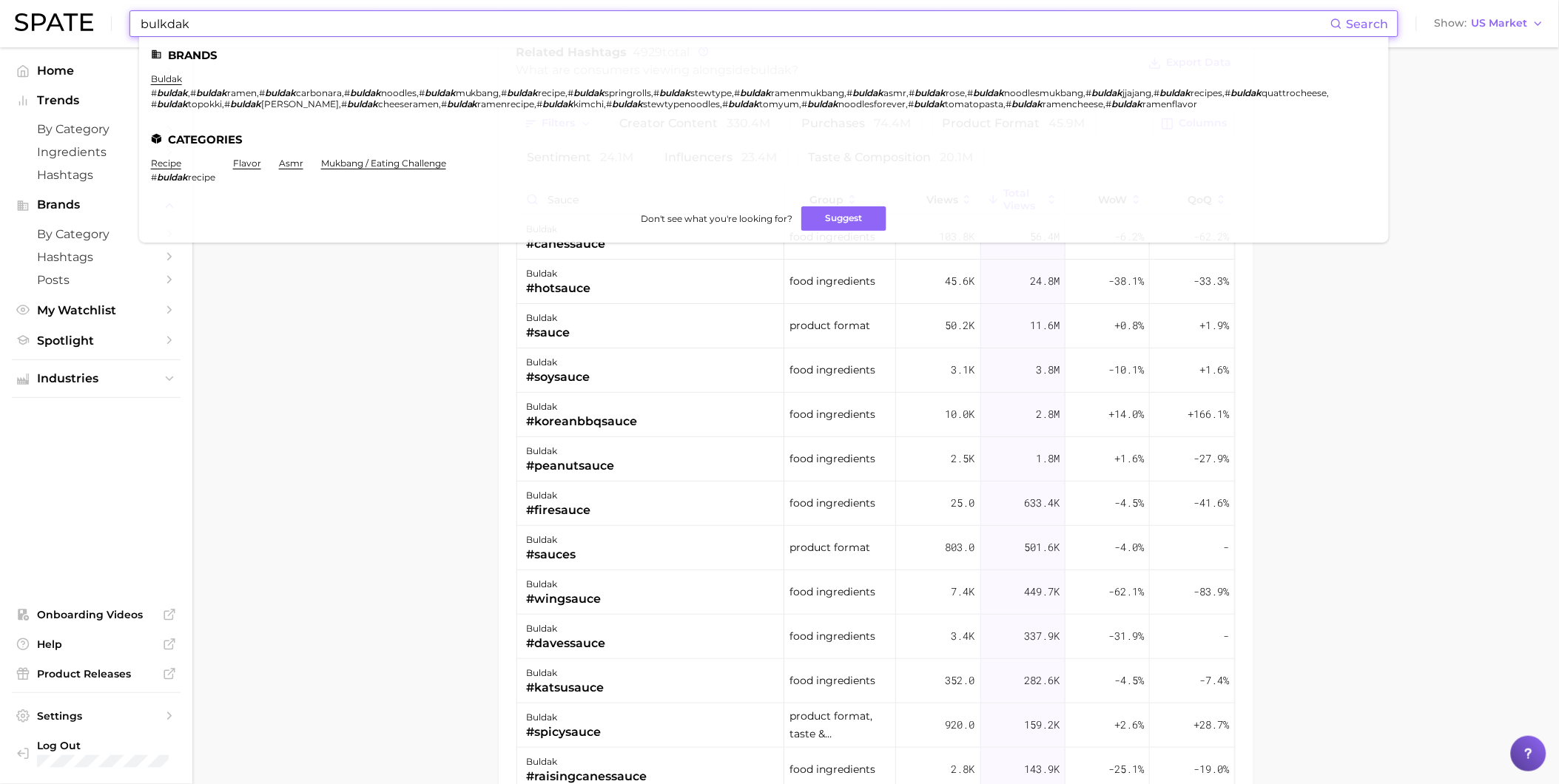
drag, startPoint x: 203, startPoint y: 23, endPoint x: 127, endPoint y: 20, distance: 76.1
click at [128, 21] on div "bulkdak Search Brands buldak # buldak , # buldak ramen , # buldak carbonara , #…" at bounding box center [780, 24] width 1529 height 47
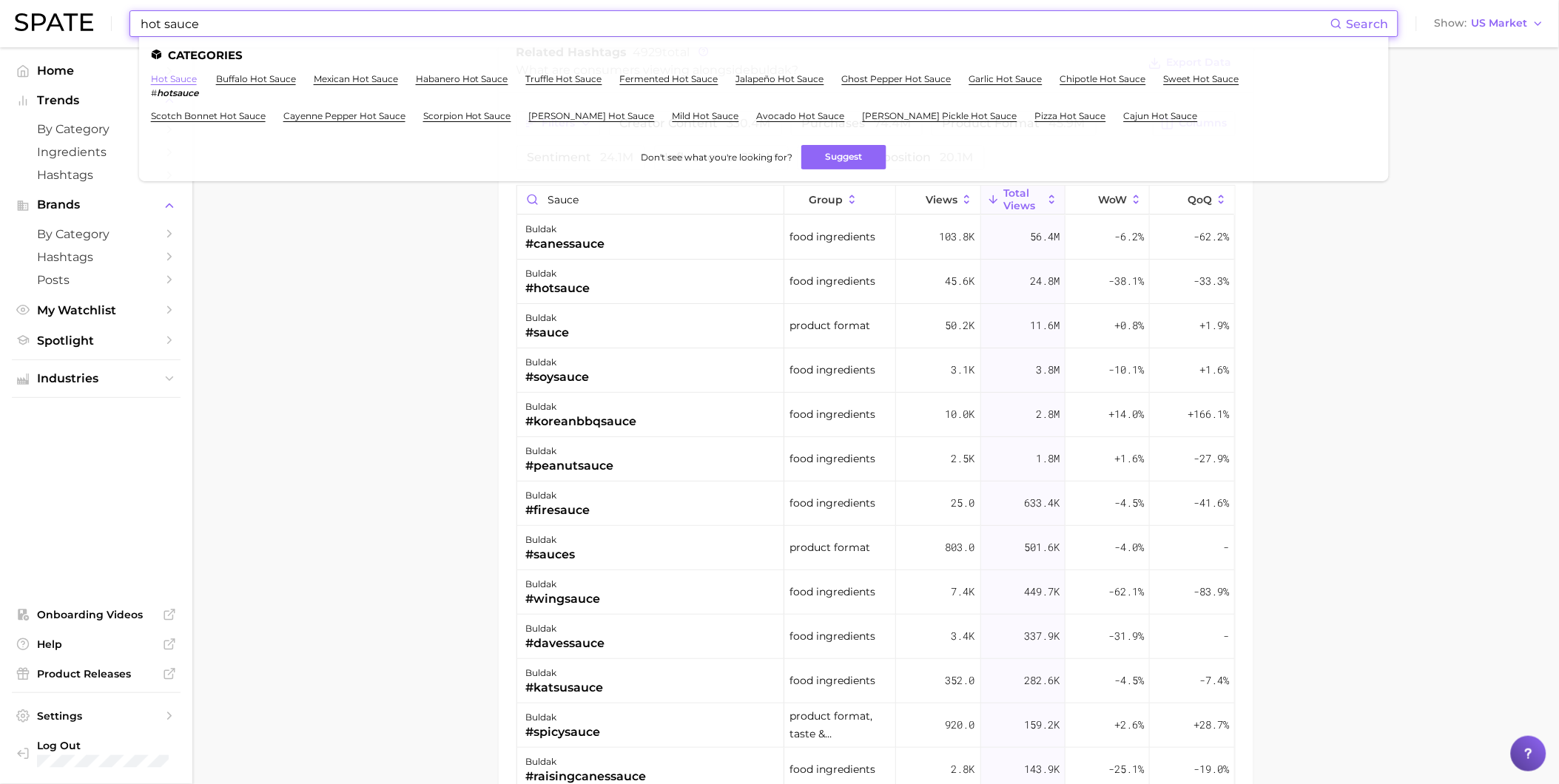
type input "hot sauce"
click at [180, 77] on link "hot sauce" at bounding box center [173, 79] width 46 height 11
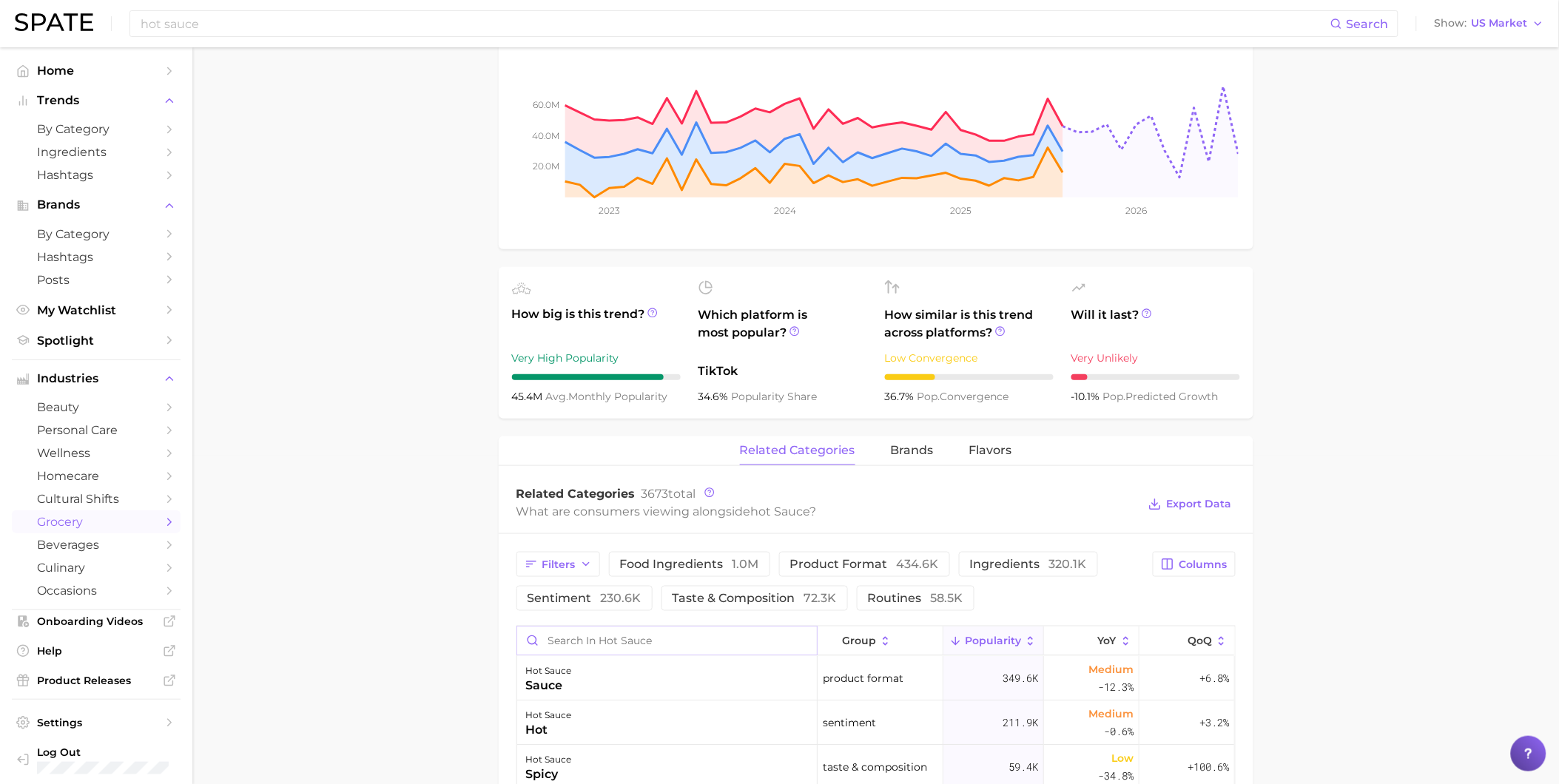
click at [758, 638] on input "Search in hot sauce" at bounding box center [667, 640] width 300 height 28
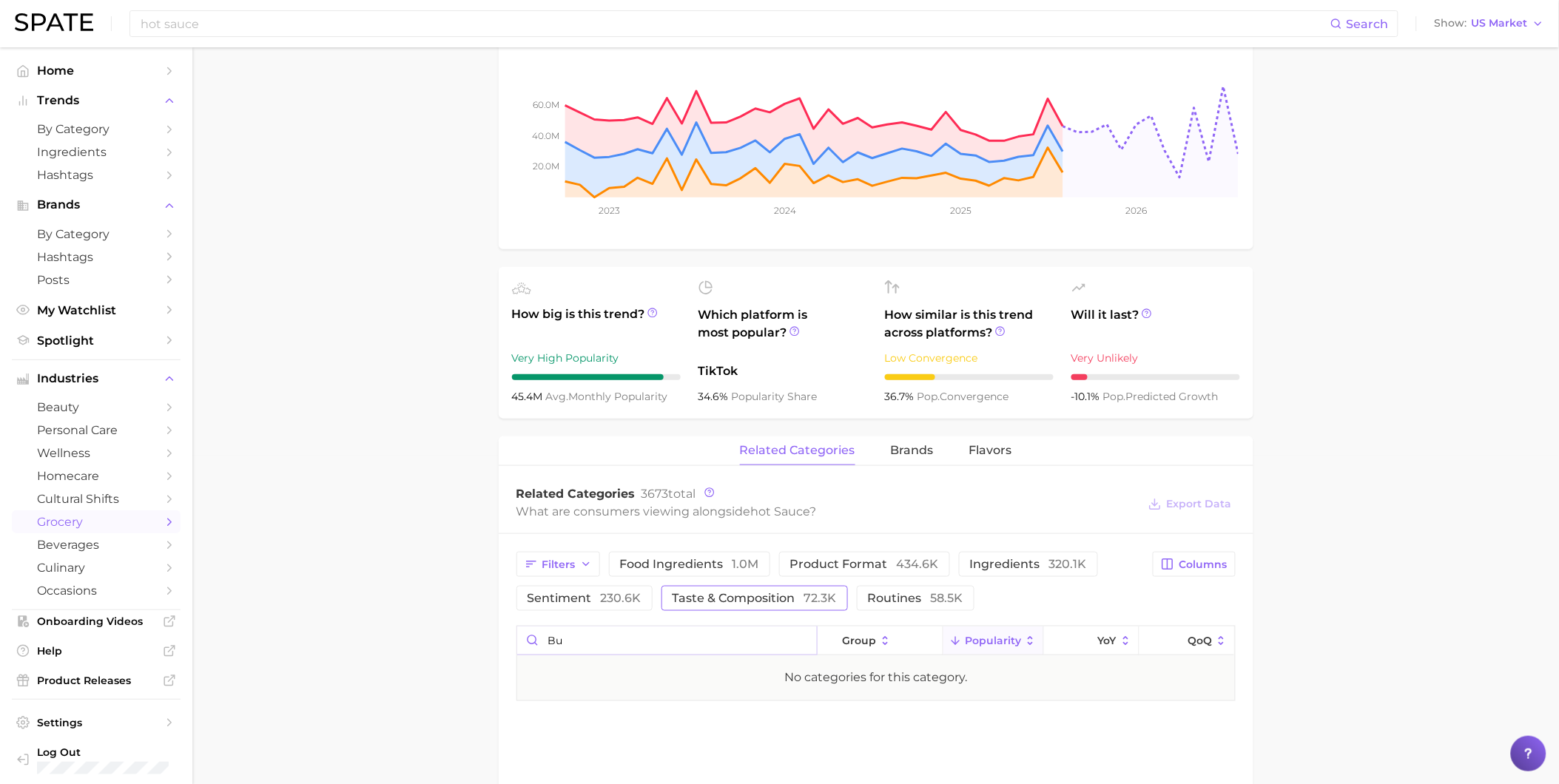
type input "b"
type input "k"
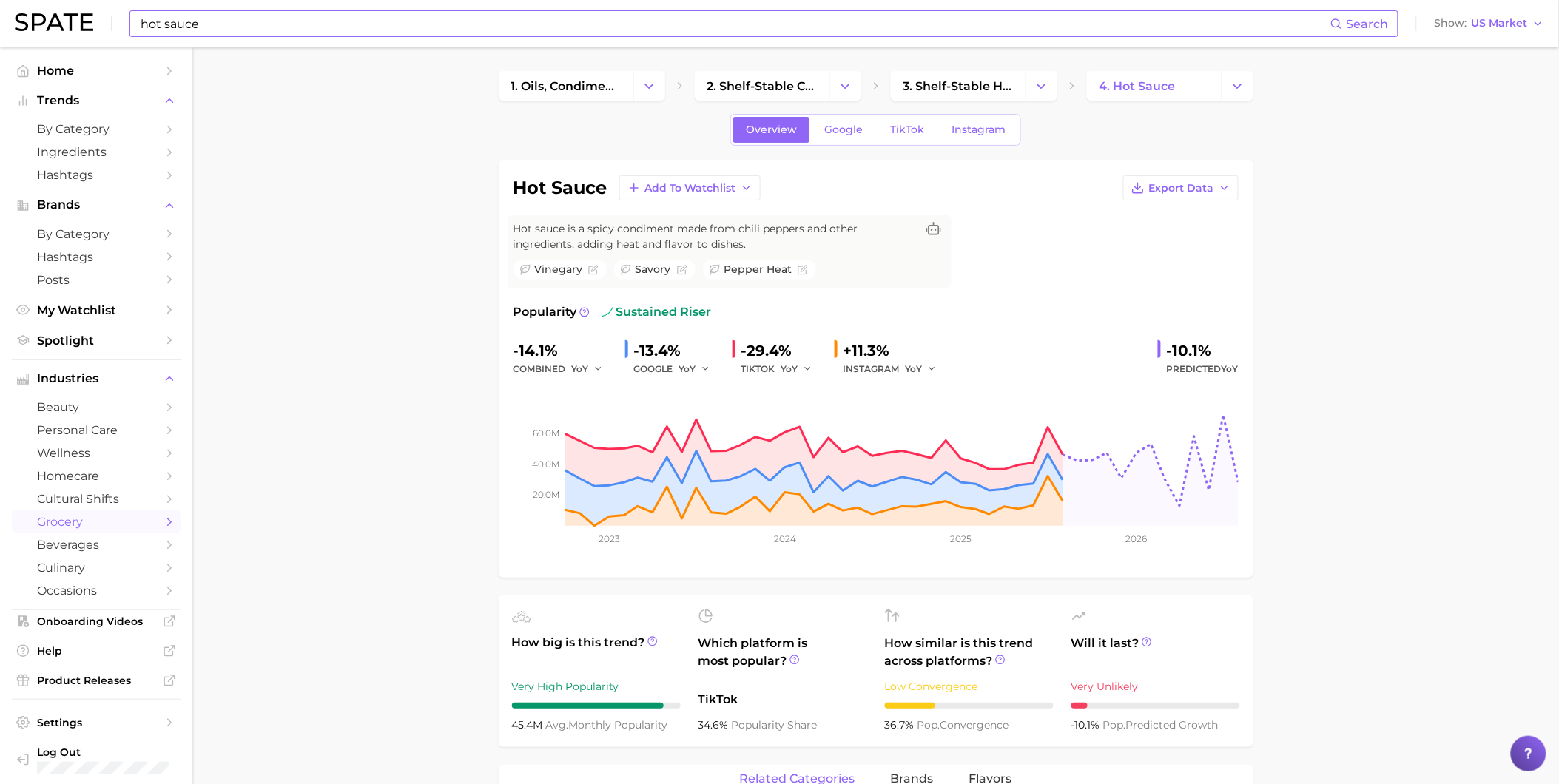
click at [156, 29] on input "hot sauce" at bounding box center [734, 24] width 1191 height 25
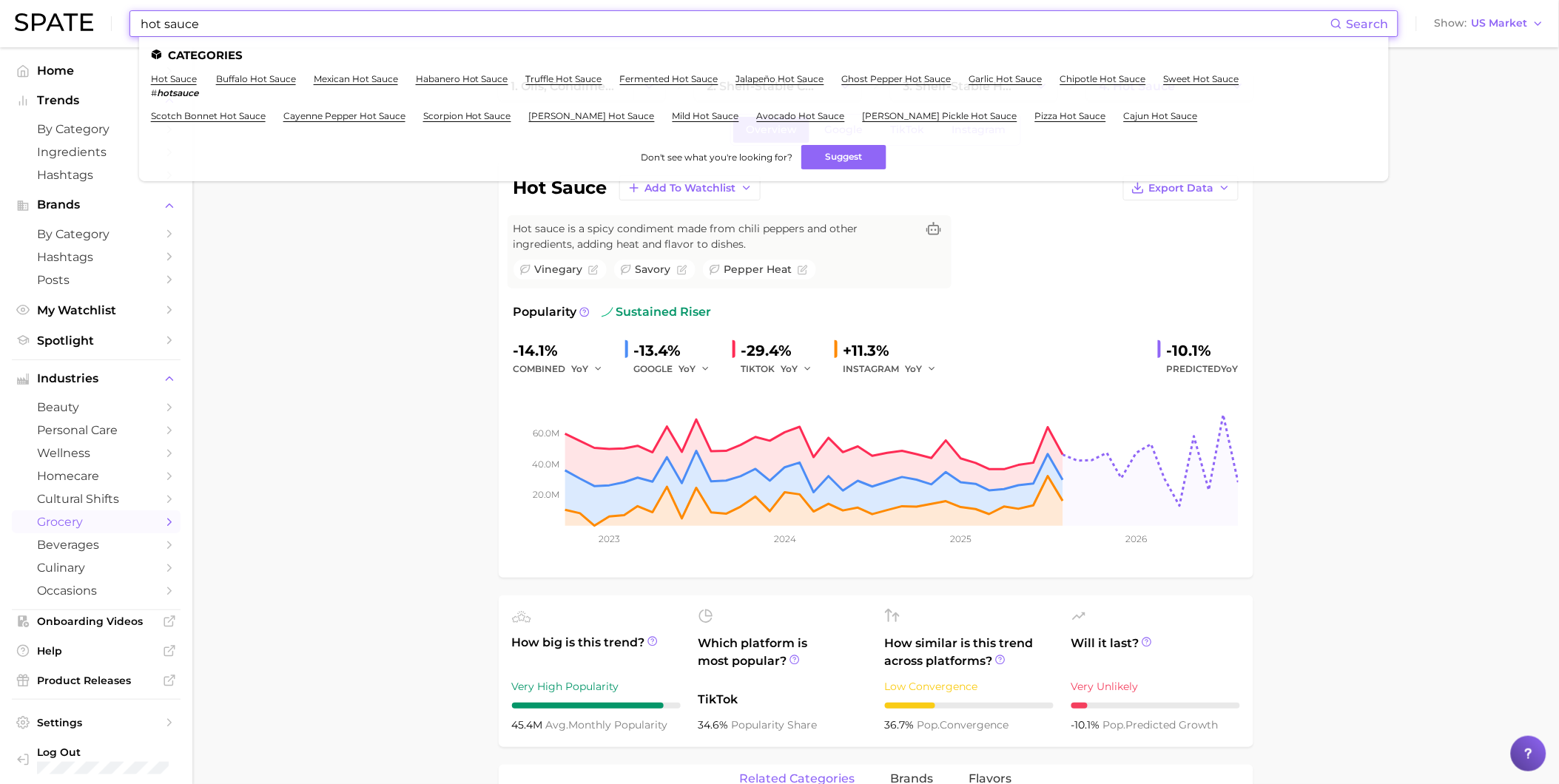
drag, startPoint x: 234, startPoint y: 29, endPoint x: 83, endPoint y: 29, distance: 151.0
click at [83, 29] on div "hot sauce Search Categories hot sauce # hotsauce buffalo hot sauce mexican hot …" at bounding box center [780, 24] width 1529 height 47
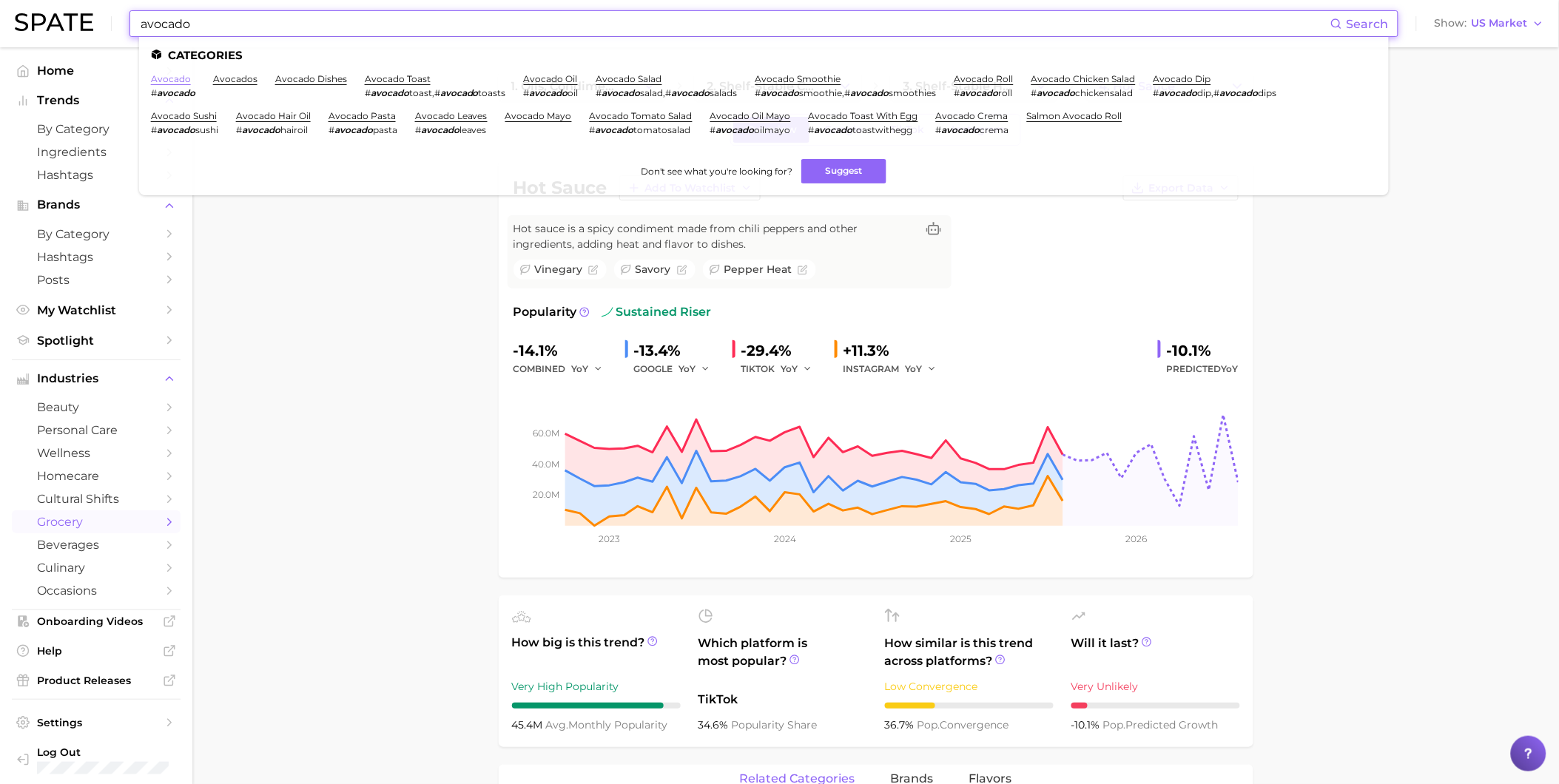
type input "avocado"
click at [168, 76] on link "avocado" at bounding box center [170, 79] width 39 height 11
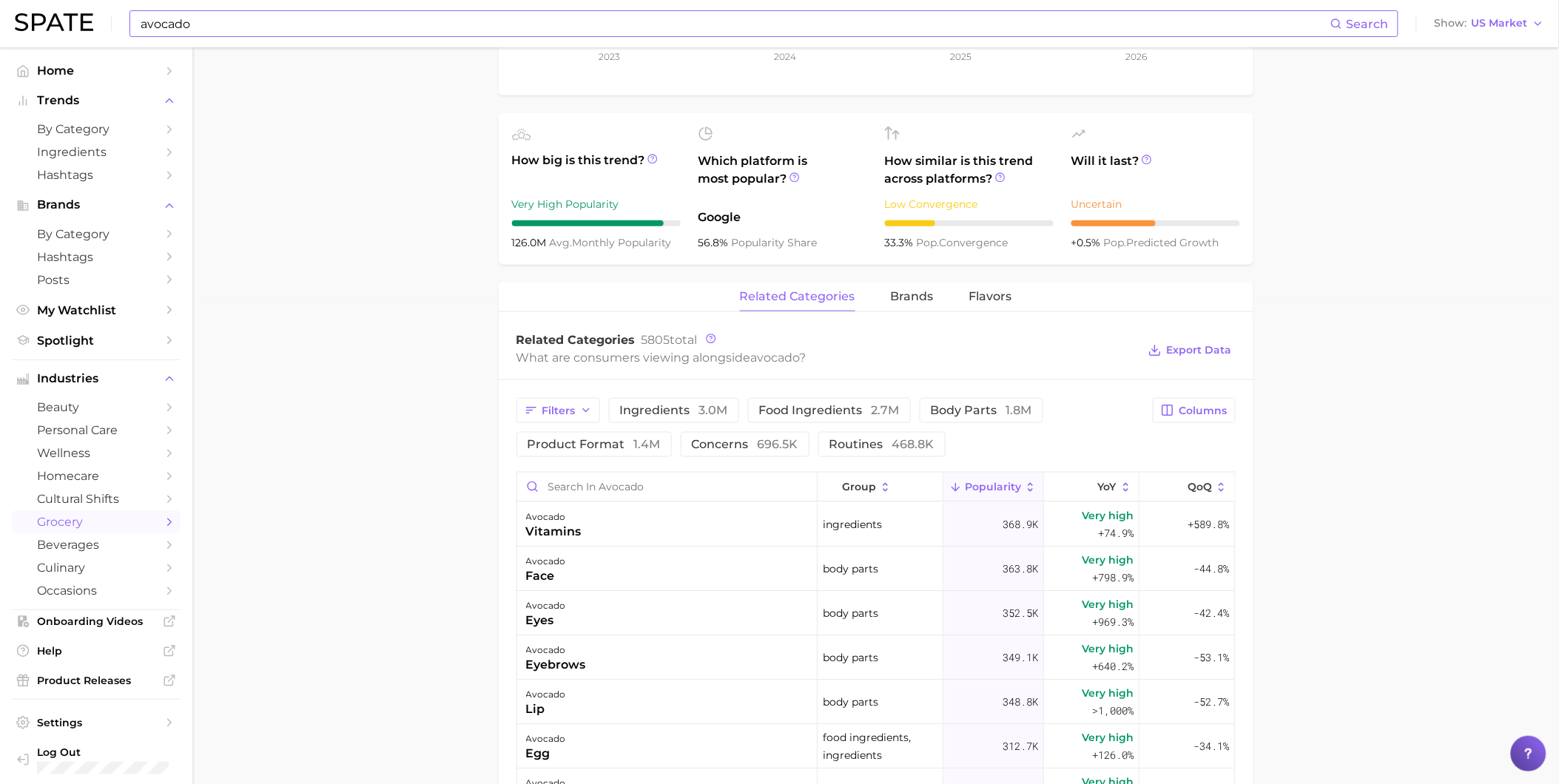
scroll to position [493, 0]
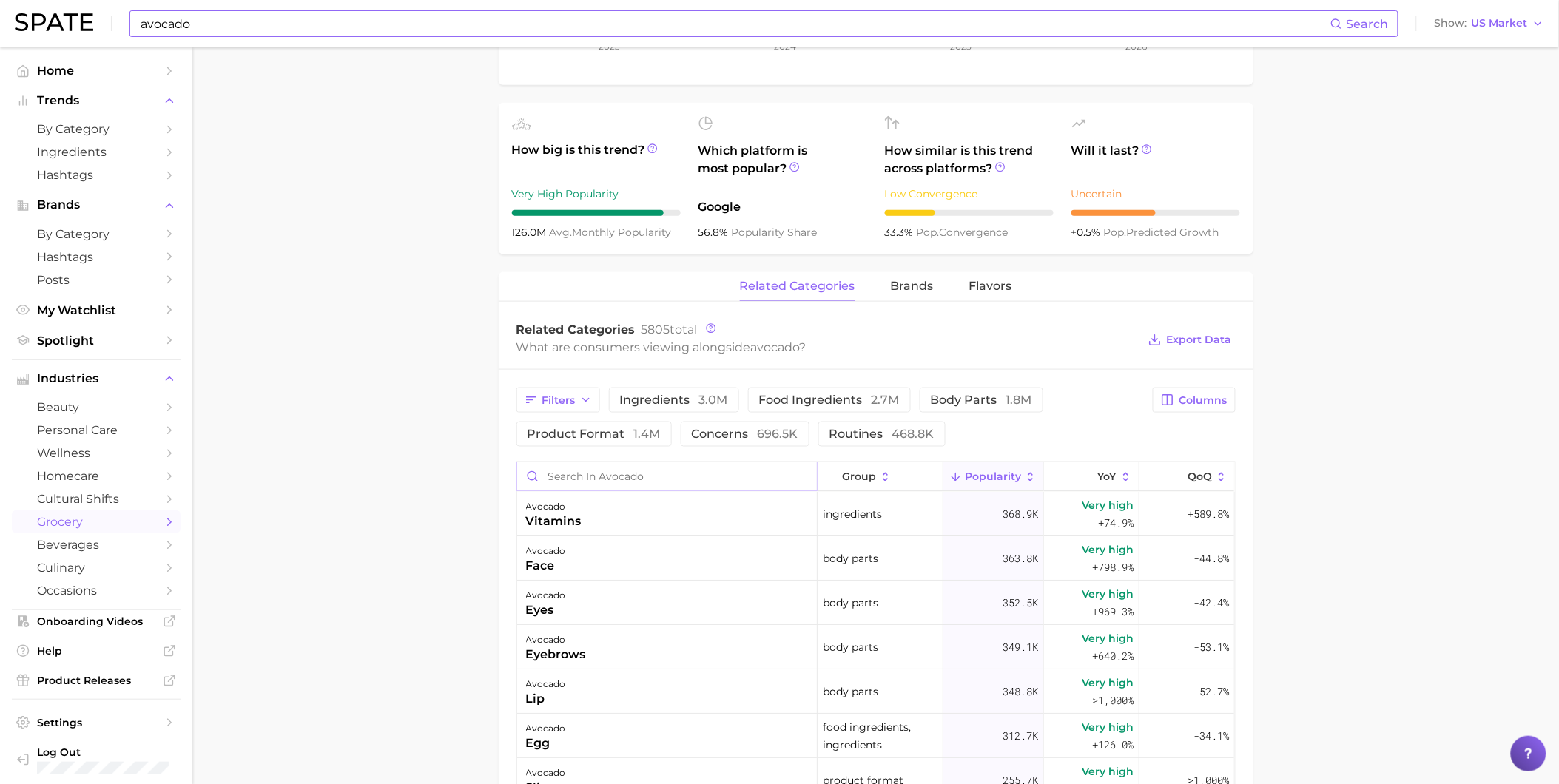
click at [690, 466] on input "Search in avocado" at bounding box center [667, 477] width 300 height 28
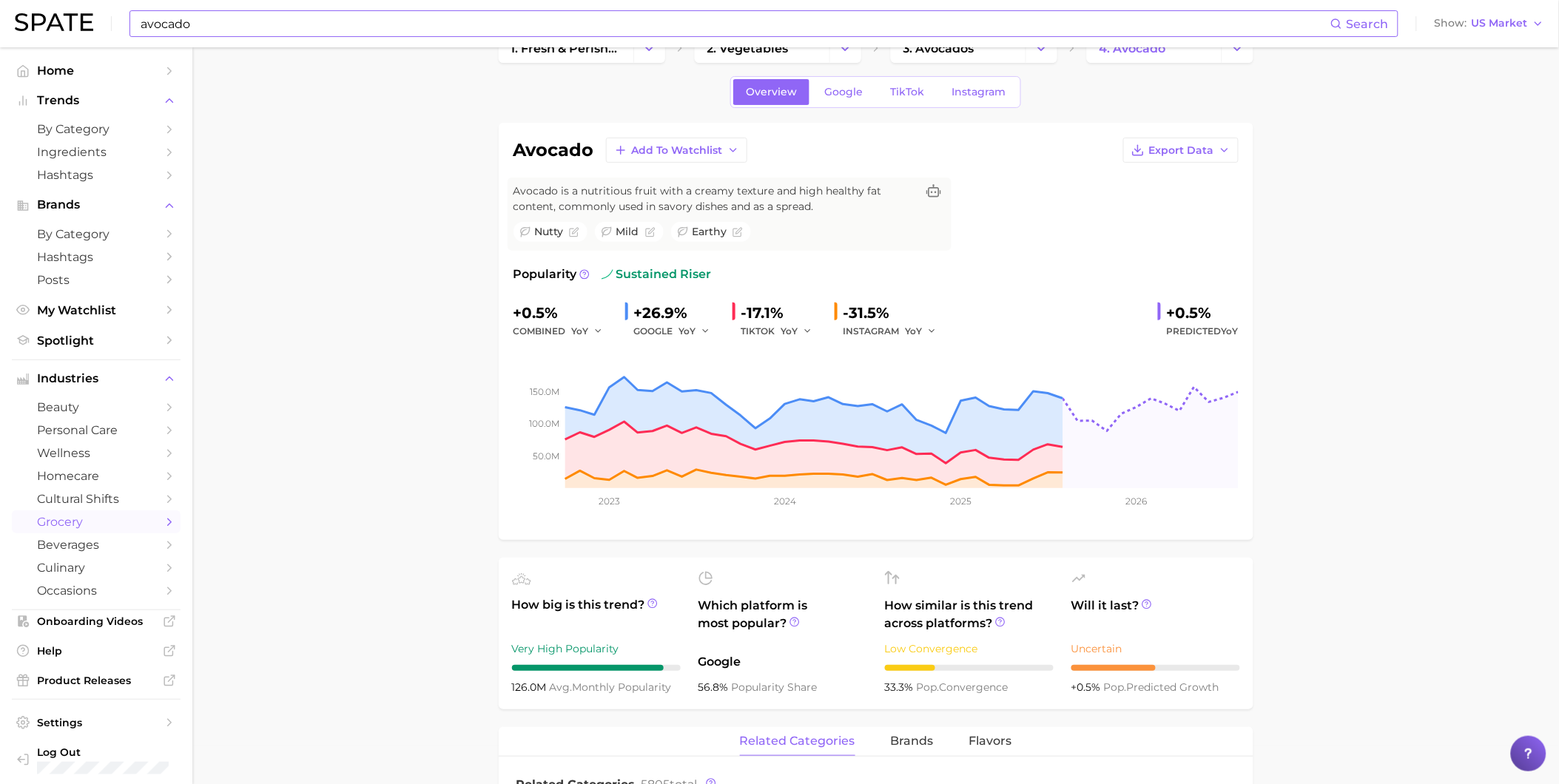
scroll to position [0, 0]
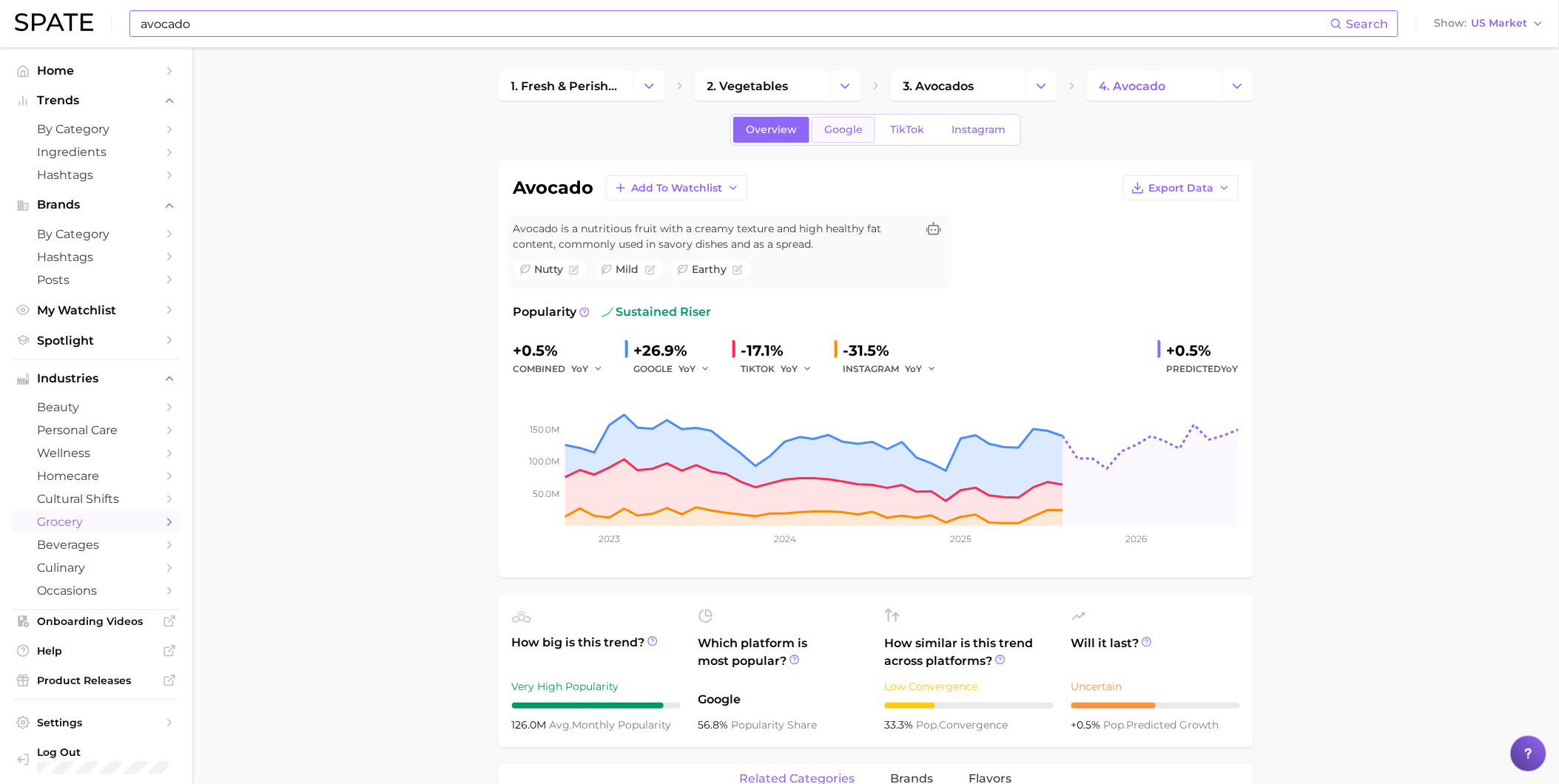
click at [853, 127] on span "Google" at bounding box center [842, 129] width 39 height 12
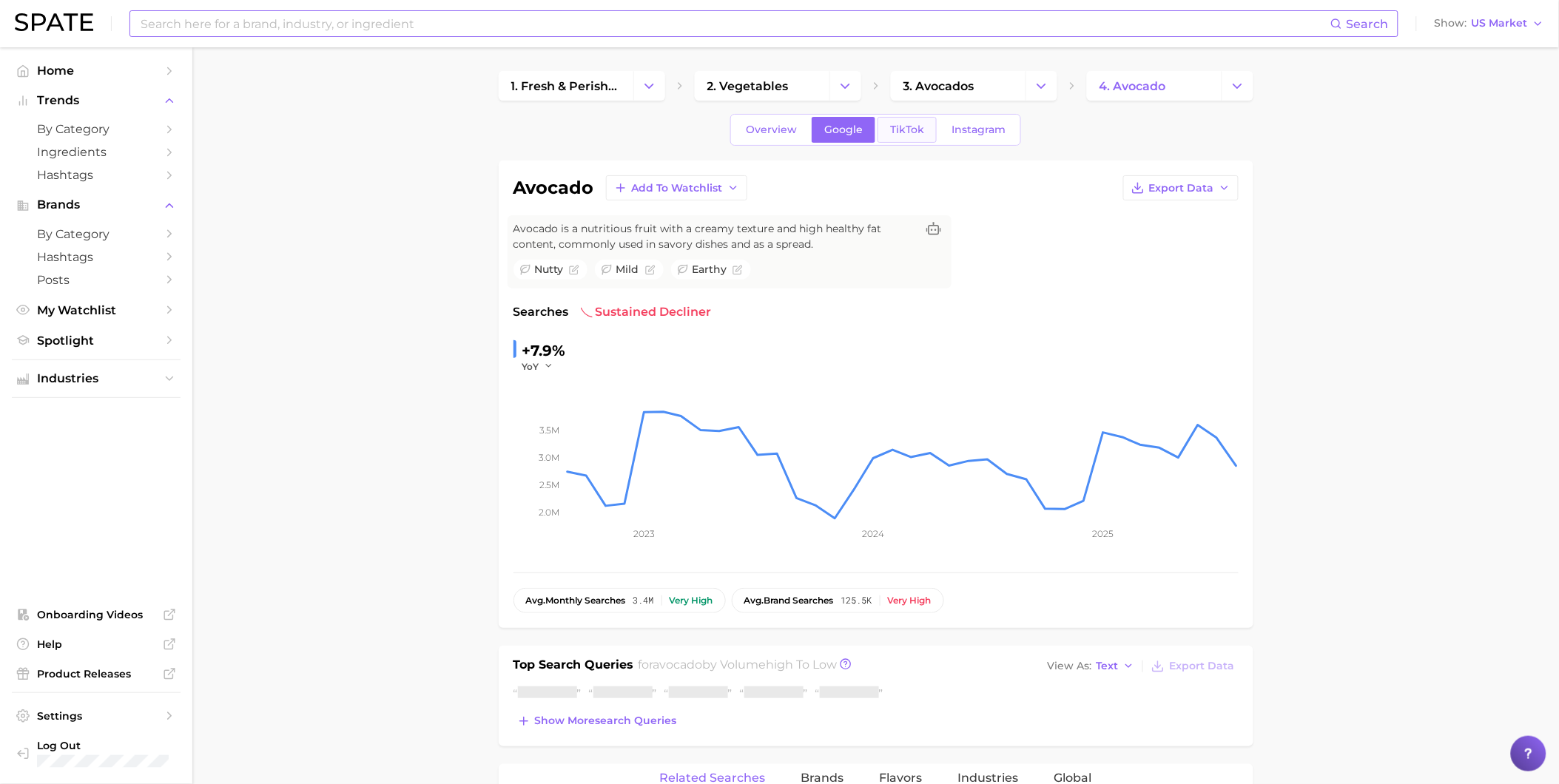
click at [913, 127] on span "TikTok" at bounding box center [906, 129] width 34 height 12
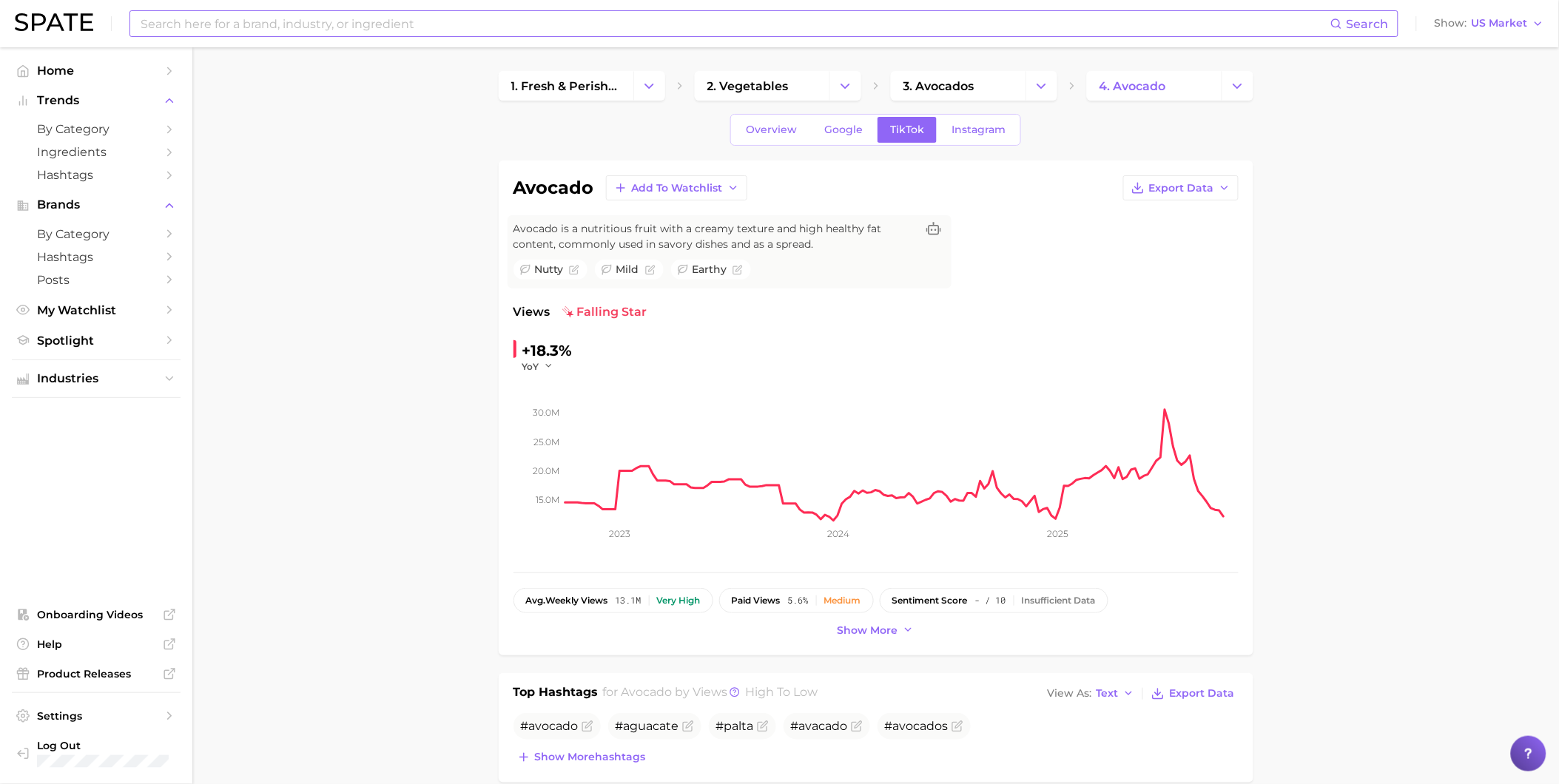
drag, startPoint x: 733, startPoint y: 244, endPoint x: 760, endPoint y: 244, distance: 27.0
click at [734, 244] on span "Avocado is a nutritious fruit with a creamy texture and high healthy fat conten…" at bounding box center [715, 236] width 402 height 31
drag, startPoint x: 817, startPoint y: 244, endPoint x: 503, endPoint y: 229, distance: 314.4
click at [503, 229] on div "avocado Add to Watchlist Export Data Avocado is a nutritious fruit with a cream…" at bounding box center [875, 408] width 754 height 494
copy span "Avocado is a nutritious fruit with a creamy texture and high healthy fat conten…"
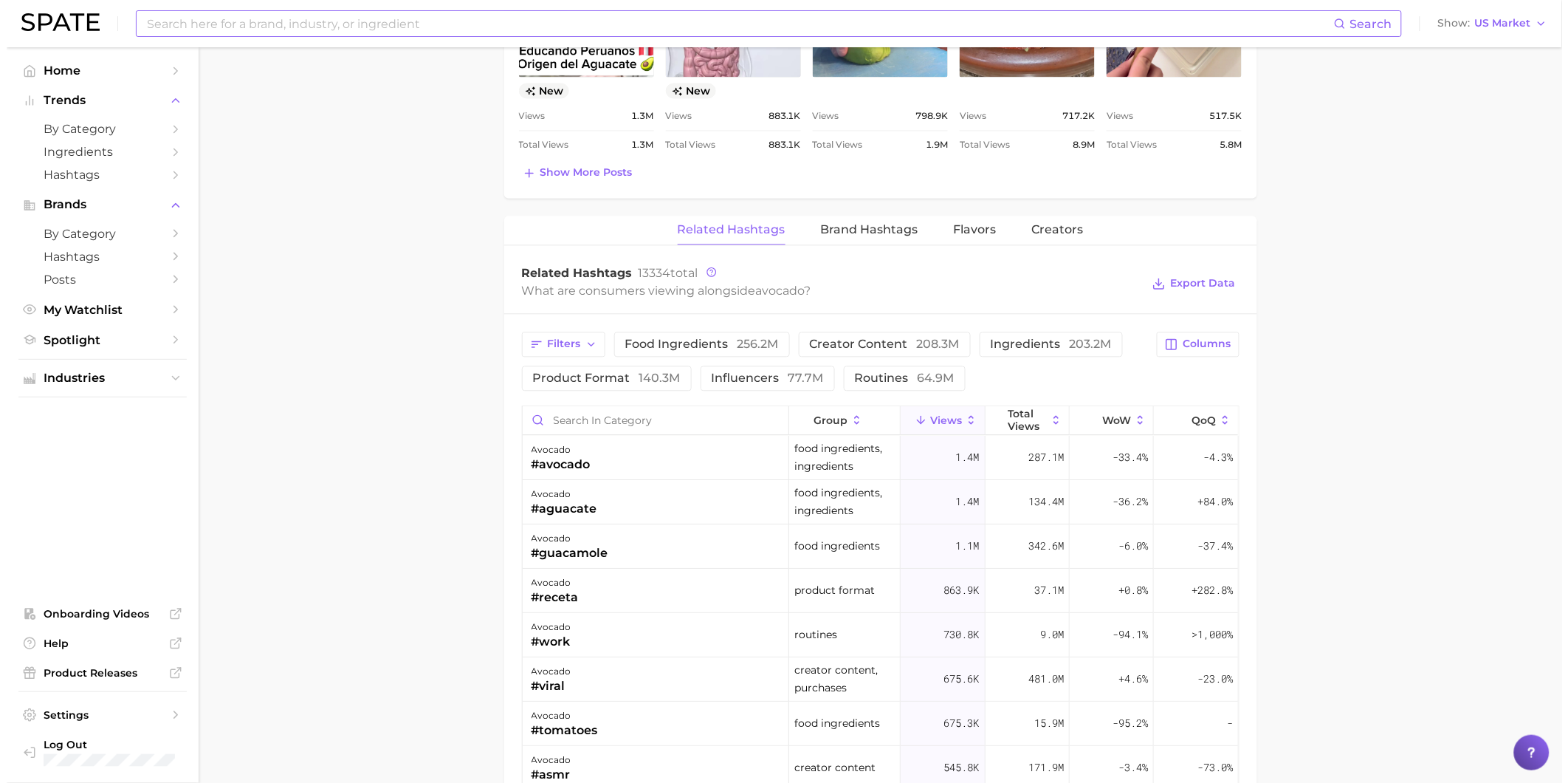
scroll to position [1067, 0]
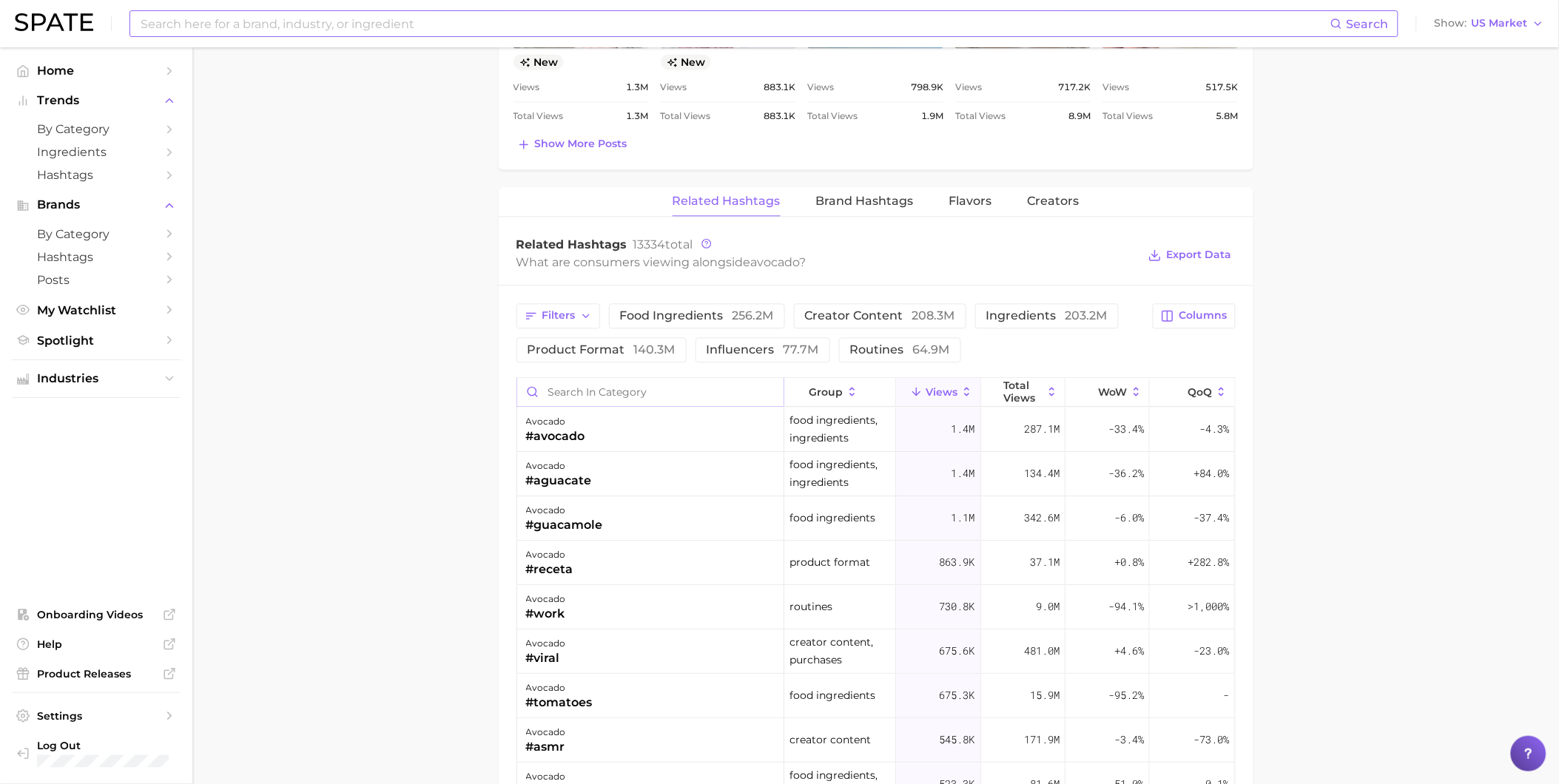
click at [685, 396] on input "Search in category" at bounding box center [650, 392] width 266 height 28
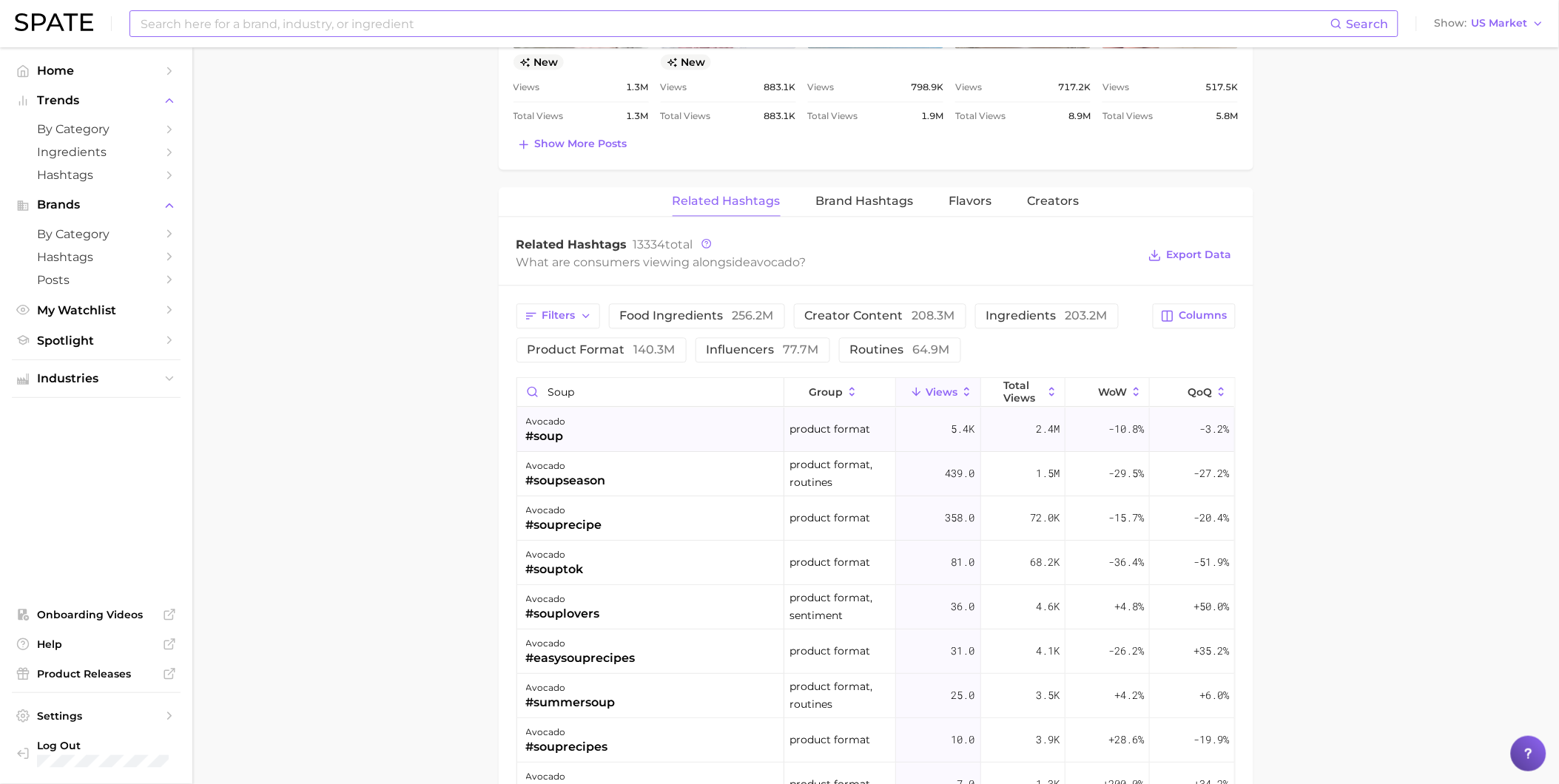
click at [676, 418] on div "avocado #soup" at bounding box center [651, 429] width 267 height 44
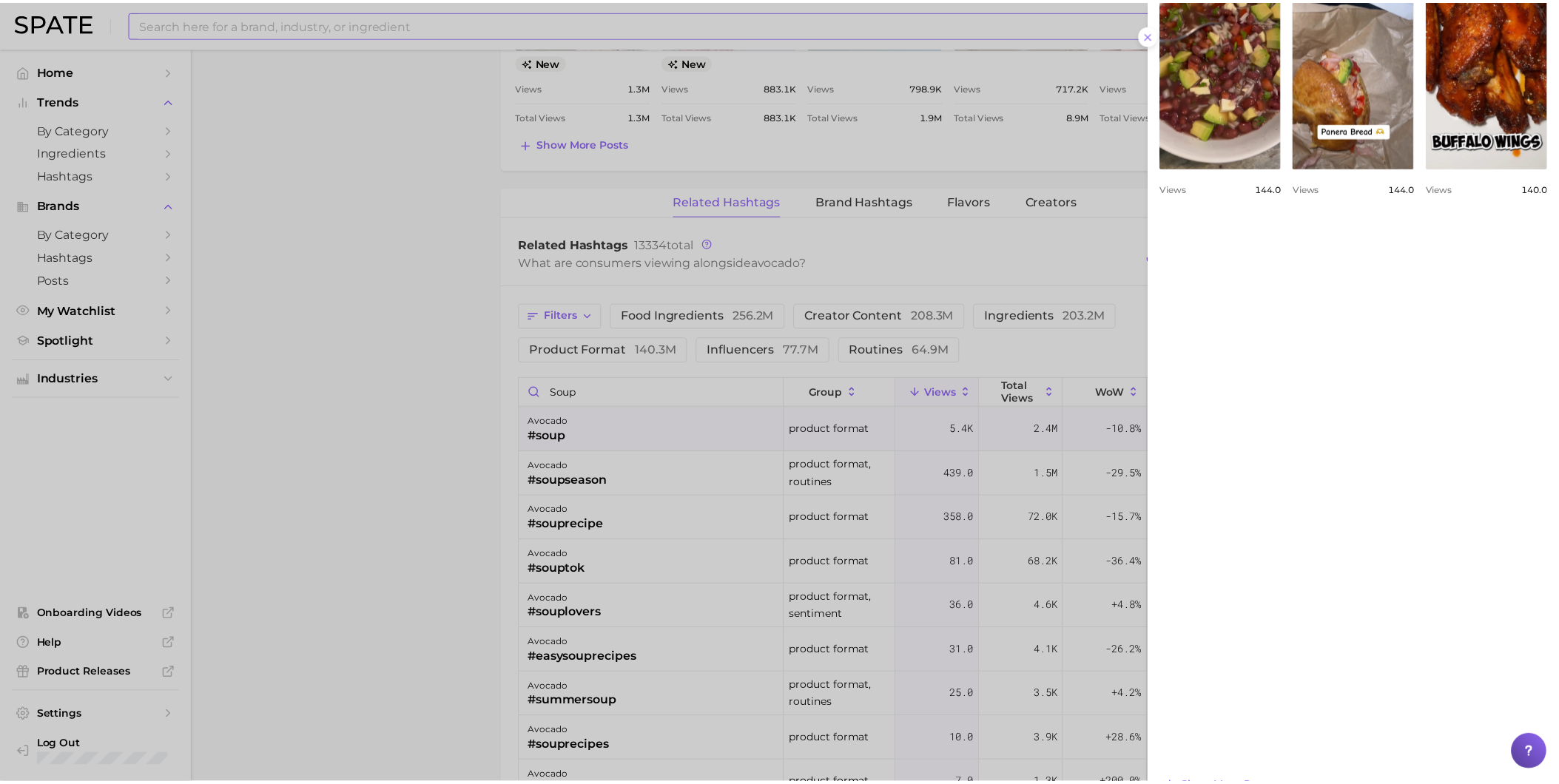
scroll to position [822, 0]
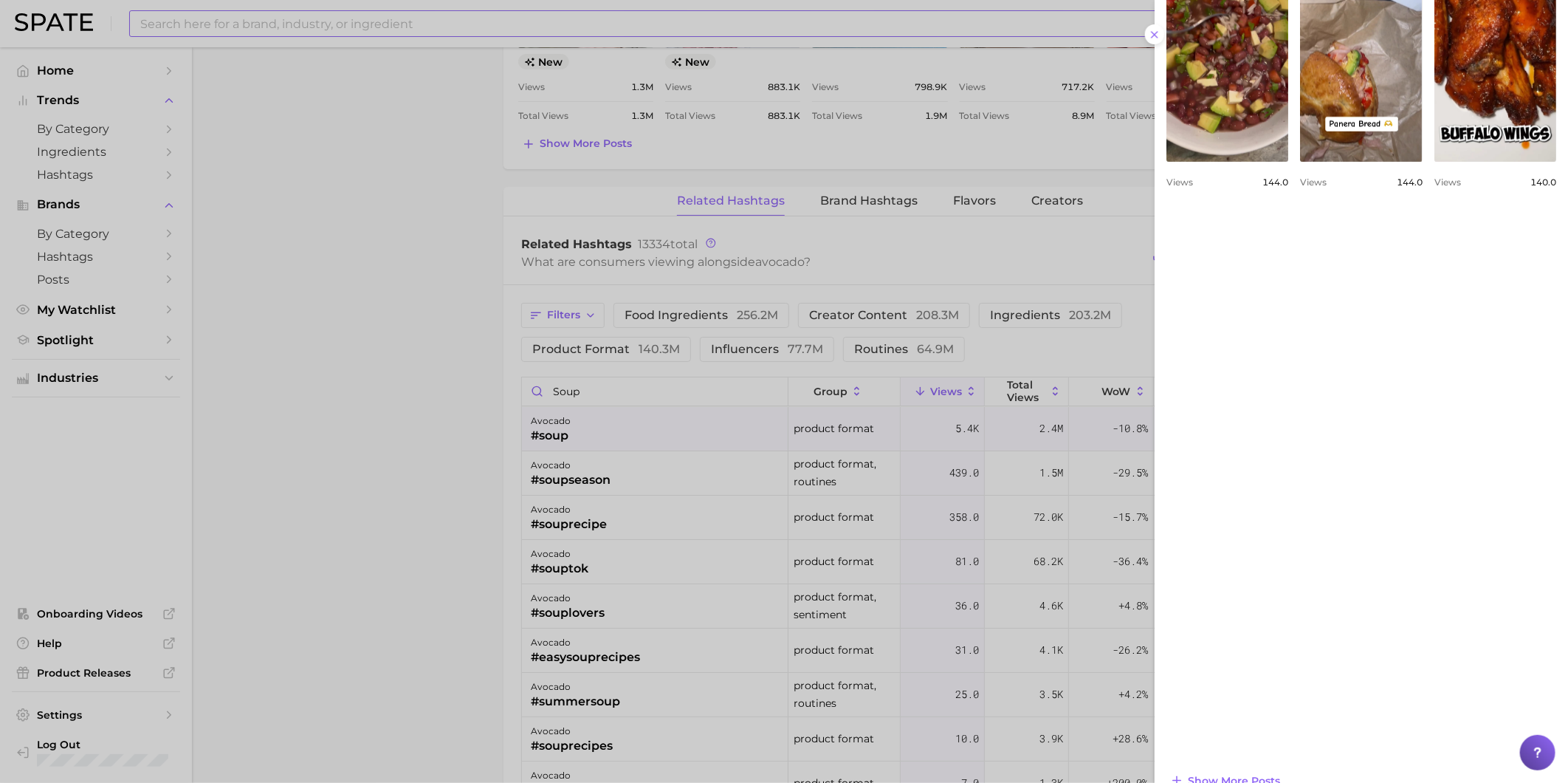
drag, startPoint x: 586, startPoint y: 393, endPoint x: 559, endPoint y: 393, distance: 27.0
click at [559, 393] on div at bounding box center [784, 392] width 1568 height 783
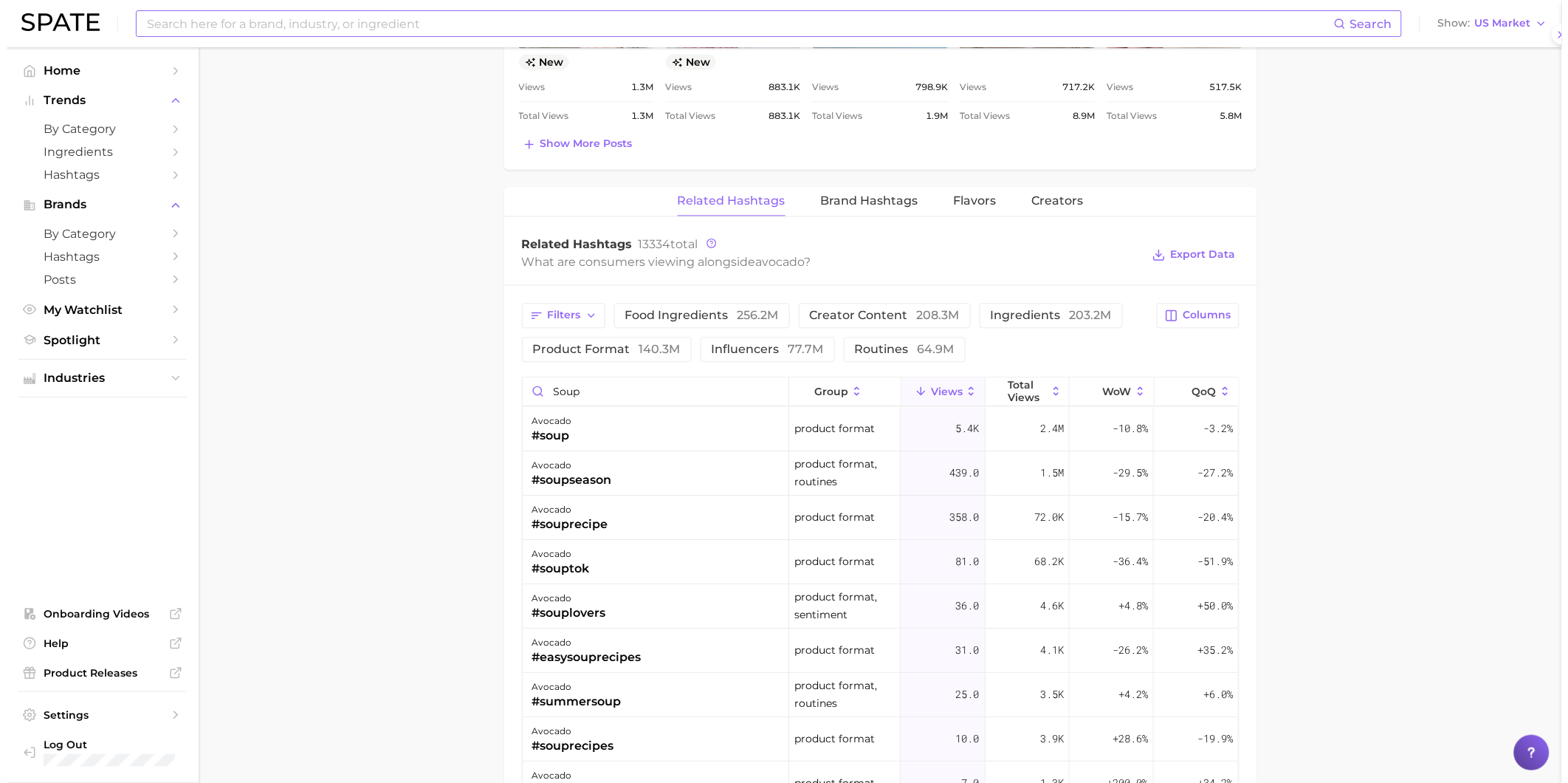
scroll to position [0, 0]
drag, startPoint x: 596, startPoint y: 390, endPoint x: 496, endPoint y: 392, distance: 100.0
click at [496, 392] on main "1. fresh & perishable foods 2. vegetables 3. avocados 4. avocado Overview Googl…" at bounding box center [874, 115] width 1363 height 2270
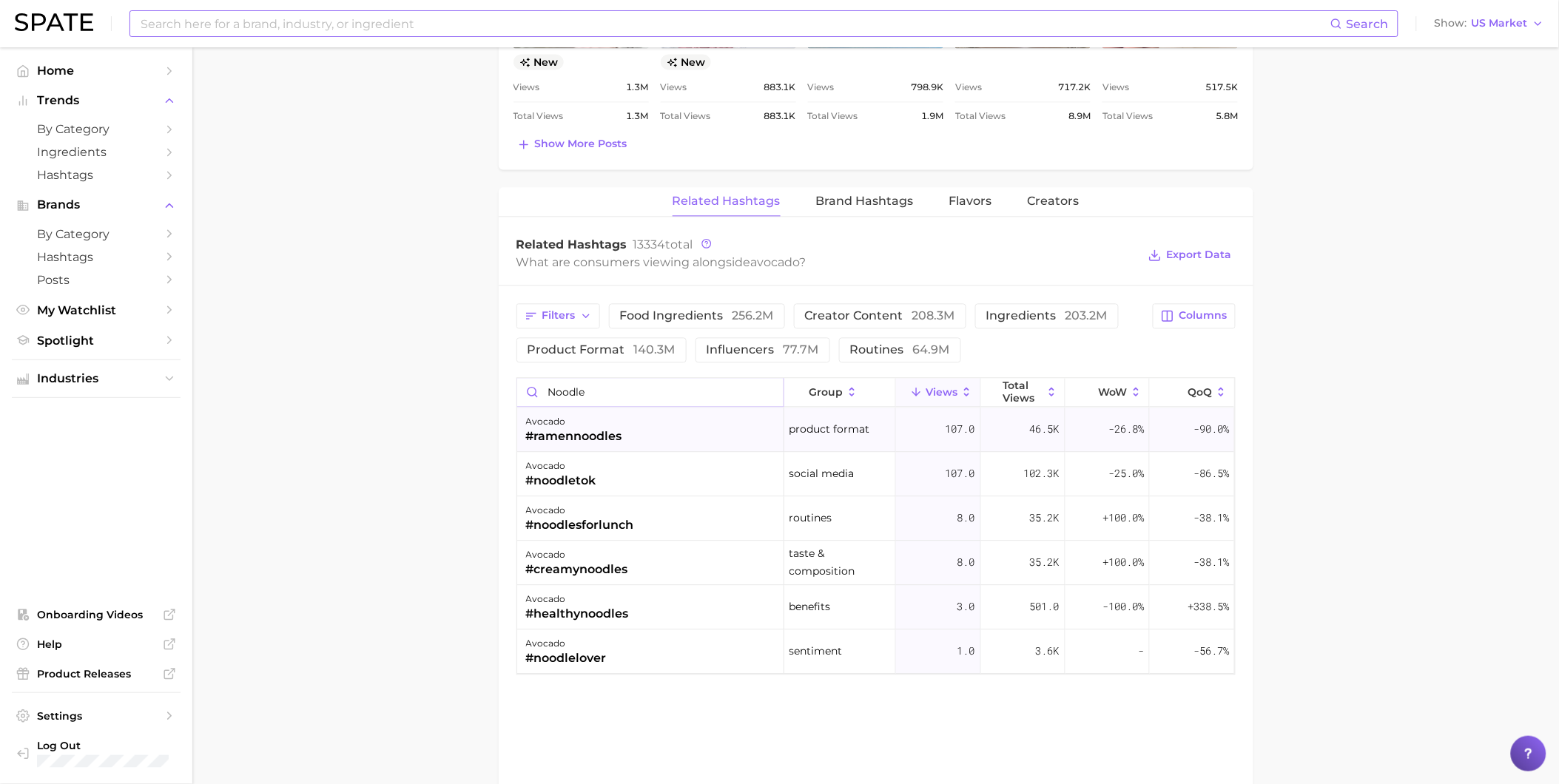
type input "noodle"
click at [647, 425] on div "avocado #ramennoodles" at bounding box center [651, 429] width 267 height 44
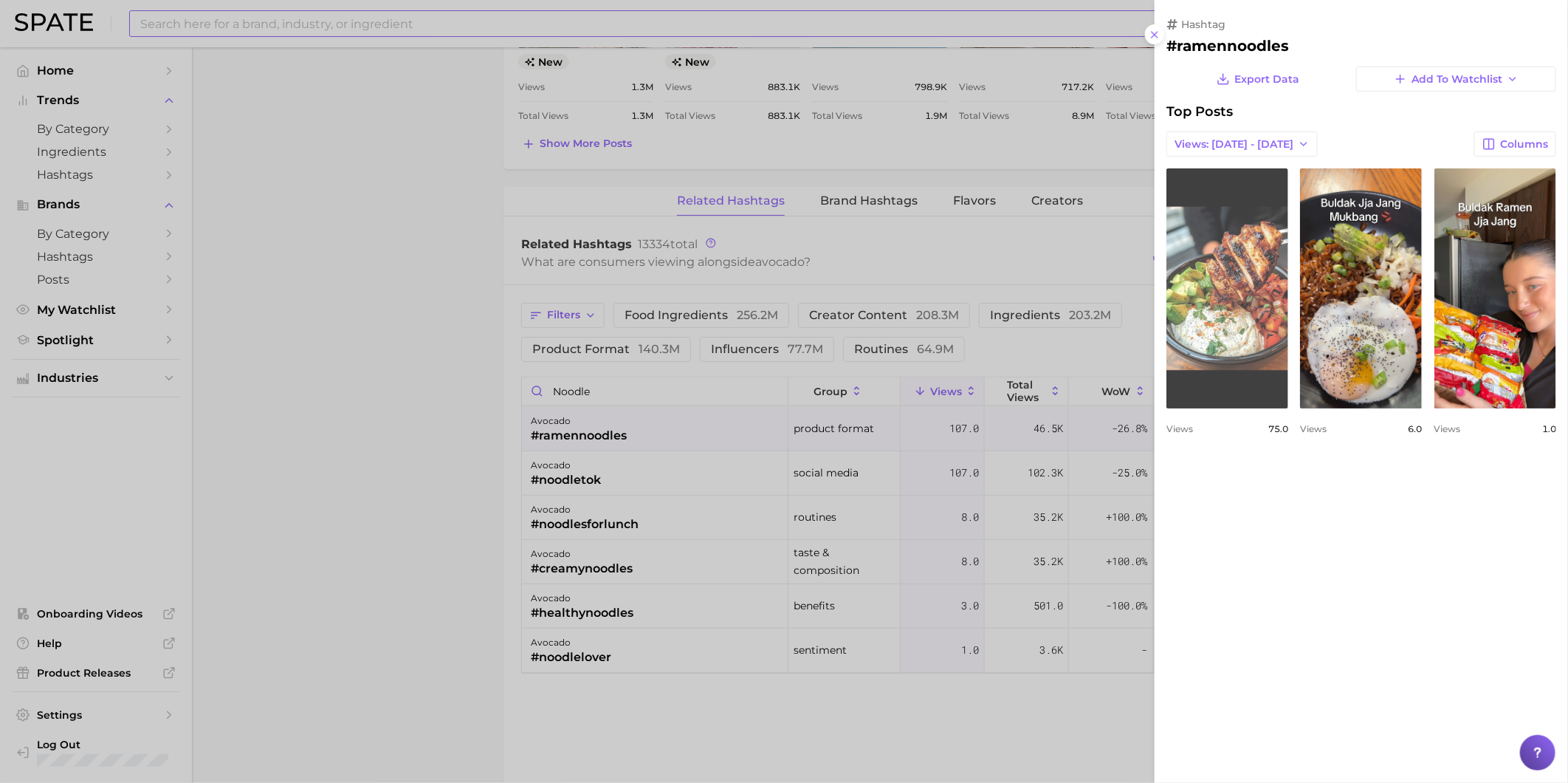
click at [1216, 340] on link "view post on TikTok" at bounding box center [1227, 288] width 122 height 240
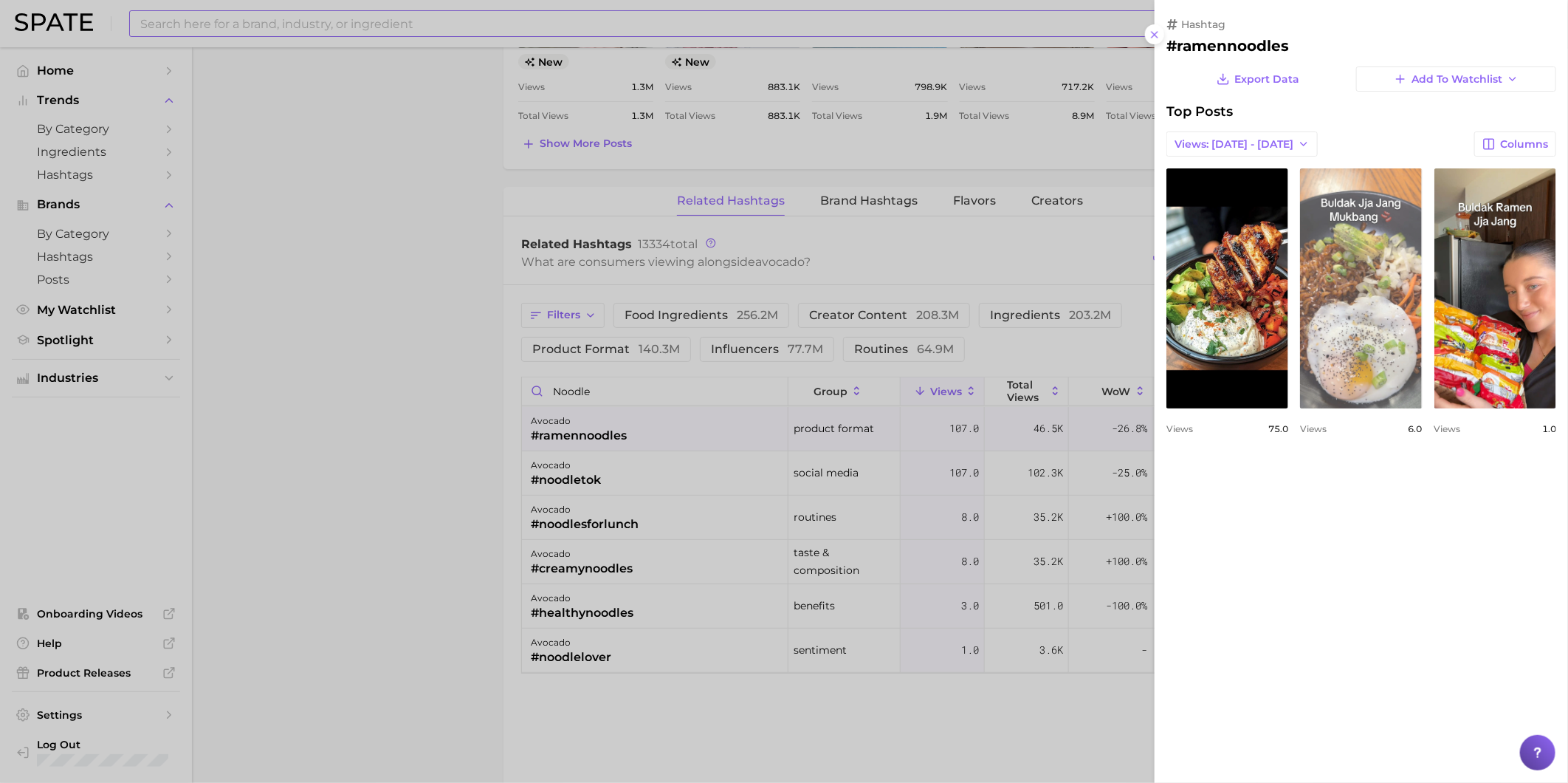
click at [1383, 267] on link "view post on TikTok" at bounding box center [1361, 288] width 122 height 240
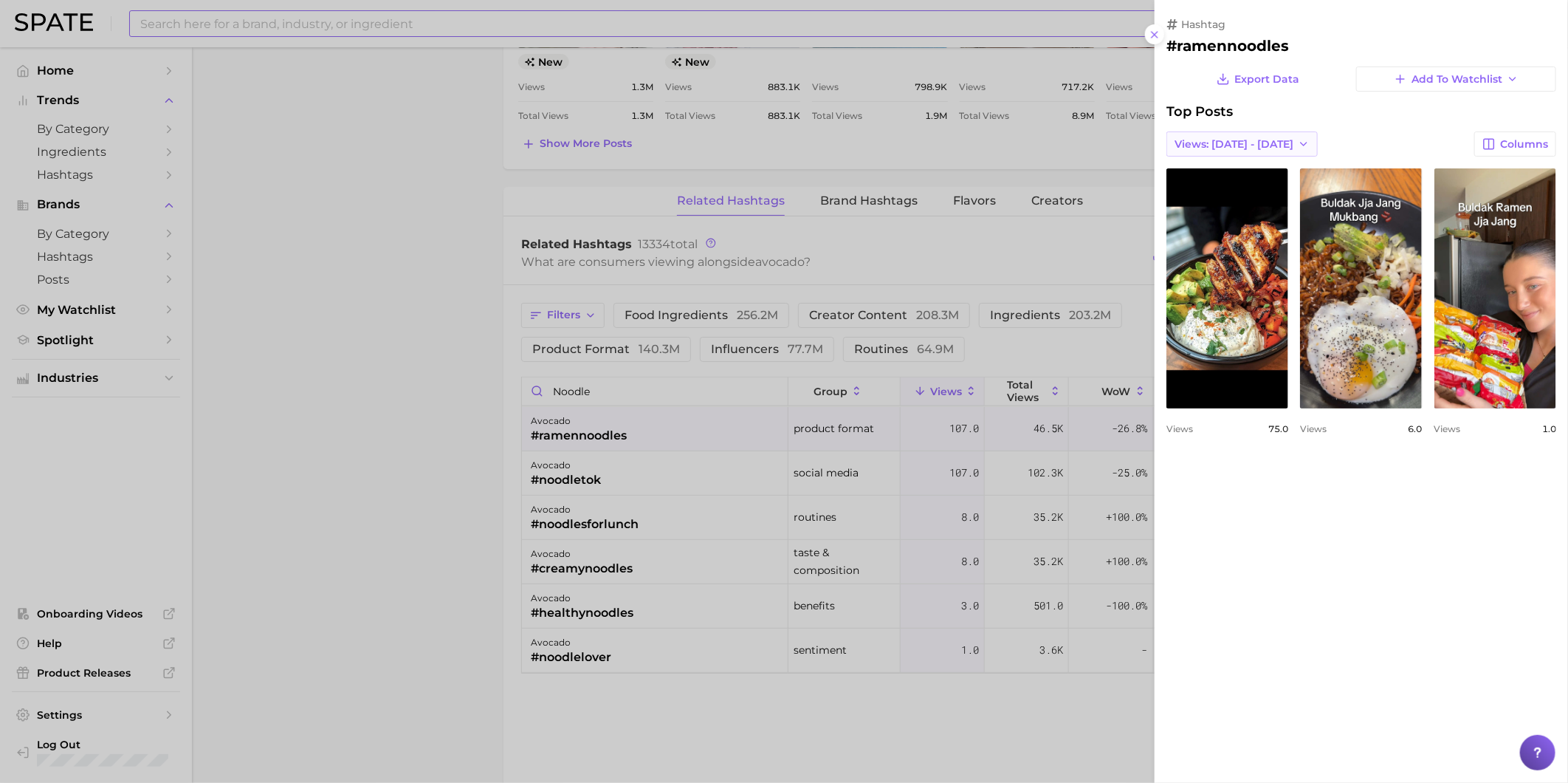
click at [1272, 149] on span "Views: [DATE] - [DATE]" at bounding box center [1234, 144] width 119 height 12
click at [1264, 190] on button "Total Views" at bounding box center [1247, 198] width 162 height 26
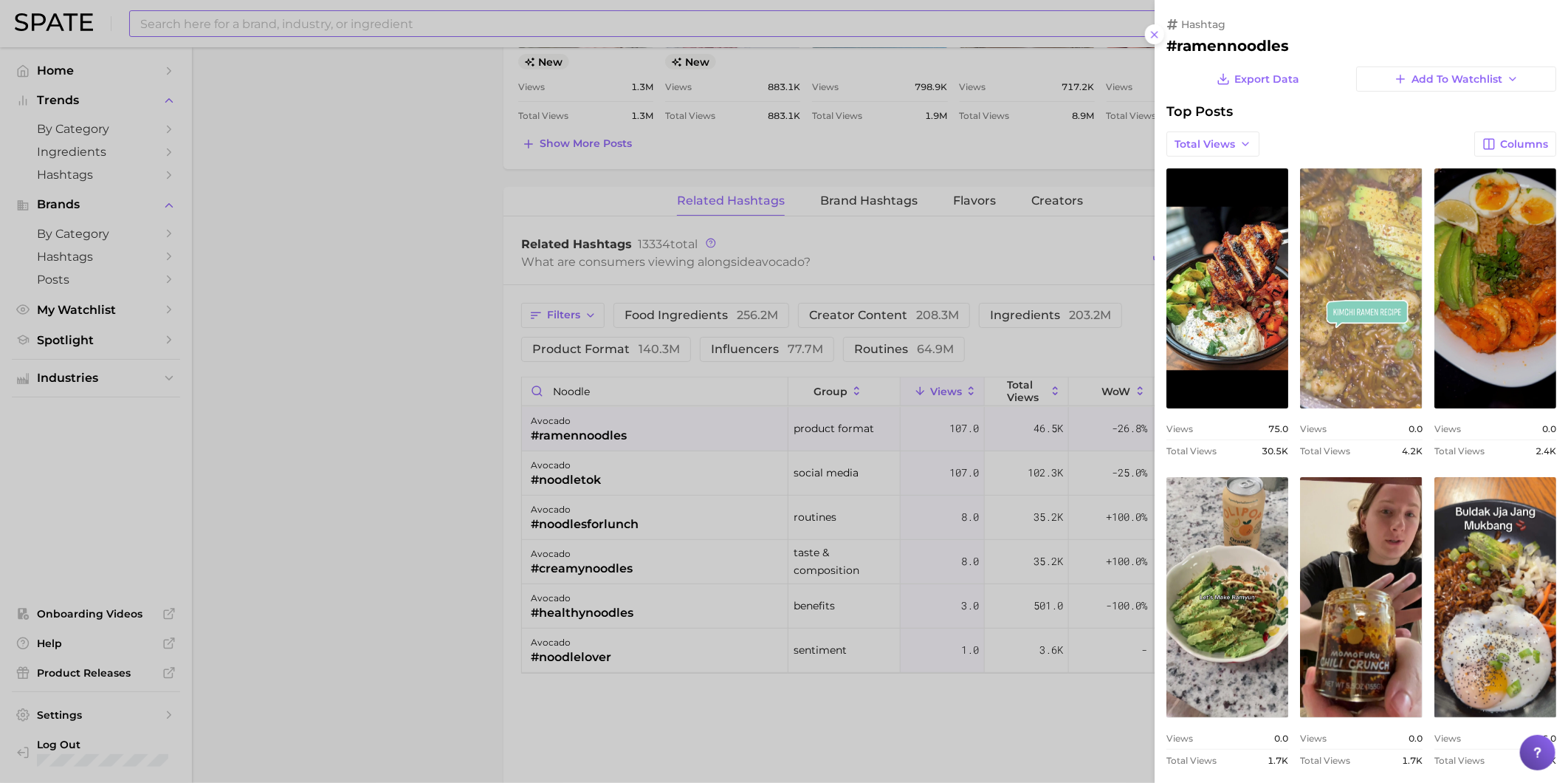
click at [1422, 381] on link "view post on TikTok" at bounding box center [1361, 288] width 122 height 240
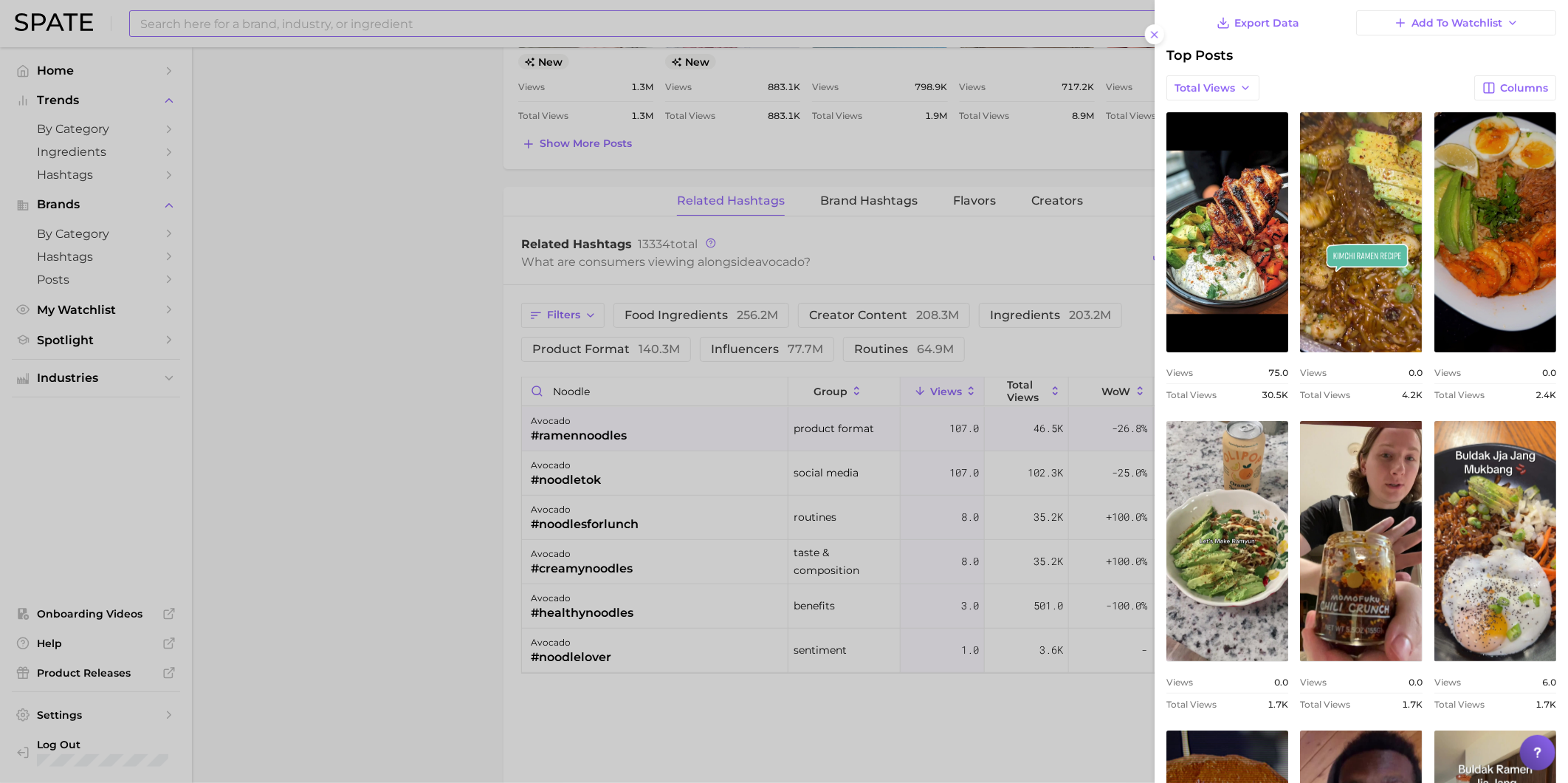
scroll to position [82, 0]
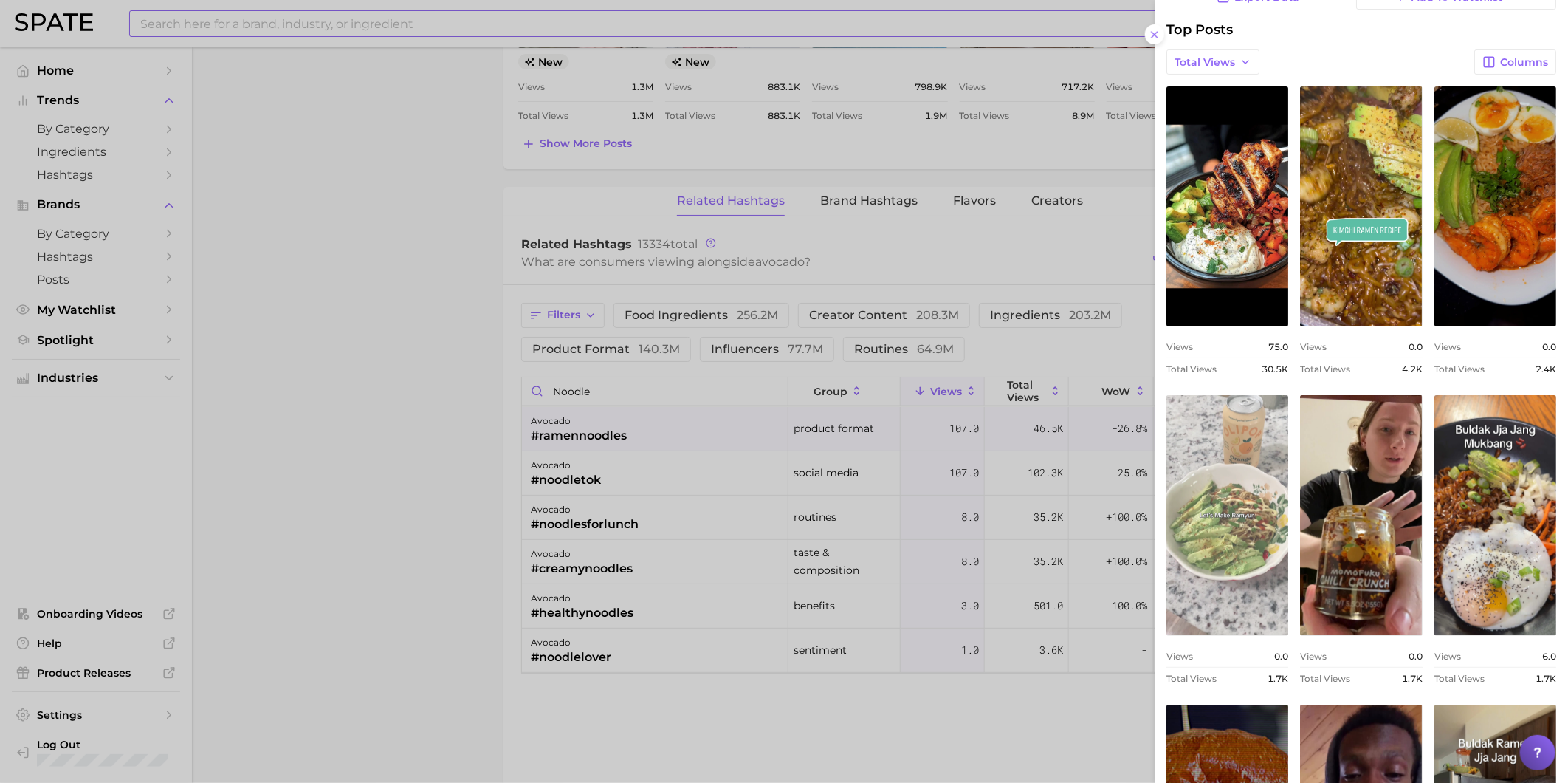
click at [1288, 467] on link "view post on TikTok" at bounding box center [1227, 515] width 122 height 240
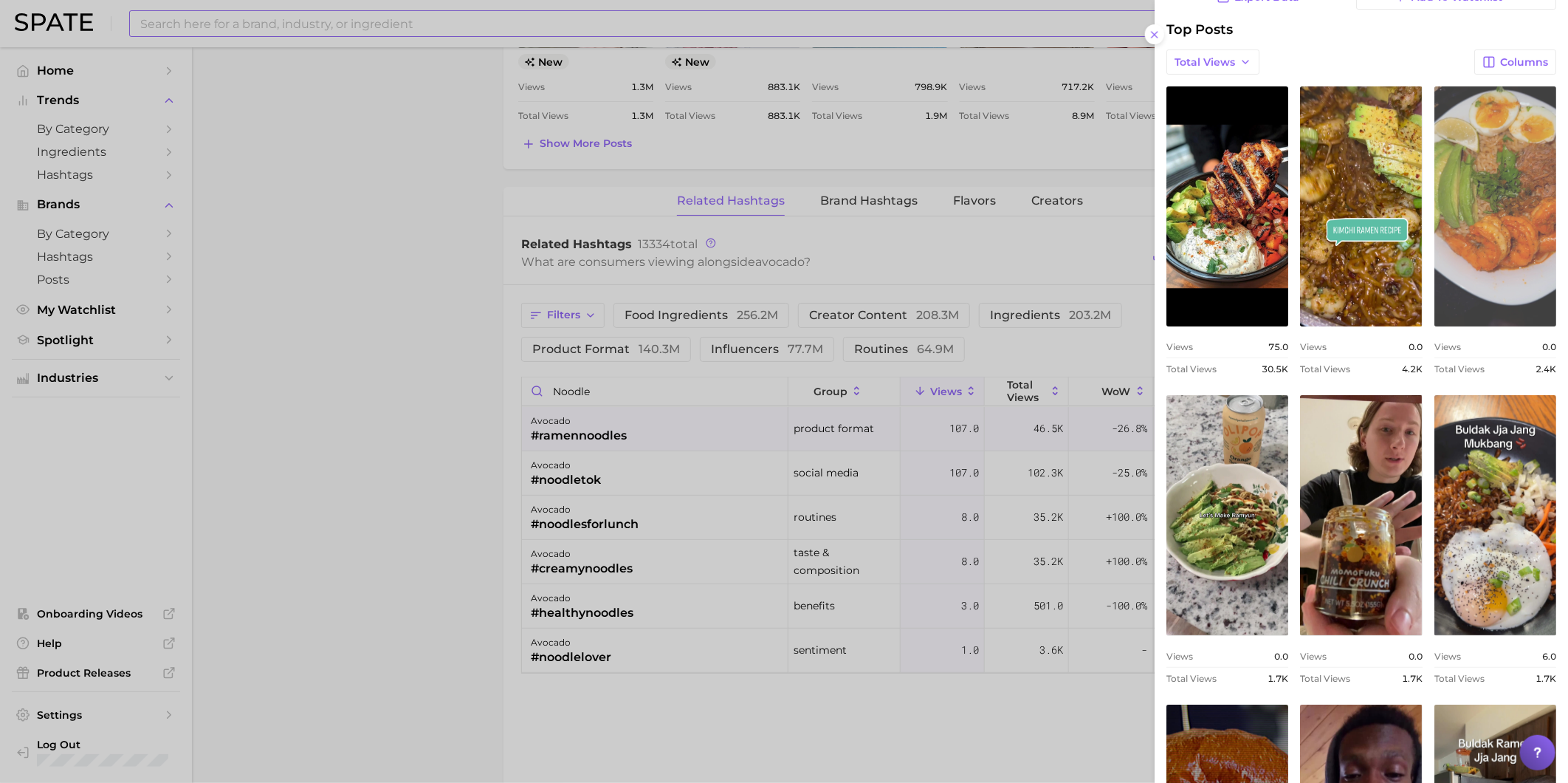
scroll to position [164, 0]
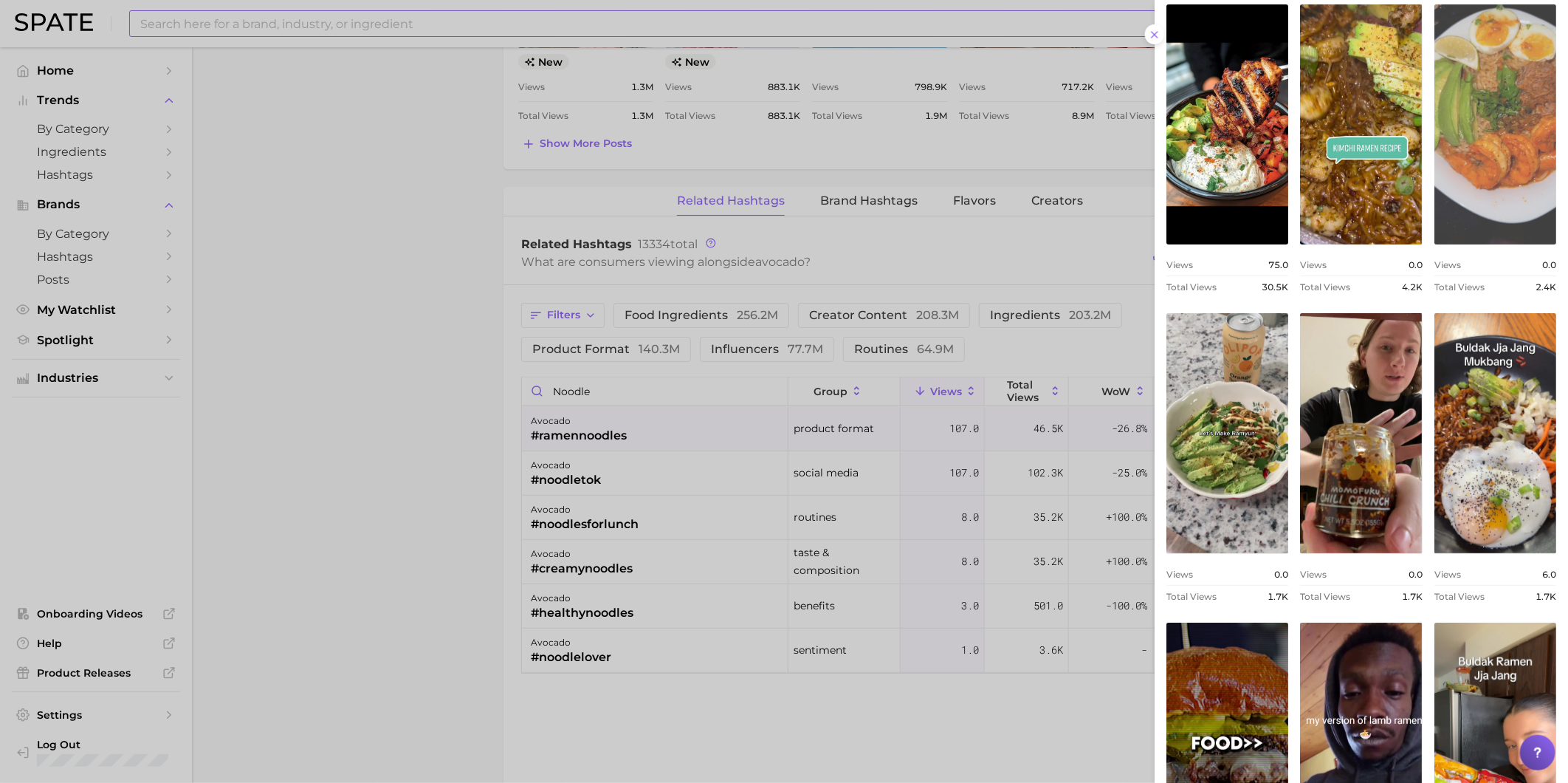
click at [1435, 244] on link "view post on TikTok" at bounding box center [1496, 125] width 122 height 240
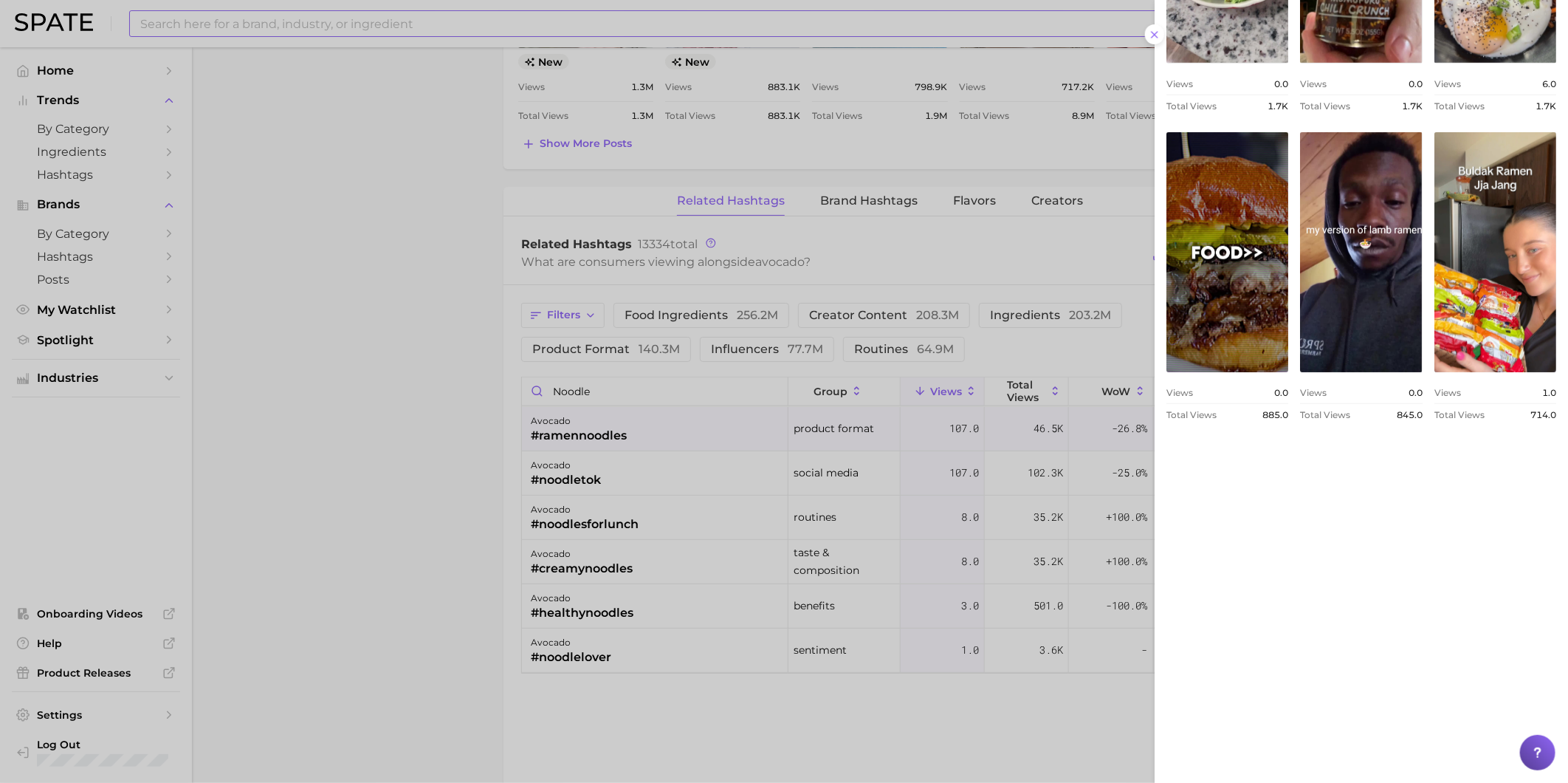
scroll to position [656, 0]
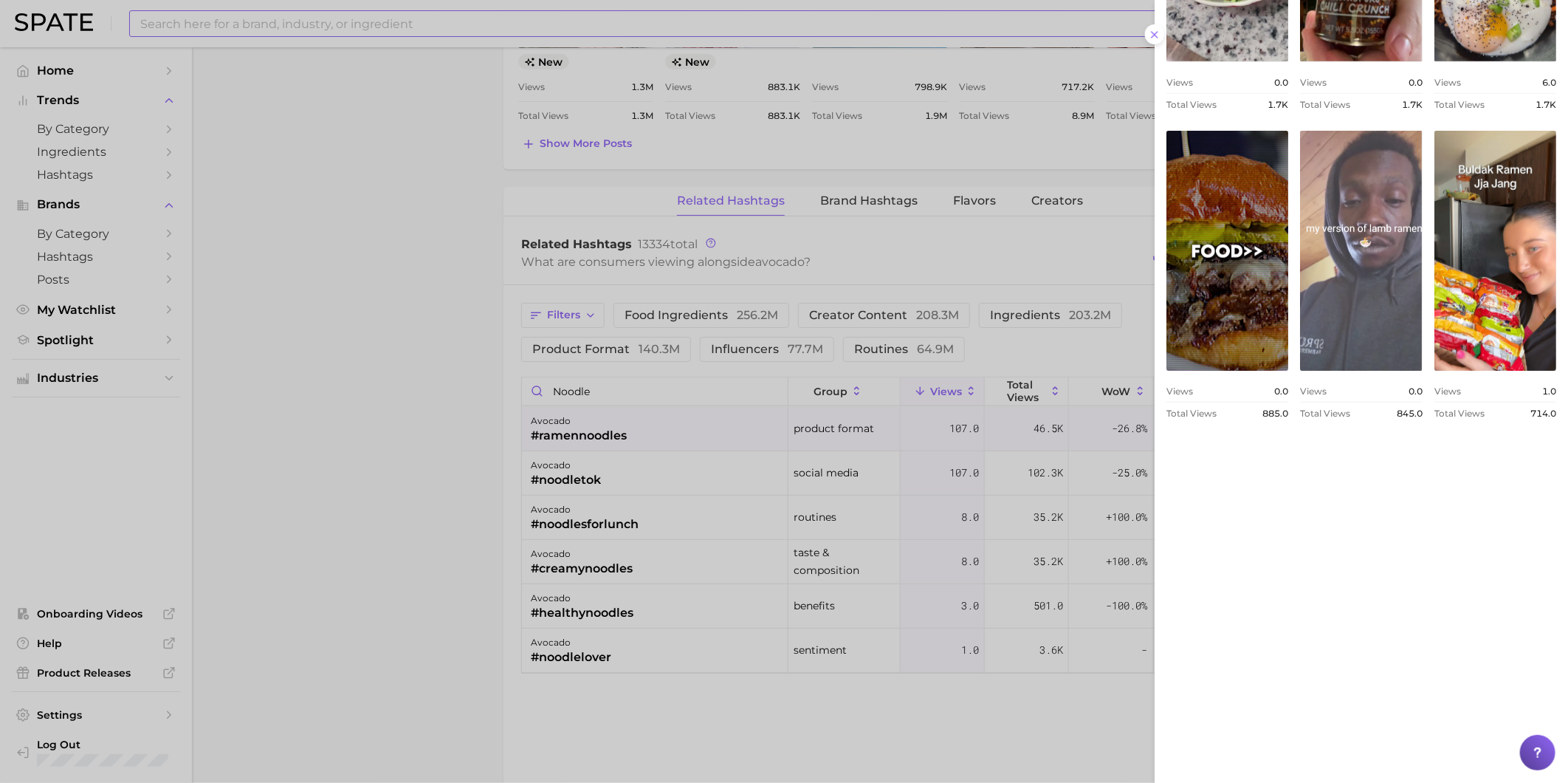
click at [1422, 371] on link "view post on TikTok" at bounding box center [1361, 251] width 122 height 240
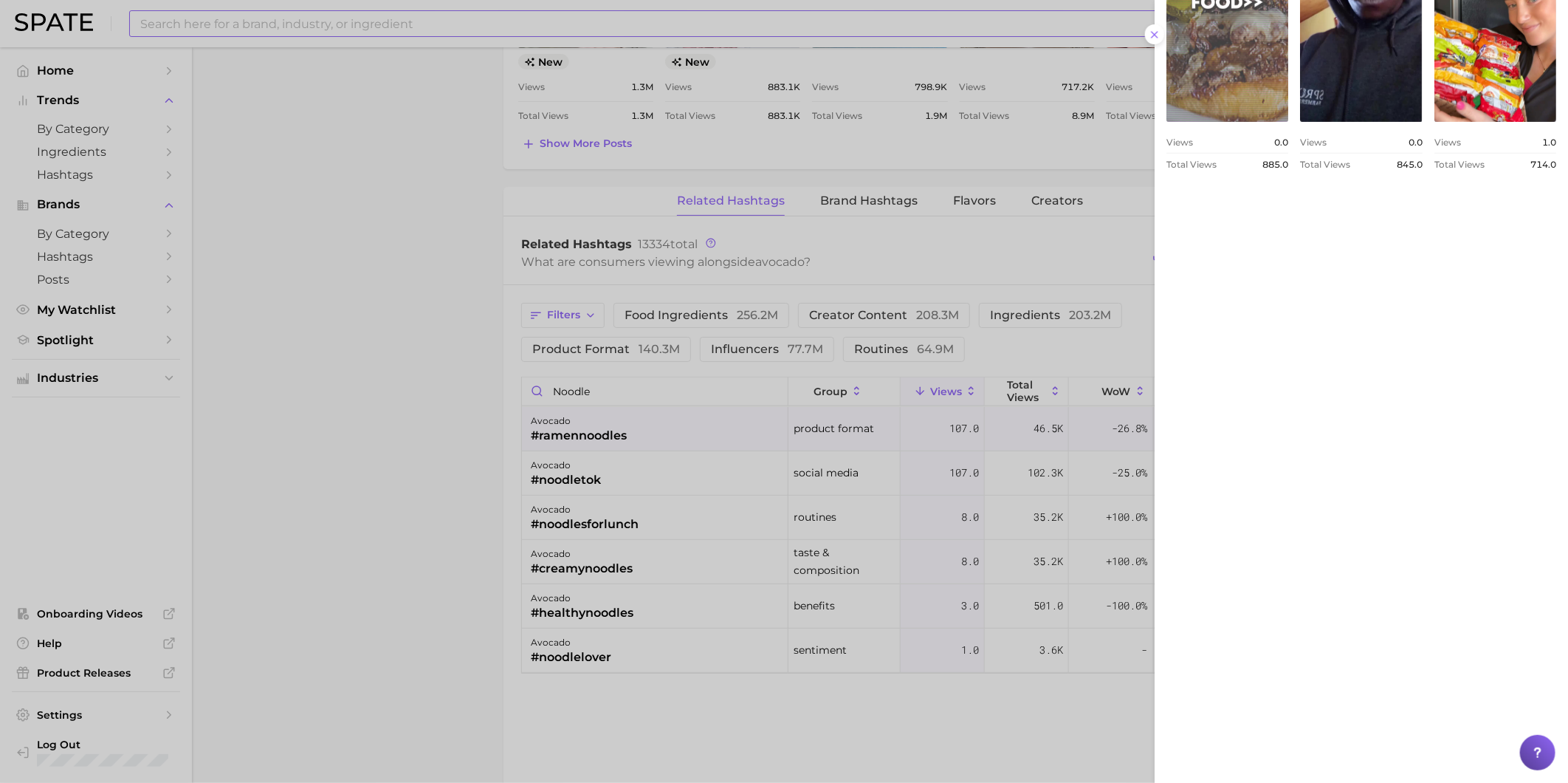
scroll to position [955, 0]
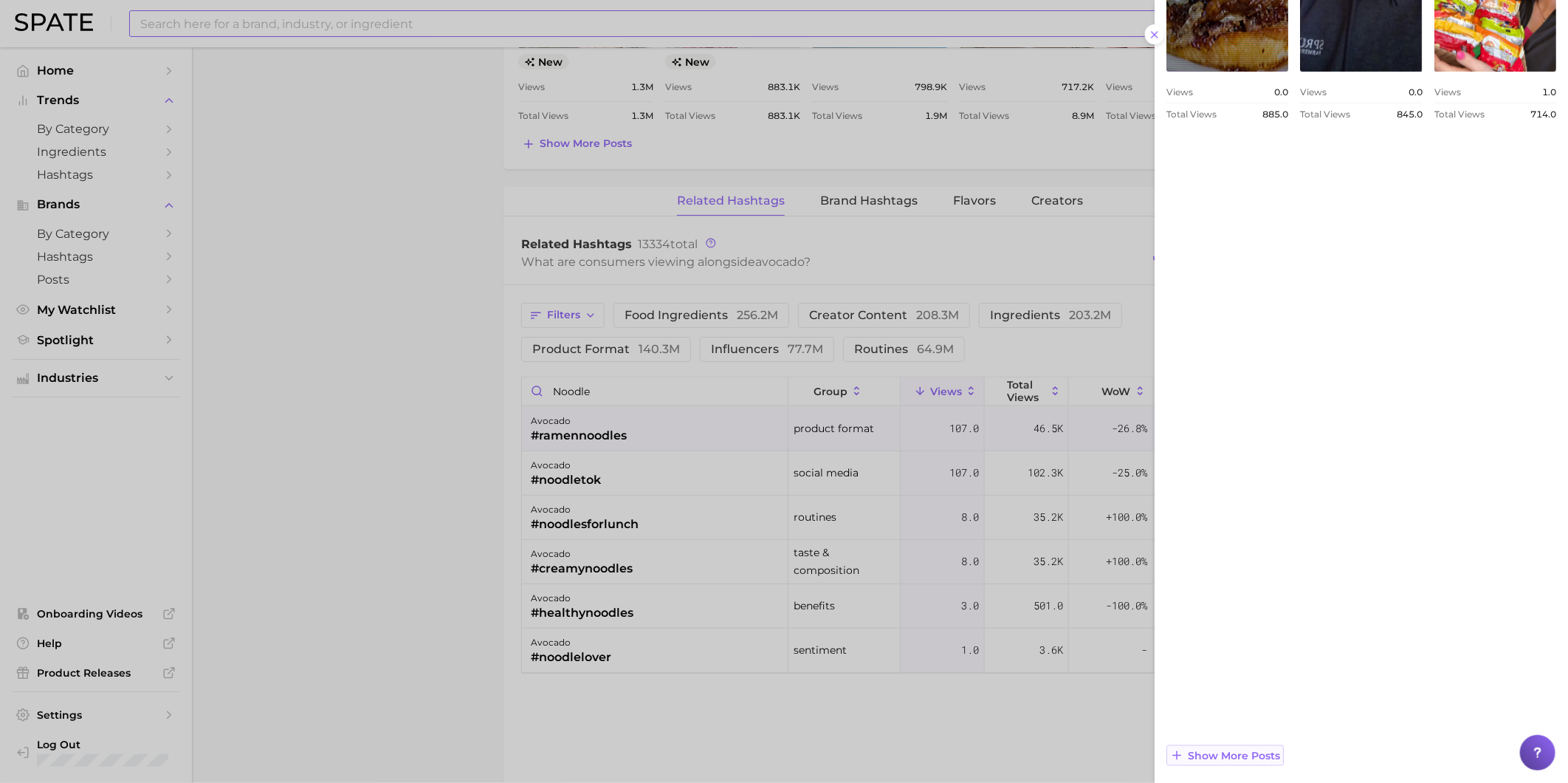
click at [1272, 750] on span "Show more posts" at bounding box center [1234, 756] width 92 height 12
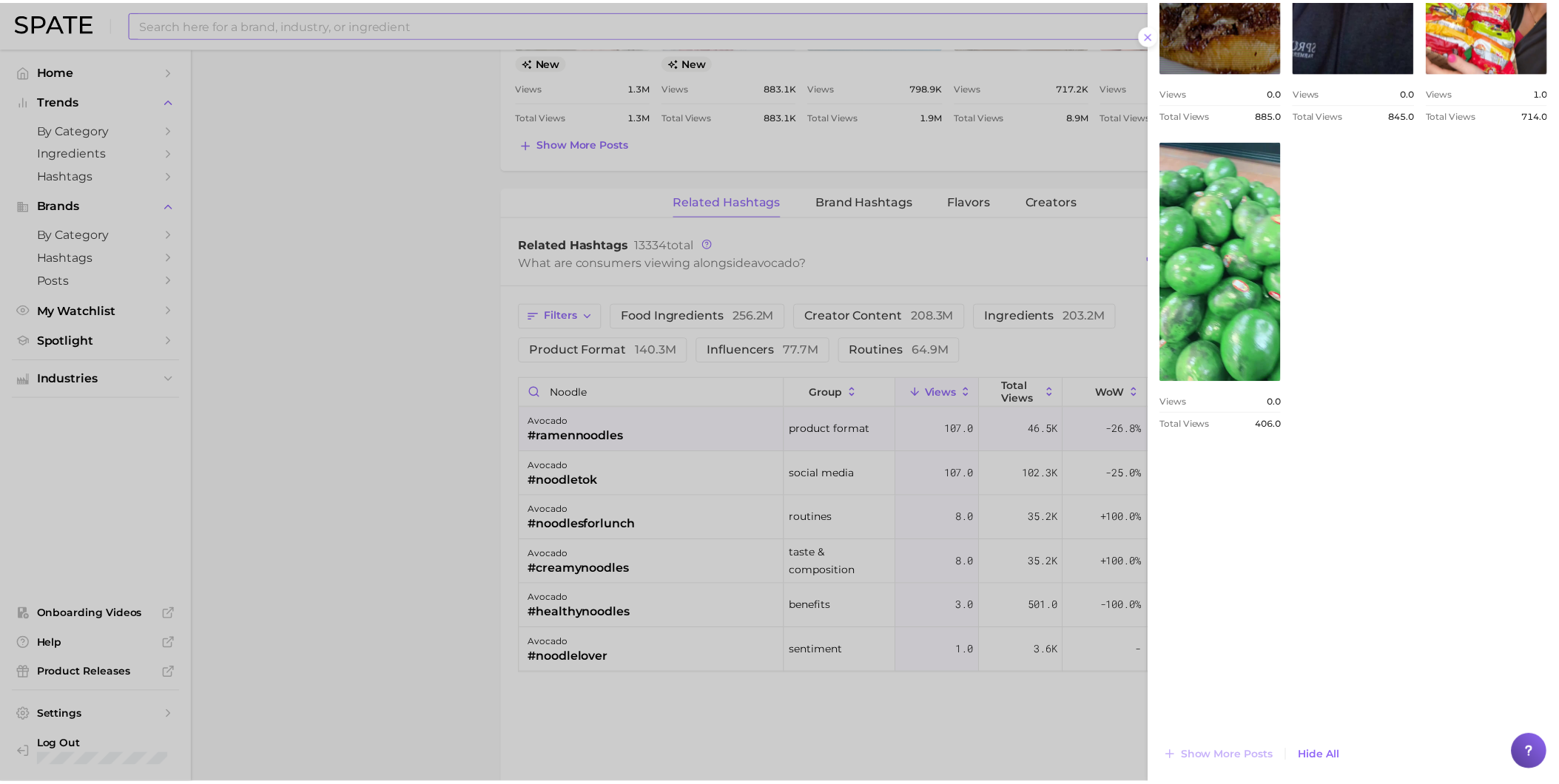
scroll to position [0, 0]
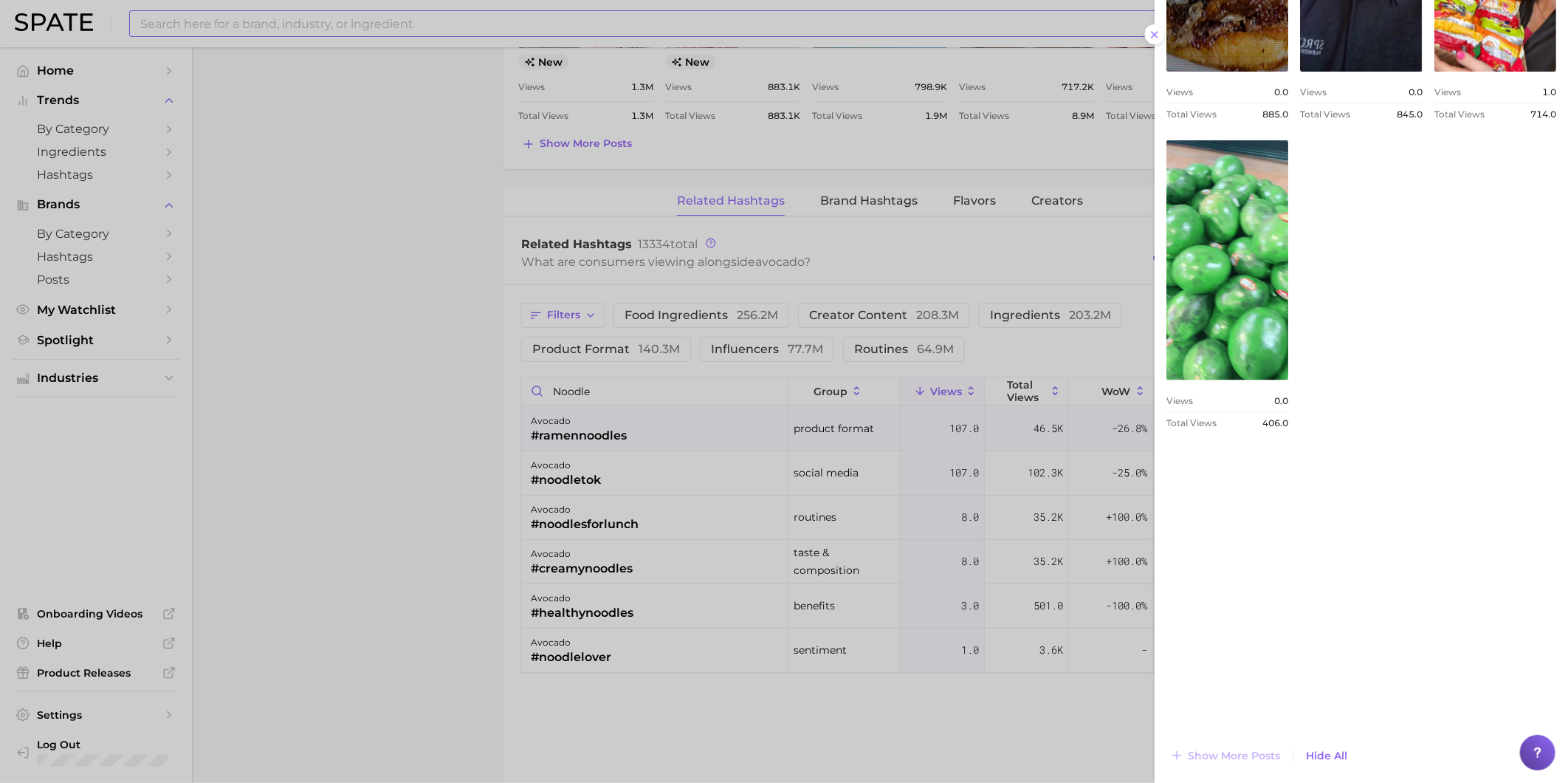
click at [617, 493] on div at bounding box center [784, 392] width 1568 height 783
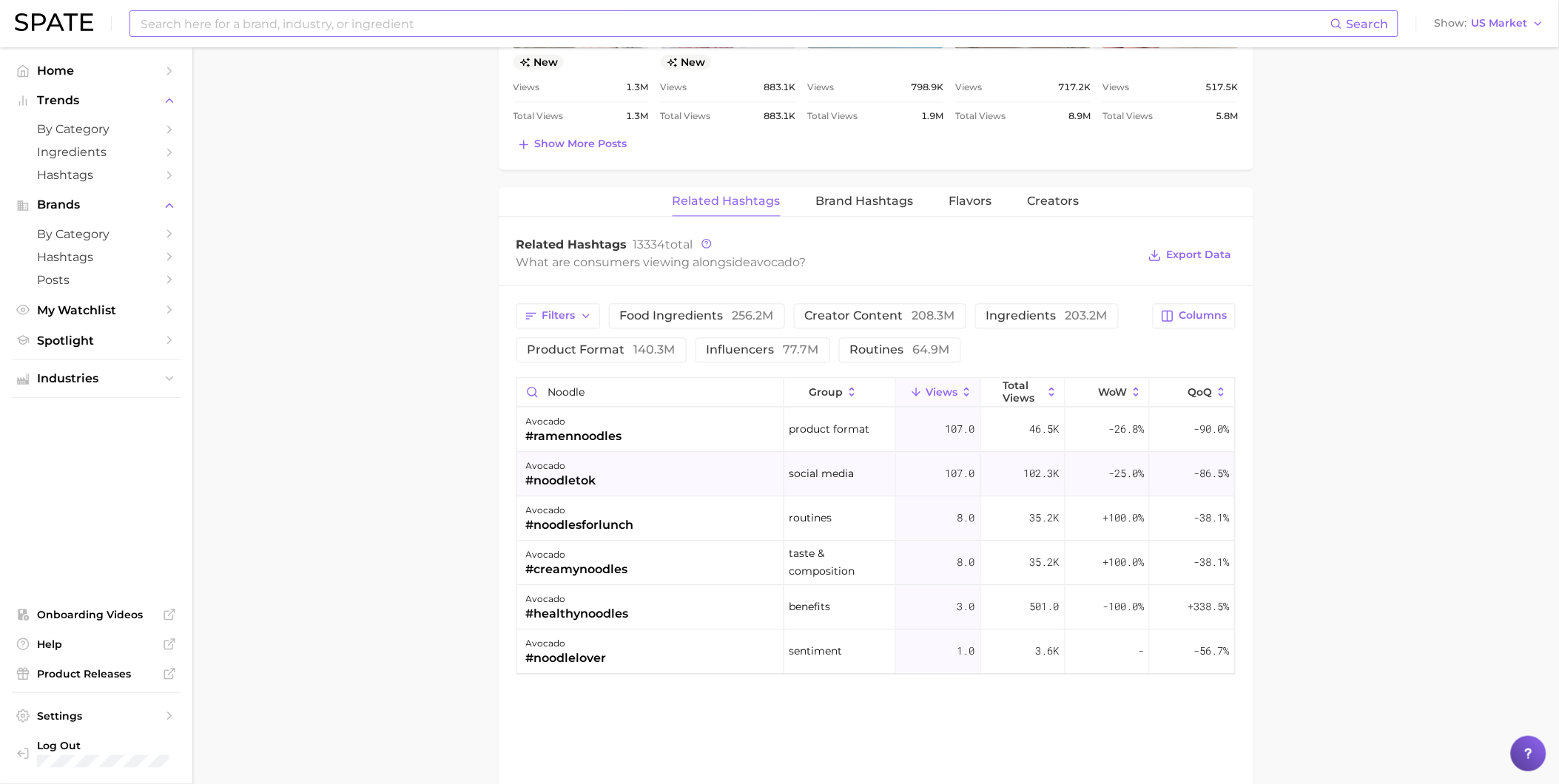
click at [624, 489] on div "avocado #noodletok" at bounding box center [651, 474] width 267 height 44
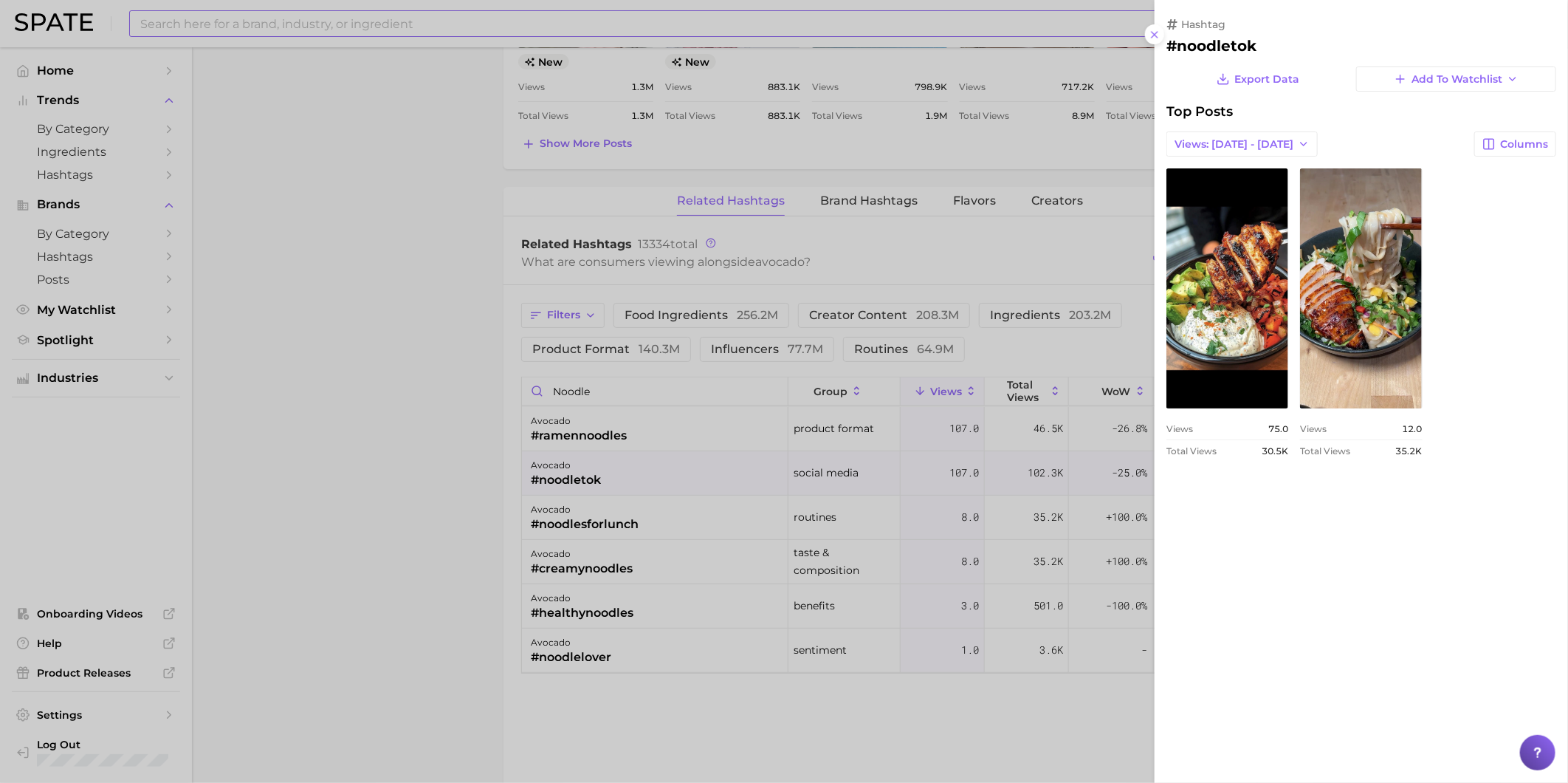
click at [615, 487] on div at bounding box center [784, 392] width 1568 height 783
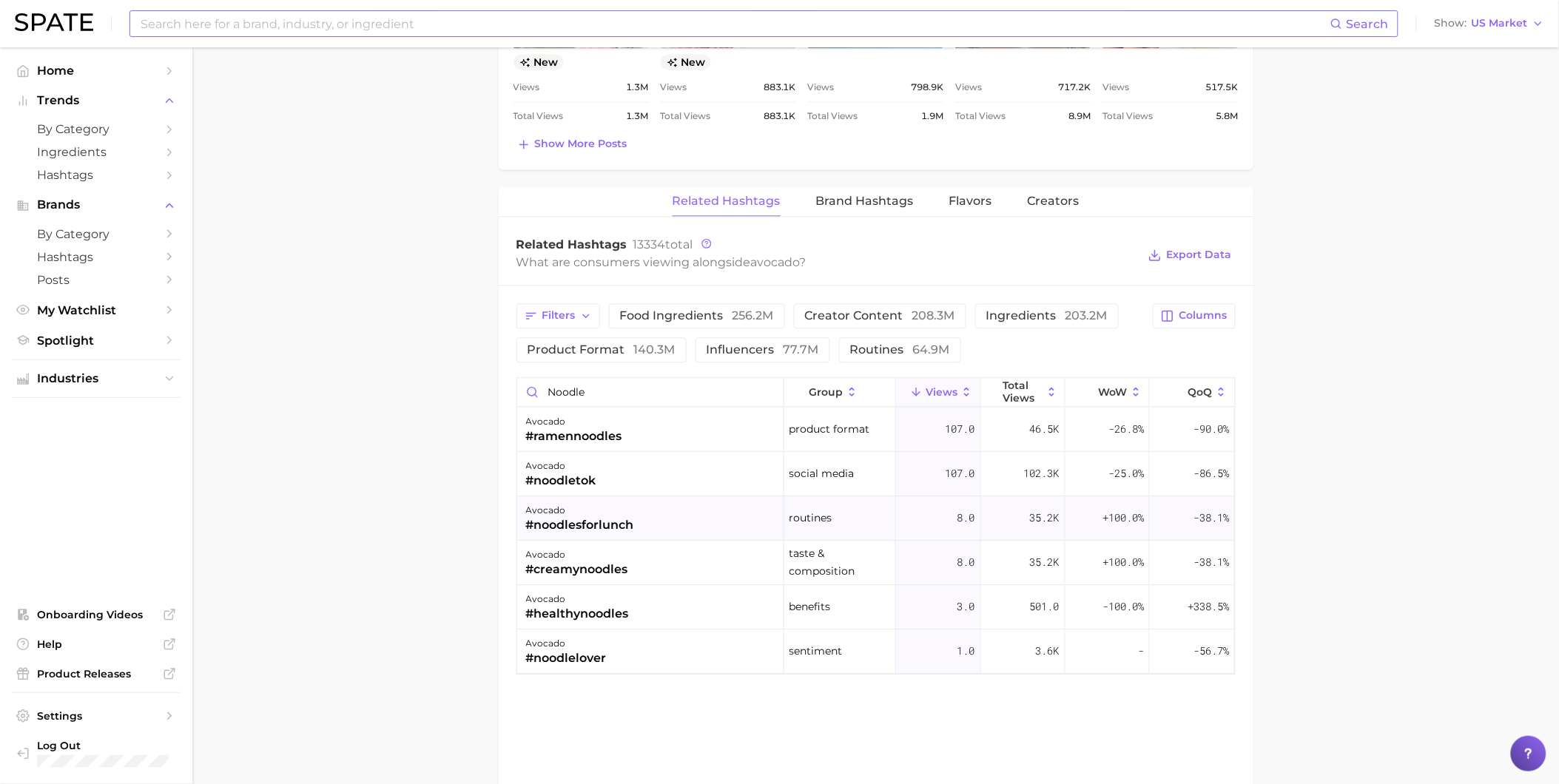
click at [630, 527] on div "#noodlesforlunch" at bounding box center [579, 525] width 108 height 18
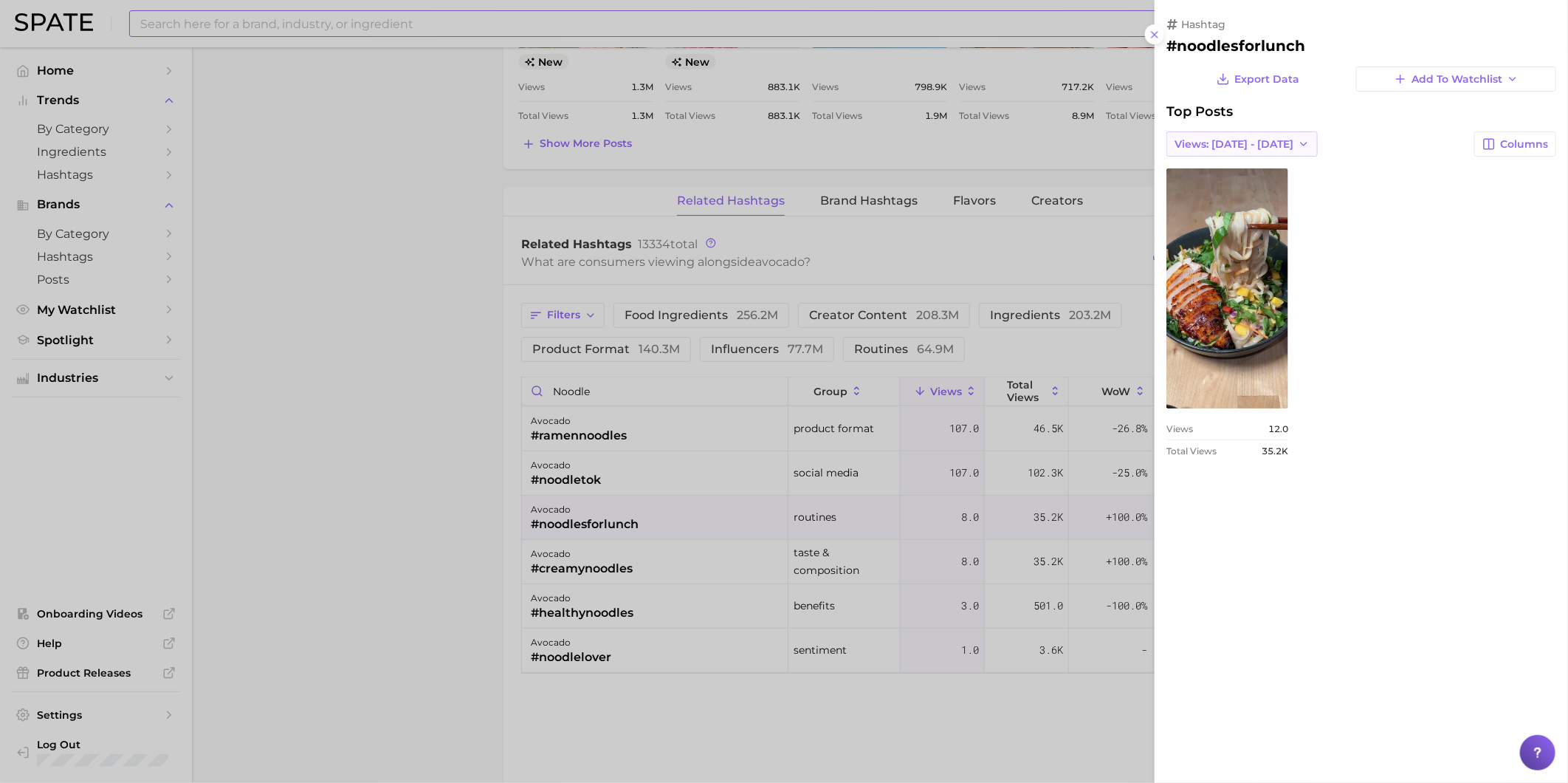
click at [1265, 136] on button "Views: [DATE] - [DATE]" at bounding box center [1241, 144] width 151 height 25
click at [1279, 201] on button "Total Views" at bounding box center [1247, 198] width 162 height 26
click at [759, 530] on div at bounding box center [784, 392] width 1568 height 783
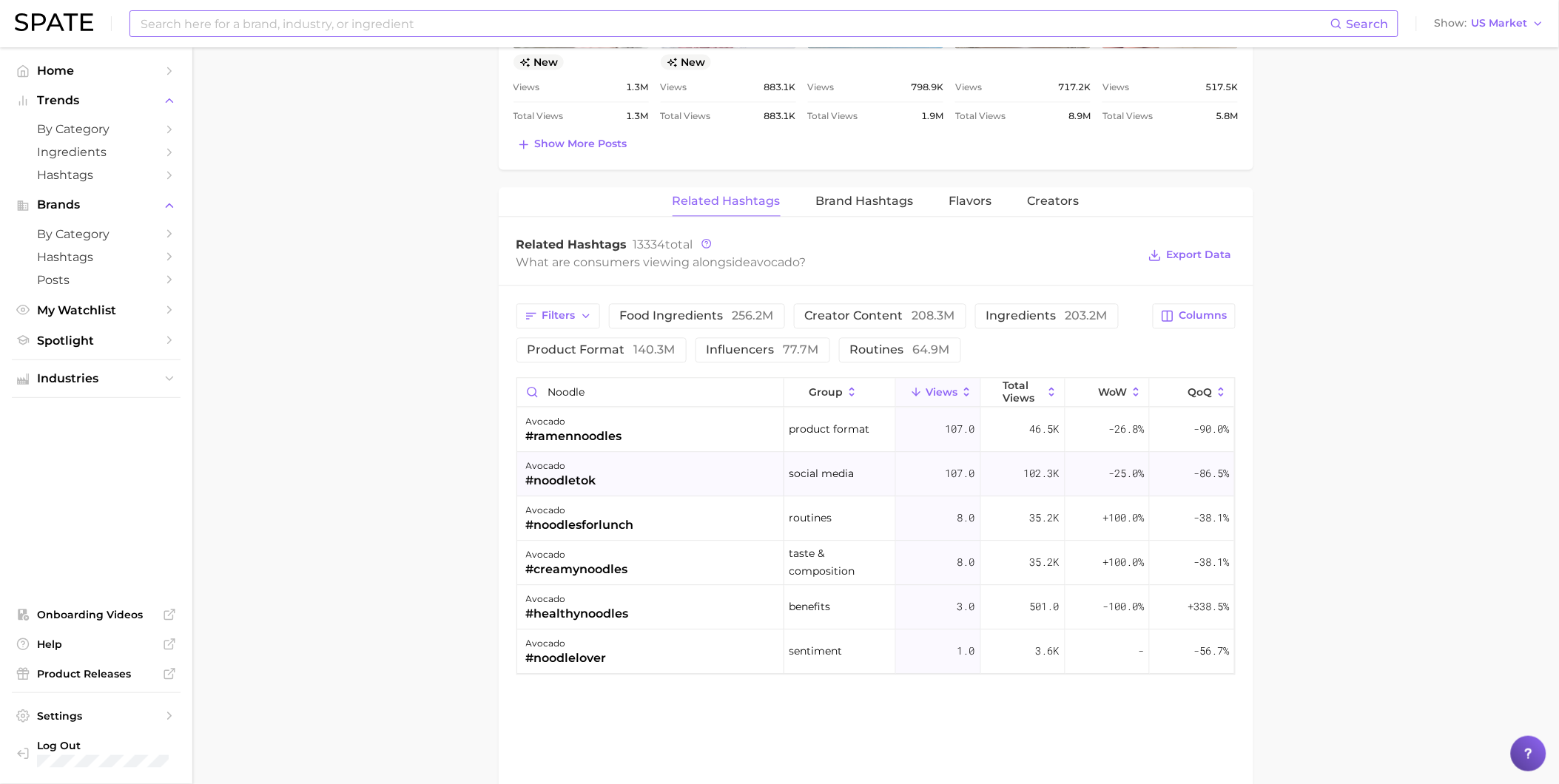
click at [738, 475] on div "avocado #noodletok" at bounding box center [651, 474] width 267 height 44
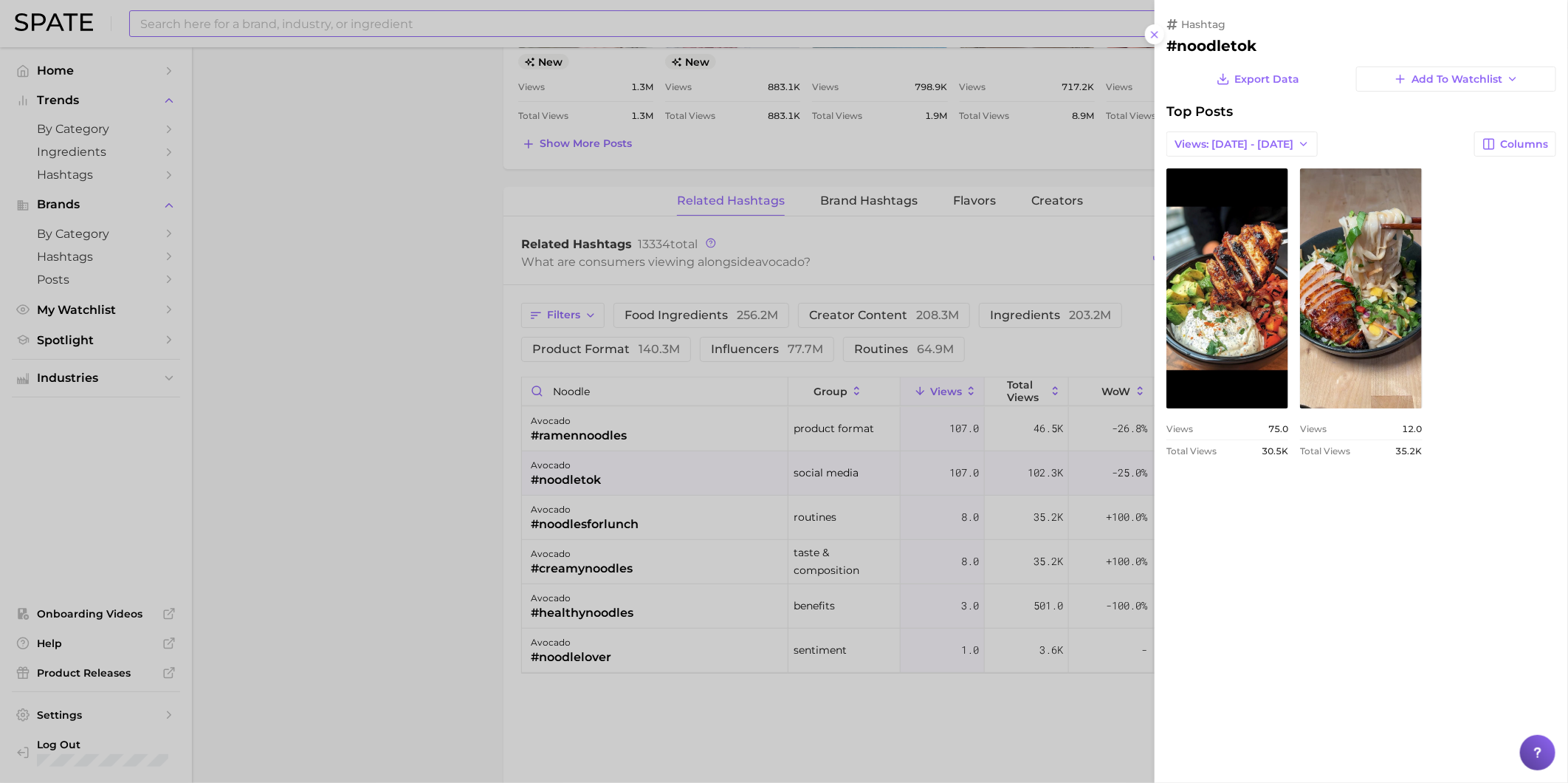
click at [1287, 130] on div "Export Data Add to Watchlist Top Posts Views: [DATE] - [DATE] Columns view post…" at bounding box center [1361, 267] width 389 height 401
click at [1298, 140] on icon "button" at bounding box center [1303, 144] width 12 height 12
click at [1286, 201] on button "Total Views" at bounding box center [1247, 198] width 162 height 26
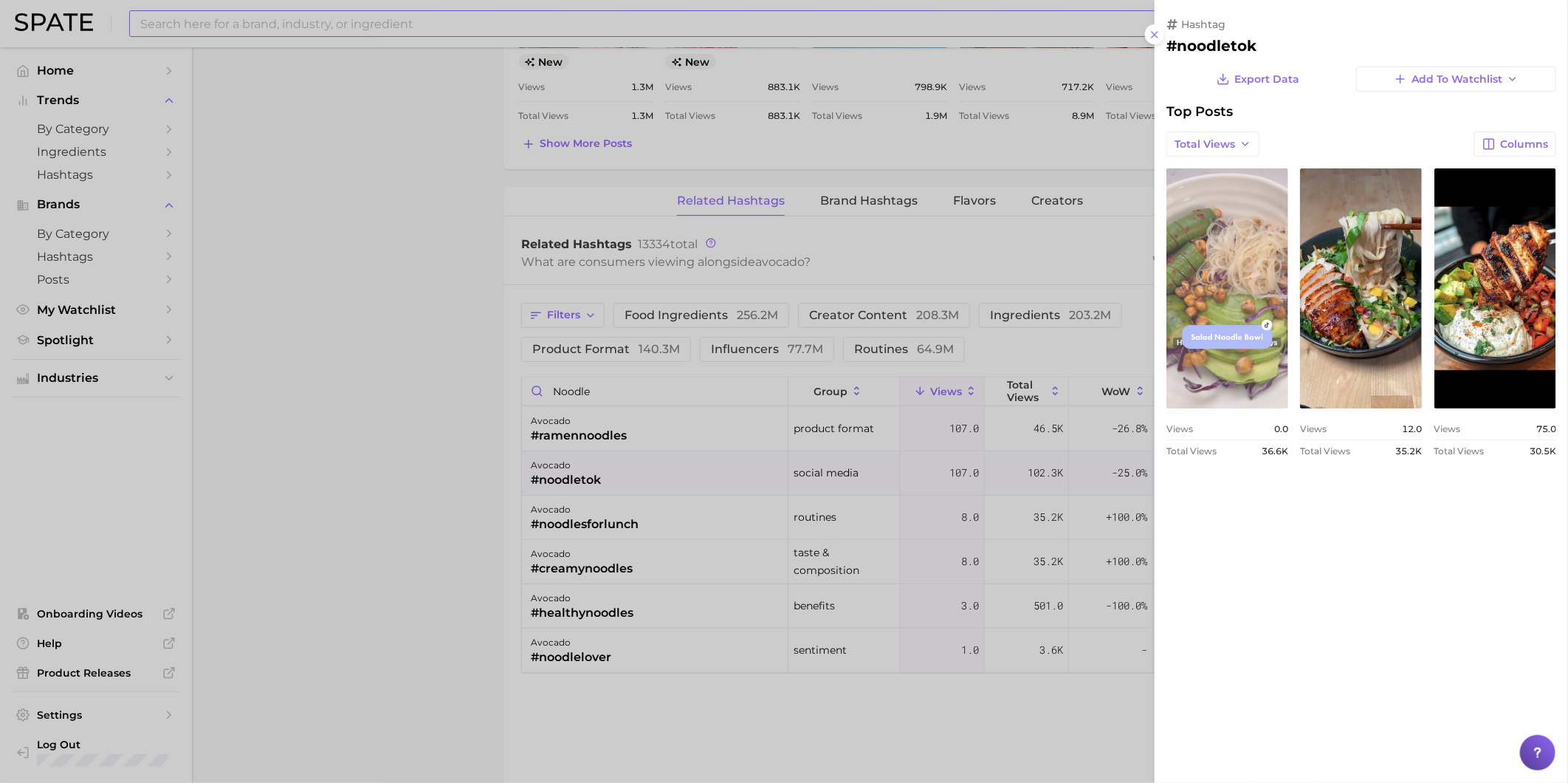
click at [1274, 364] on link "view post on TikTok" at bounding box center [1227, 288] width 122 height 240
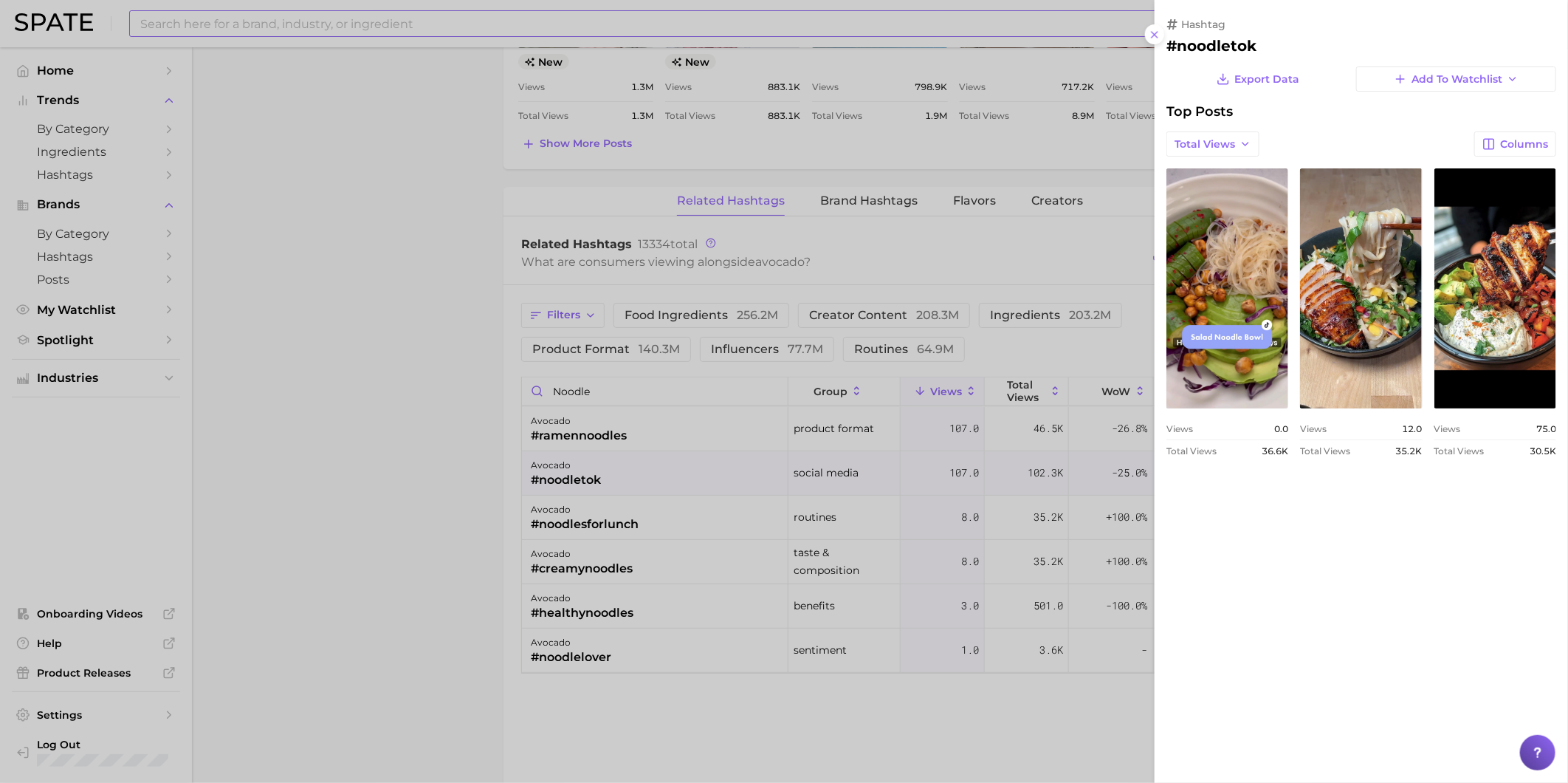
click at [1319, 562] on div "hashtag #noodletok Export Data Add to Watchlist Top Posts Total Views Columns v…" at bounding box center [1361, 392] width 414 height 783
click at [681, 535] on div at bounding box center [784, 392] width 1568 height 783
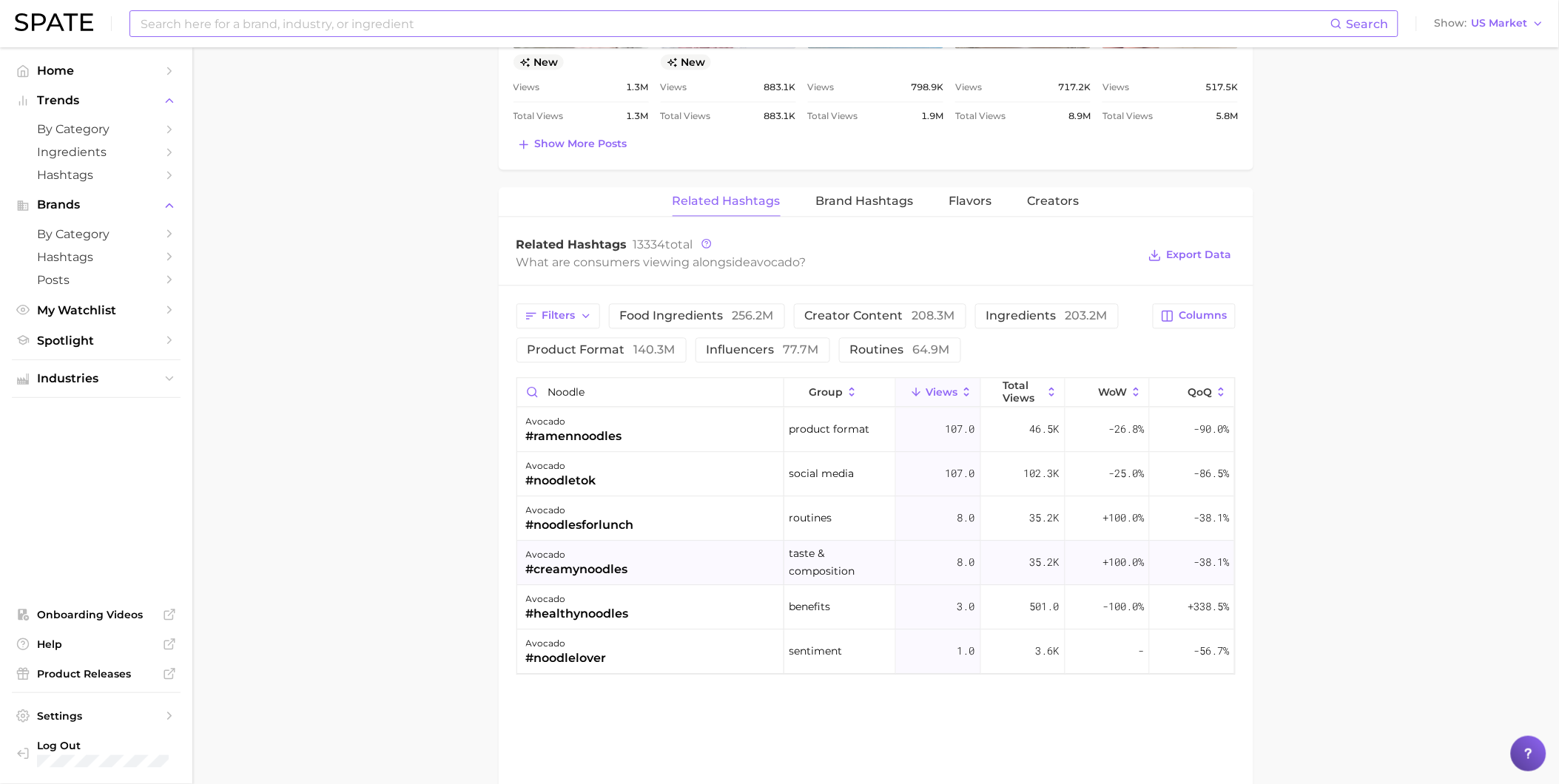
click at [674, 571] on div "avocado #creamynoodles" at bounding box center [651, 562] width 267 height 44
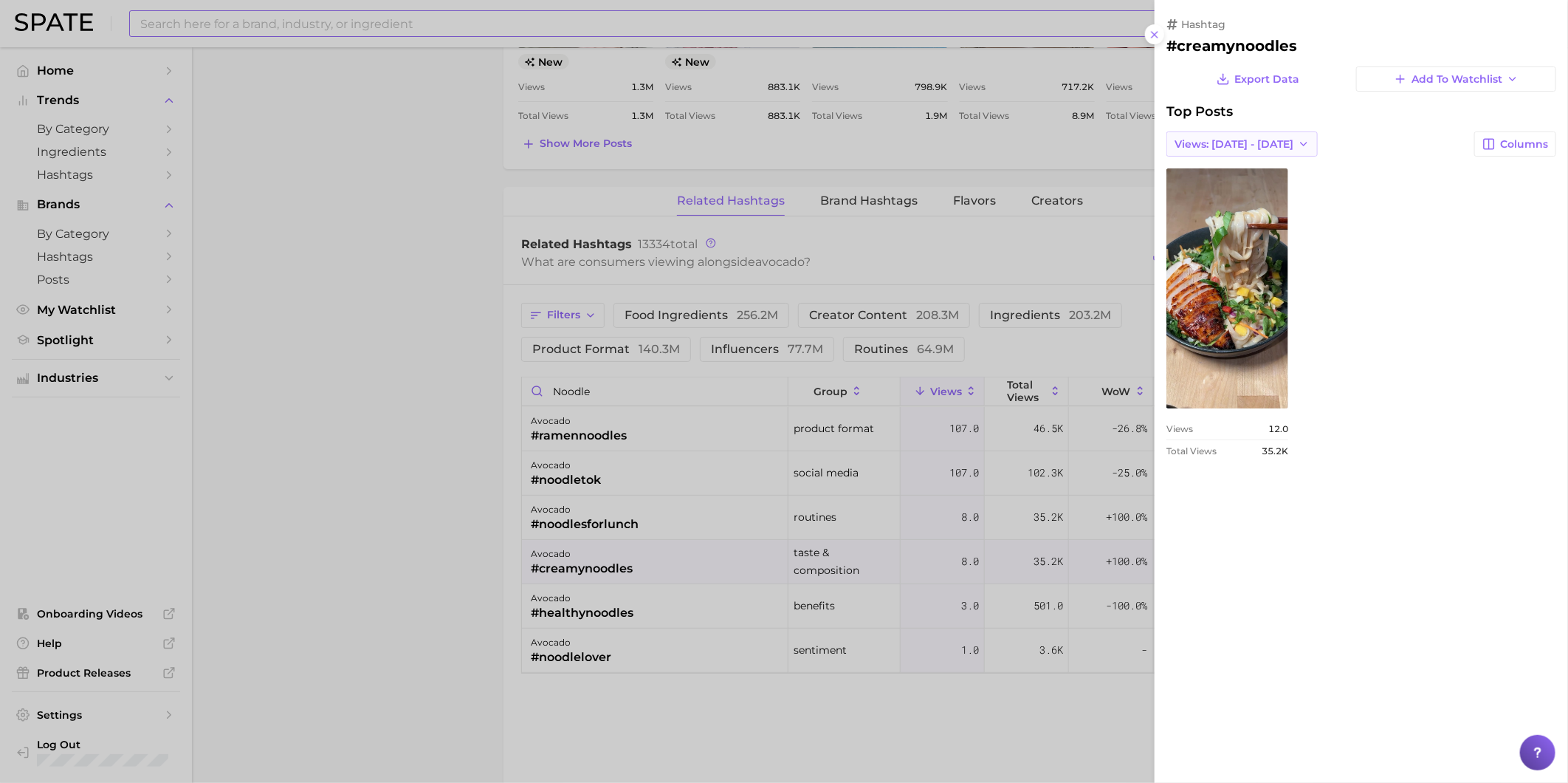
click at [1249, 148] on span "Views: [DATE] - [DATE]" at bounding box center [1234, 144] width 119 height 12
click at [1253, 201] on button "Total Views" at bounding box center [1247, 198] width 162 height 26
click at [755, 706] on div at bounding box center [784, 392] width 1568 height 783
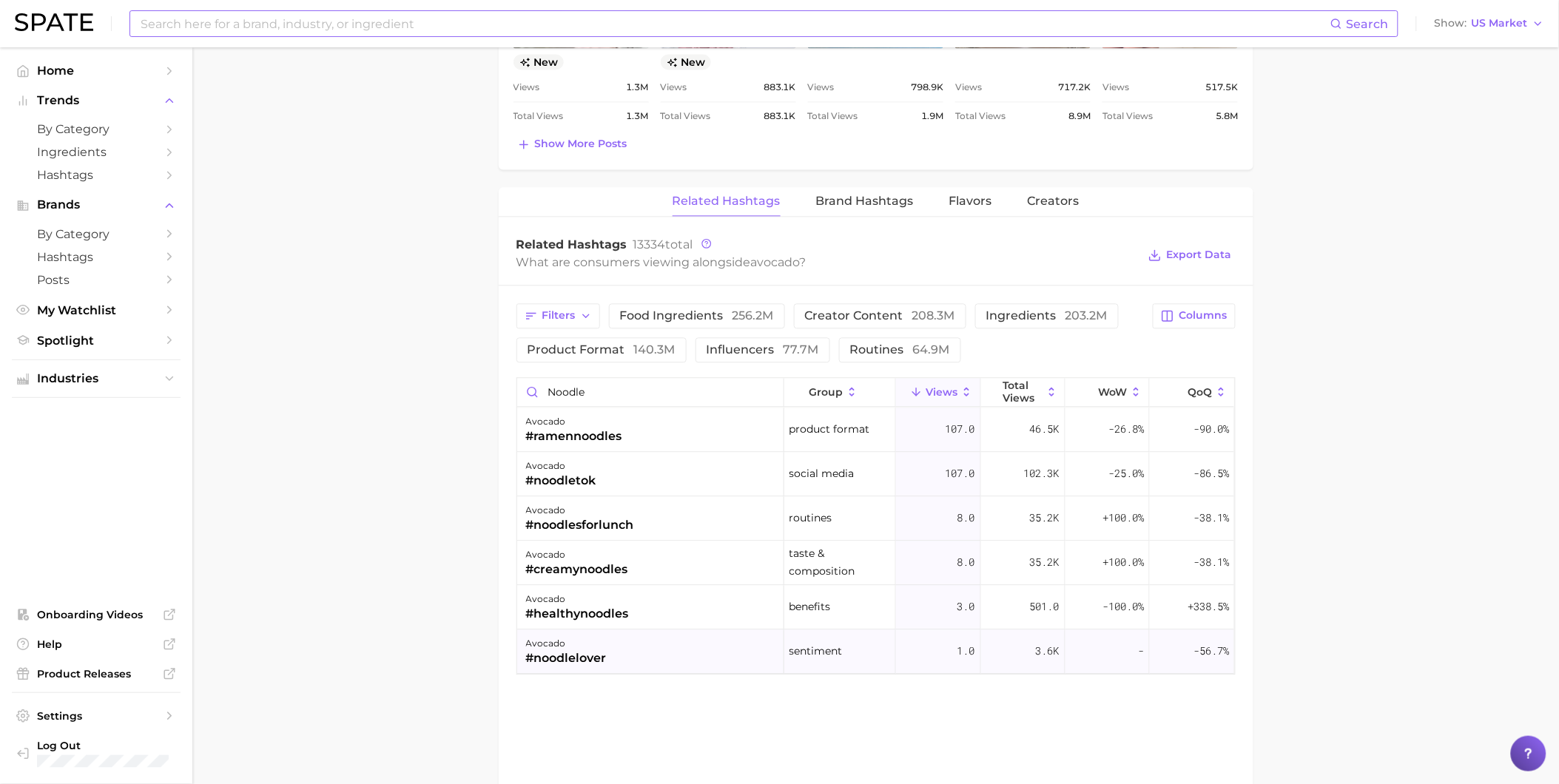
click at [629, 664] on div "avocado #noodlelover" at bounding box center [651, 651] width 267 height 44
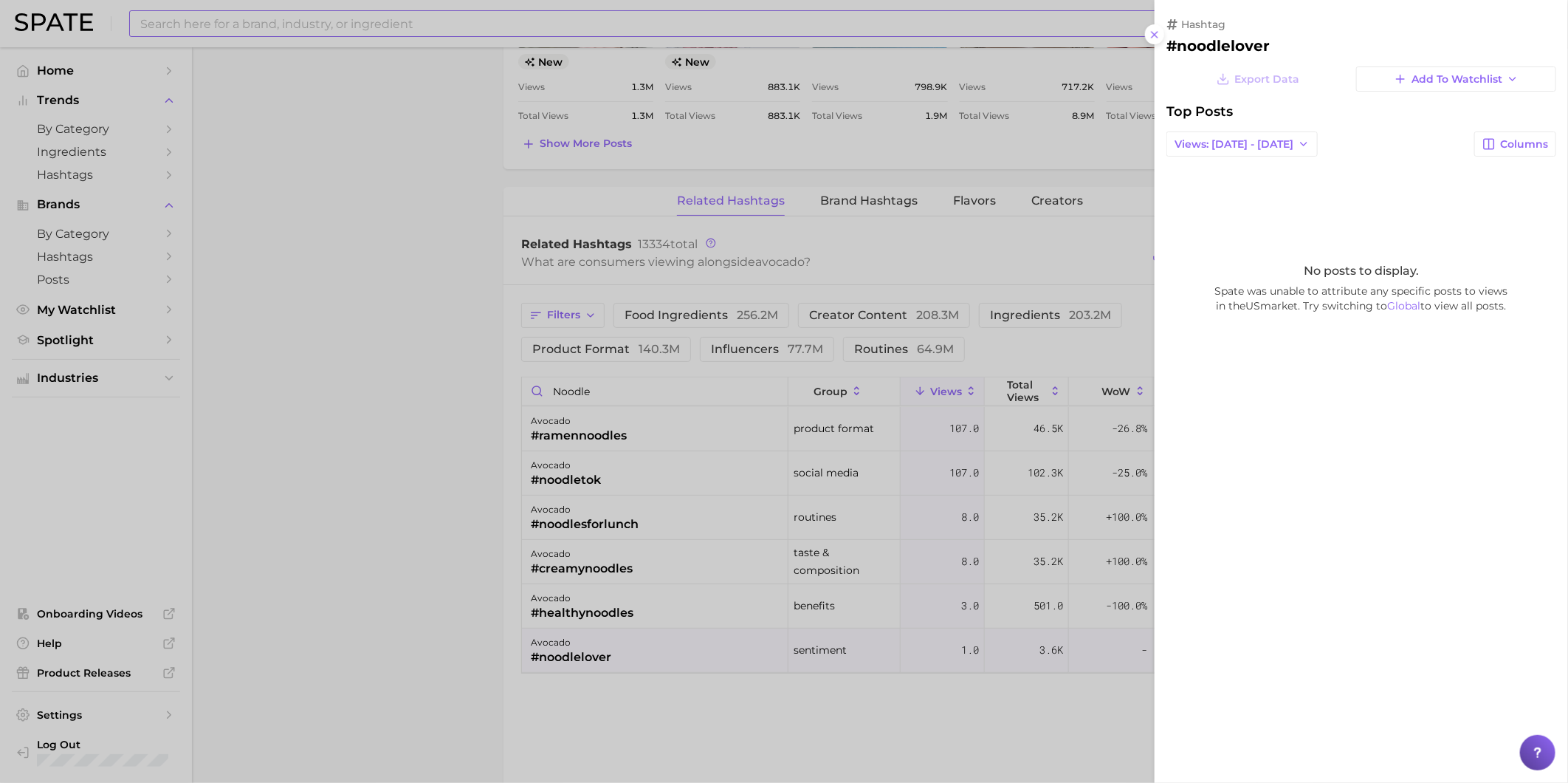
click at [655, 594] on div at bounding box center [784, 392] width 1568 height 783
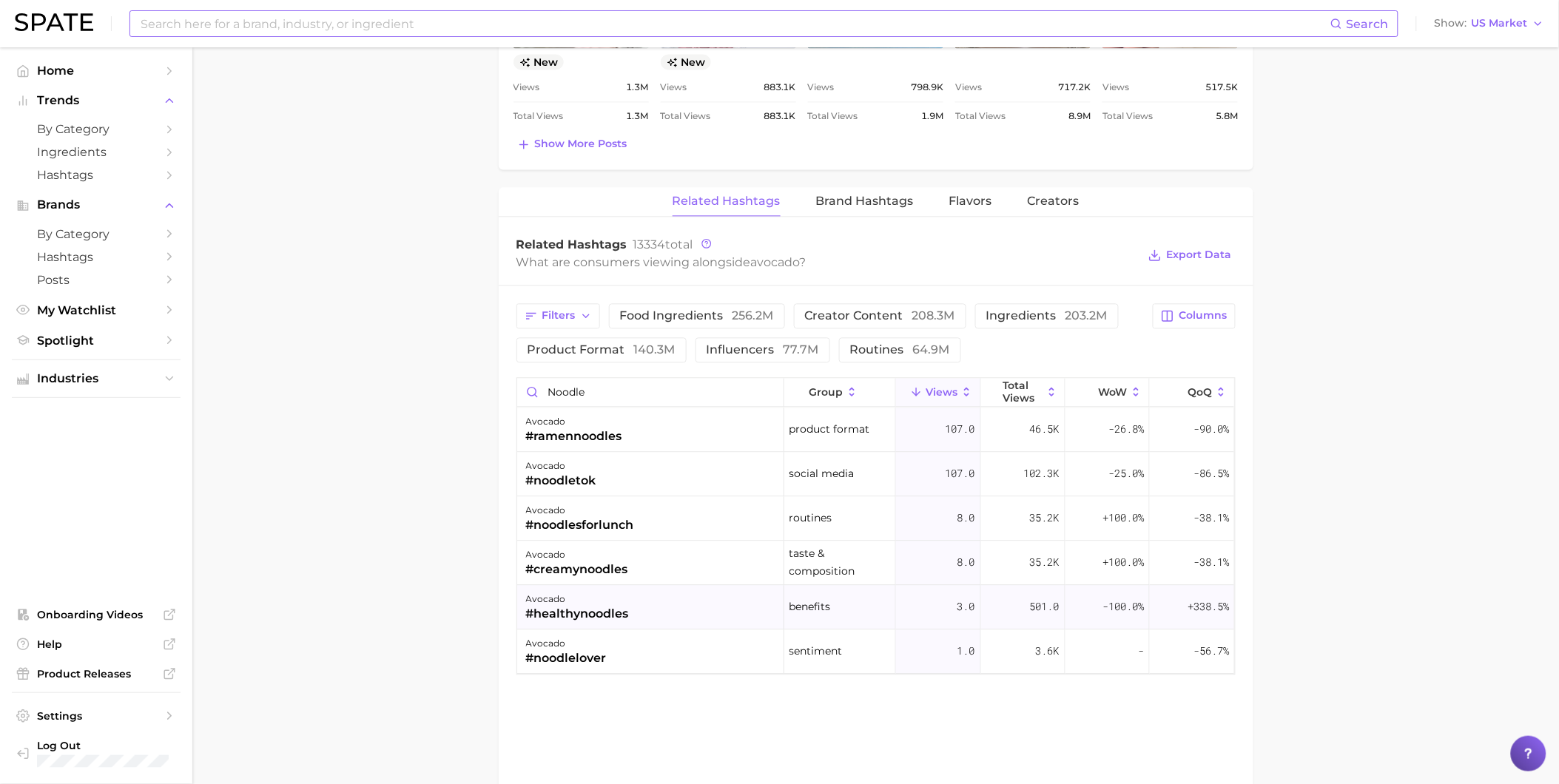
click at [668, 603] on div "avocado #healthynoodles" at bounding box center [651, 606] width 267 height 44
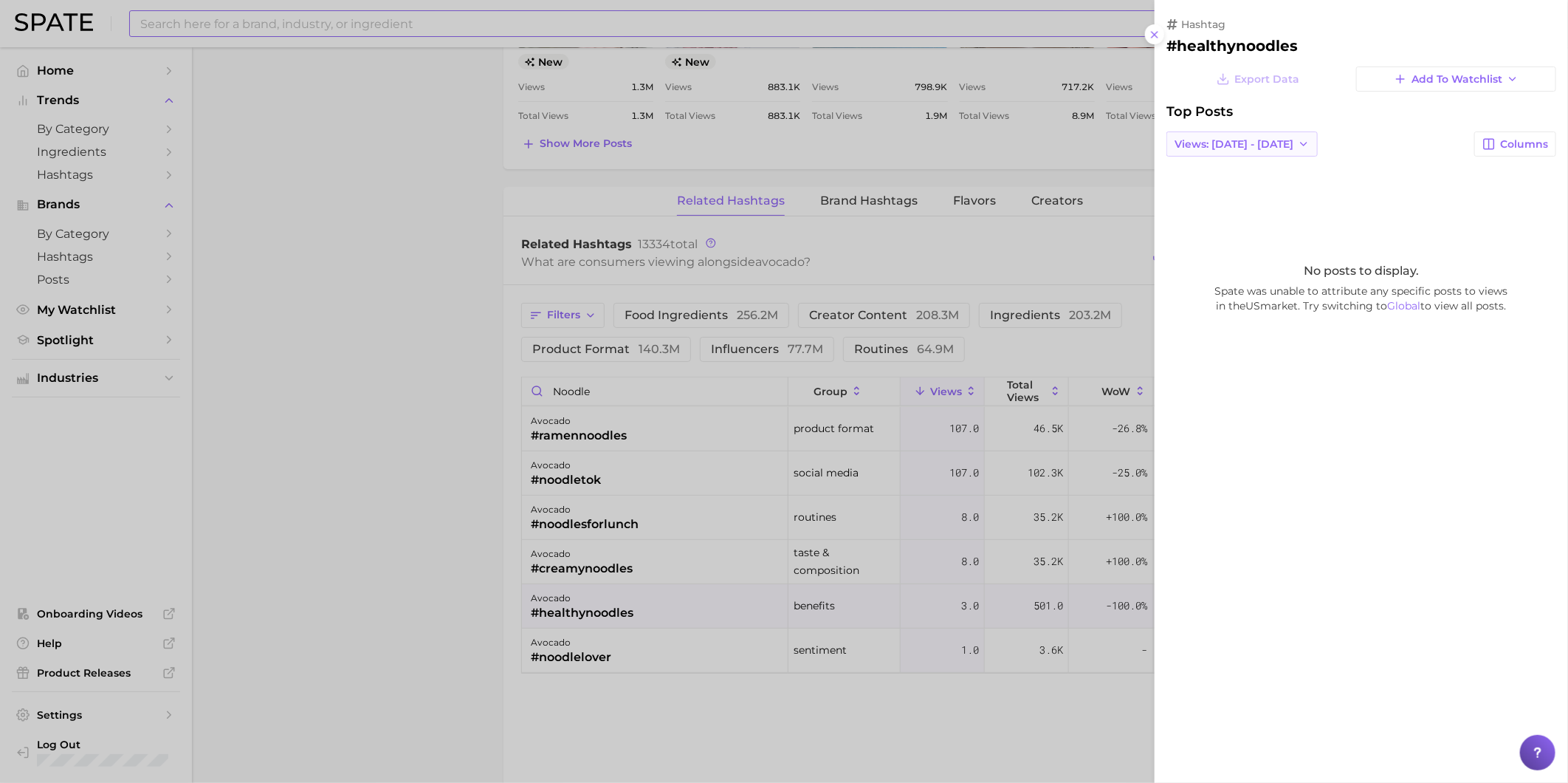
click at [1268, 142] on span "Views: [DATE] - [DATE]" at bounding box center [1234, 144] width 119 height 12
click at [1265, 192] on button "Total Views" at bounding box center [1247, 198] width 162 height 26
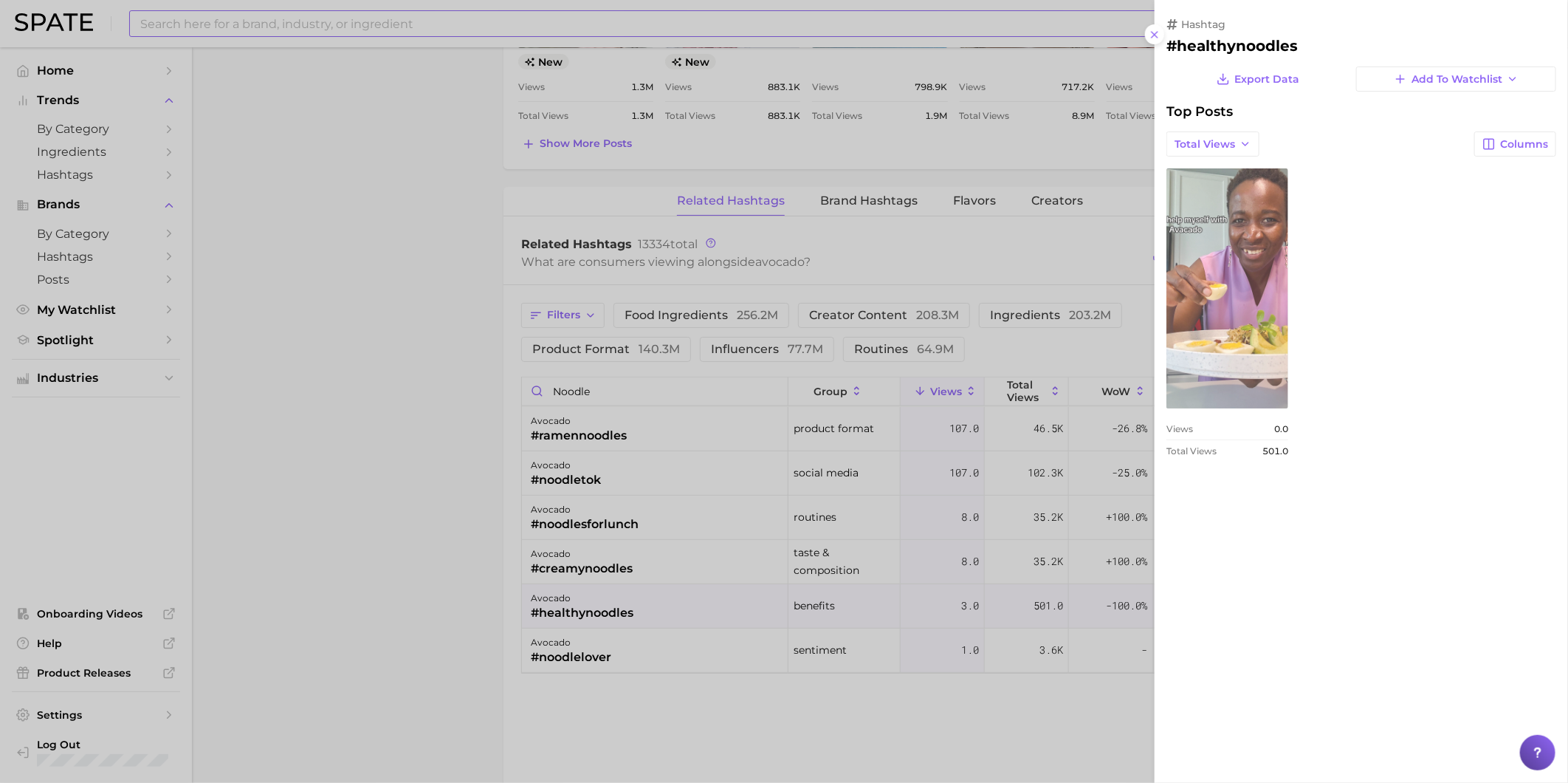
click at [1258, 249] on link "view post on TikTok" at bounding box center [1227, 288] width 122 height 240
